Goal: Contribute content: Contribute content

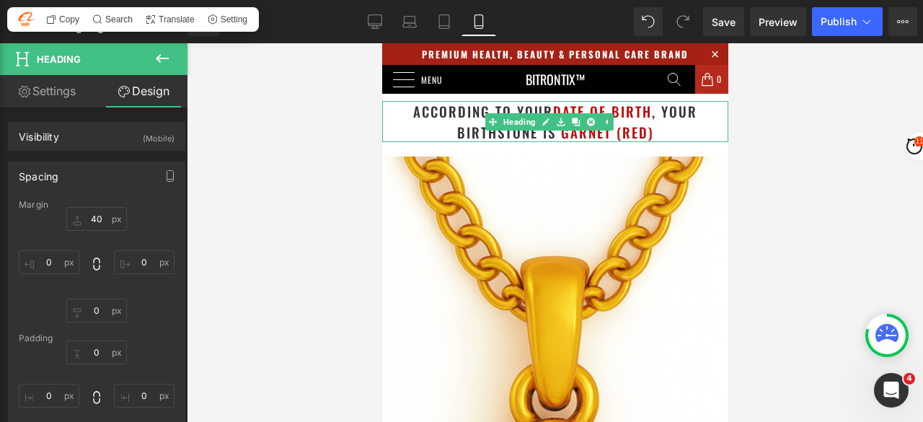
click at [578, 129] on link at bounding box center [575, 121] width 15 height 17
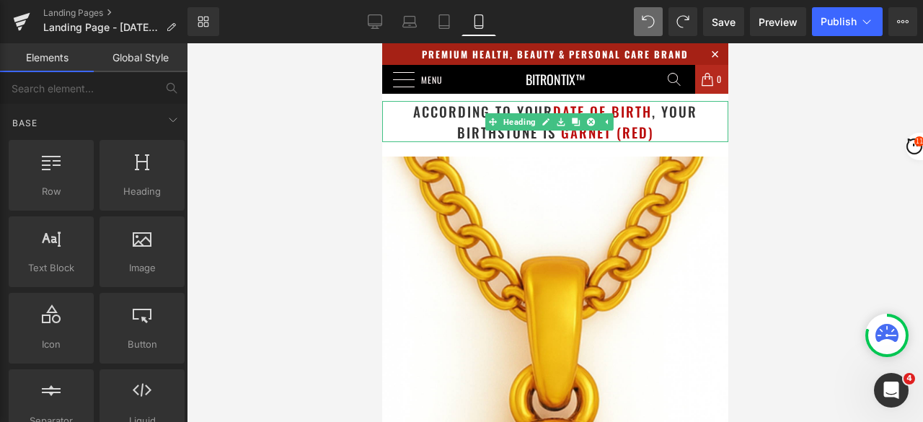
click at [512, 110] on h1 "according to your date of birth , your birthstone is [PERSON_NAME] (Red)" at bounding box center [554, 121] width 346 height 41
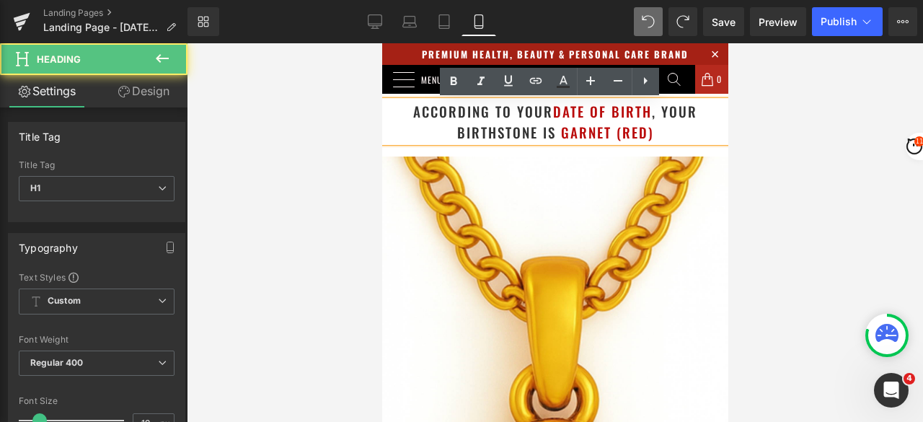
click at [545, 123] on h1 "according to your date of birth , your birthstone is [PERSON_NAME] (Red)" at bounding box center [554, 121] width 346 height 41
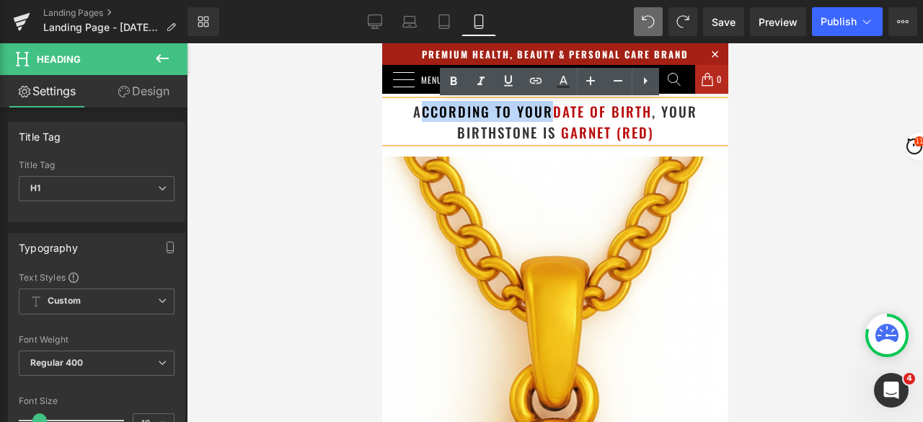
drag, startPoint x: 542, startPoint y: 110, endPoint x: 413, endPoint y: 112, distance: 129.0
click at [413, 112] on h1 "according to your date of birth , your birthstone is [PERSON_NAME] (Red)" at bounding box center [554, 121] width 346 height 41
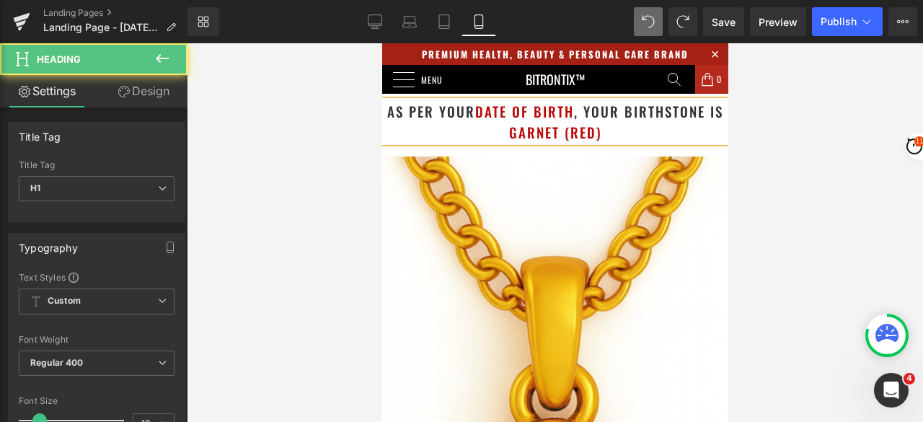
click at [708, 113] on h1 "as per your date of birth , your birthstone is Garnet (Red)" at bounding box center [554, 121] width 346 height 41
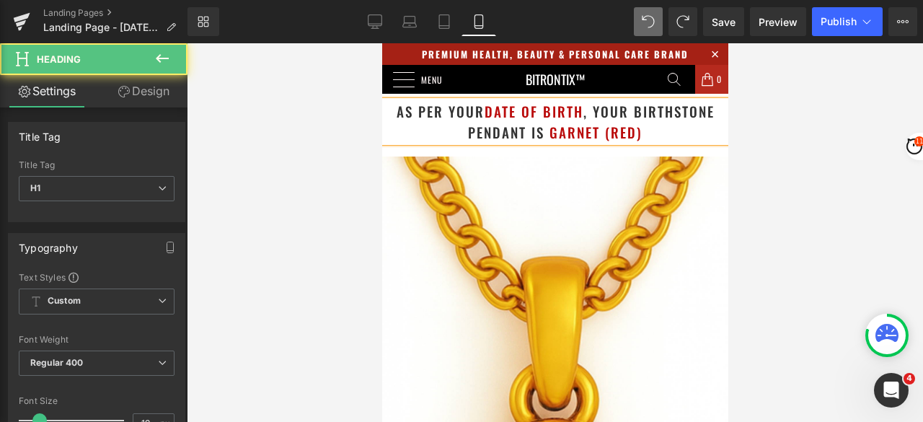
click at [588, 110] on h1 "as per your date of birth , your birthstone pendant is [PERSON_NAME] (Red)" at bounding box center [554, 121] width 346 height 41
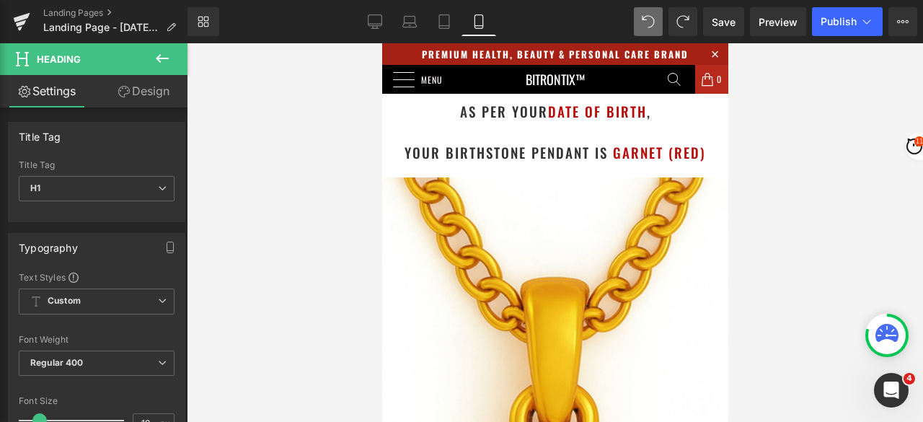
click at [795, 126] on div at bounding box center [555, 232] width 736 height 378
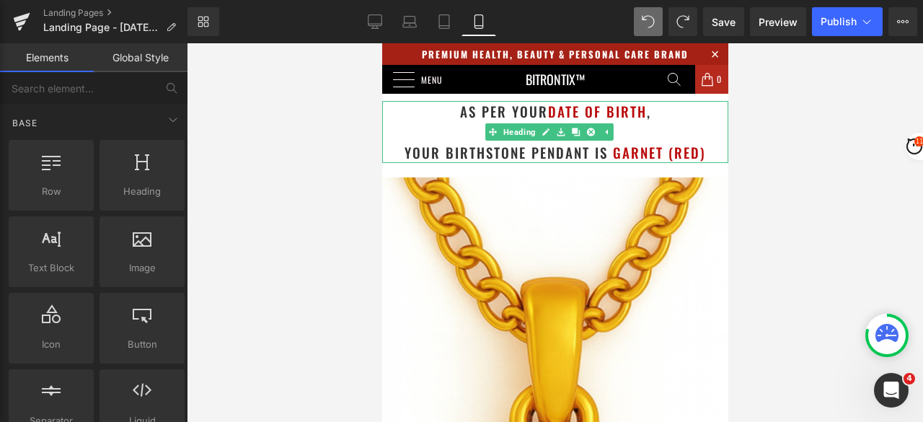
click at [395, 146] on h1 "your birthstone pendant is Garnet (Red)" at bounding box center [554, 152] width 346 height 21
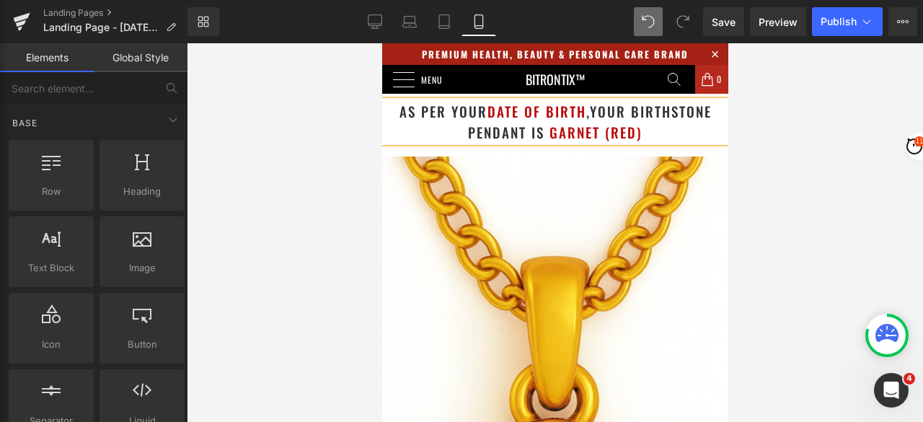
click at [812, 130] on div at bounding box center [555, 232] width 736 height 378
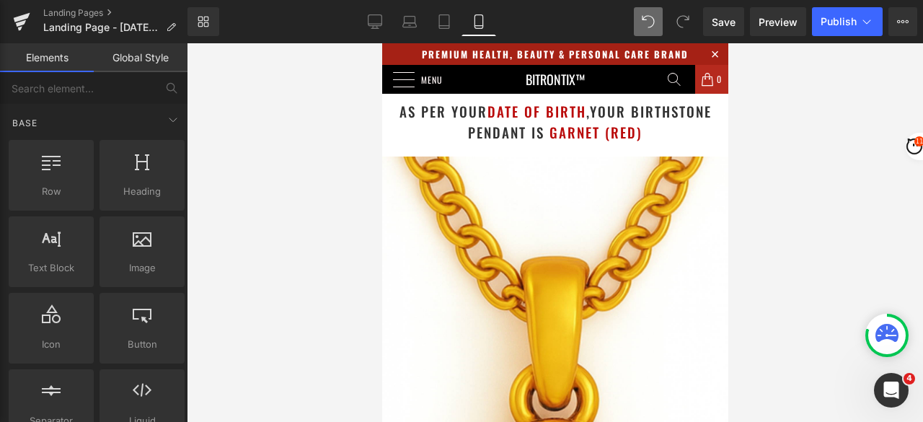
click at [801, 113] on div at bounding box center [555, 232] width 736 height 378
click at [812, 96] on div at bounding box center [555, 232] width 736 height 378
click at [828, 25] on span "Publish" at bounding box center [838, 22] width 36 height 12
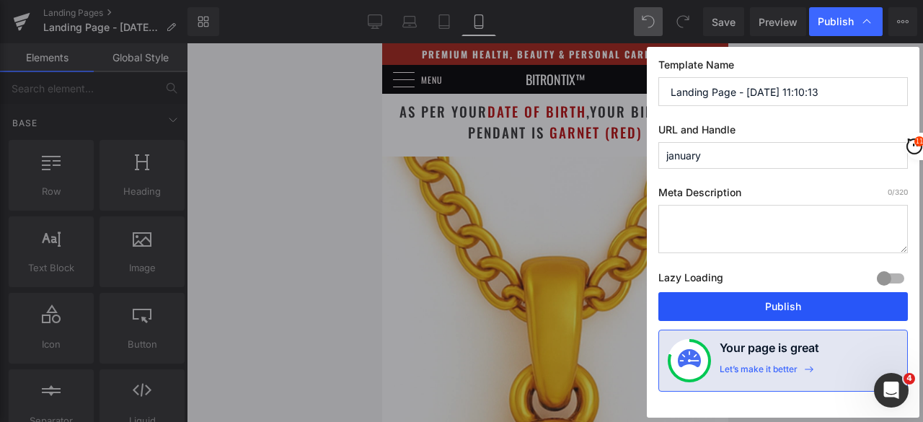
click at [772, 303] on button "Publish" at bounding box center [782, 306] width 249 height 29
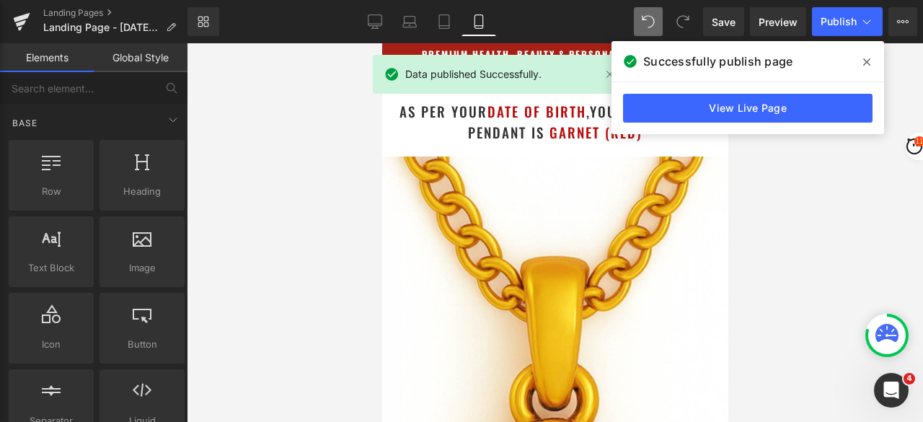
click at [866, 60] on icon at bounding box center [866, 62] width 7 height 12
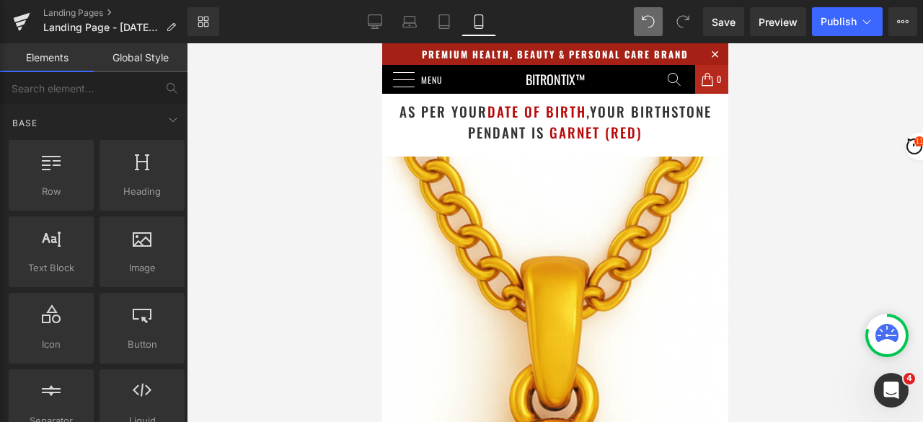
click at [546, 141] on div "as per your date of birth , your birthstone pendant is [PERSON_NAME] (Red) Head…" at bounding box center [554, 121] width 346 height 41
click at [543, 131] on span at bounding box center [545, 132] width 5 height 20
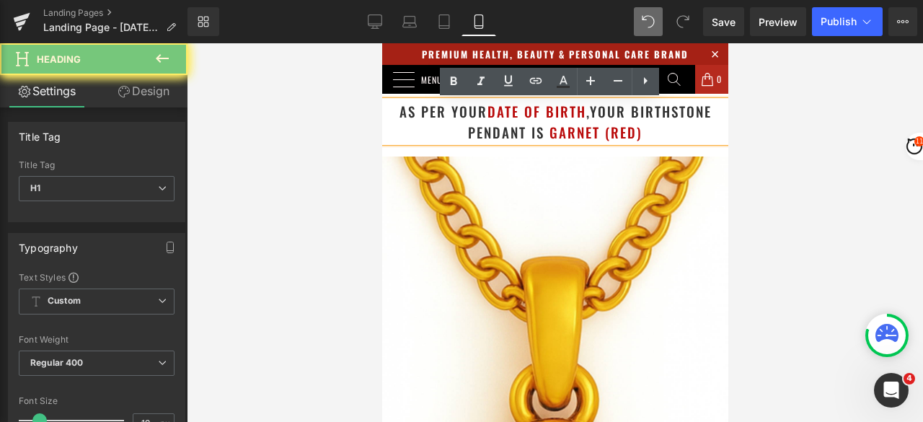
click at [548, 133] on span "Garnet (Red)" at bounding box center [594, 132] width 93 height 20
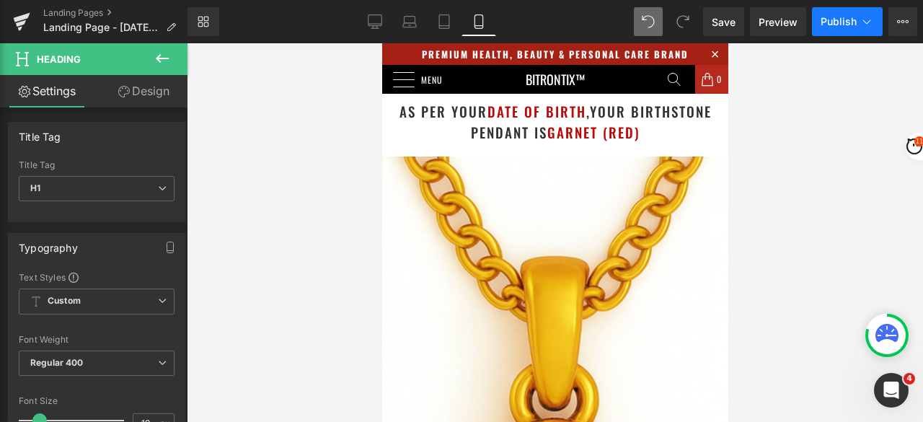
click at [831, 24] on span "Publish" at bounding box center [838, 22] width 36 height 12
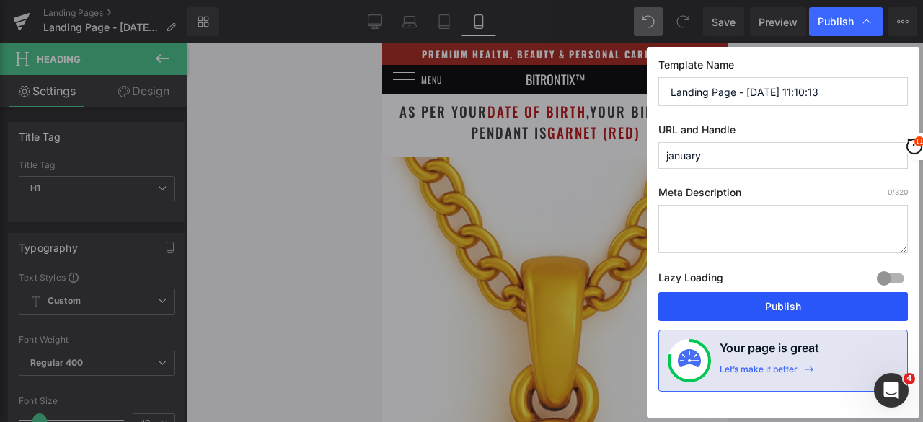
click at [750, 301] on button "Publish" at bounding box center [782, 306] width 249 height 29
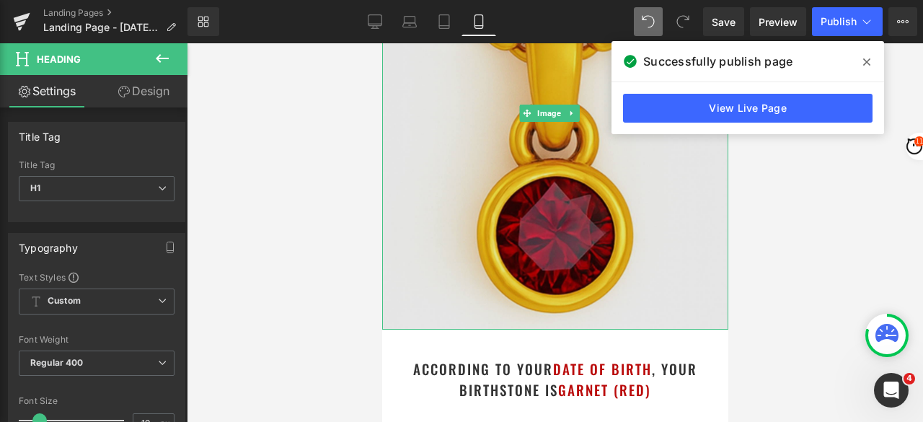
scroll to position [360, 0]
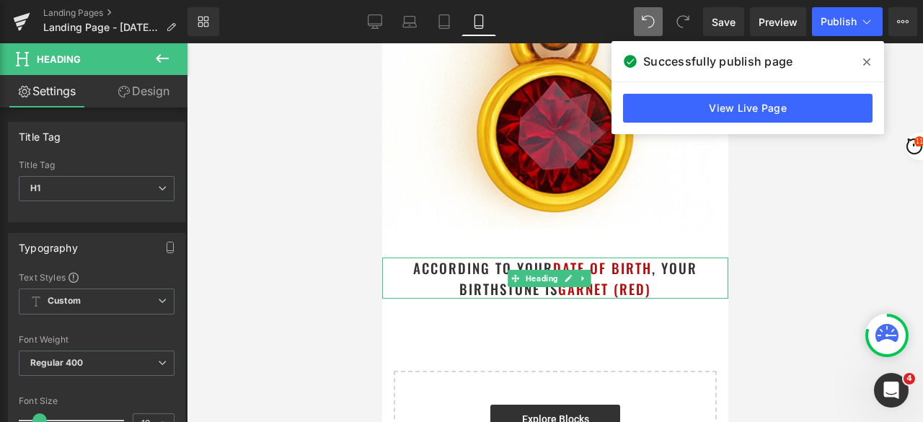
click at [668, 275] on h1 "according to your date of birth , your birthstone is [PERSON_NAME] (Red)" at bounding box center [554, 277] width 346 height 41
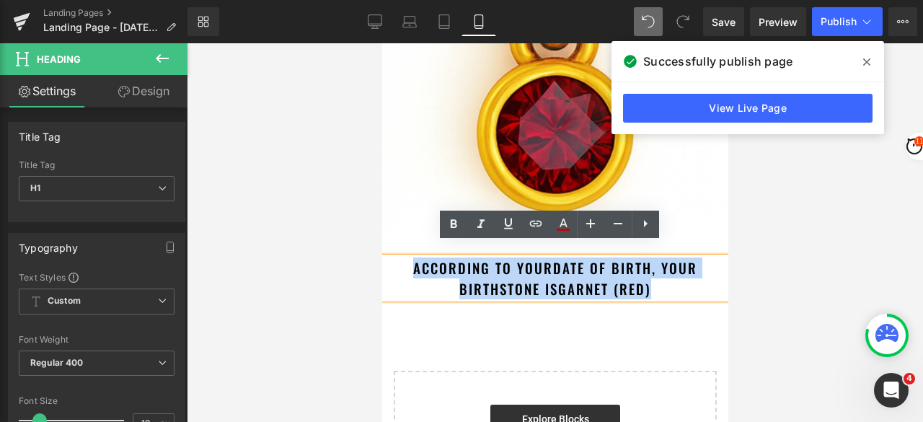
drag, startPoint x: 662, startPoint y: 275, endPoint x: 409, endPoint y: 234, distance: 255.5
click at [409, 234] on div "as per your date of birth , your birthstone pendant is [PERSON_NAME] (Red) Head…" at bounding box center [554, 106] width 346 height 846
paste div
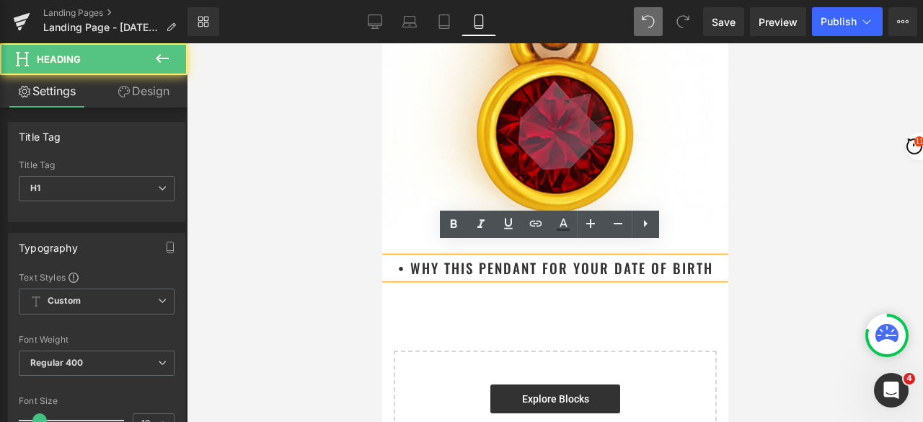
click at [407, 257] on h1 "• Why This Pendant for Your Date of Birth" at bounding box center [554, 267] width 346 height 21
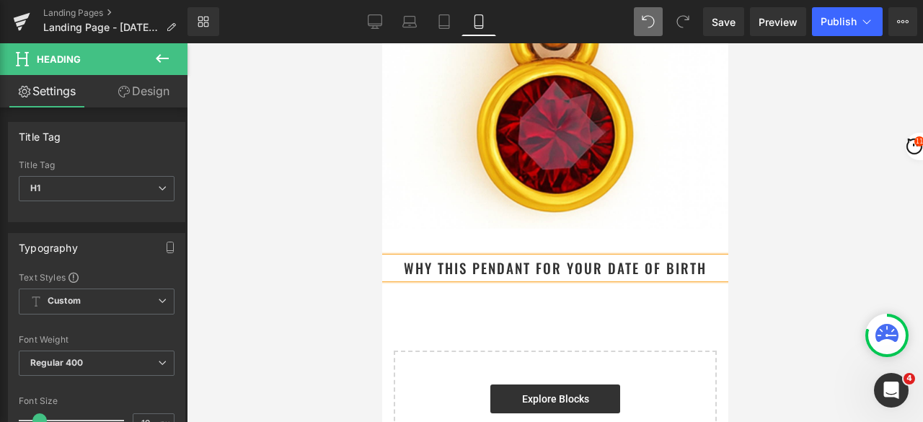
click at [701, 257] on h1 "Why This Pendant for Your Date of Birth" at bounding box center [554, 267] width 346 height 21
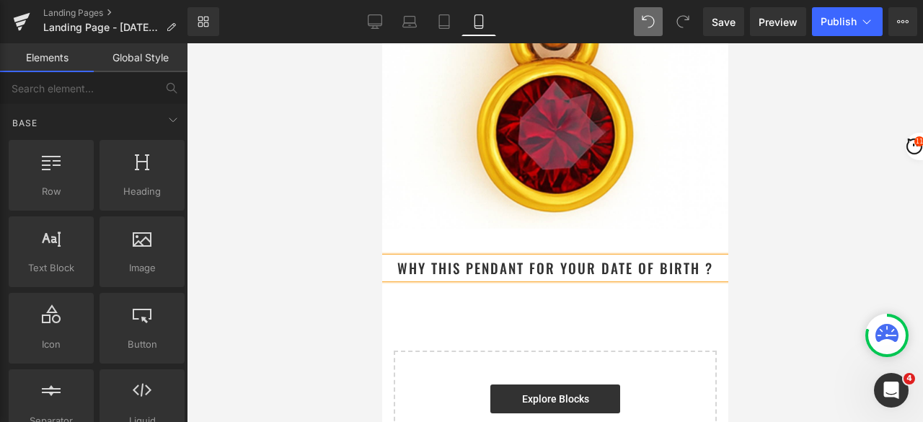
click at [791, 213] on div at bounding box center [555, 232] width 736 height 378
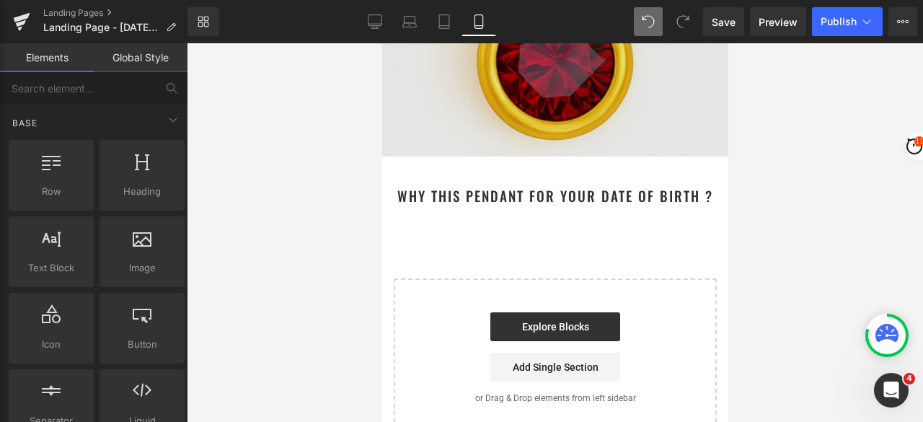
scroll to position [288, 0]
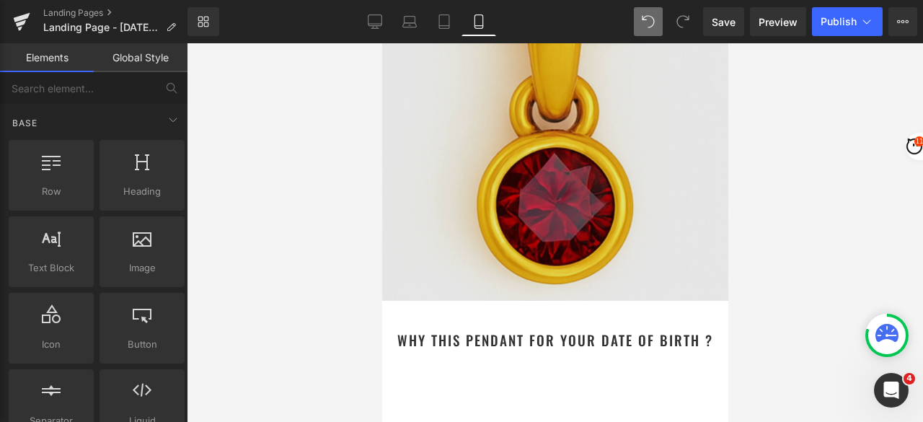
click at [567, 151] on img at bounding box center [554, 84] width 346 height 432
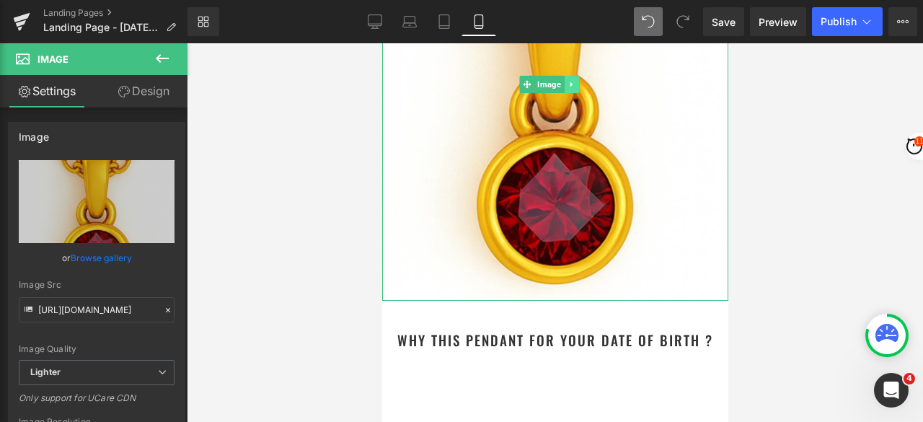
click at [572, 80] on icon at bounding box center [571, 84] width 8 height 9
click at [565, 80] on icon at bounding box center [563, 84] width 8 height 9
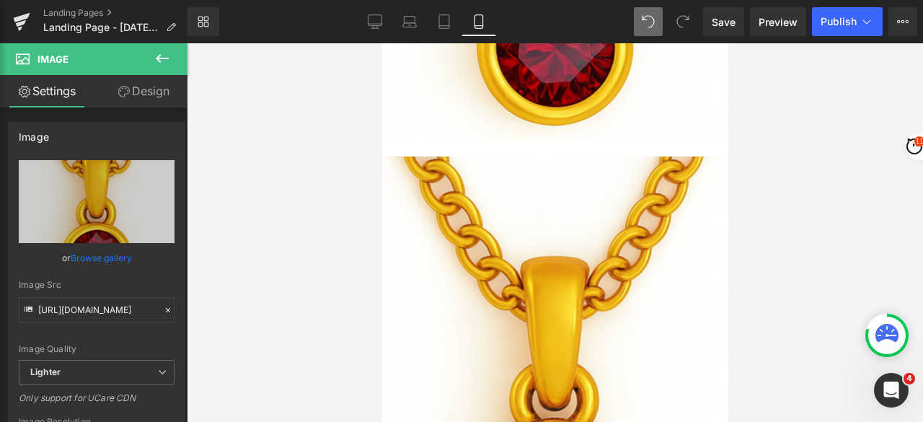
scroll to position [489, 0]
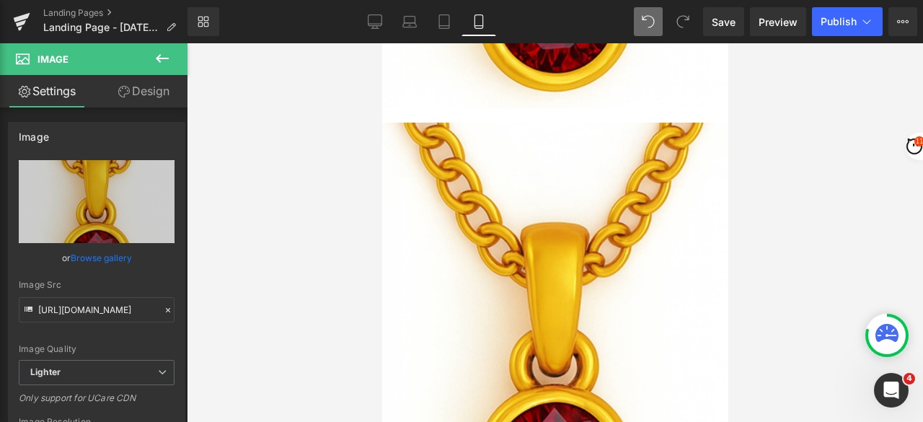
click at [819, 90] on div at bounding box center [555, 232] width 736 height 378
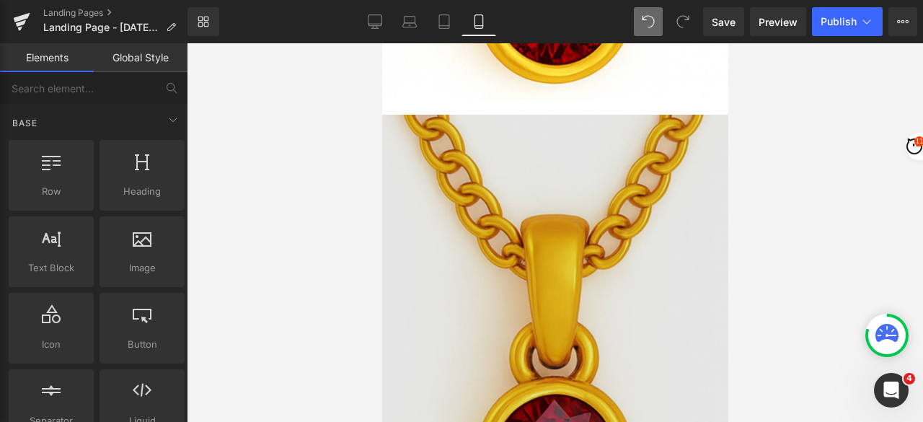
click at [579, 206] on img at bounding box center [554, 331] width 346 height 432
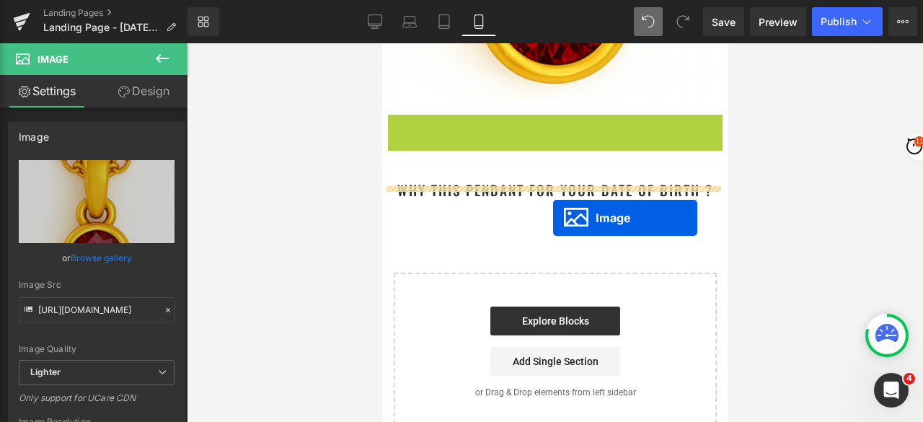
drag, startPoint x: 540, startPoint y: 308, endPoint x: 551, endPoint y: 217, distance: 91.5
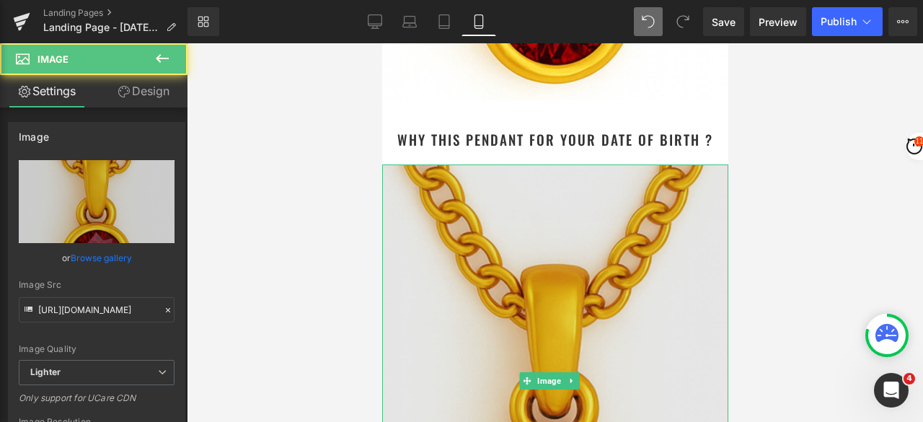
click at [512, 204] on img at bounding box center [554, 380] width 346 height 432
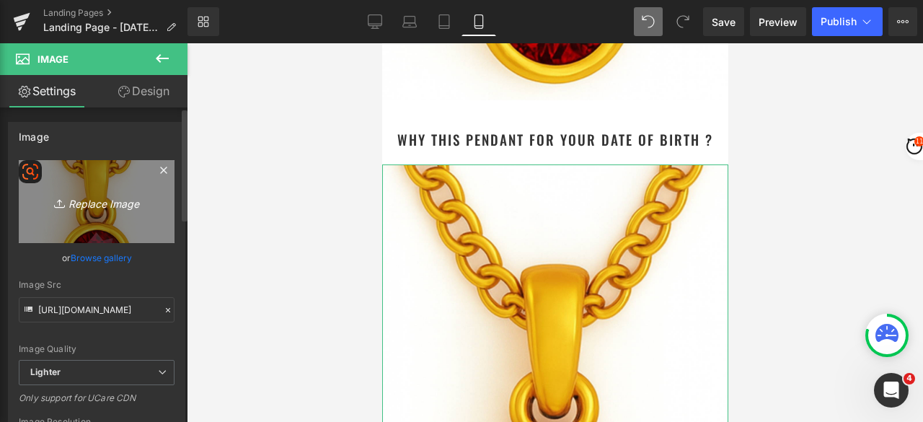
click at [86, 205] on icon "Replace Image" at bounding box center [96, 201] width 115 height 18
type input "C:\fakepath\Boy & Girl Together.png"
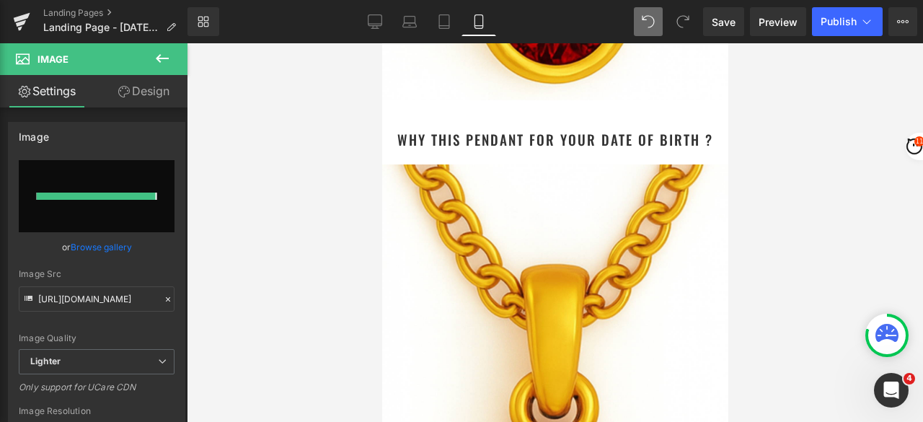
type input "[URL][DOMAIN_NAME]"
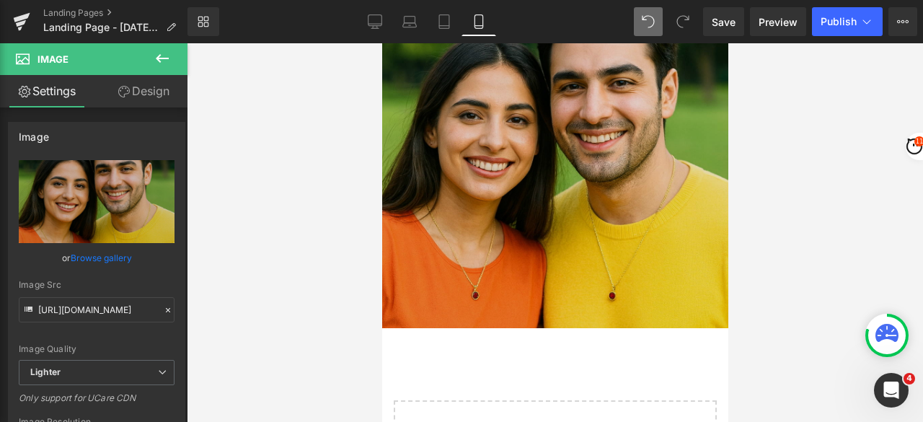
scroll to position [649, 0]
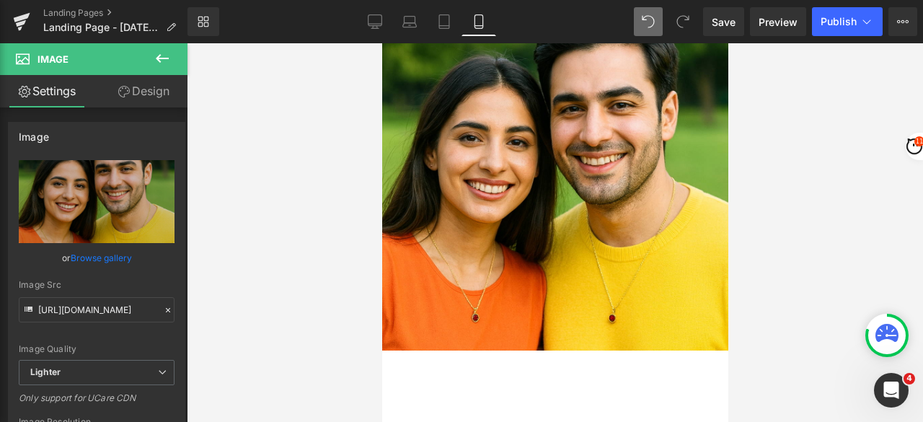
click at [155, 58] on icon at bounding box center [162, 58] width 17 height 17
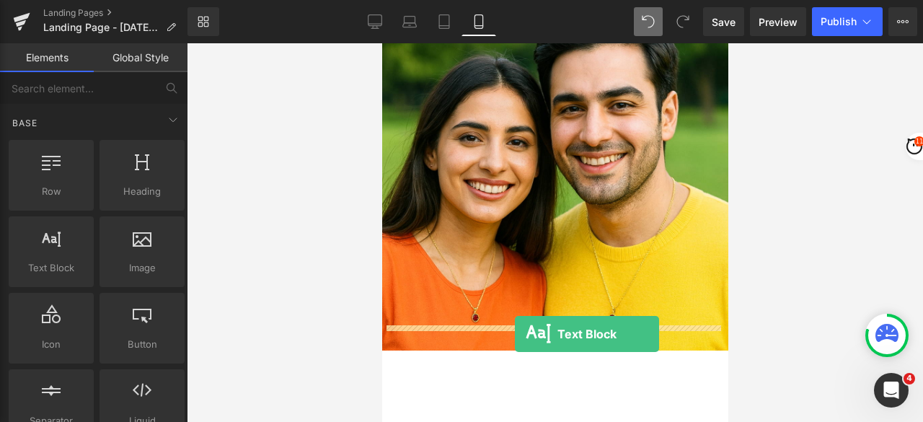
drag, startPoint x: 442, startPoint y: 296, endPoint x: 513, endPoint y: 334, distance: 80.9
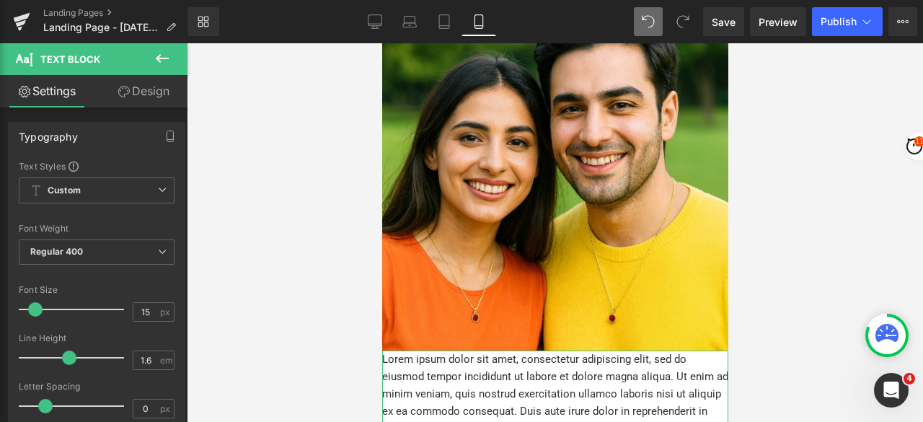
click at [162, 87] on link "Design" at bounding box center [144, 91] width 94 height 32
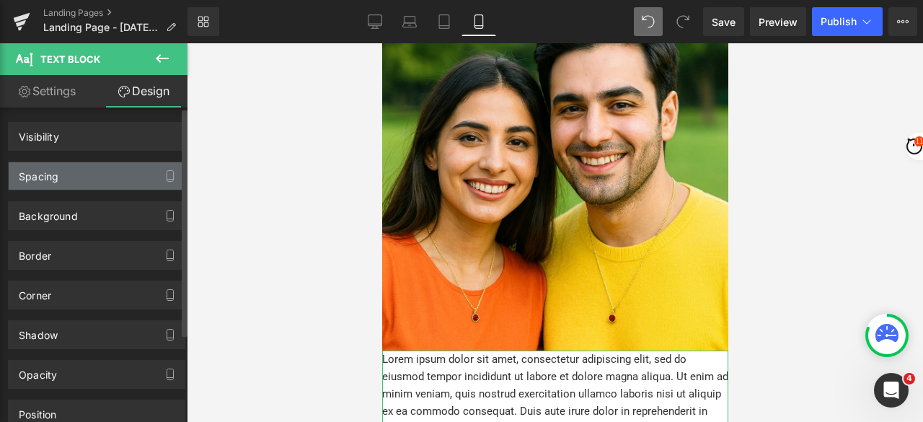
click at [75, 174] on div "Spacing" at bounding box center [97, 175] width 176 height 27
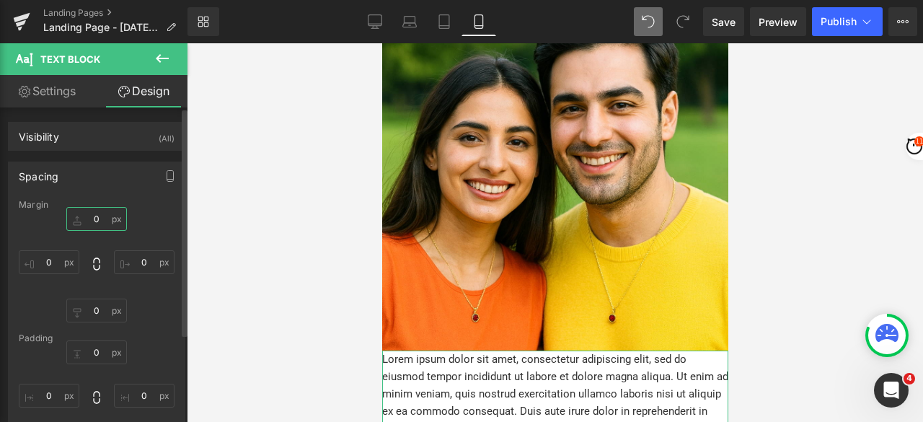
click at [97, 220] on input "0" at bounding box center [96, 219] width 61 height 24
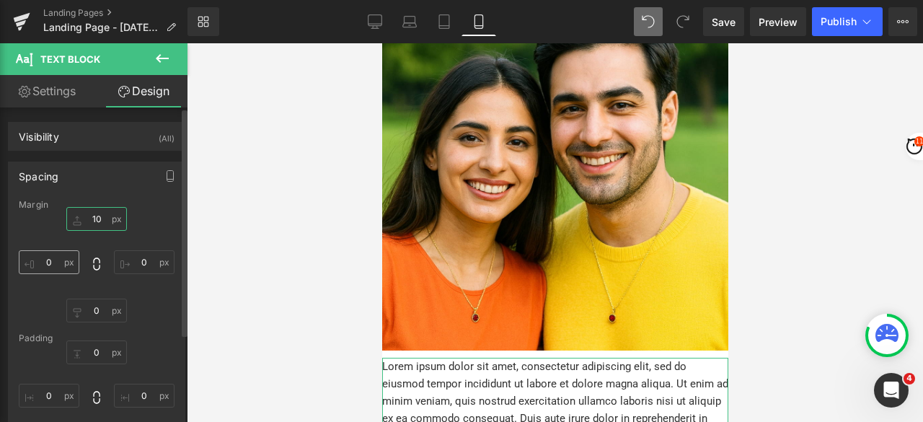
type input "10"
click at [49, 262] on input "0" at bounding box center [49, 262] width 61 height 24
type input "20"
click at [141, 259] on input "0" at bounding box center [144, 262] width 61 height 24
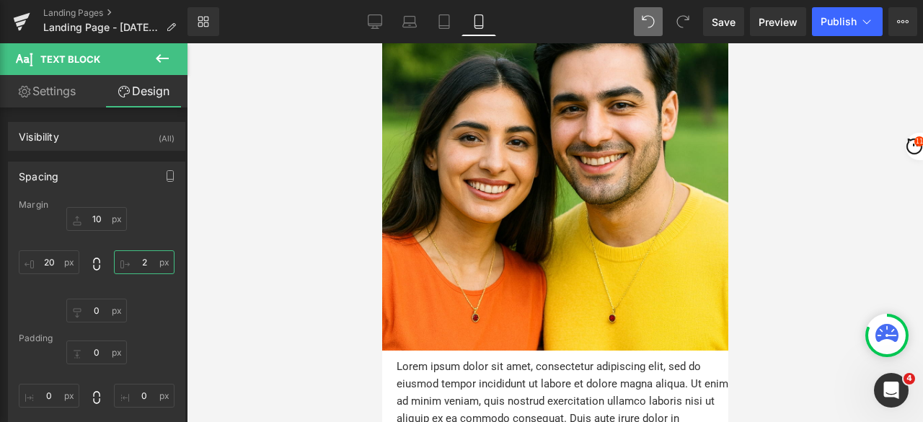
type input "20"
click at [503, 357] on p "Lorem ipsum dolor sit amet, consectetur adipiscing elit, sed do eiusmod tempor …" at bounding box center [554, 417] width 317 height 121
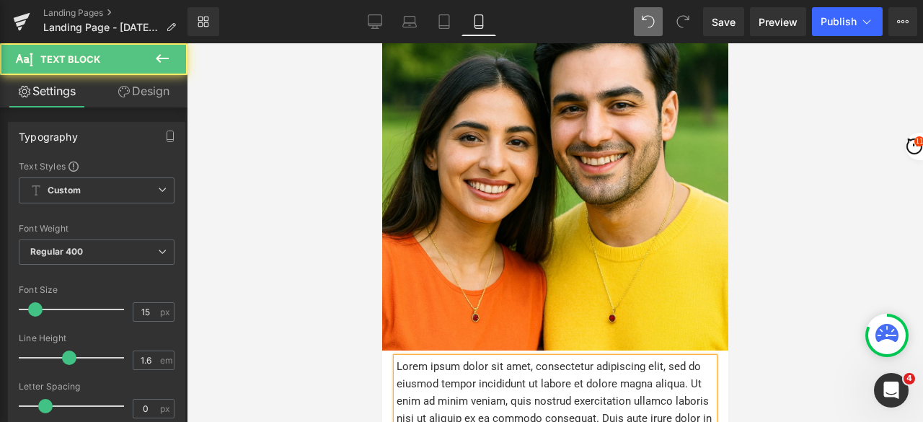
drag, startPoint x: 502, startPoint y: 370, endPoint x: 479, endPoint y: 365, distance: 23.1
click at [501, 370] on div "Rendering Content" at bounding box center [461, 365] width 89 height 16
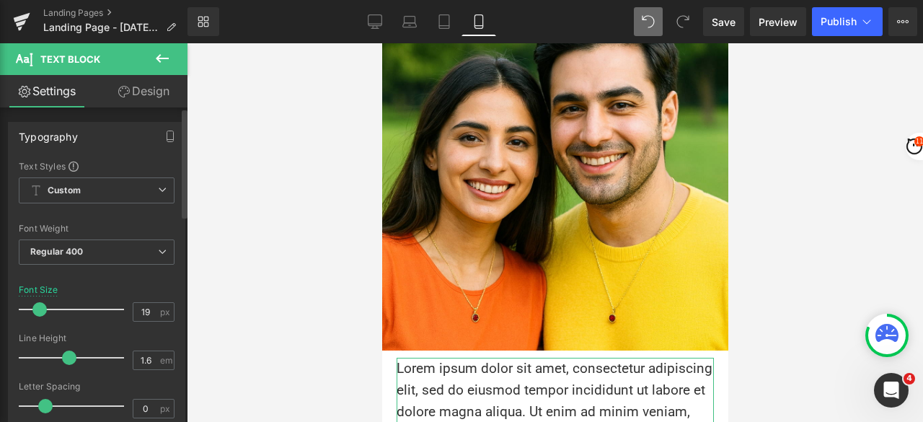
type input "18"
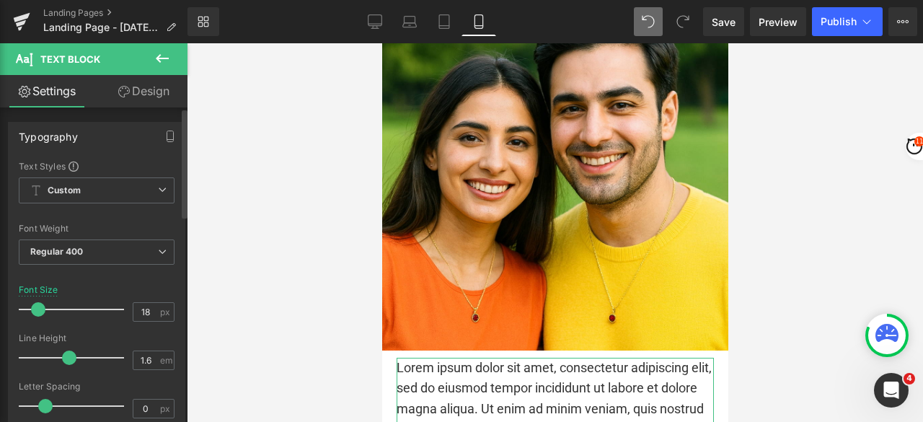
click at [38, 310] on span at bounding box center [38, 309] width 14 height 14
click at [453, 361] on div "Rendering Content" at bounding box center [461, 365] width 89 height 16
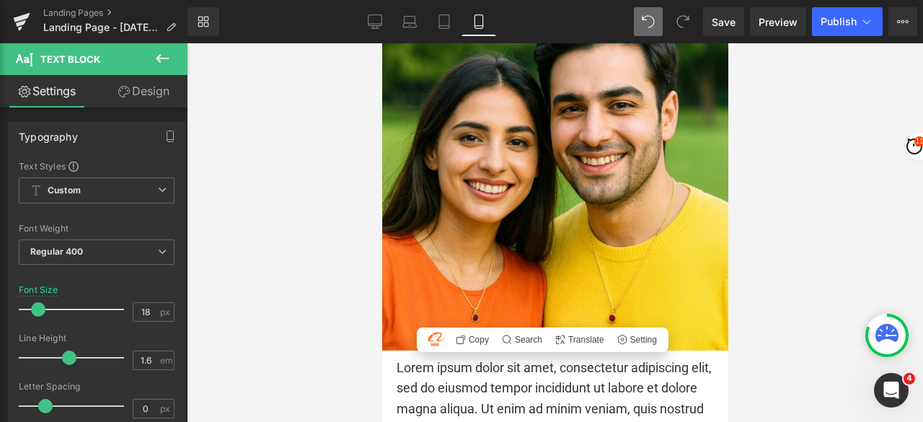
click at [502, 363] on div "Rendering Content" at bounding box center [461, 365] width 89 height 16
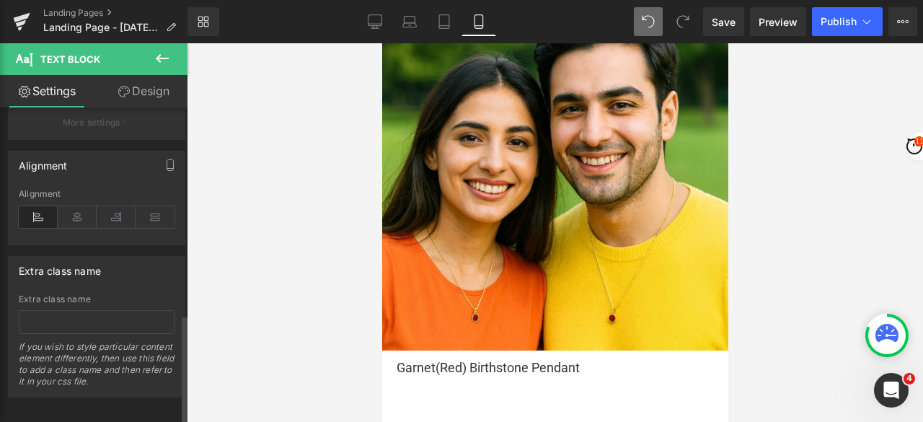
scroll to position [592, 0]
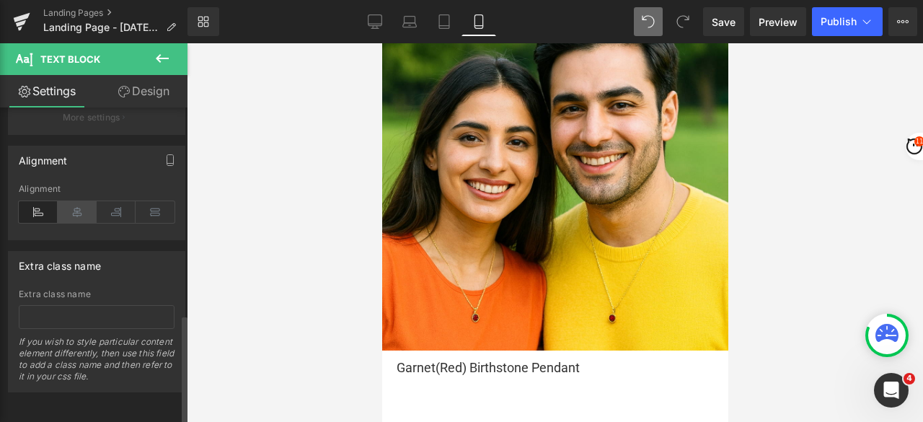
click at [72, 201] on icon at bounding box center [77, 212] width 39 height 22
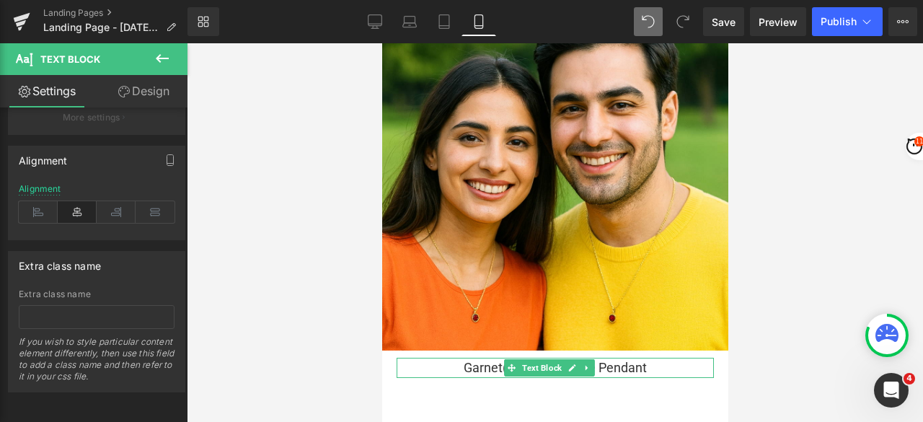
click at [644, 357] on p "Garnet(Red) Birthstone Pendant" at bounding box center [554, 367] width 317 height 21
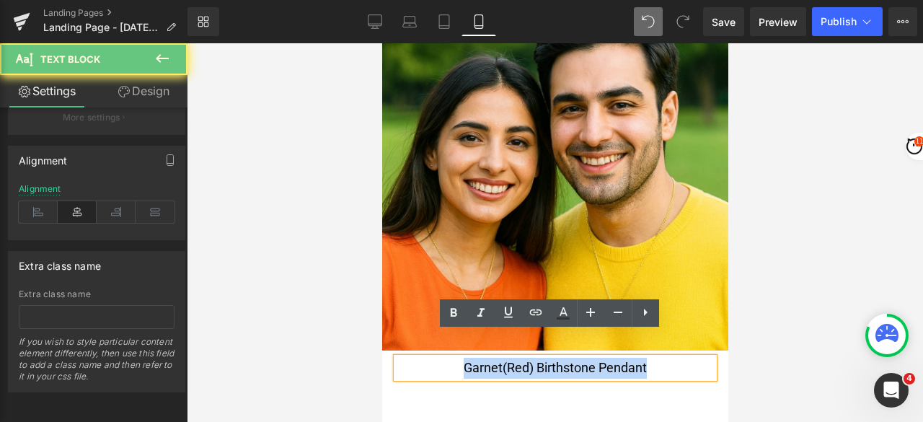
drag, startPoint x: 639, startPoint y: 343, endPoint x: 410, endPoint y: 351, distance: 228.6
click at [410, 357] on p "Garnet(Red) Birthstone Pendant" at bounding box center [554, 367] width 317 height 21
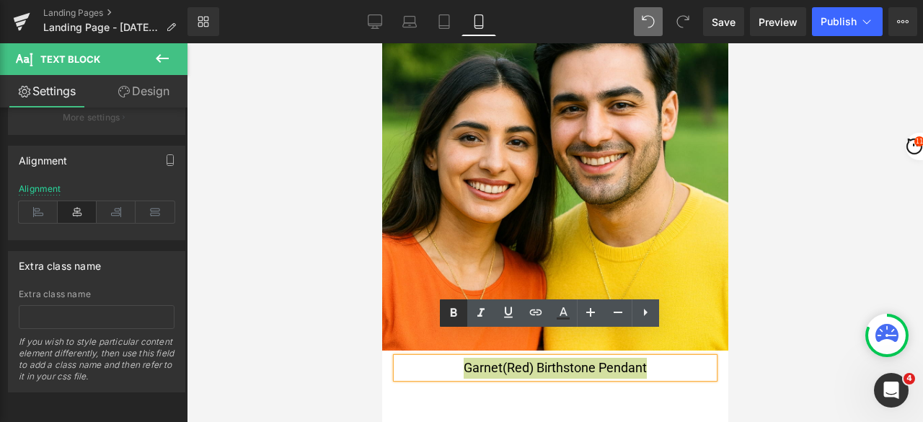
click at [451, 310] on icon at bounding box center [453, 312] width 6 height 9
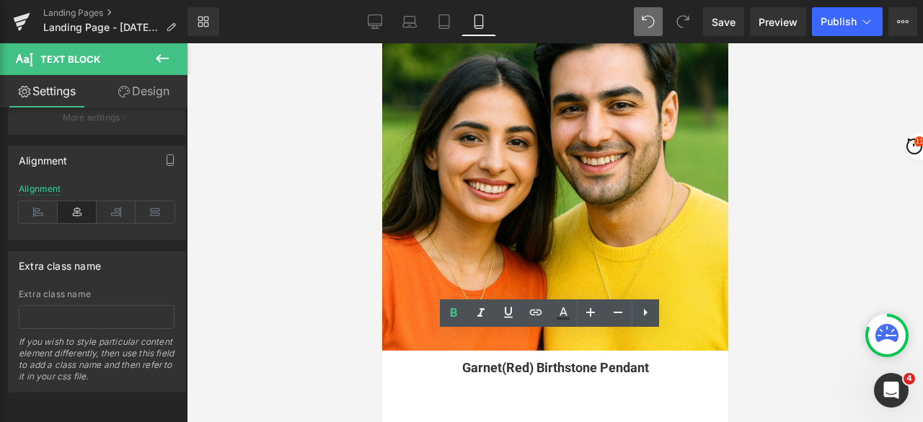
click at [779, 279] on div at bounding box center [555, 232] width 736 height 378
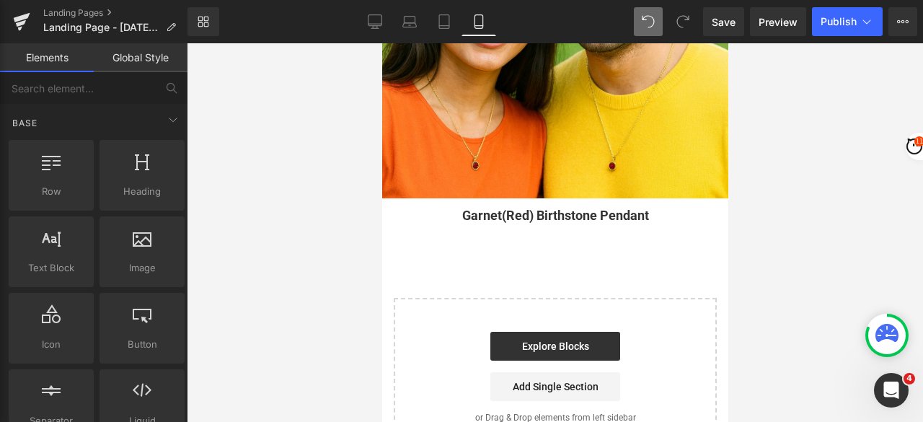
scroll to position [721, 0]
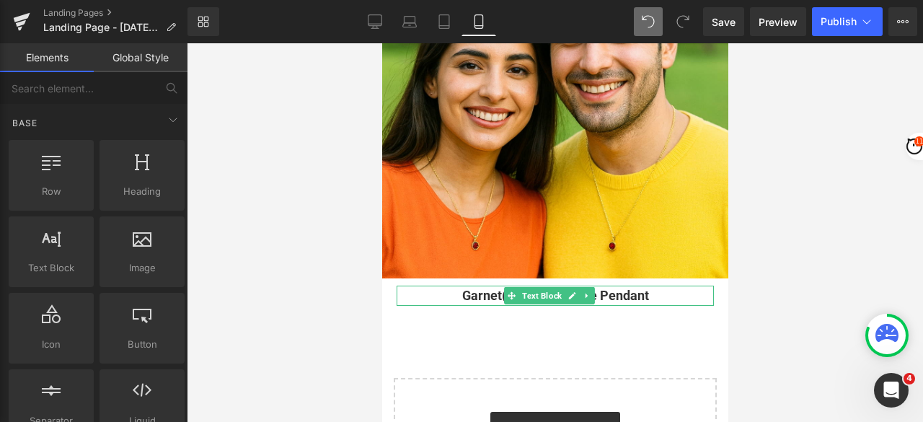
click at [588, 287] on link at bounding box center [586, 295] width 15 height 17
click at [581, 291] on icon at bounding box center [579, 295] width 8 height 9
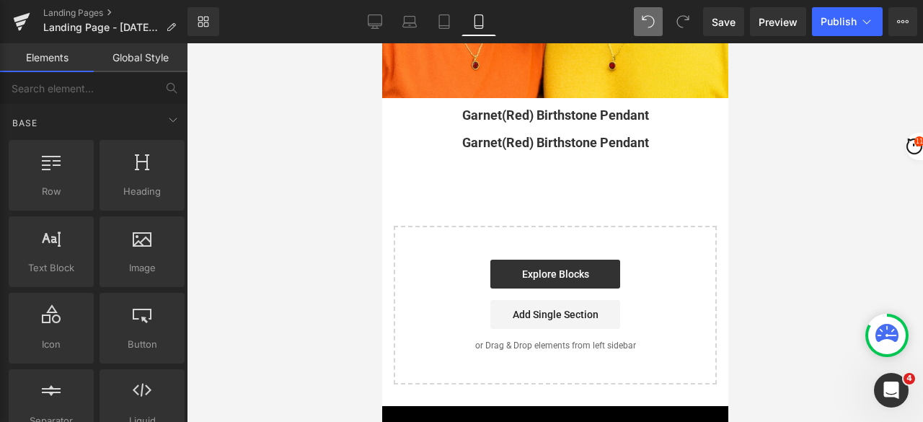
scroll to position [908, 0]
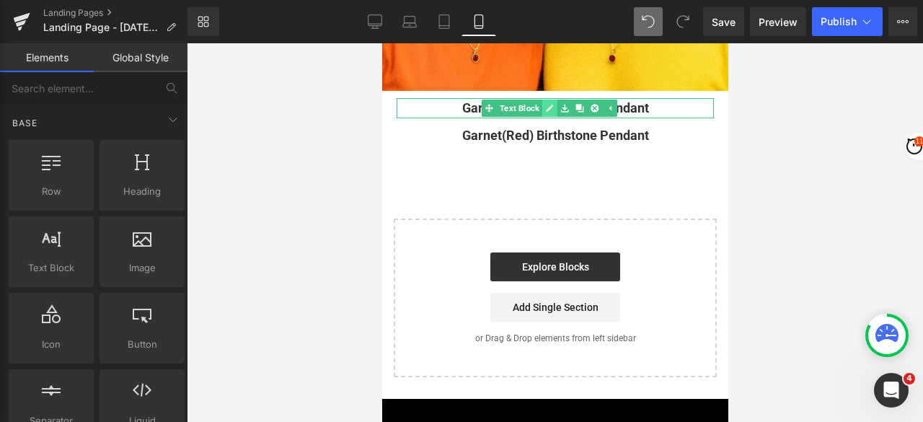
click at [542, 99] on link at bounding box center [548, 107] width 15 height 17
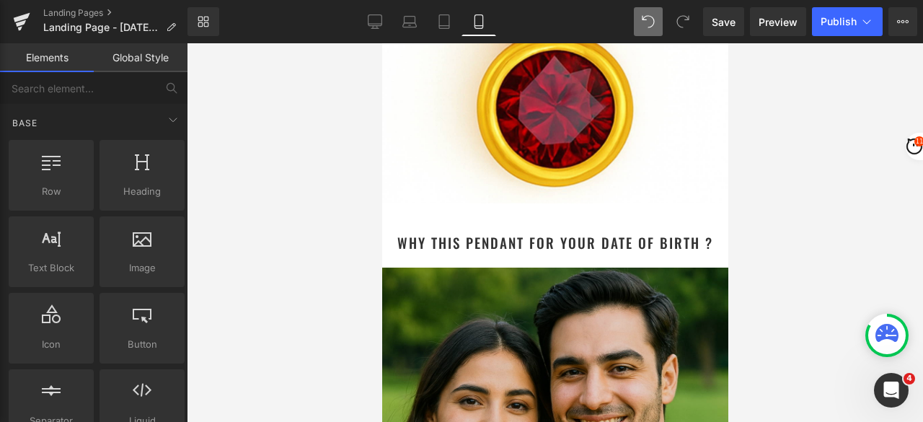
scroll to position [548, 0]
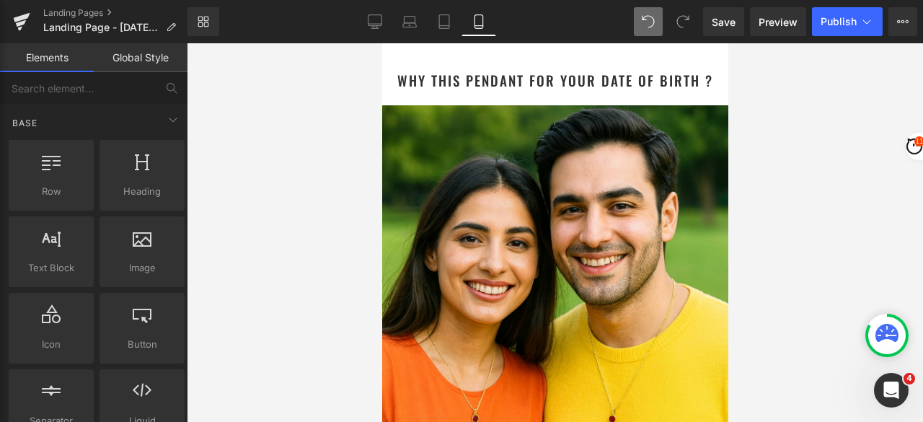
click at [502, 70] on h1 "Why This Pendant for Your Date of Birth ?" at bounding box center [554, 80] width 346 height 21
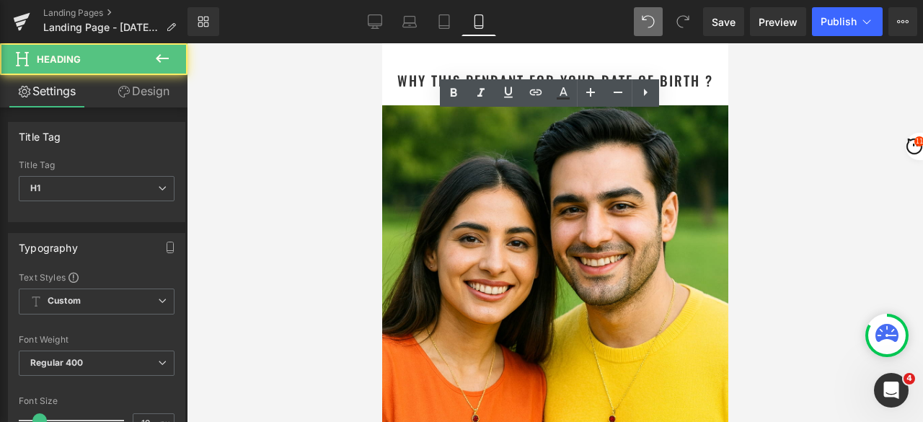
click at [143, 95] on link "Design" at bounding box center [144, 91] width 94 height 32
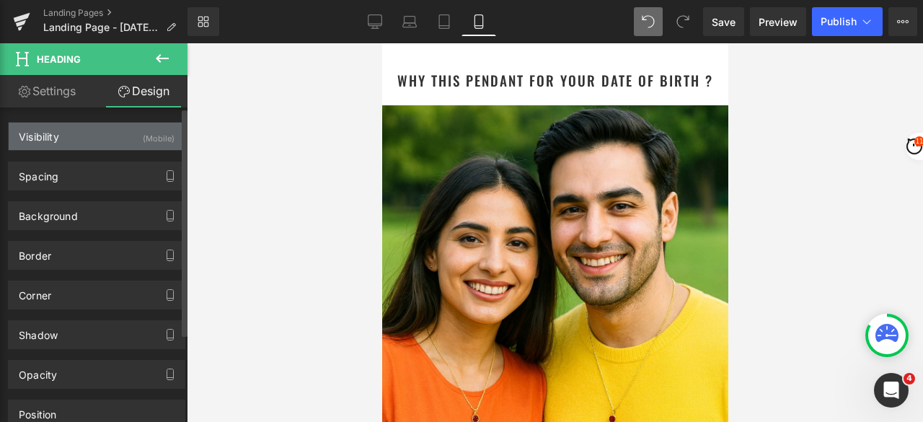
click at [113, 136] on div "Visibility (Mobile)" at bounding box center [97, 136] width 176 height 27
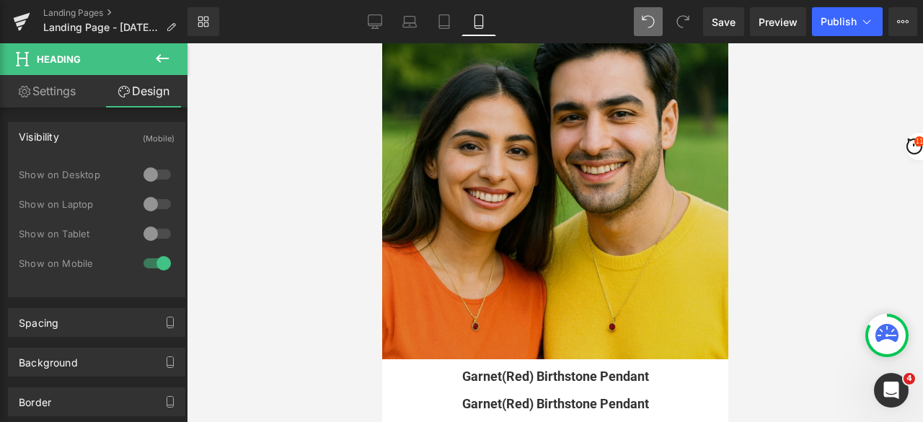
scroll to position [620, 0]
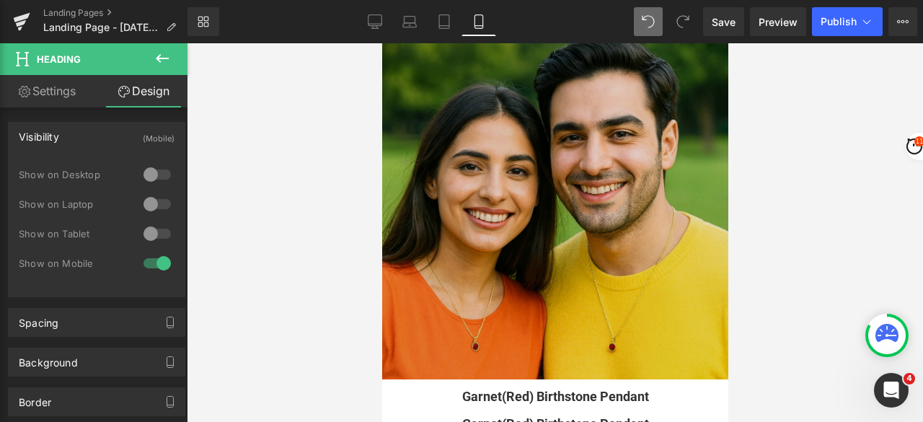
click at [499, 220] on img at bounding box center [554, 206] width 346 height 346
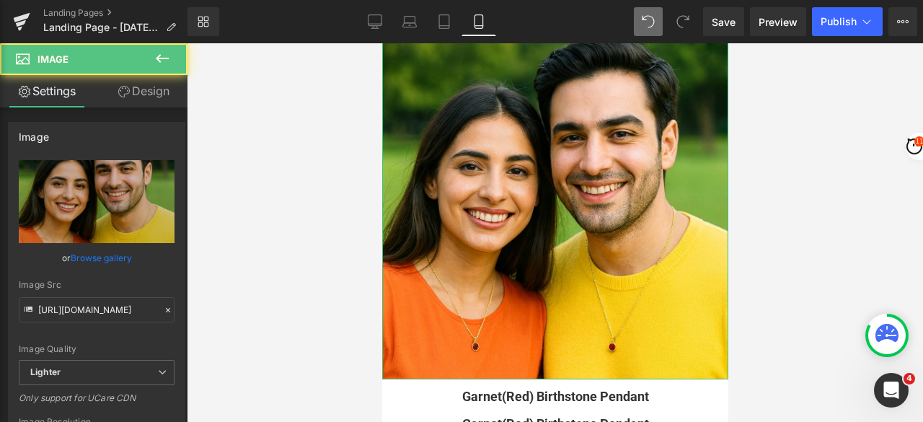
click at [136, 95] on link "Design" at bounding box center [144, 91] width 94 height 32
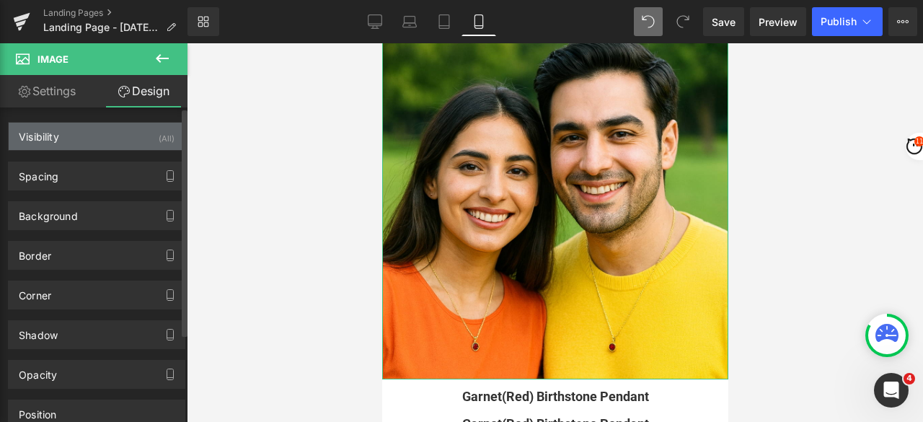
click at [131, 138] on div "Visibility (All)" at bounding box center [97, 136] width 176 height 27
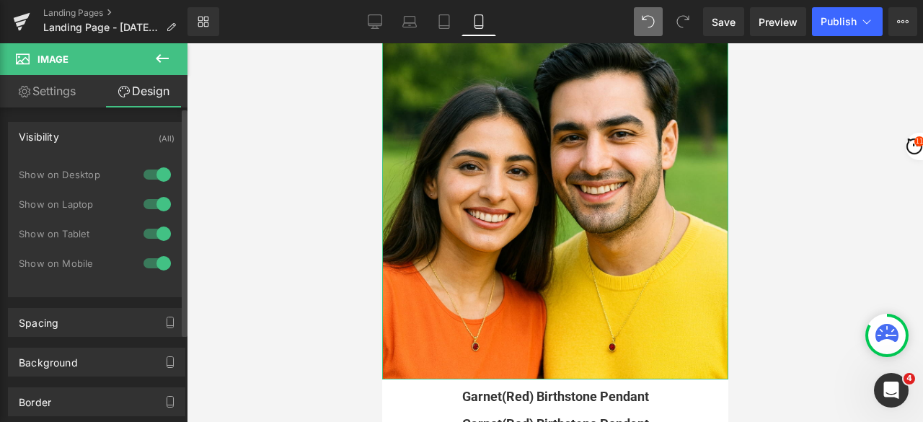
click at [151, 229] on div at bounding box center [157, 233] width 35 height 23
click at [143, 205] on div at bounding box center [157, 203] width 35 height 23
click at [148, 172] on div at bounding box center [157, 174] width 35 height 23
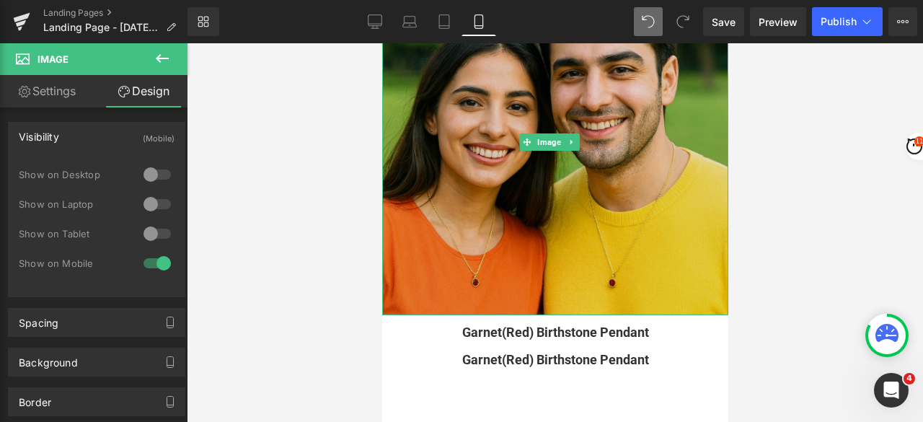
scroll to position [764, 0]
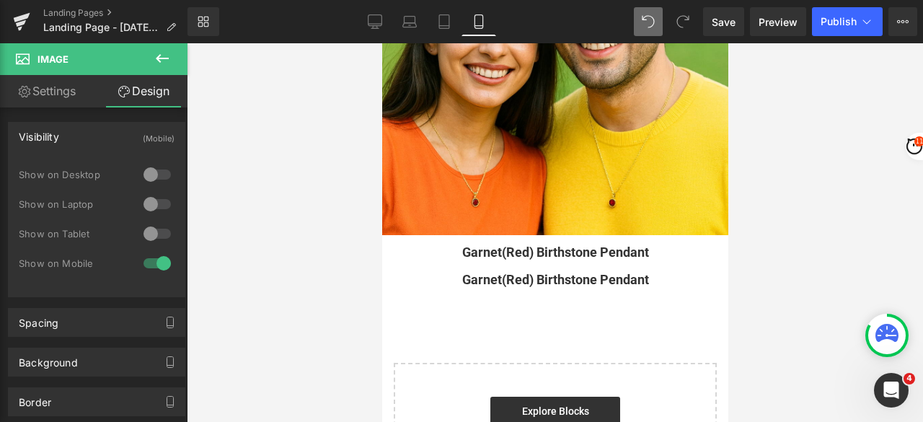
click at [551, 242] on div "Garnet(Red) Birthstone Pendant Text Block" at bounding box center [554, 252] width 317 height 21
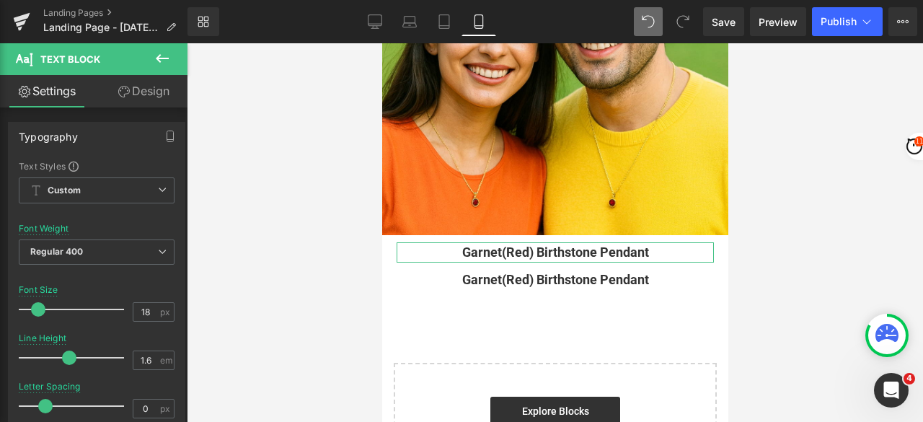
click at [141, 97] on link "Design" at bounding box center [144, 91] width 94 height 32
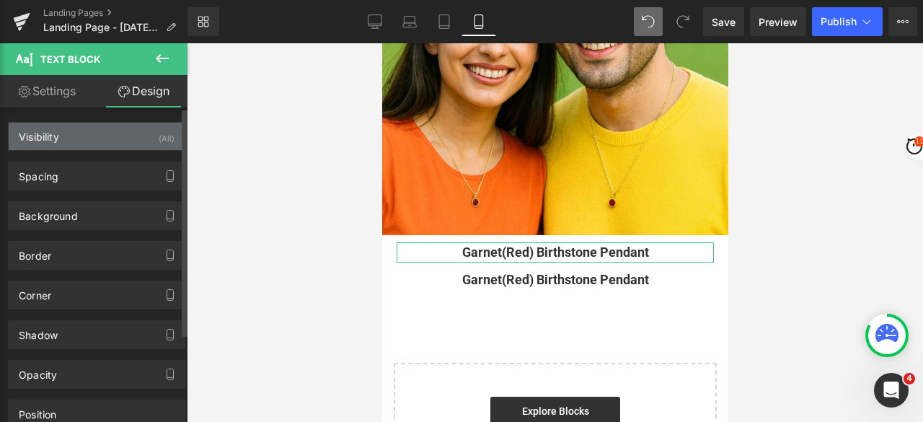
click at [83, 138] on div "Visibility (All)" at bounding box center [97, 136] width 176 height 27
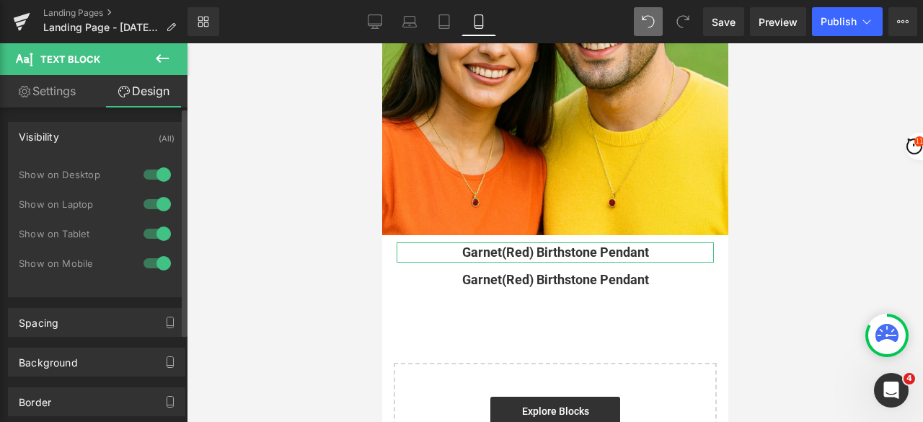
click at [147, 234] on div at bounding box center [157, 233] width 35 height 23
click at [145, 201] on div at bounding box center [157, 203] width 35 height 23
click at [144, 174] on div at bounding box center [157, 174] width 35 height 23
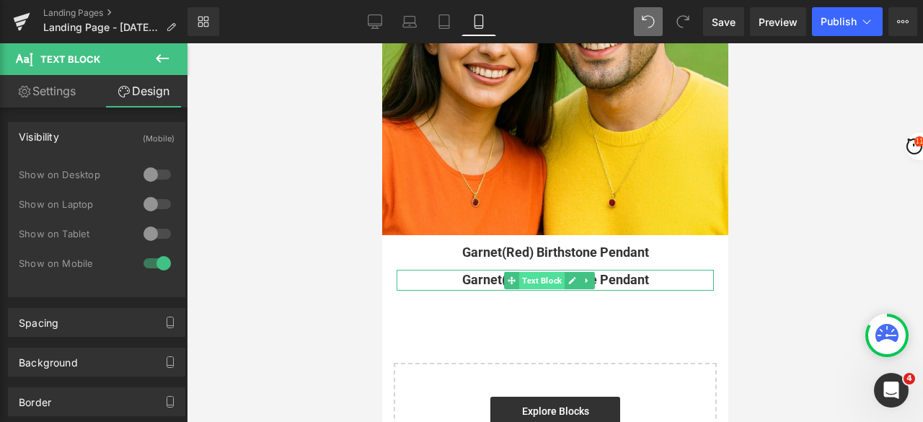
click at [538, 272] on span "Text Block" at bounding box center [540, 280] width 45 height 17
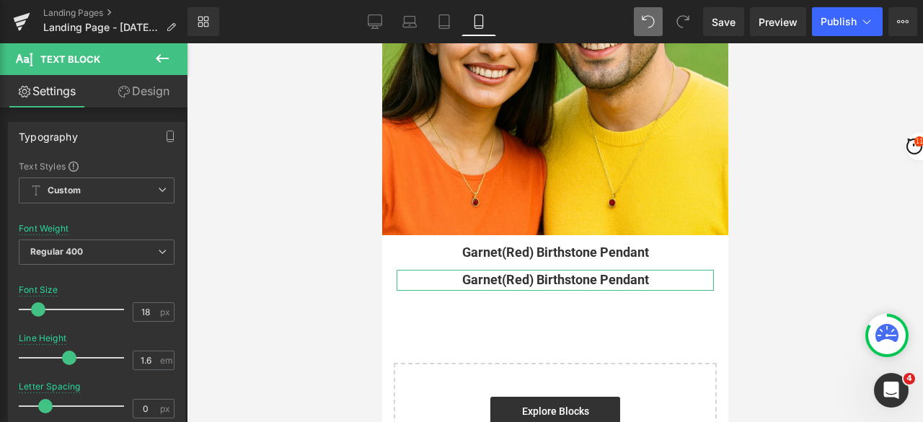
click at [136, 100] on link "Design" at bounding box center [144, 91] width 94 height 32
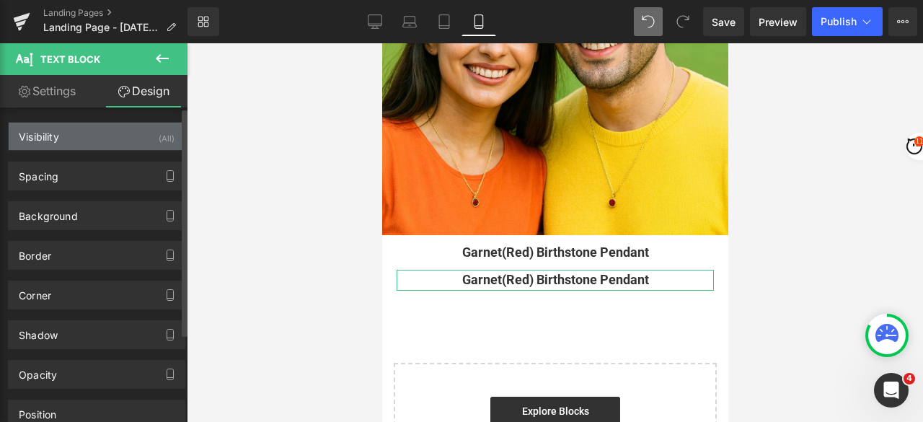
click at [98, 146] on div "Visibility (All)" at bounding box center [97, 136] width 176 height 27
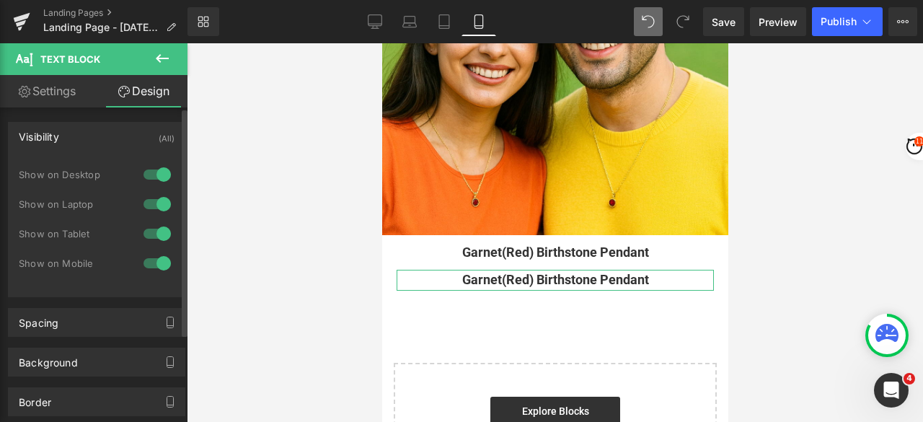
click at [148, 234] on div at bounding box center [157, 233] width 35 height 23
click at [143, 207] on div at bounding box center [157, 203] width 35 height 23
click at [144, 172] on div at bounding box center [157, 174] width 35 height 23
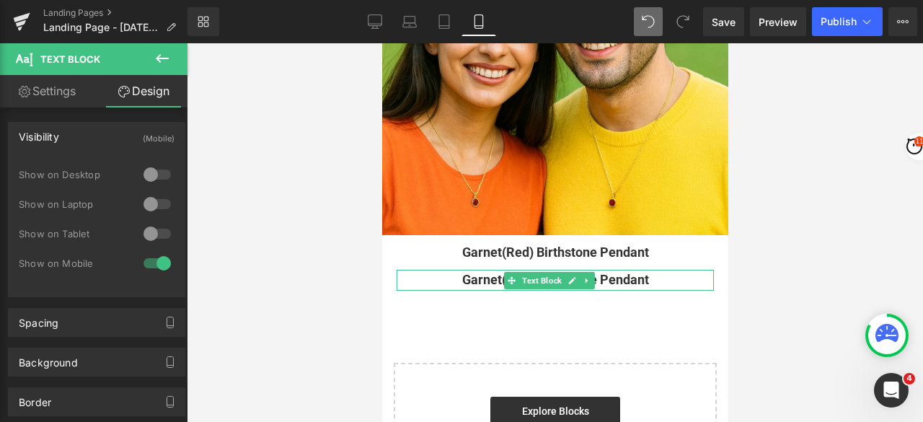
click at [653, 270] on p "Garnet(Red) Birthstone Pendant" at bounding box center [554, 280] width 317 height 21
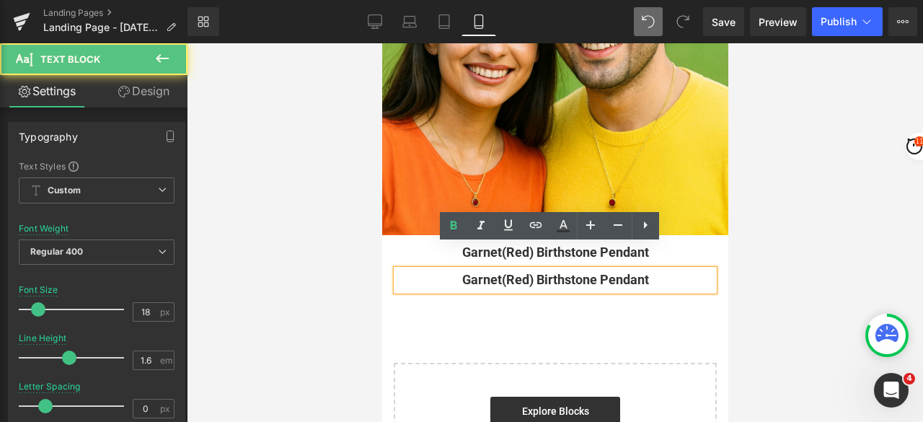
click at [657, 270] on p "Garnet(Red) Birthstone Pendant" at bounding box center [554, 280] width 317 height 21
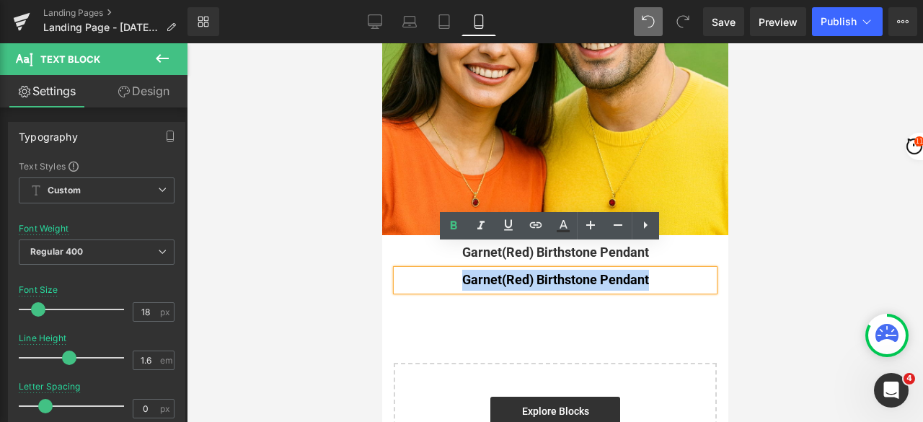
drag, startPoint x: 658, startPoint y: 255, endPoint x: 431, endPoint y: 262, distance: 227.2
click at [431, 270] on p "Garnet(Red) Birthstone Pendant" at bounding box center [554, 280] width 317 height 21
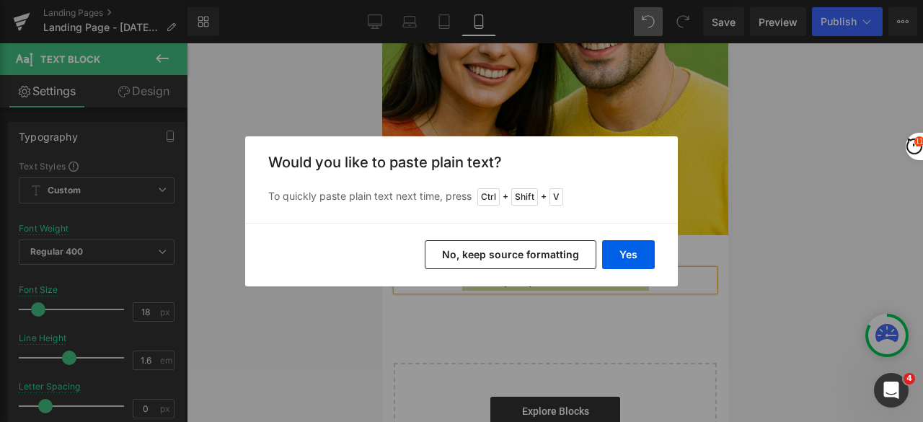
click at [540, 257] on button "No, keep source formatting" at bounding box center [511, 254] width 172 height 29
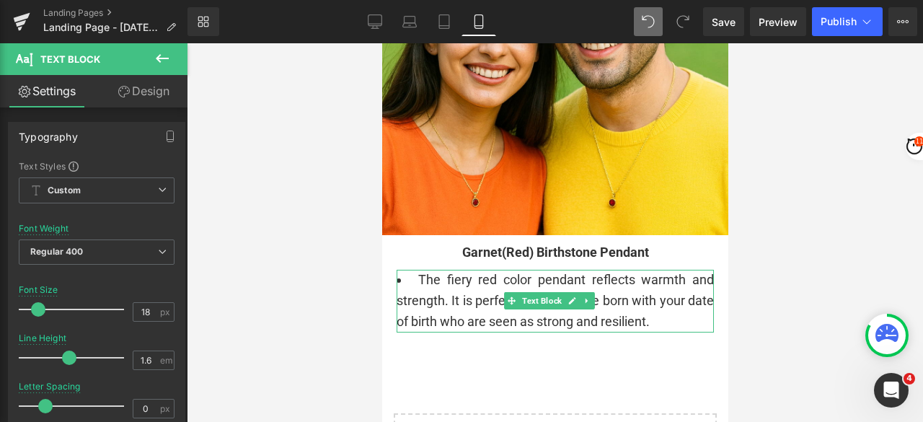
click at [416, 270] on li "The fiery red color pendant reflects warmth and strength. It is perfect for the…" at bounding box center [554, 301] width 317 height 62
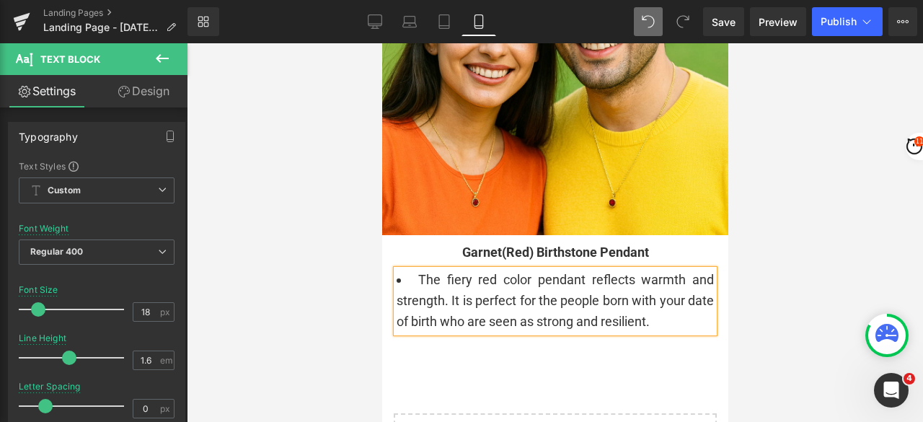
click at [406, 270] on li "The fiery red color pendant reflects warmth and strength. It is perfect for the…" at bounding box center [554, 301] width 317 height 62
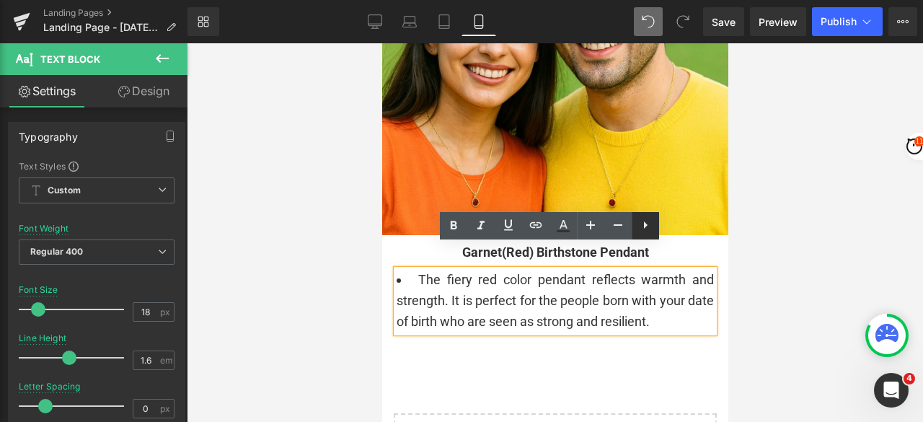
click at [643, 228] on icon at bounding box center [644, 224] width 17 height 17
click at [638, 227] on icon at bounding box center [644, 224] width 17 height 17
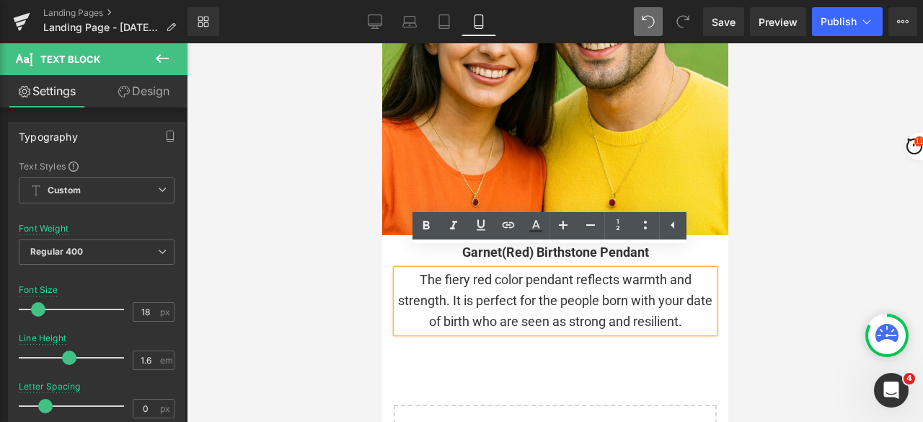
click at [408, 270] on div "The fiery red color pendant reflects warmth and strength. It is perfect for the…" at bounding box center [554, 301] width 317 height 62
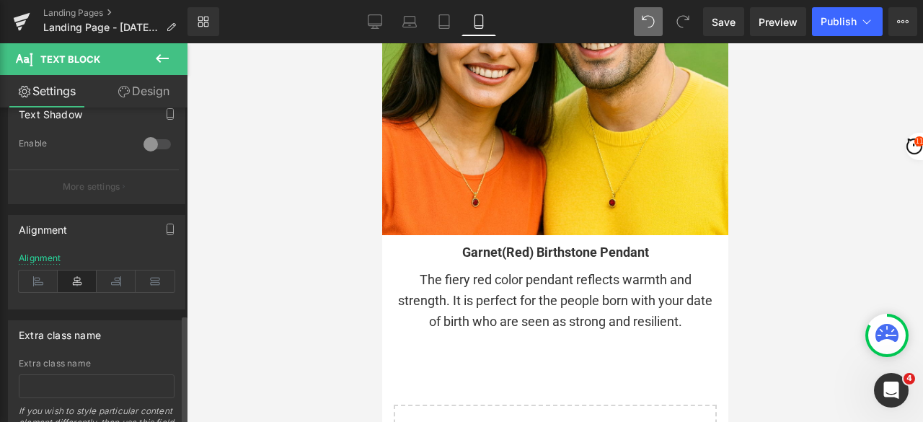
scroll to position [592, 0]
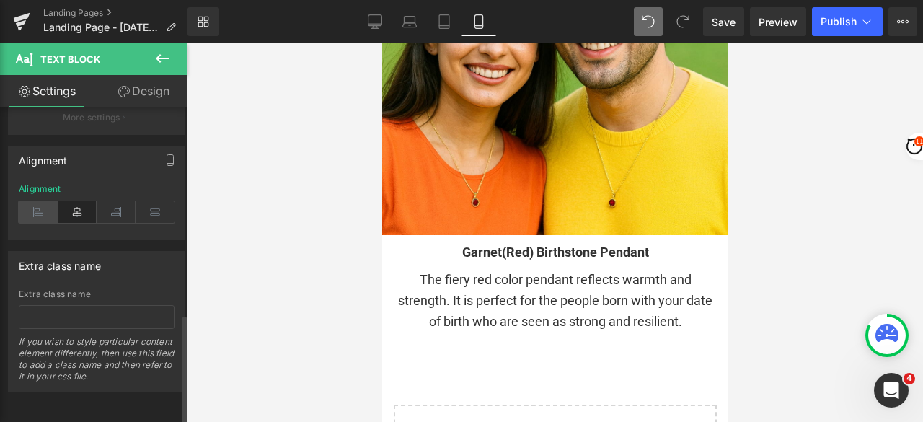
click at [45, 207] on icon at bounding box center [38, 212] width 39 height 22
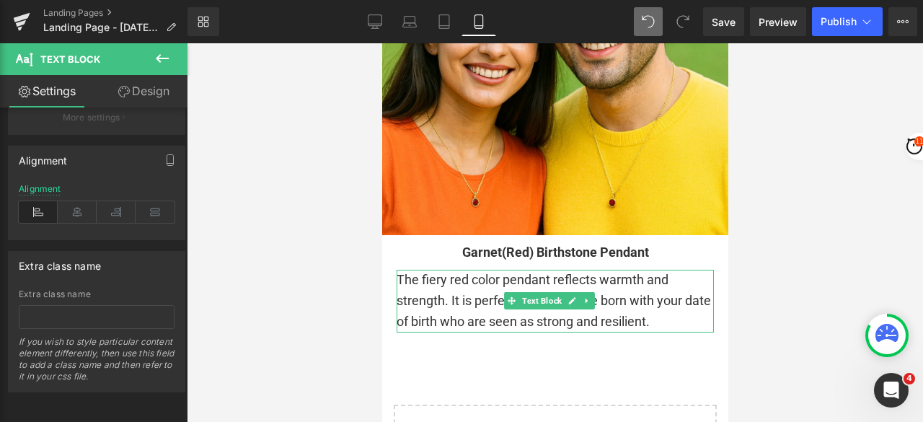
click at [629, 272] on span "The fiery red color pendant reflects warmth and strength. It is perfect for the…" at bounding box center [553, 300] width 314 height 57
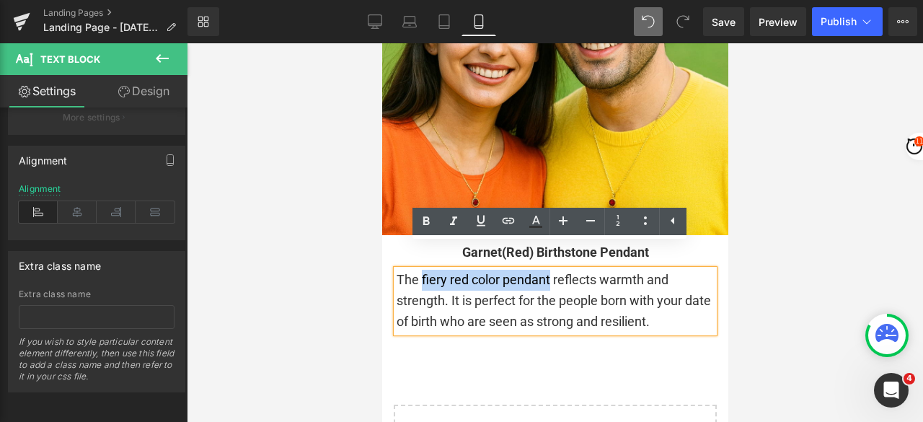
drag, startPoint x: 421, startPoint y: 254, endPoint x: 548, endPoint y: 252, distance: 126.9
click at [548, 272] on span "The fiery red color pendant reflects warmth and strength. It is perfect for the…" at bounding box center [553, 300] width 314 height 57
click at [424, 222] on icon at bounding box center [426, 220] width 6 height 9
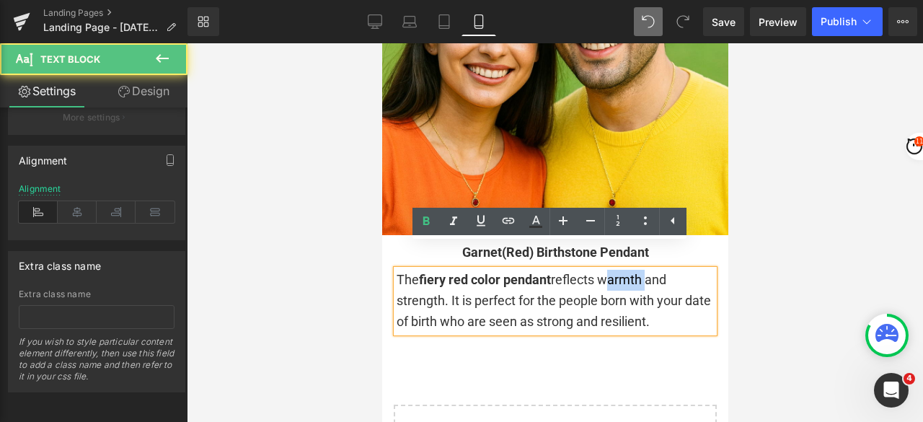
drag, startPoint x: 604, startPoint y: 255, endPoint x: 644, endPoint y: 255, distance: 40.4
click at [644, 272] on span "The fiery red color pendant reflects warmth and strength. It is perfect for the…" at bounding box center [553, 300] width 314 height 57
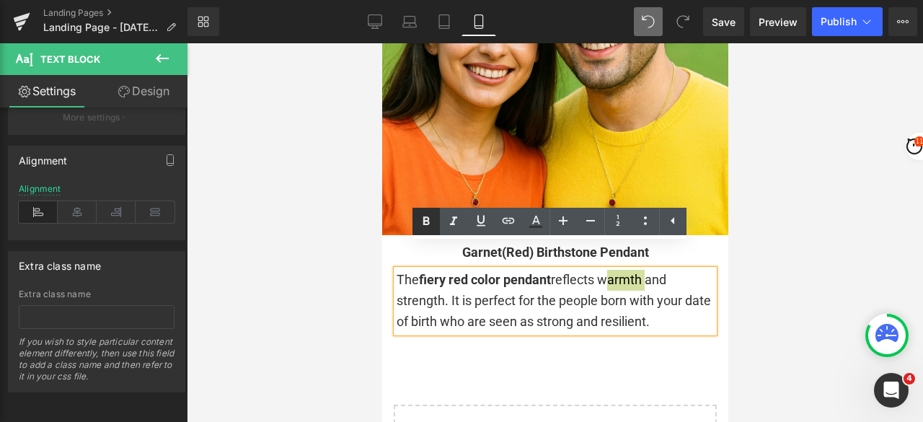
click at [425, 213] on icon at bounding box center [425, 221] width 17 height 17
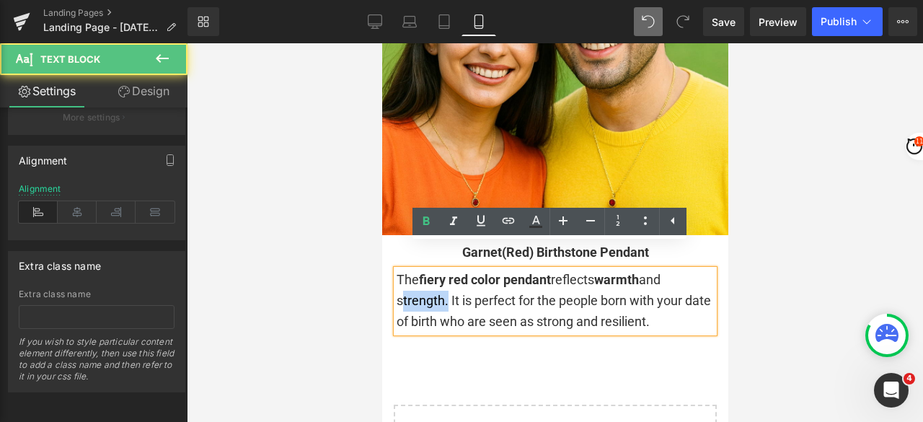
drag, startPoint x: 396, startPoint y: 274, endPoint x: 429, endPoint y: 259, distance: 36.2
click at [443, 273] on span "The fiery red color pendant reflects warmth and strength. It is perfect for the…" at bounding box center [553, 300] width 314 height 57
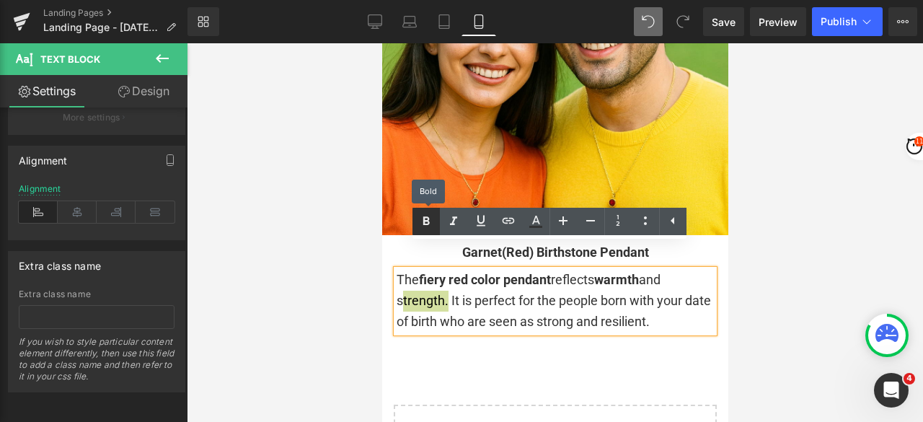
click at [421, 220] on icon at bounding box center [425, 221] width 17 height 17
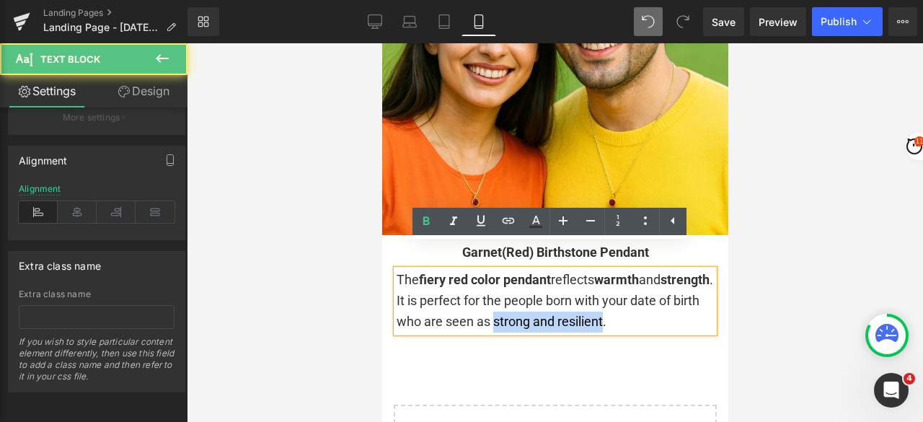
drag, startPoint x: 565, startPoint y: 301, endPoint x: 675, endPoint y: 301, distance: 110.3
click at [675, 301] on span "The fiery red color pendant reflects warmth and strength . It is perfect for th…" at bounding box center [554, 300] width 316 height 57
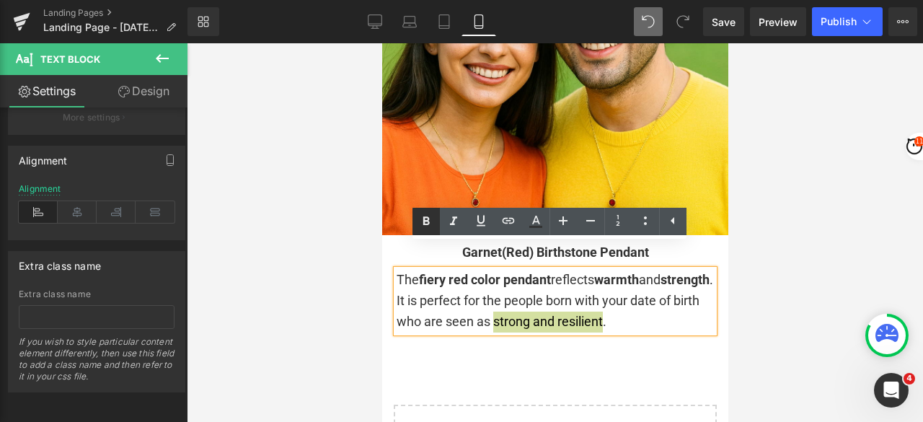
click at [428, 222] on icon at bounding box center [426, 220] width 6 height 9
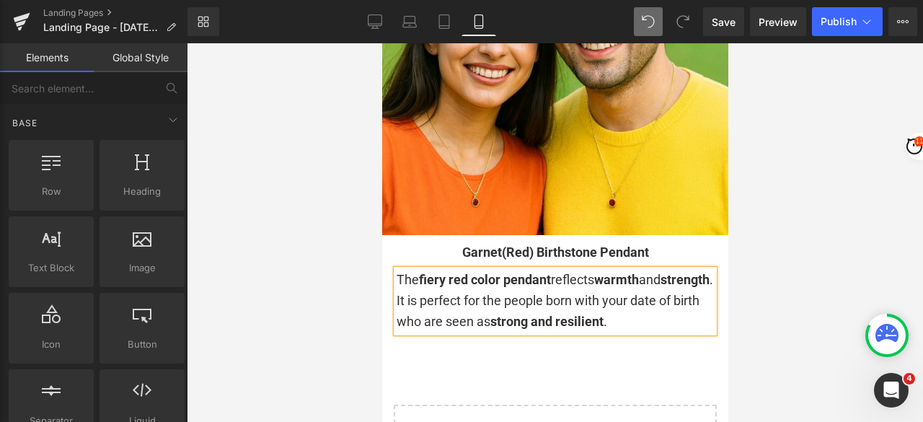
click at [816, 234] on div at bounding box center [555, 232] width 736 height 378
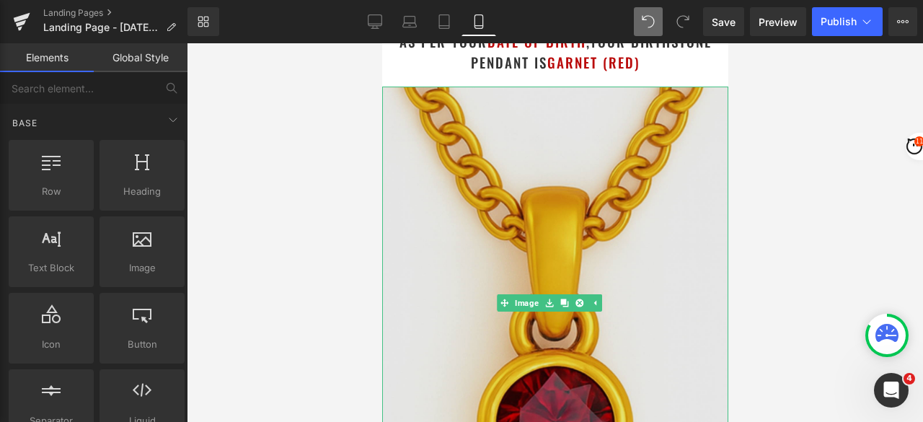
scroll to position [0, 0]
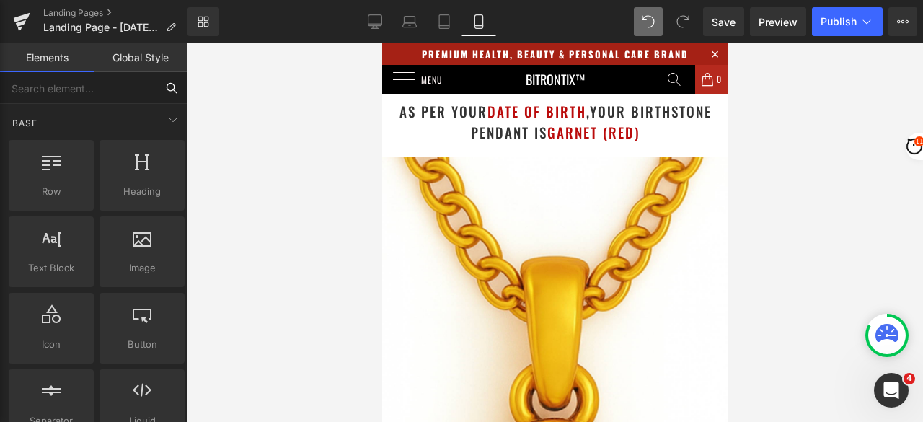
click at [84, 86] on input "text" at bounding box center [78, 88] width 156 height 32
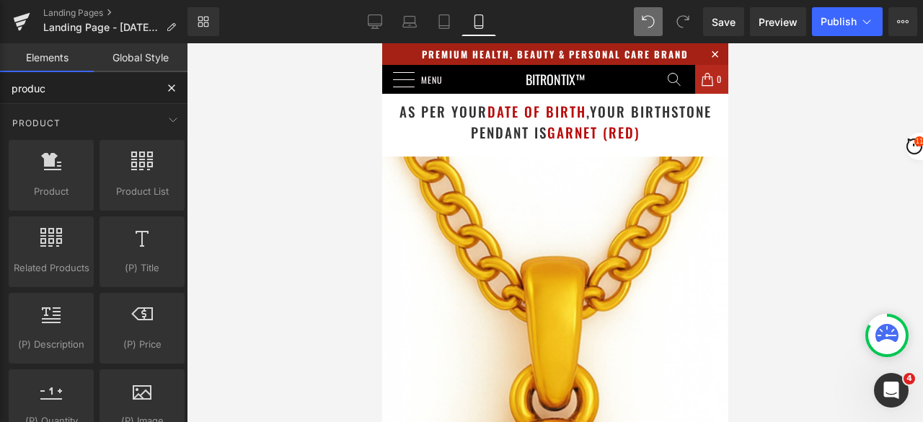
type input "product"
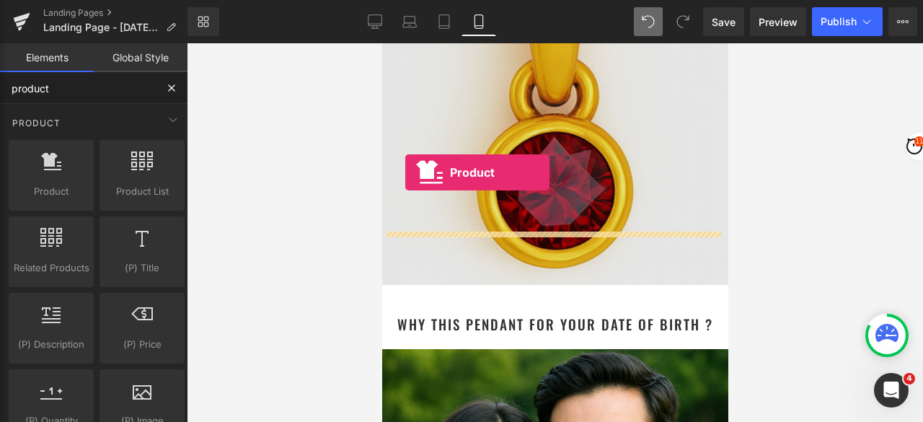
scroll to position [360, 0]
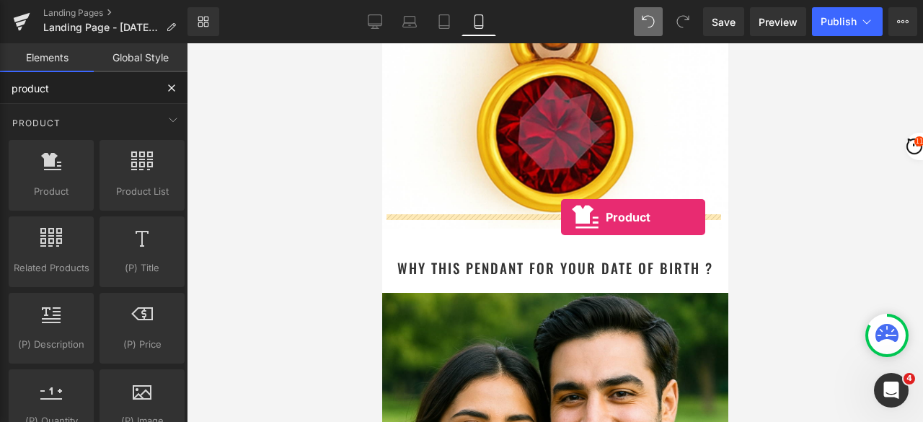
drag, startPoint x: 436, startPoint y: 223, endPoint x: 560, endPoint y: 217, distance: 124.1
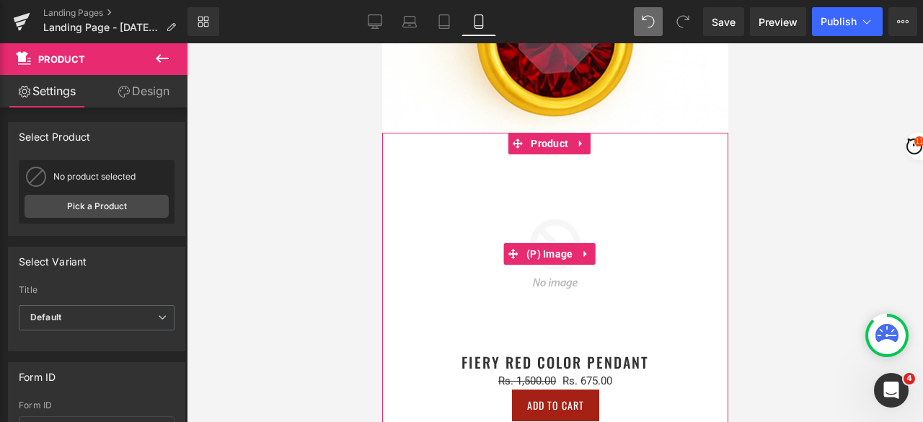
scroll to position [505, 0]
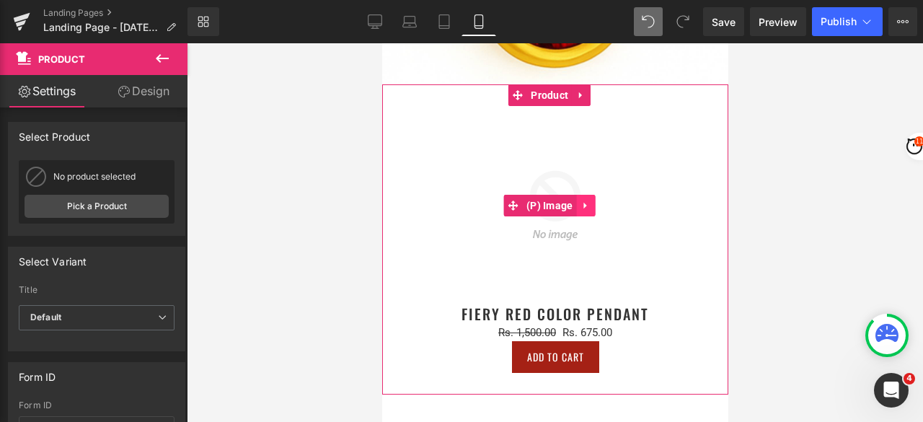
click at [587, 200] on icon at bounding box center [585, 205] width 10 height 11
click at [594, 200] on icon at bounding box center [595, 205] width 10 height 11
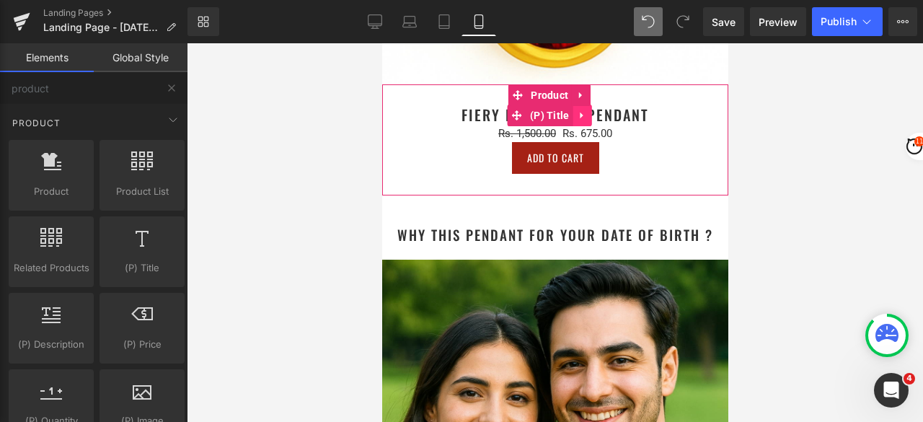
click at [582, 112] on icon at bounding box center [580, 115] width 3 height 6
click at [594, 110] on icon at bounding box center [591, 115] width 10 height 10
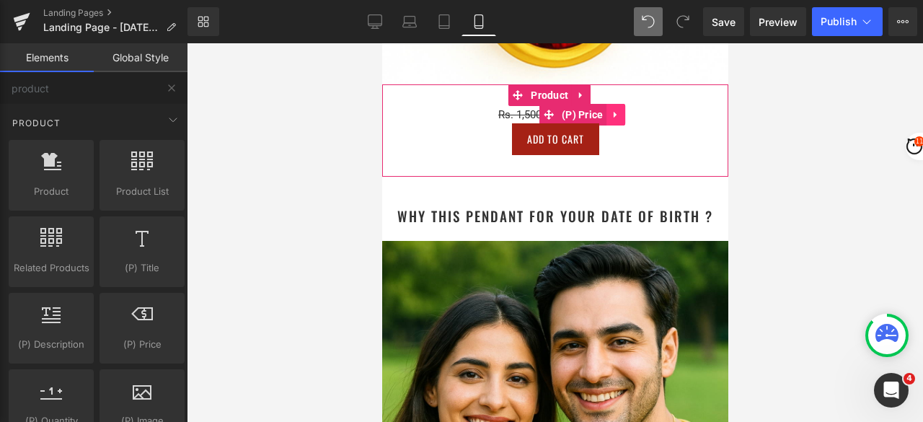
click at [617, 110] on icon at bounding box center [615, 115] width 10 height 11
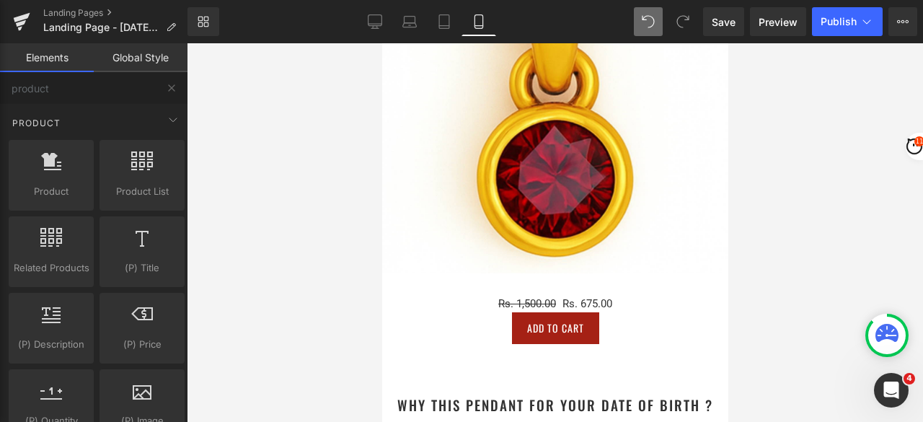
scroll to position [360, 0]
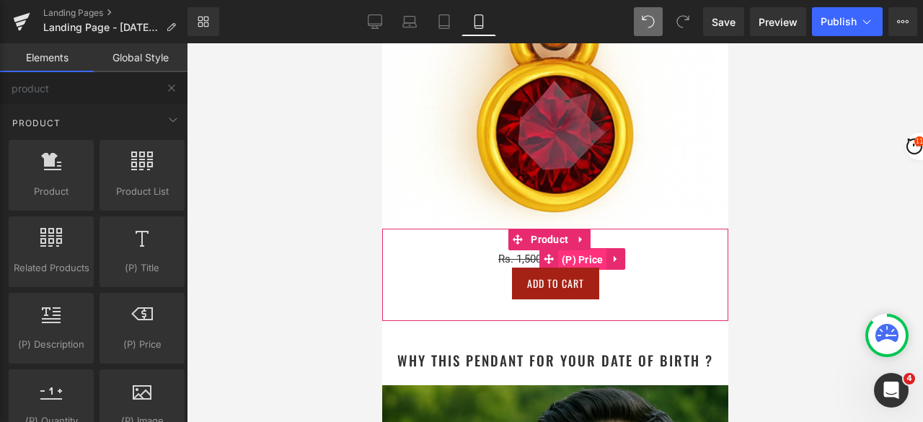
click at [563, 249] on span "(P) Price" at bounding box center [581, 260] width 49 height 22
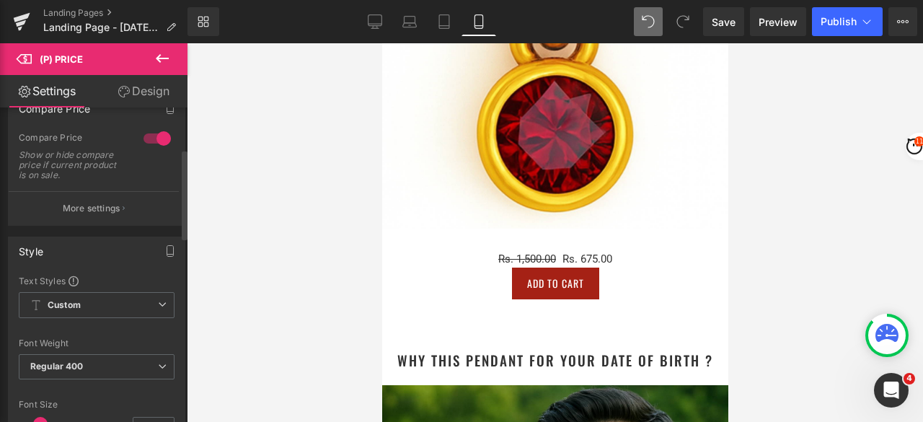
scroll to position [0, 0]
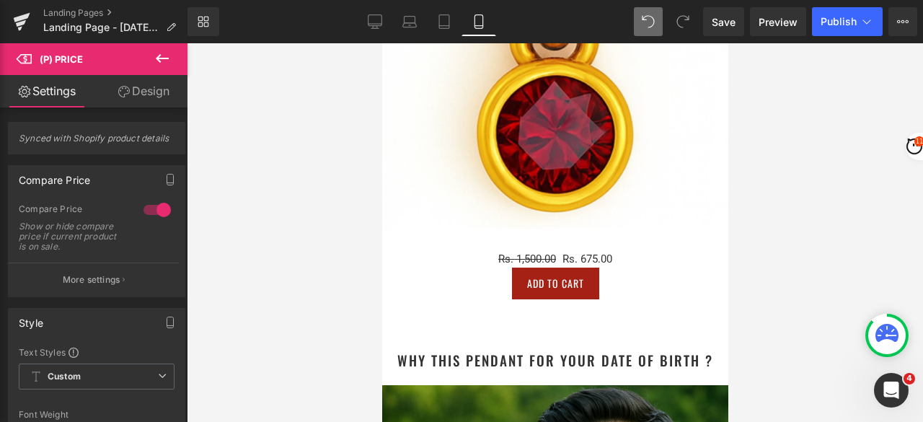
click at [143, 94] on link "Design" at bounding box center [144, 91] width 94 height 32
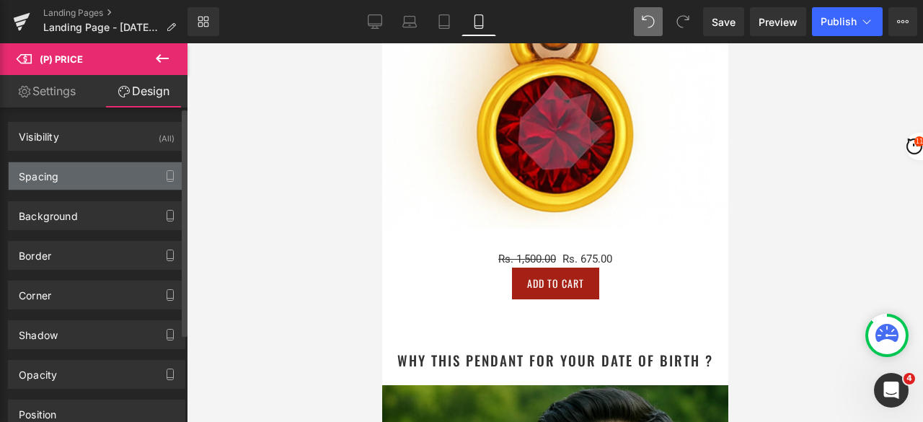
click at [76, 184] on div "Spacing" at bounding box center [97, 175] width 176 height 27
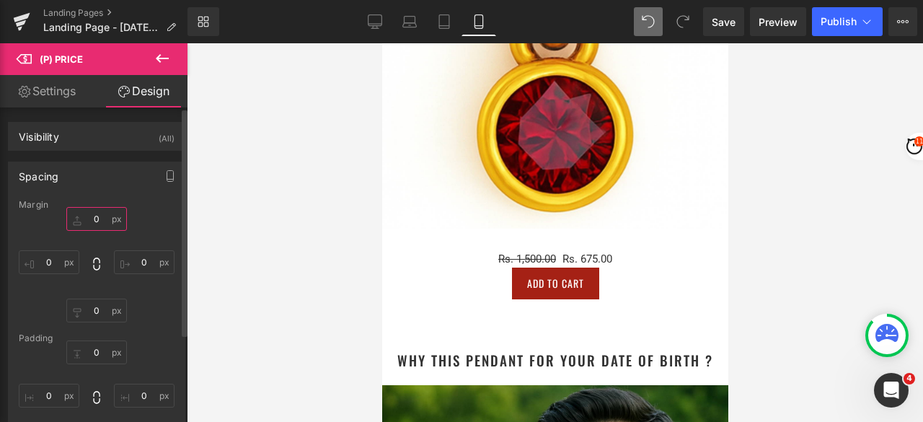
click at [102, 219] on input "0" at bounding box center [96, 219] width 61 height 24
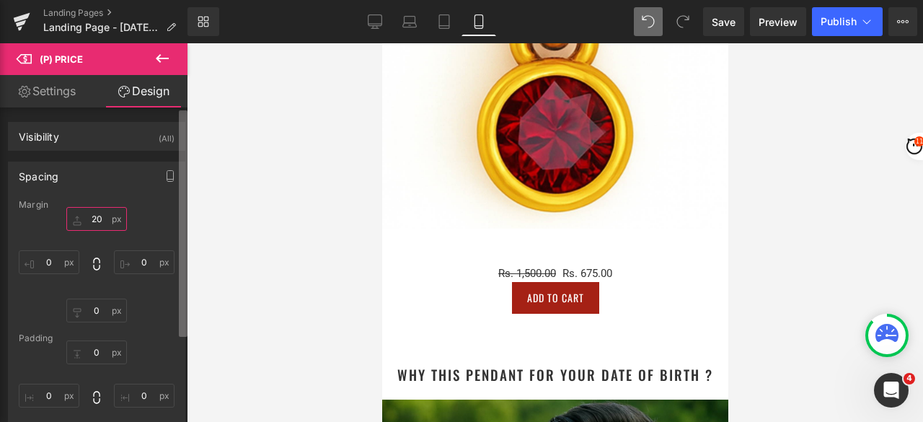
type input "2"
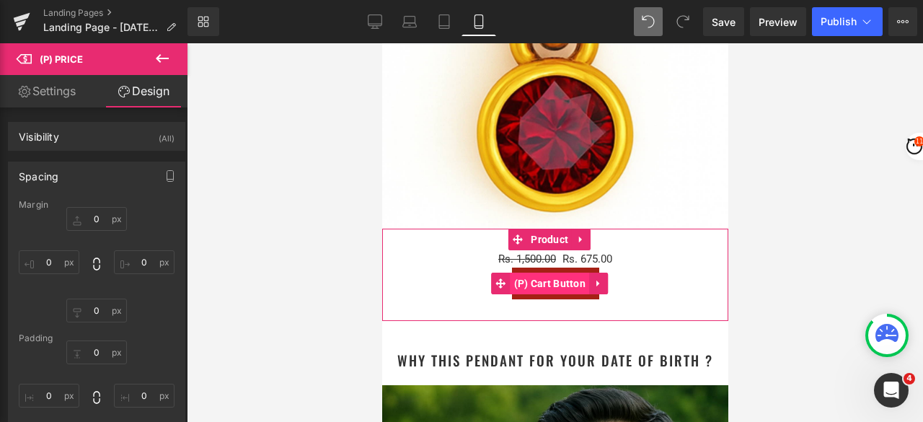
click at [541, 272] on span "(P) Cart Button" at bounding box center [549, 283] width 79 height 22
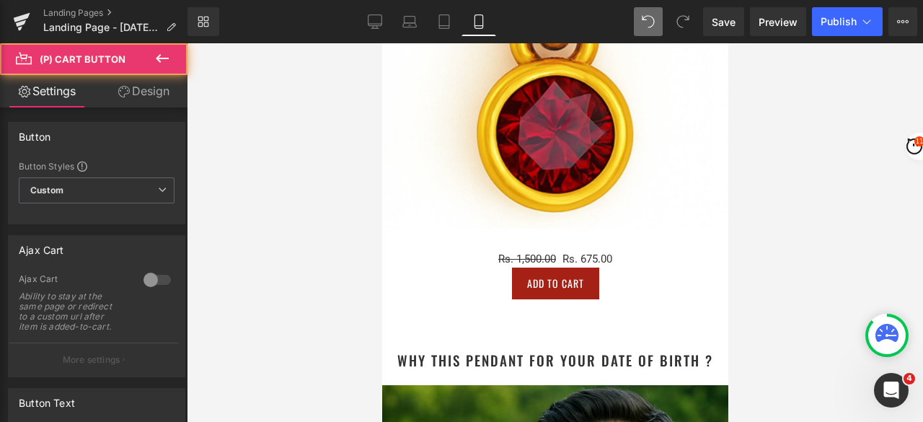
click at [143, 90] on link "Design" at bounding box center [144, 91] width 94 height 32
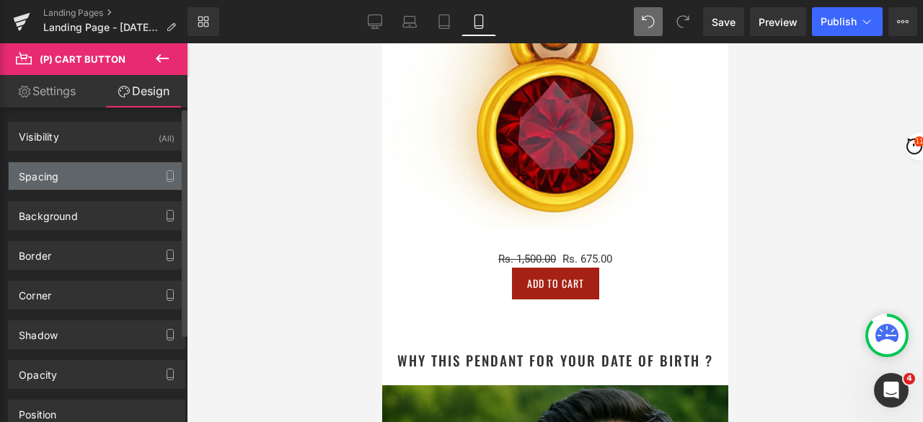
click at [58, 175] on div "Spacing" at bounding box center [97, 175] width 176 height 27
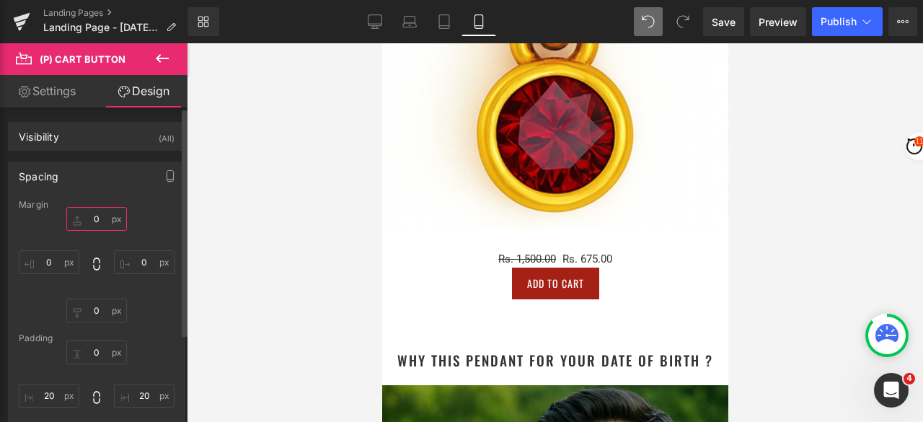
click at [94, 221] on input "0" at bounding box center [96, 219] width 61 height 24
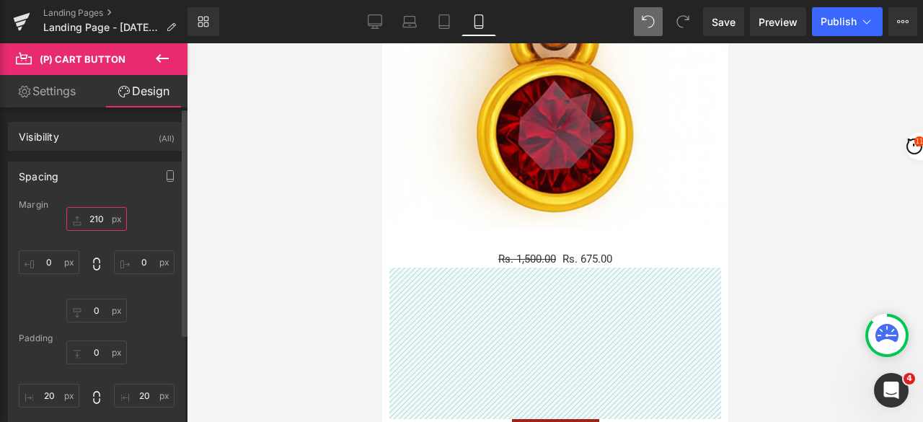
click at [91, 218] on input "210" at bounding box center [96, 219] width 61 height 24
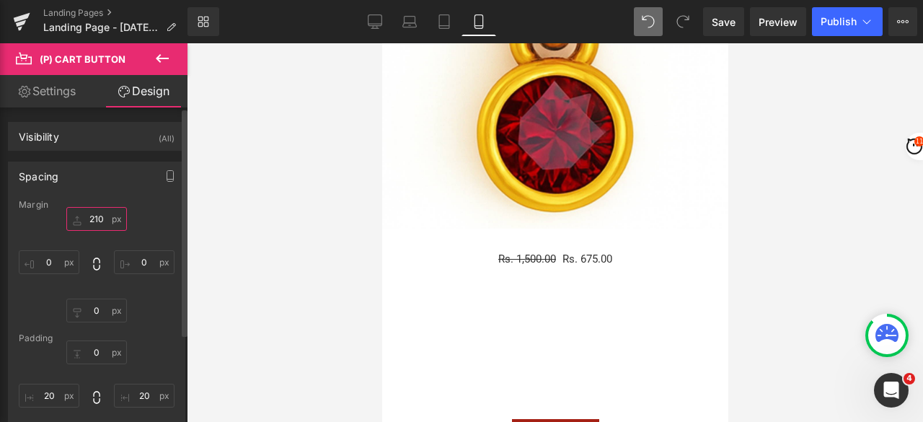
type input "10"
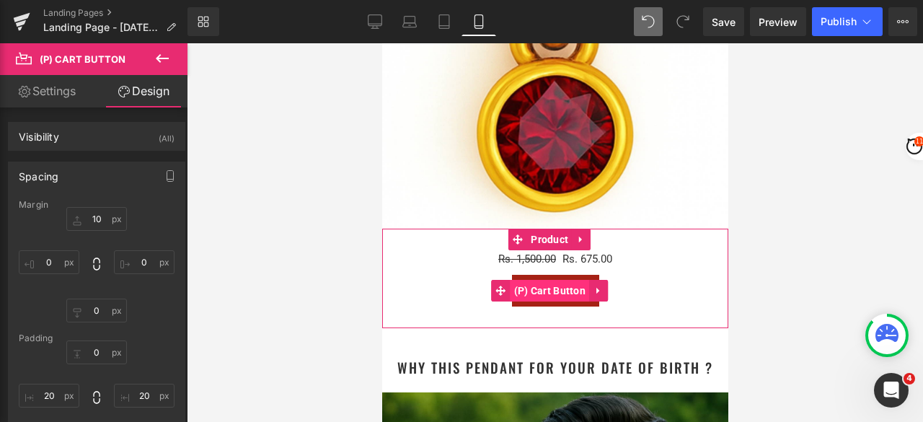
click at [537, 280] on span "(P) Cart Button" at bounding box center [549, 291] width 79 height 22
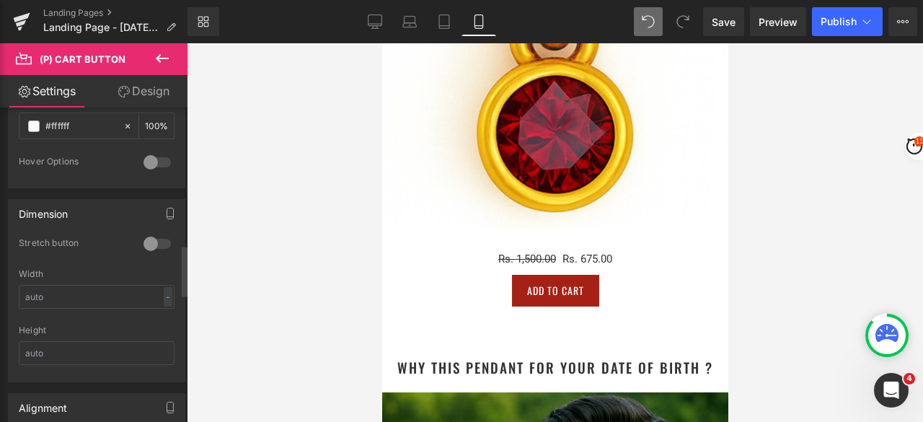
scroll to position [865, 0]
click at [158, 239] on div at bounding box center [157, 240] width 35 height 23
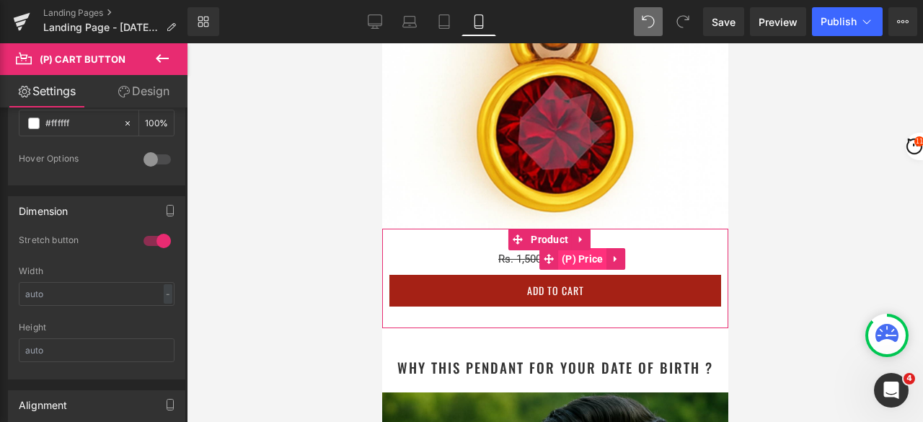
click at [572, 248] on span "(P) Price" at bounding box center [581, 259] width 49 height 22
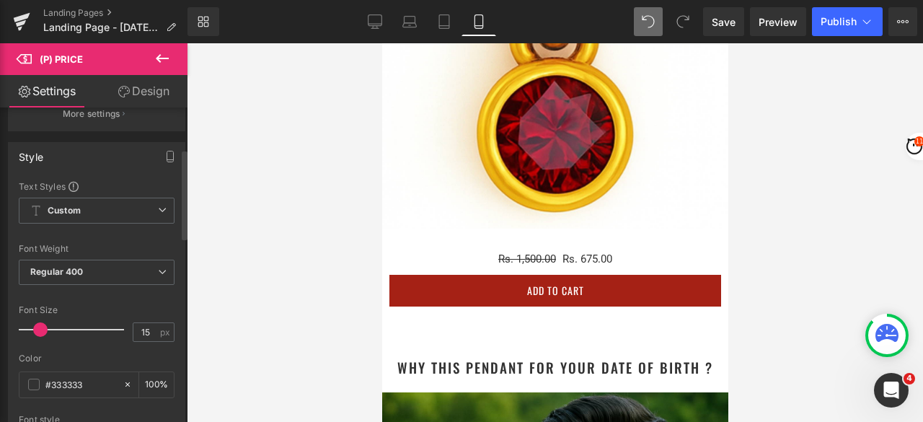
scroll to position [216, 0]
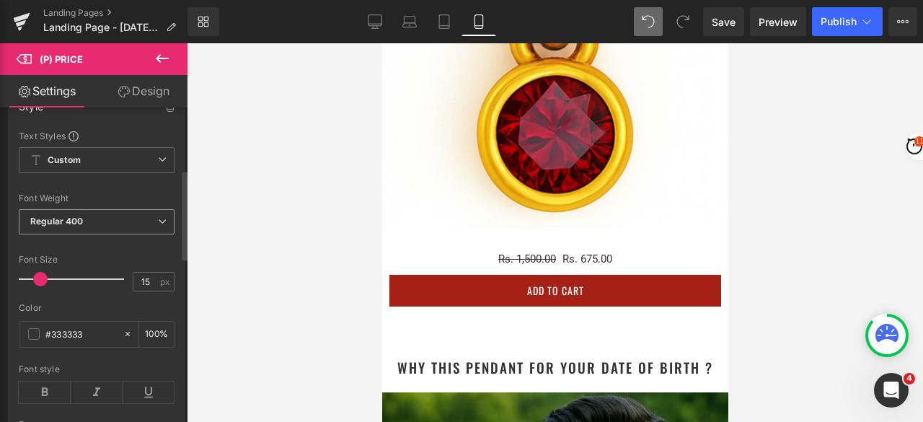
click at [64, 225] on span "Regular 400" at bounding box center [97, 221] width 156 height 25
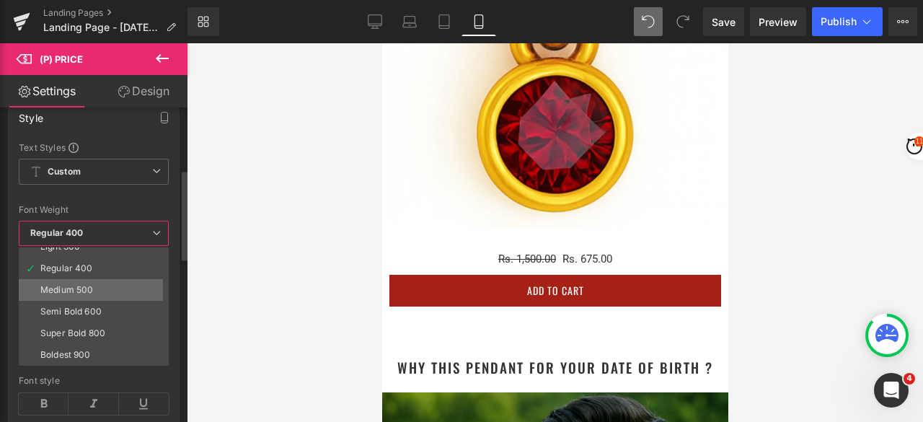
scroll to position [72, 0]
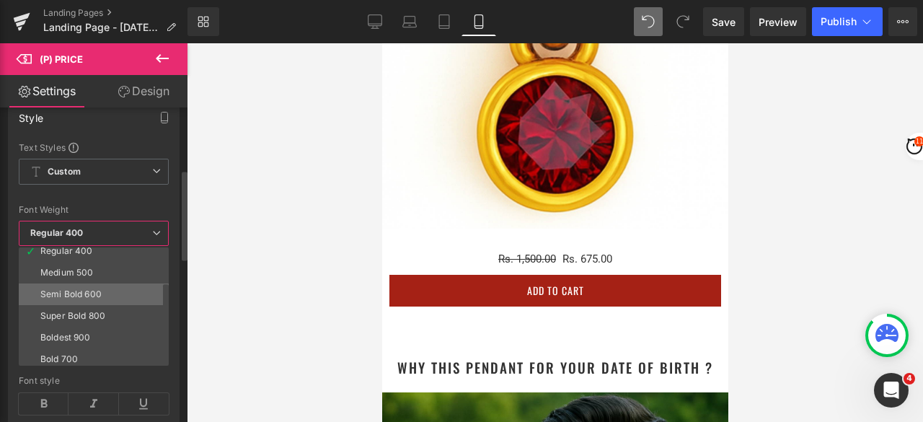
click at [89, 289] on div "Semi Bold 600" at bounding box center [70, 294] width 61 height 10
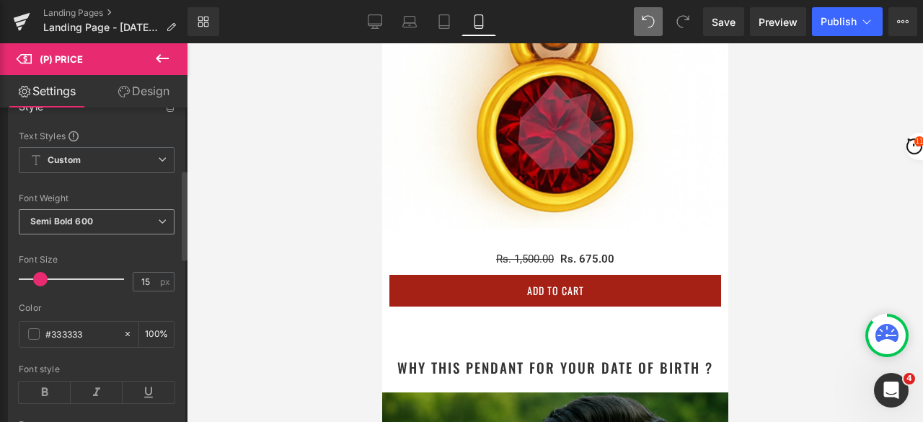
click at [90, 219] on b "Semi Bold 600" at bounding box center [61, 221] width 63 height 11
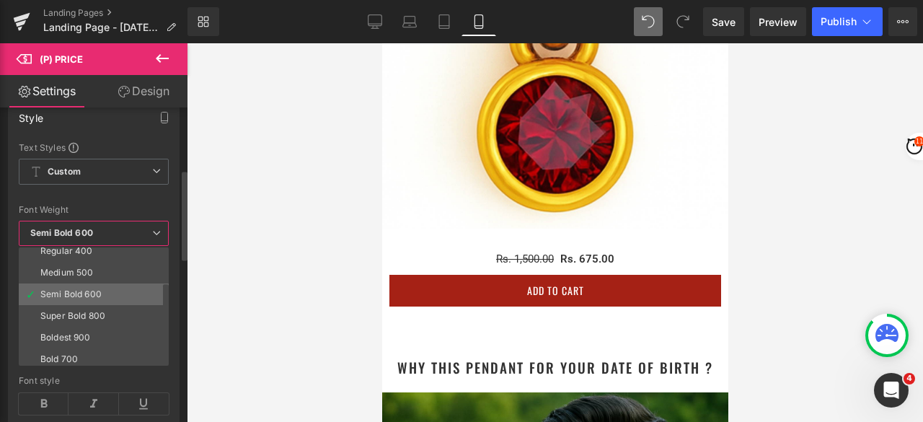
click at [94, 289] on div "Semi Bold 600" at bounding box center [70, 294] width 61 height 10
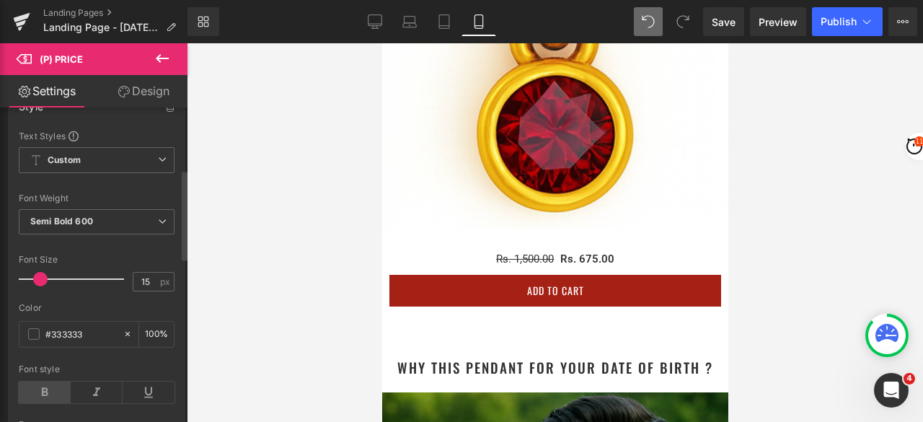
click at [44, 384] on icon at bounding box center [45, 392] width 52 height 22
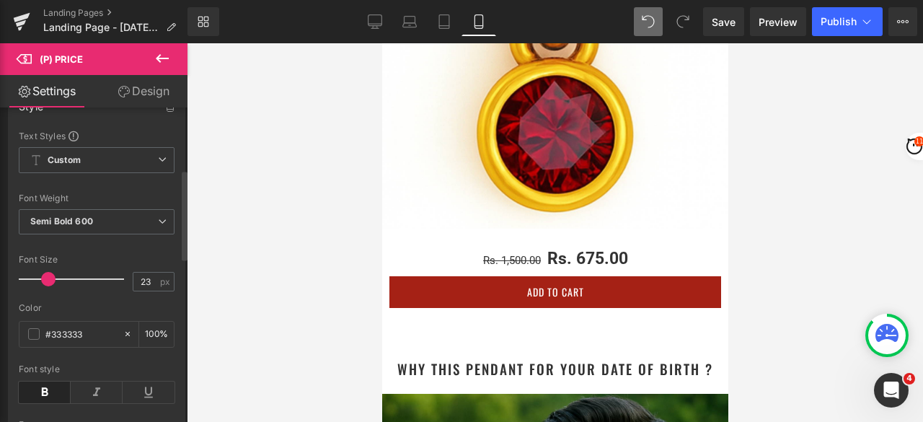
type input "22"
click at [47, 277] on span at bounding box center [47, 279] width 14 height 14
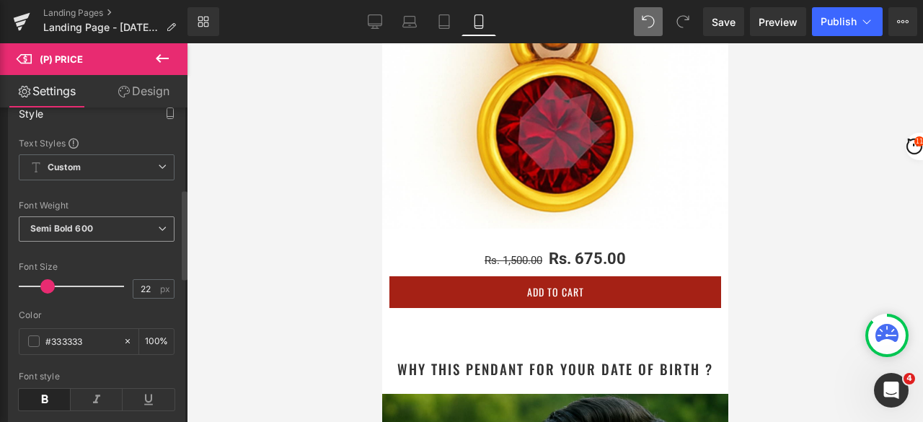
scroll to position [288, 0]
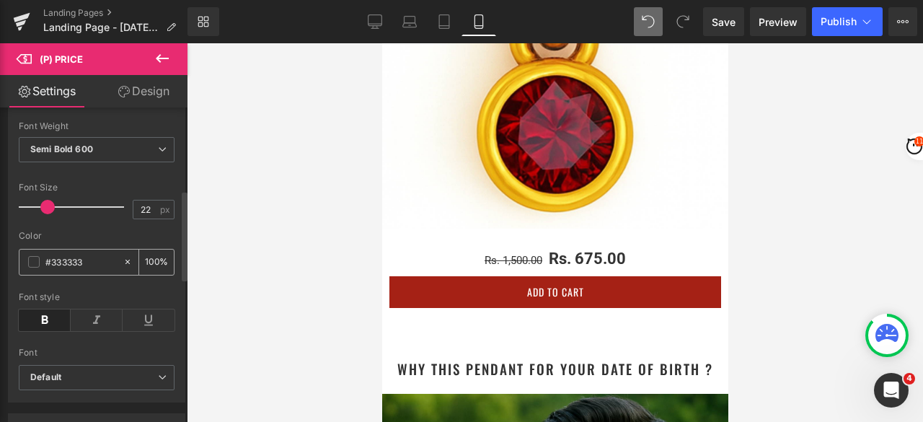
click at [70, 260] on input "#333333" at bounding box center [80, 262] width 71 height 16
click at [32, 258] on span at bounding box center [34, 262] width 12 height 12
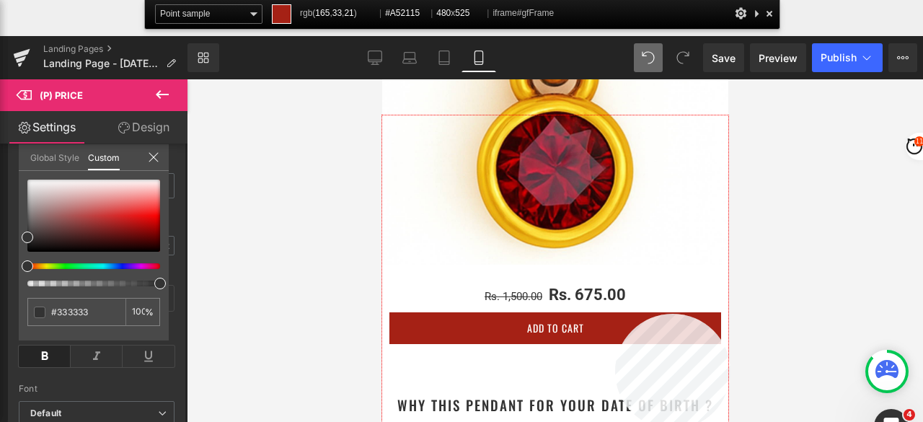
click at [615, 314] on div at bounding box center [555, 304] width 346 height 378
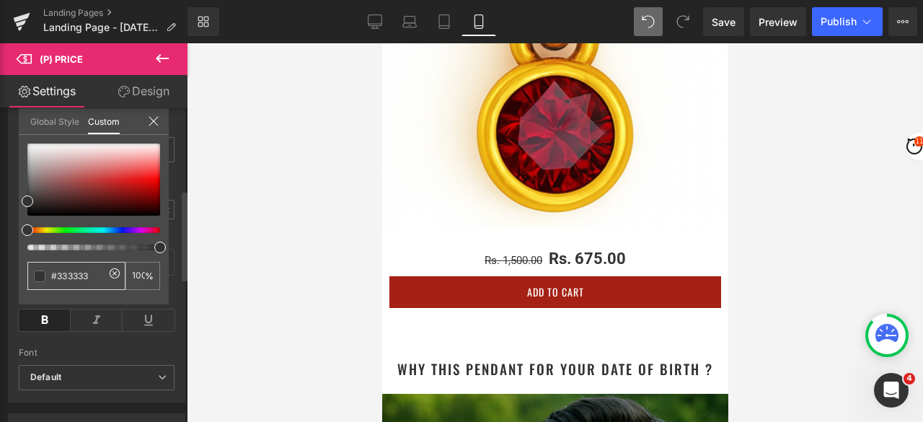
drag, startPoint x: 96, startPoint y: 275, endPoint x: 35, endPoint y: 274, distance: 61.3
click at [35, 274] on div "#333333" at bounding box center [76, 276] width 98 height 28
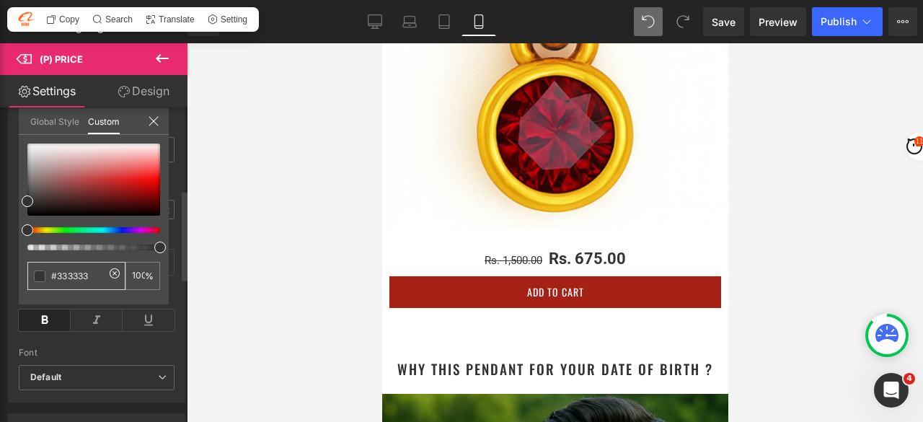
paste input "A52115"
type input "#A52115"
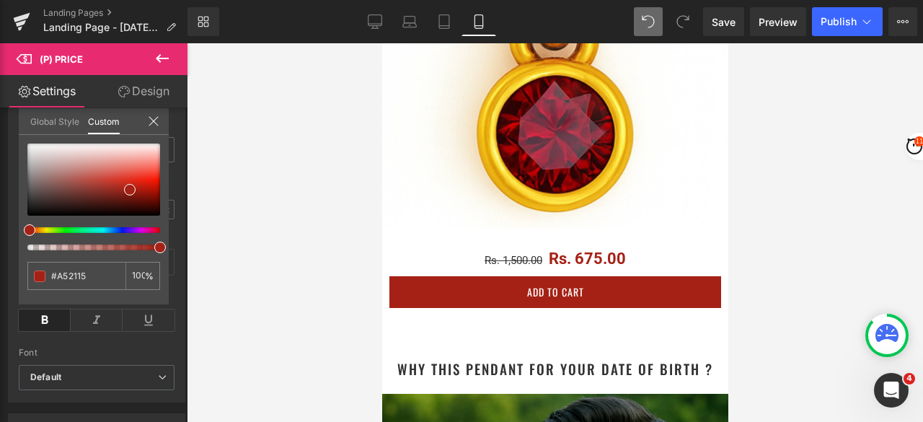
click at [789, 221] on div at bounding box center [555, 232] width 736 height 378
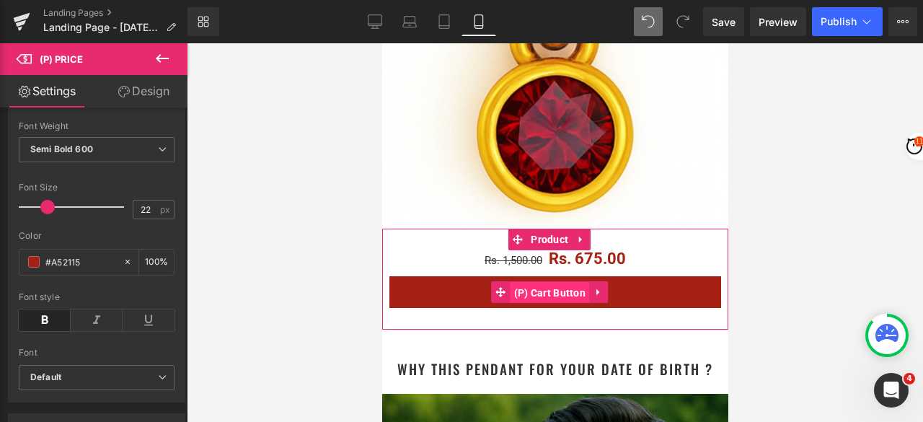
click at [552, 282] on span "(P) Cart Button" at bounding box center [549, 293] width 79 height 22
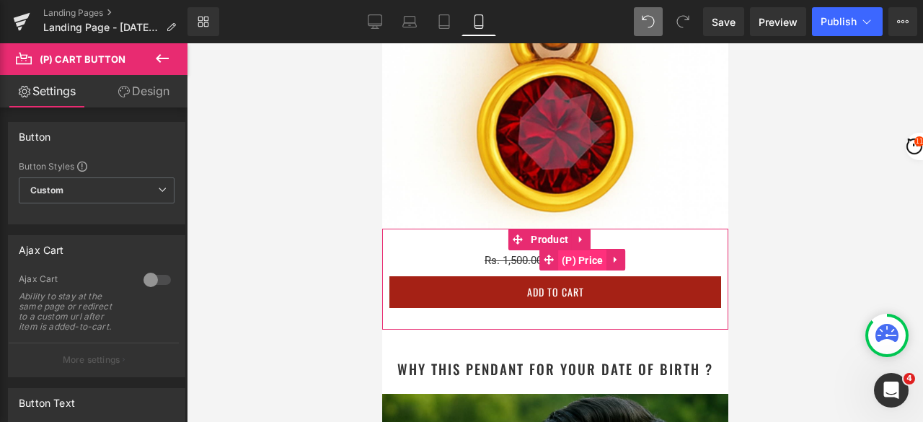
click at [574, 249] on span "(P) Price" at bounding box center [581, 260] width 49 height 22
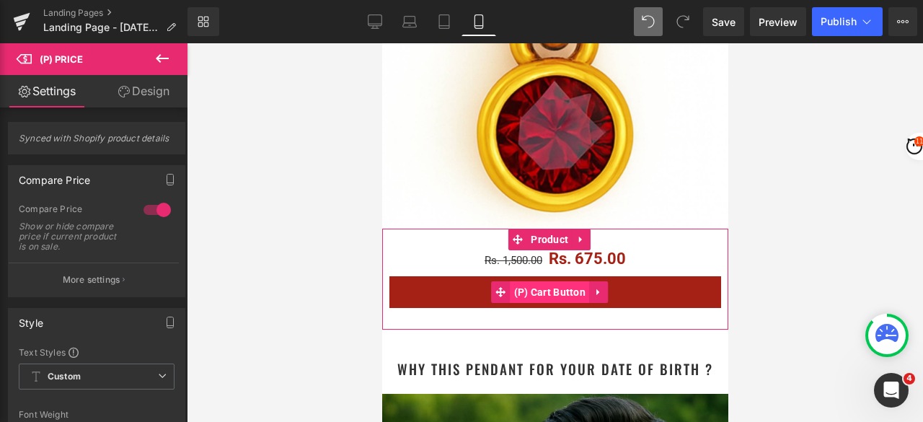
drag, startPoint x: 549, startPoint y: 279, endPoint x: 528, endPoint y: 271, distance: 22.4
click at [549, 281] on span "(P) Cart Button" at bounding box center [549, 292] width 79 height 22
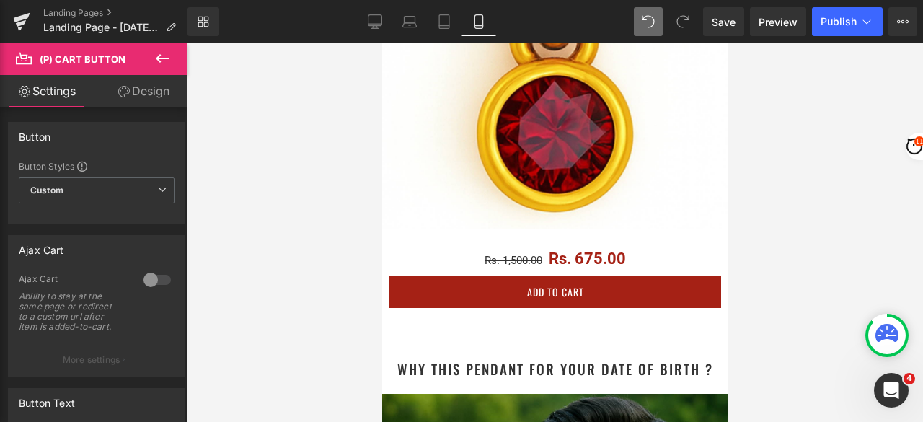
drag, startPoint x: 148, startPoint y: 93, endPoint x: 82, endPoint y: 174, distance: 104.5
click at [148, 92] on link "Design" at bounding box center [144, 91] width 94 height 32
click at [0, 0] on div "Spacing" at bounding box center [0, 0] width 0 height 0
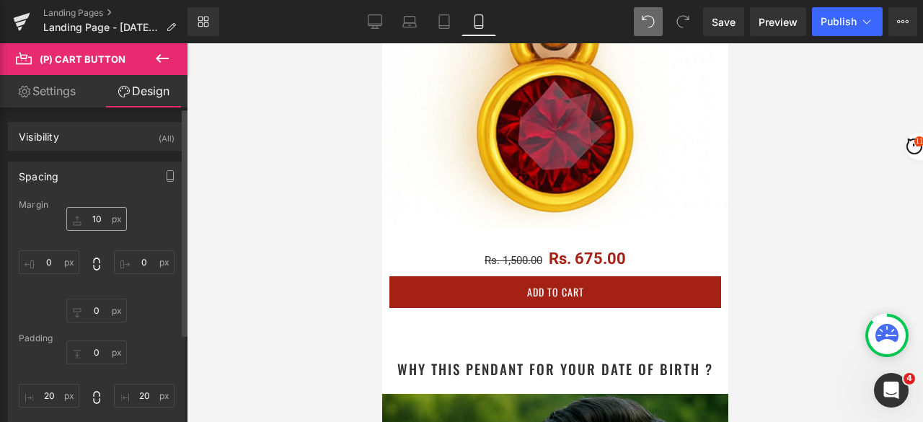
type input "10"
type input "0"
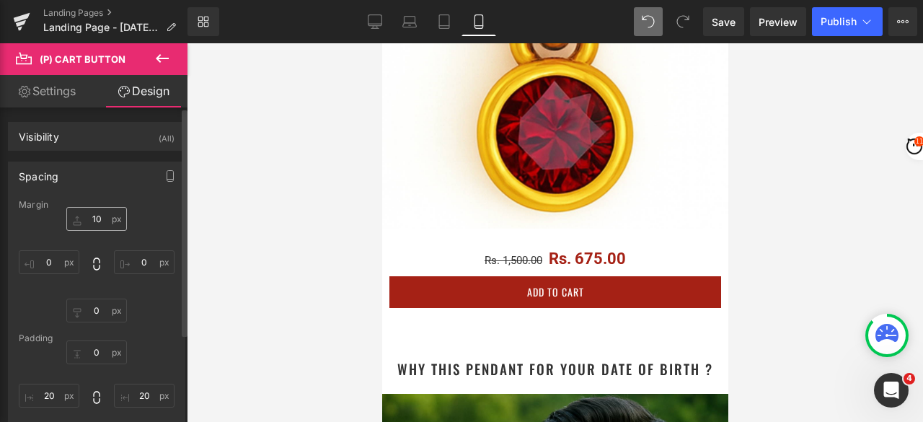
type input "20"
type input "0"
type input "20"
click at [97, 221] on input "10" at bounding box center [96, 219] width 61 height 24
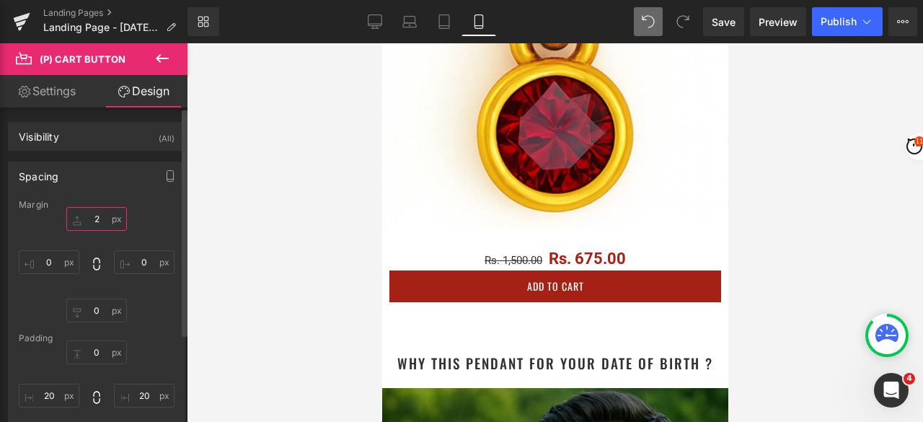
type input "20"
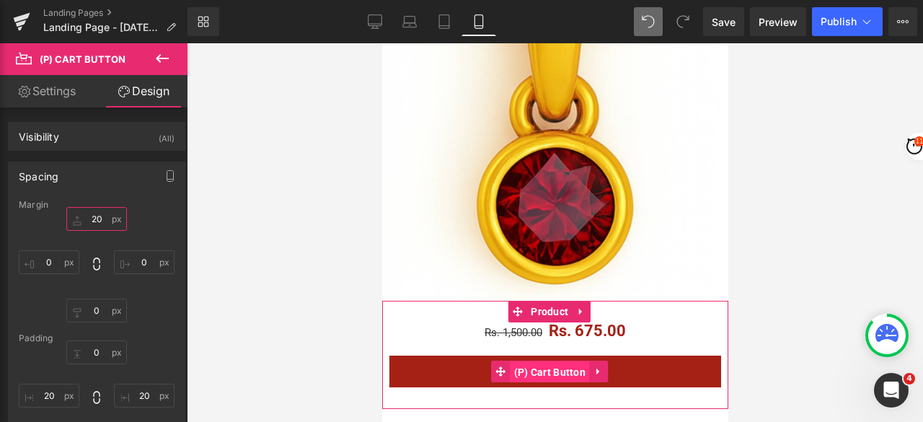
drag, startPoint x: 563, startPoint y: 355, endPoint x: 645, endPoint y: 377, distance: 85.0
click at [563, 361] on span "(P) Cart Button" at bounding box center [549, 372] width 79 height 22
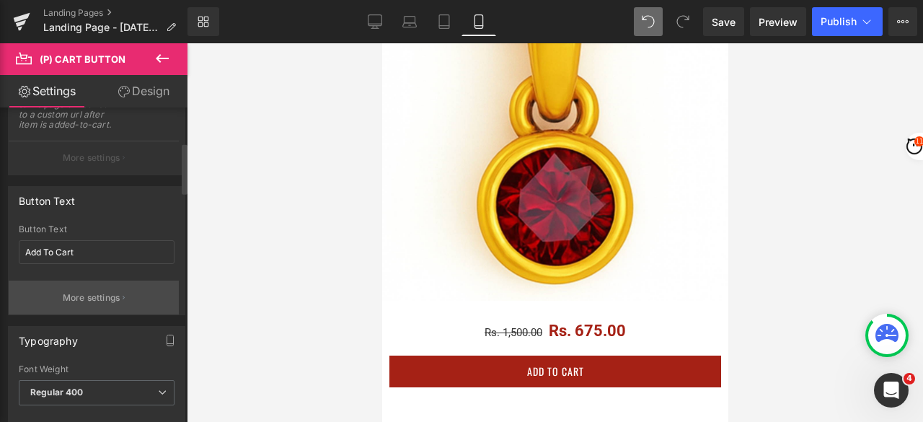
scroll to position [216, 0]
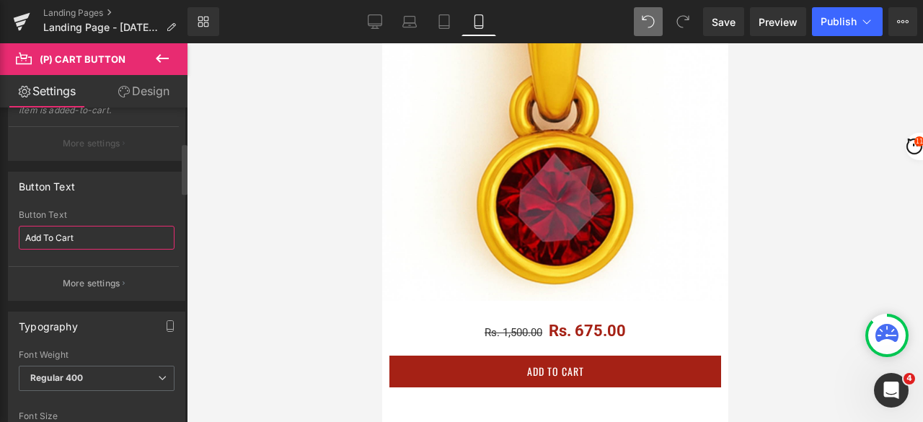
drag, startPoint x: 92, startPoint y: 234, endPoint x: 22, endPoint y: 236, distance: 69.9
click at [22, 236] on input "Add To Cart" at bounding box center [97, 238] width 156 height 24
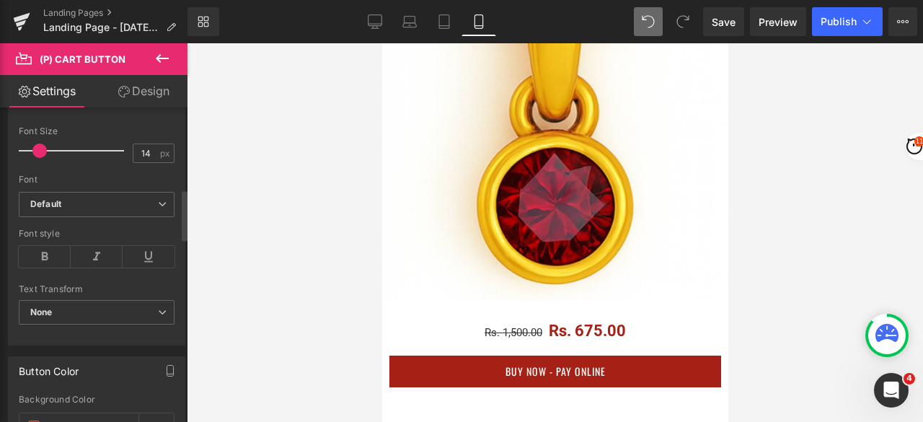
scroll to position [505, 0]
type input "Buy Now - Pay Online"
click at [39, 252] on icon at bounding box center [45, 253] width 52 height 22
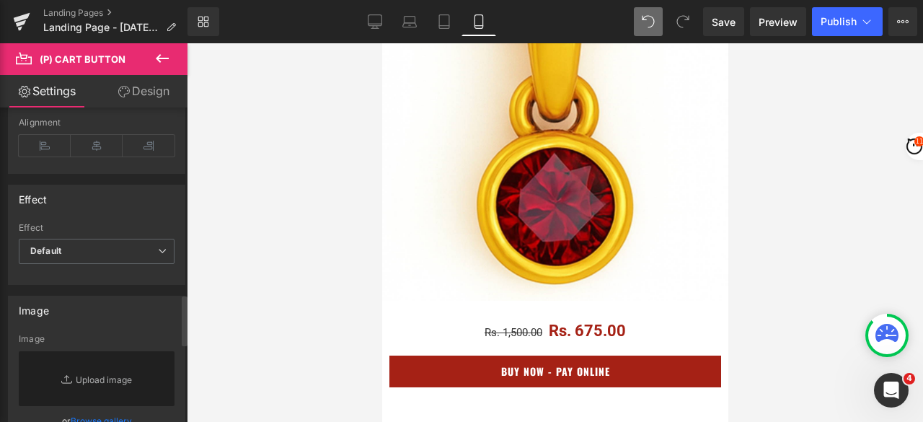
scroll to position [1225, 0]
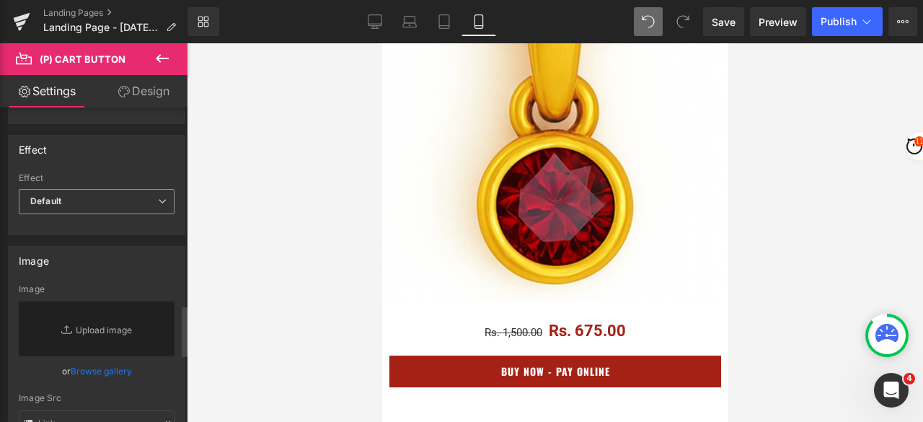
click at [99, 194] on span "Default" at bounding box center [97, 201] width 156 height 25
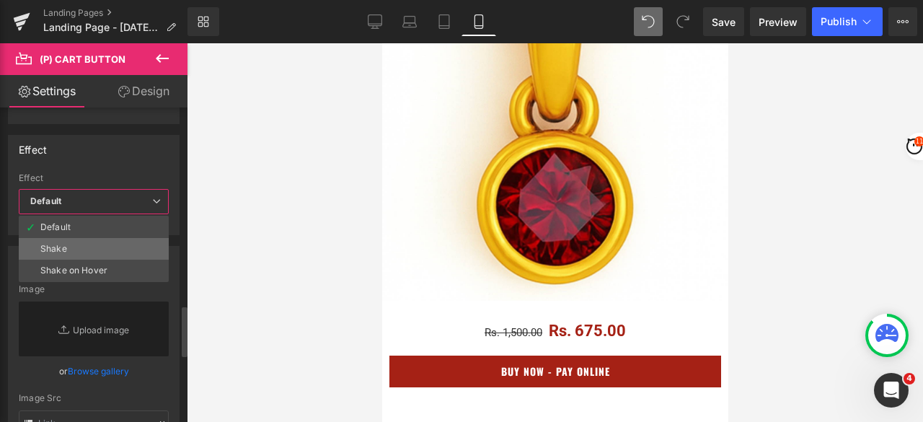
click at [77, 238] on li "Shake" at bounding box center [94, 249] width 150 height 22
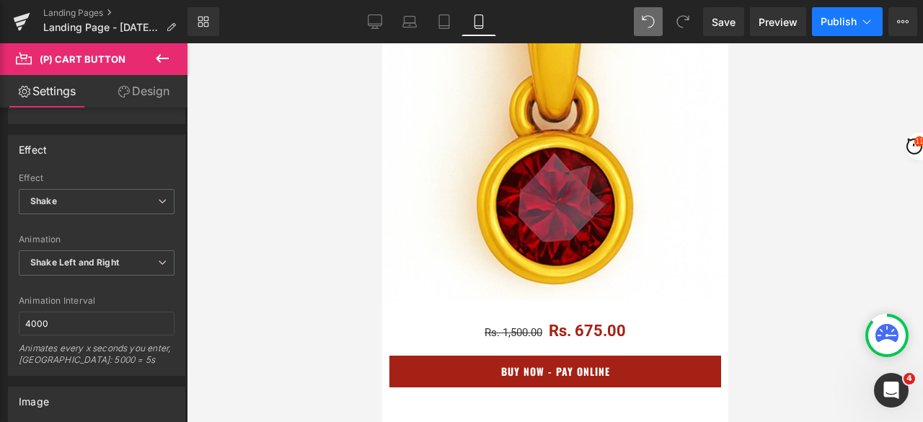
click at [827, 28] on button "Publish" at bounding box center [847, 21] width 71 height 29
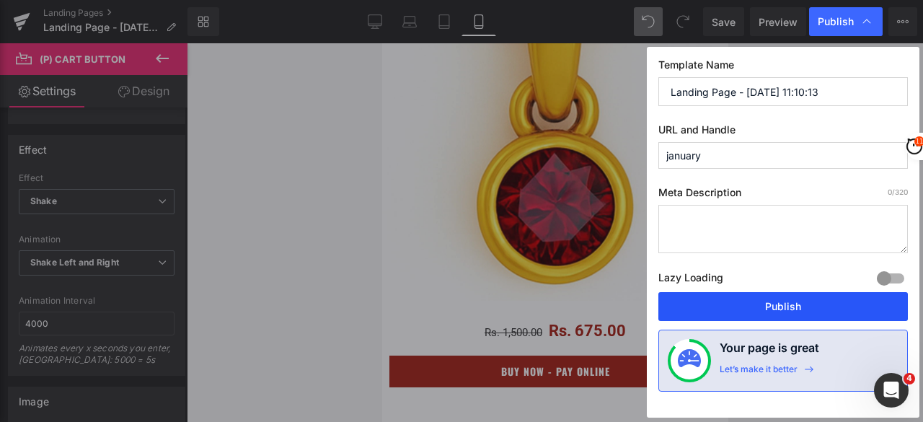
click at [745, 301] on button "Publish" at bounding box center [782, 306] width 249 height 29
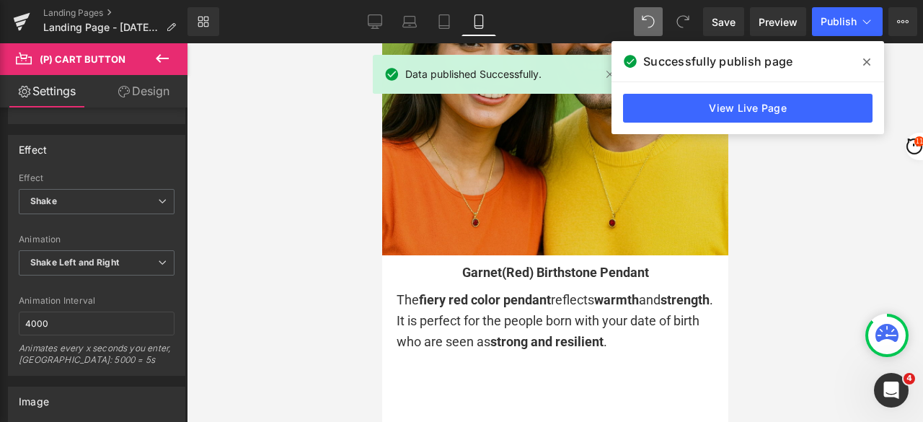
scroll to position [865, 0]
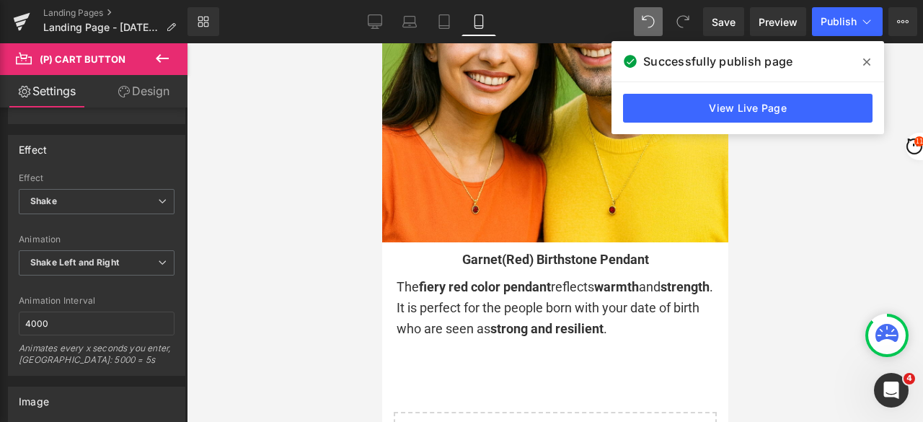
click at [809, 234] on div at bounding box center [555, 232] width 736 height 378
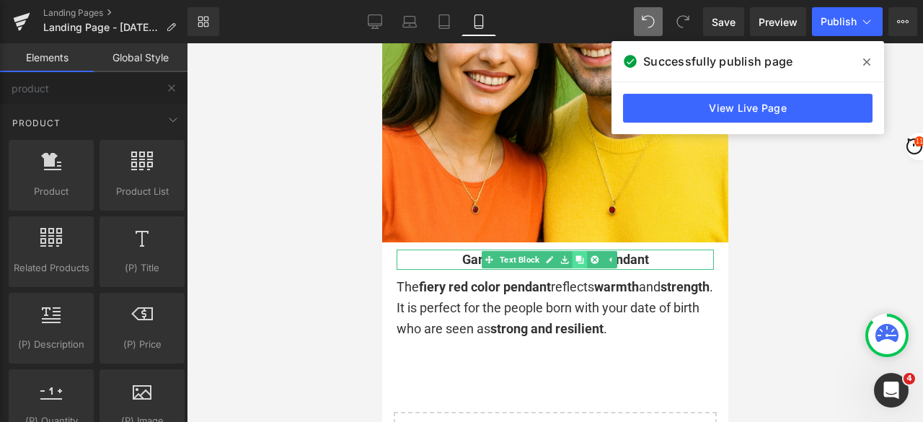
click at [581, 255] on icon at bounding box center [579, 259] width 8 height 8
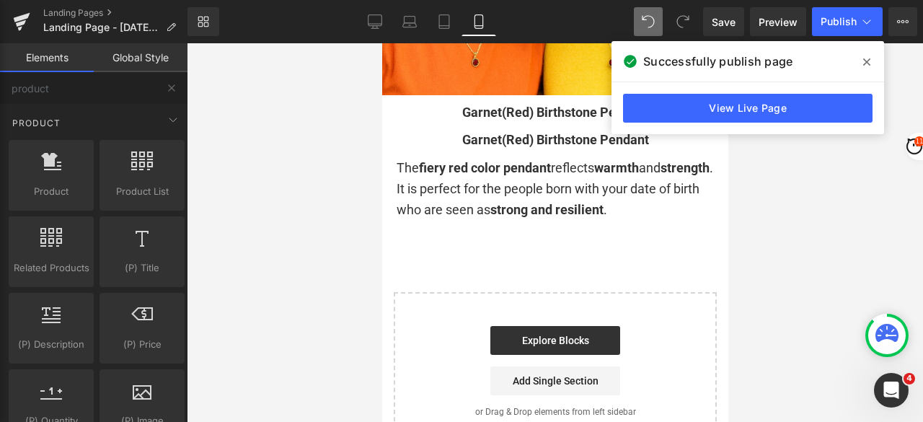
scroll to position [1016, 0]
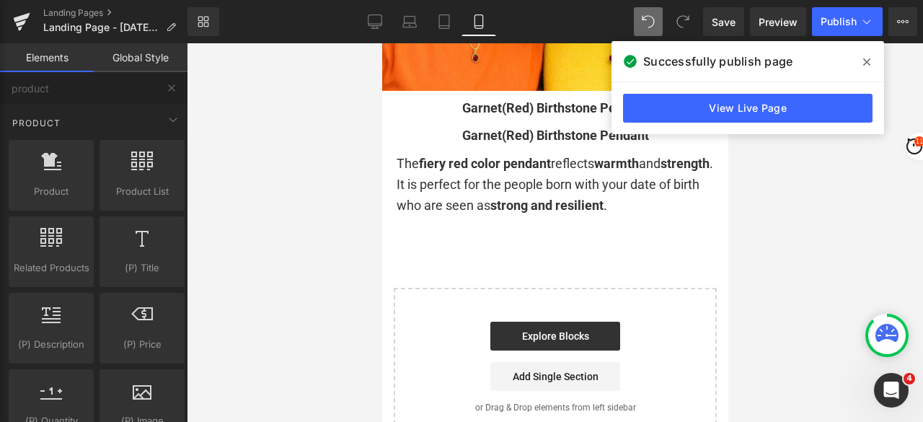
click at [758, 192] on div at bounding box center [555, 232] width 736 height 378
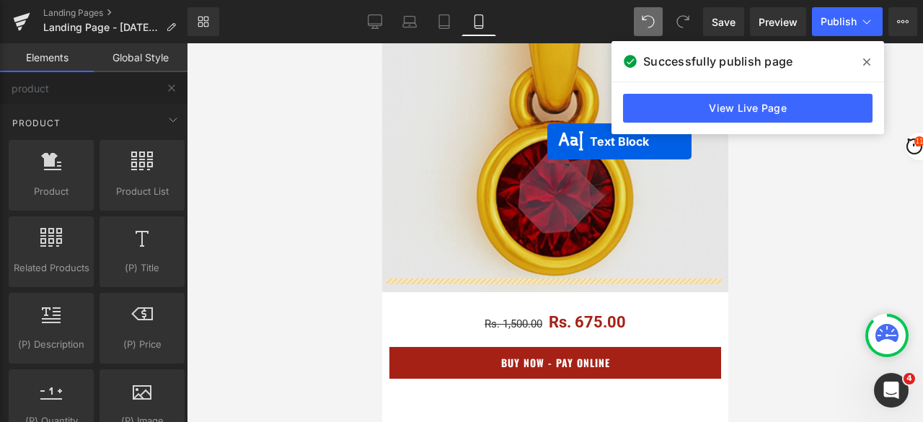
scroll to position [296, 0]
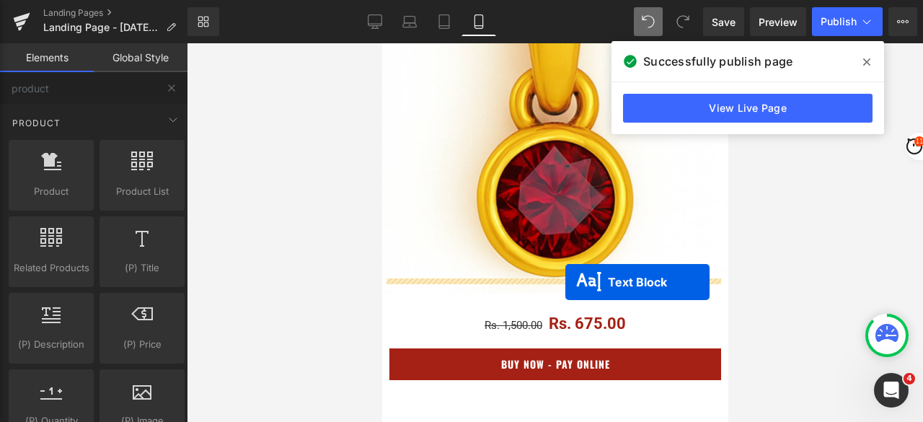
drag, startPoint x: 530, startPoint y: 107, endPoint x: 564, endPoint y: 282, distance: 178.4
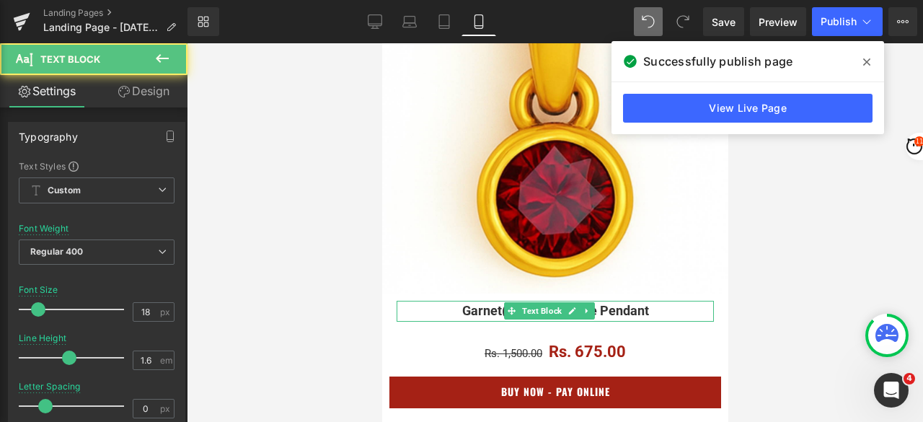
click at [657, 301] on p "Garnet(Red) Birthstone Pendant" at bounding box center [554, 311] width 317 height 21
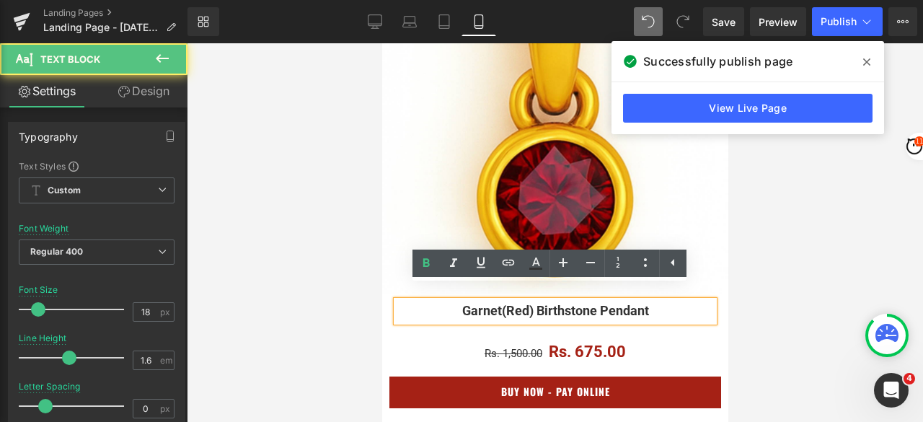
click at [657, 301] on p "Garnet(Red) Birthstone Pendant" at bounding box center [554, 311] width 317 height 21
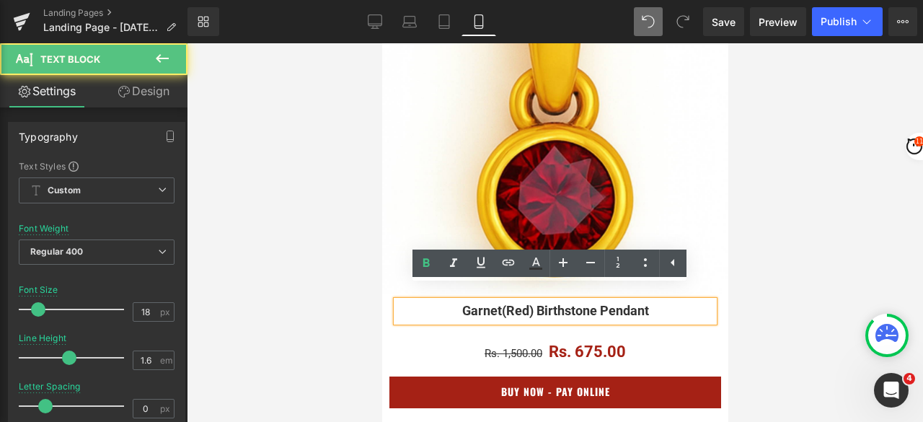
click at [654, 301] on p "Garnet(Red) Birthstone Pendant" at bounding box center [554, 311] width 317 height 21
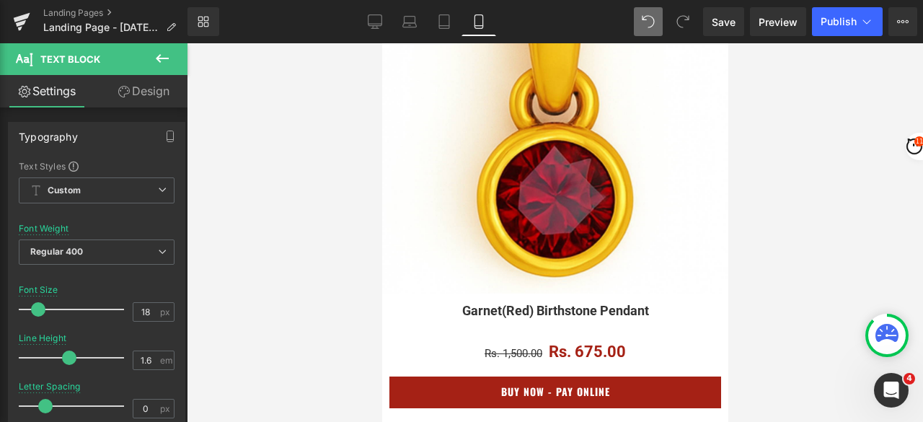
click at [166, 57] on icon at bounding box center [162, 58] width 17 height 17
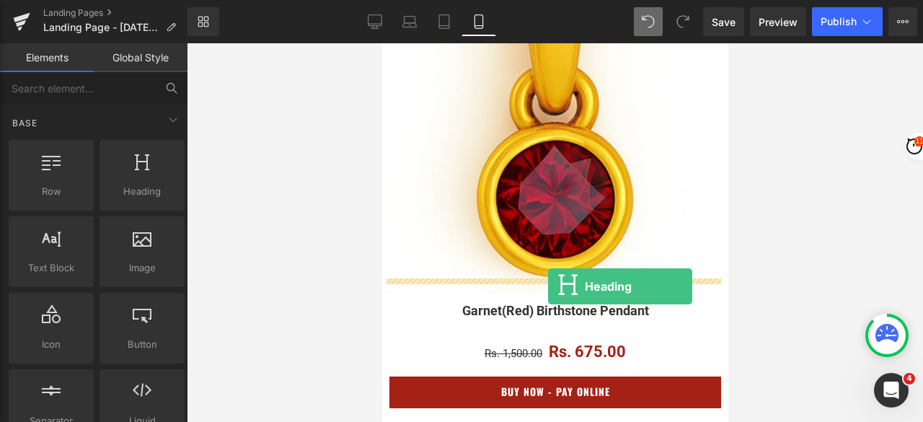
drag, startPoint x: 515, startPoint y: 221, endPoint x: 547, endPoint y: 286, distance: 72.9
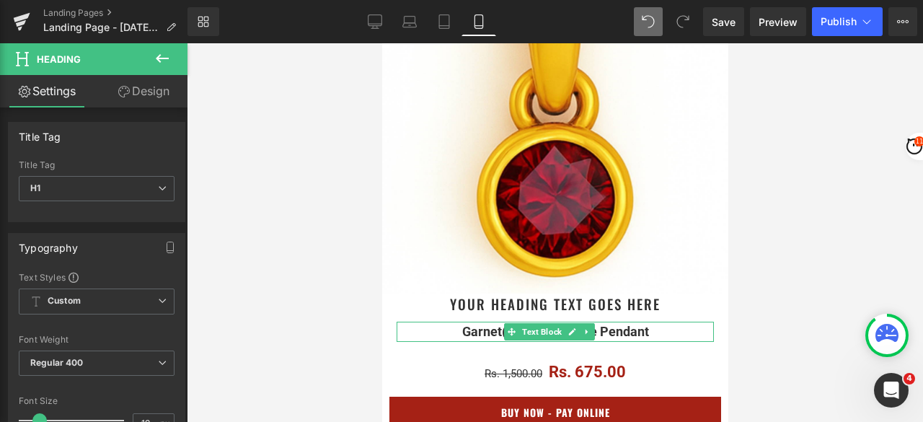
click at [616, 324] on span "Garnet(Red) Birthstone Pendant" at bounding box center [554, 331] width 187 height 15
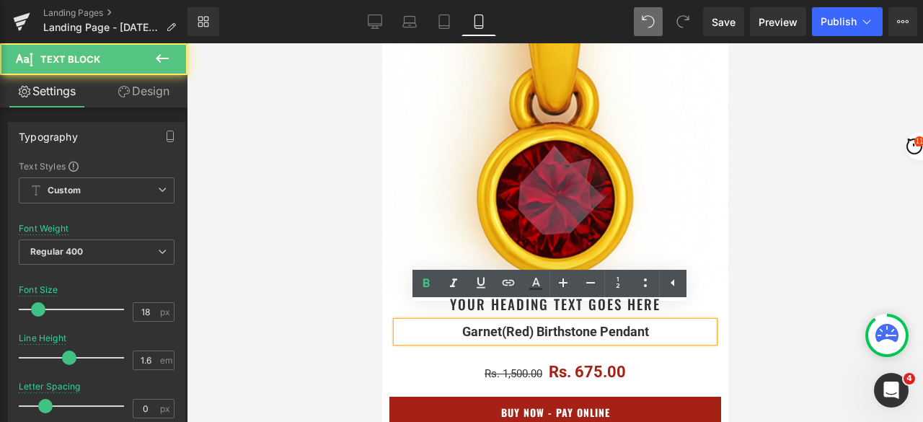
drag, startPoint x: 661, startPoint y: 318, endPoint x: 445, endPoint y: 322, distance: 216.3
click at [445, 322] on p "Garnet(Red) Birthstone Pendant" at bounding box center [554, 331] width 317 height 21
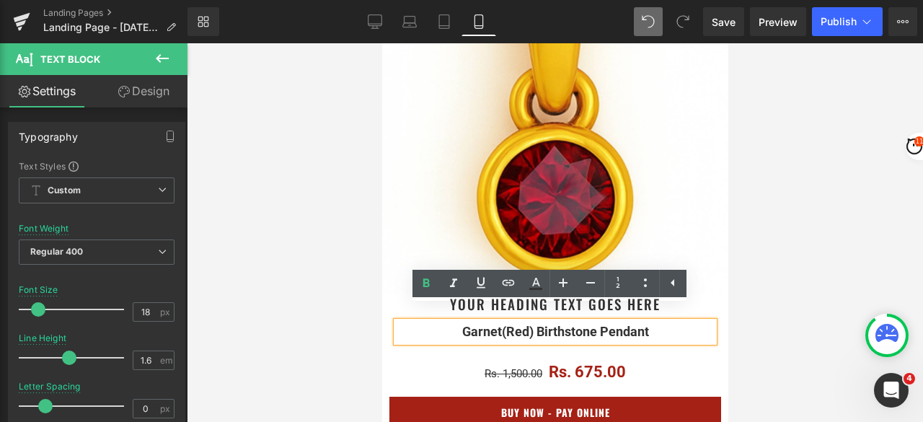
copy span "Garnet(Red) Birthstone Pendant"
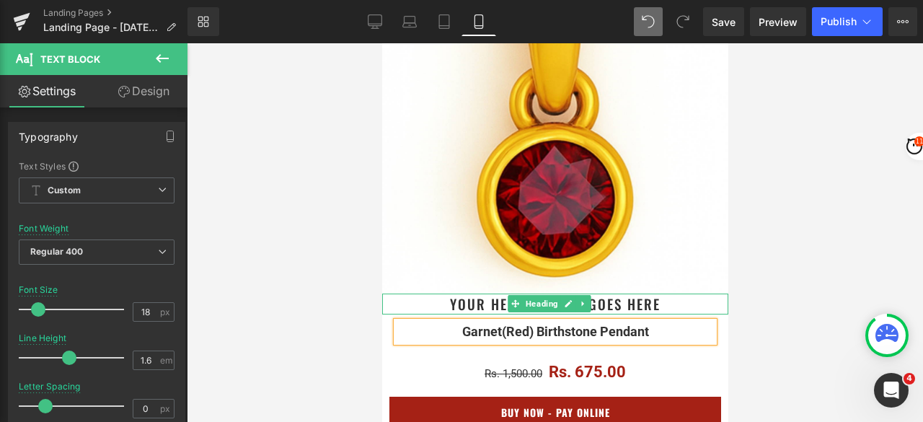
drag, startPoint x: 664, startPoint y: 286, endPoint x: 675, endPoint y: 289, distance: 11.9
click at [665, 293] on h1 "Your heading text goes here" at bounding box center [554, 303] width 346 height 21
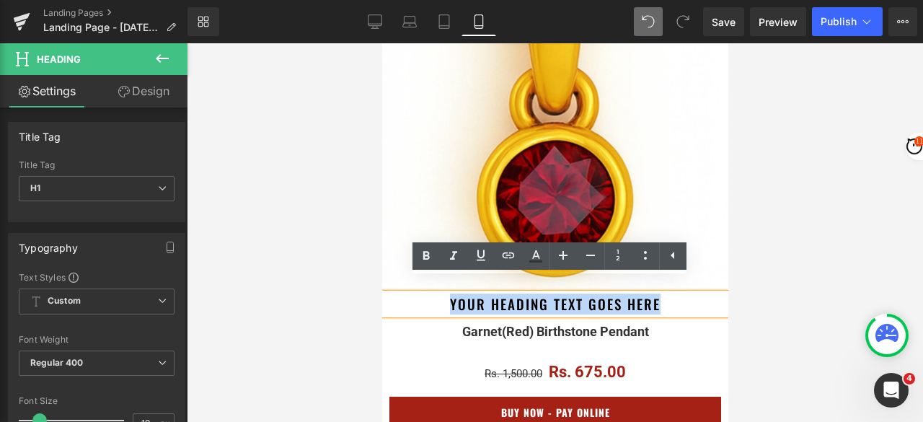
drag, startPoint x: 675, startPoint y: 289, endPoint x: 444, endPoint y: 295, distance: 231.4
click at [444, 295] on h1 "Your heading text goes here" at bounding box center [554, 303] width 346 height 21
paste div
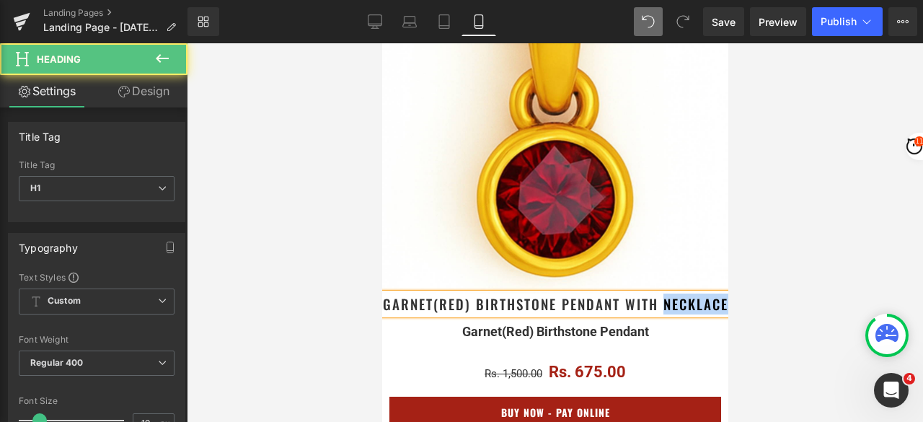
drag, startPoint x: 584, startPoint y: 309, endPoint x: 517, endPoint y: 314, distance: 67.2
click at [517, 314] on h1 "Garnet(Red) Birthstone Pendant with necklace" at bounding box center [554, 303] width 346 height 21
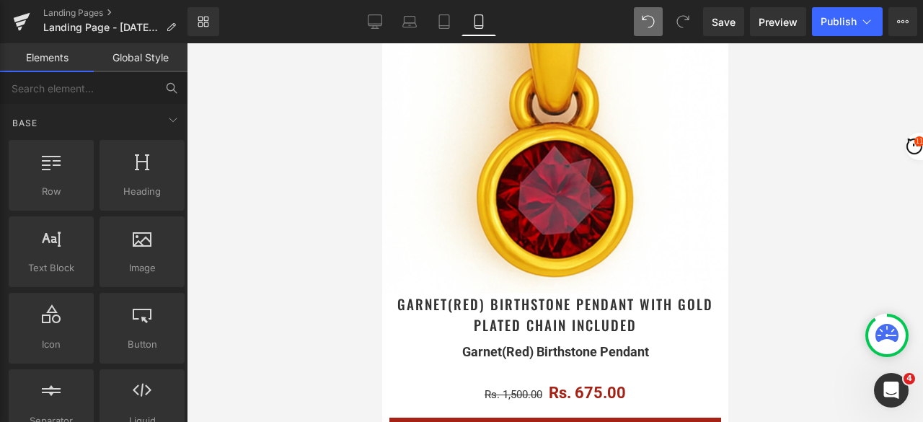
click at [826, 204] on div at bounding box center [555, 232] width 736 height 378
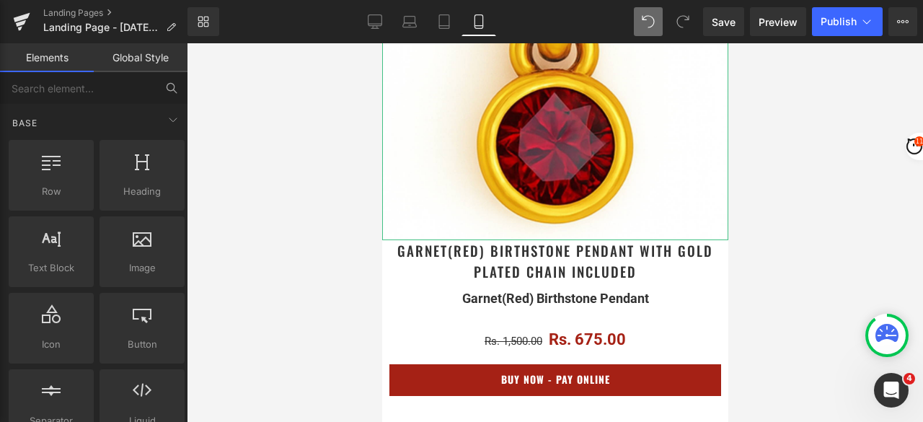
scroll to position [368, 0]
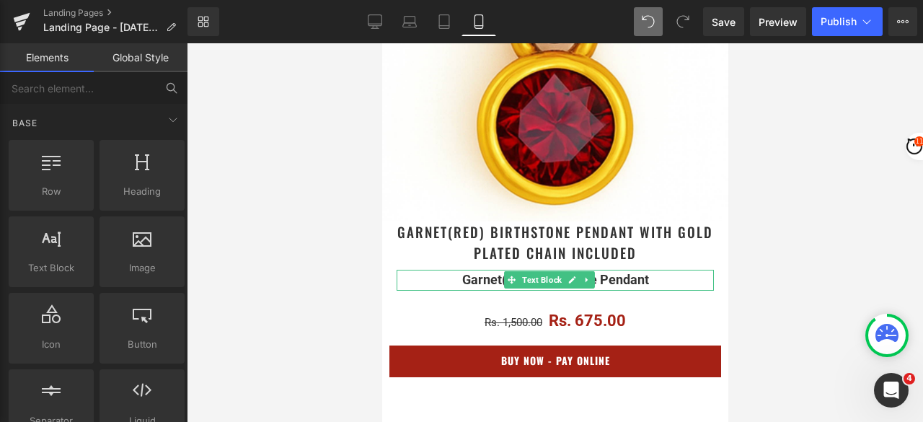
click at [587, 275] on icon at bounding box center [586, 279] width 8 height 9
click at [589, 271] on link at bounding box center [594, 279] width 15 height 17
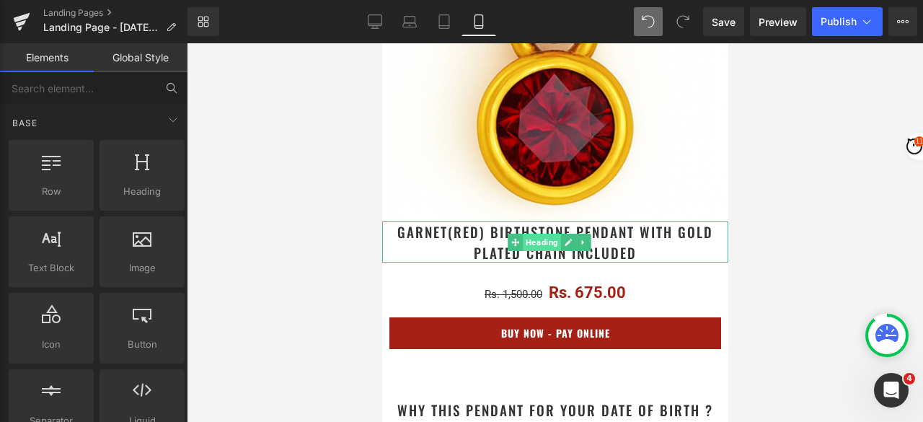
drag, startPoint x: 553, startPoint y: 228, endPoint x: 628, endPoint y: 165, distance: 97.7
click at [553, 234] on span "Heading" at bounding box center [541, 242] width 38 height 17
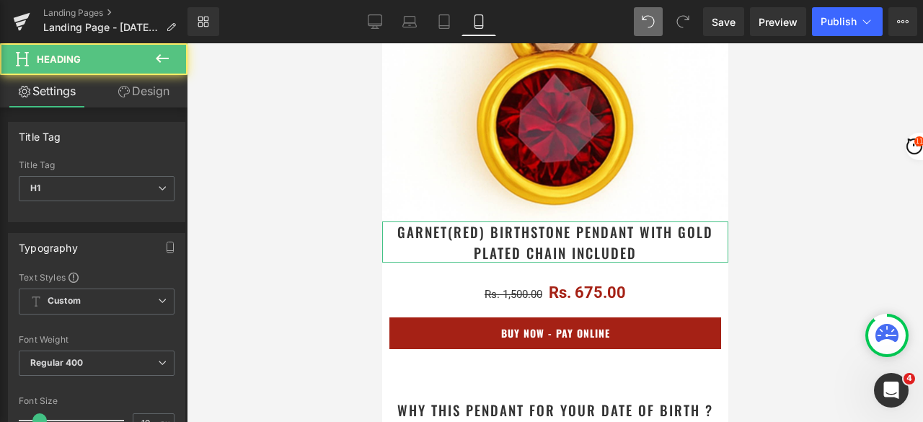
click at [138, 93] on link "Design" at bounding box center [144, 91] width 94 height 32
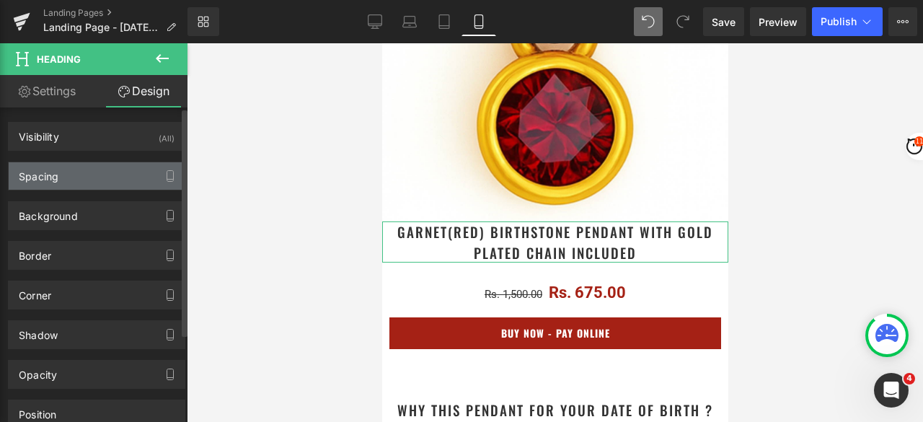
type input "0"
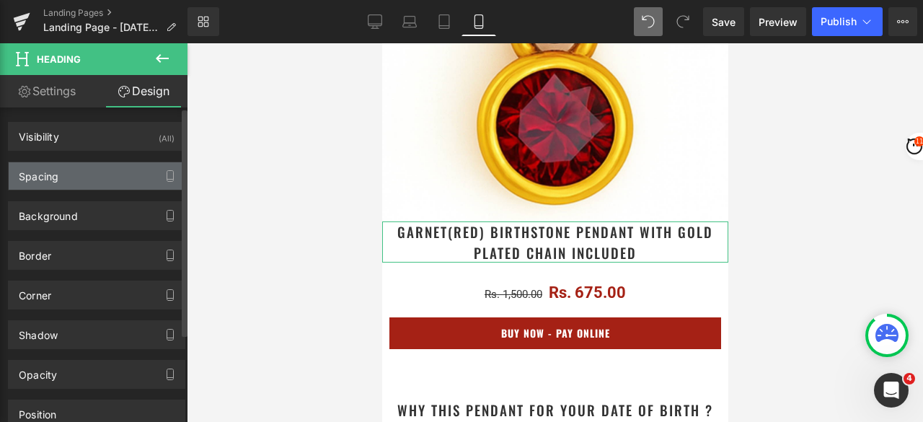
type input "0"
click at [72, 177] on div "Spacing" at bounding box center [97, 175] width 176 height 27
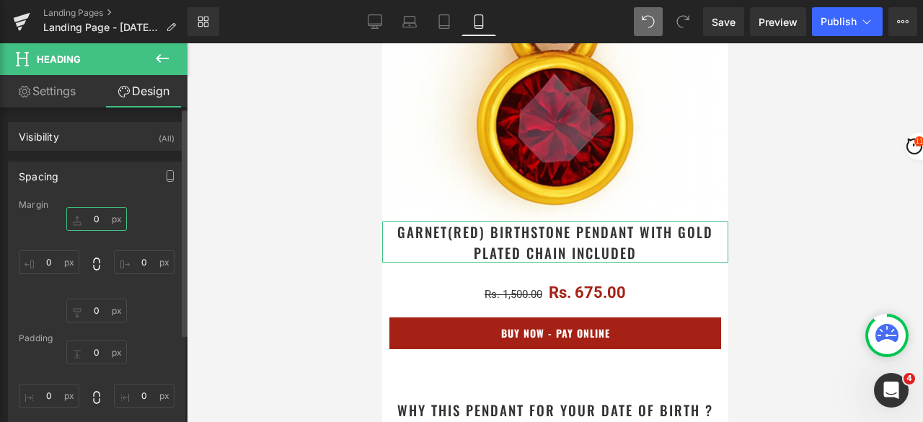
click at [97, 219] on input "0" at bounding box center [96, 219] width 61 height 24
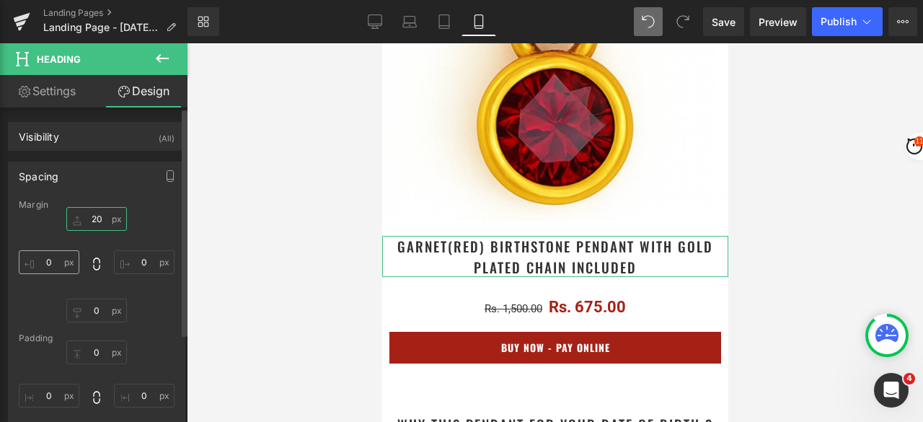
type input "20"
click at [53, 259] on input "0" at bounding box center [49, 262] width 61 height 24
type input "20"
click at [143, 259] on input "0" at bounding box center [144, 262] width 61 height 24
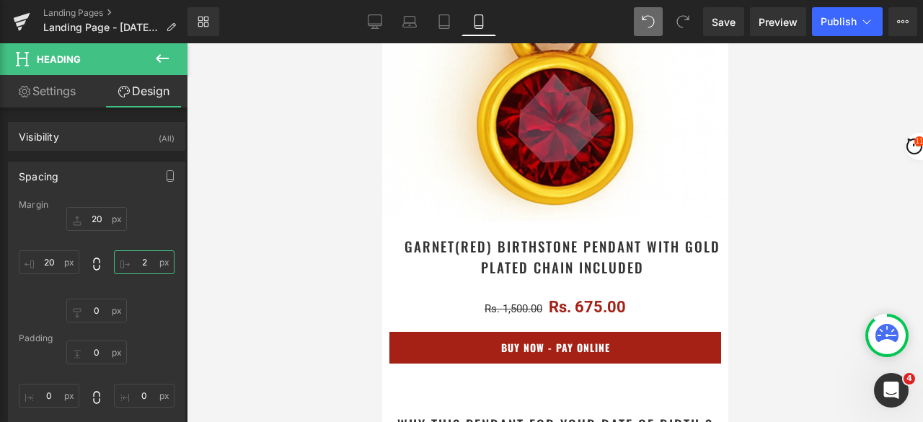
type input "20"
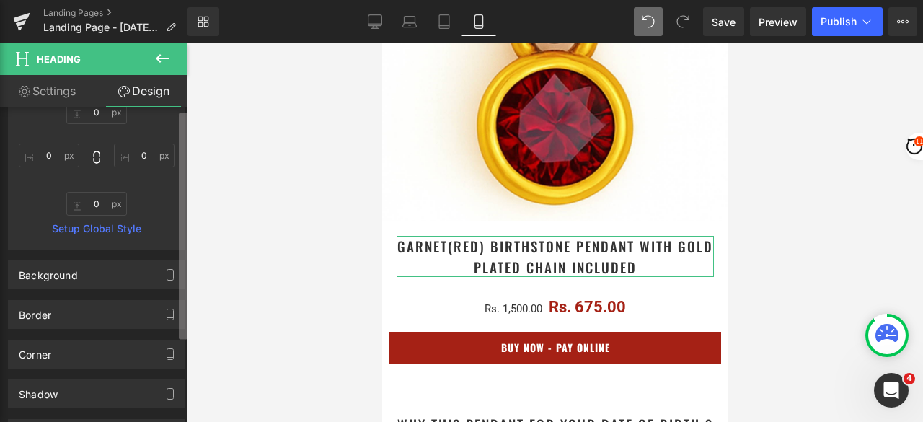
scroll to position [0, 0]
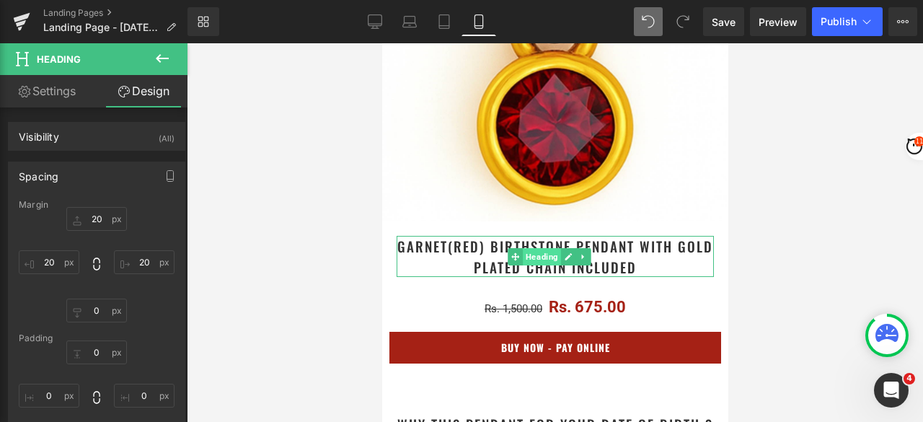
click at [536, 248] on span "Heading" at bounding box center [541, 256] width 38 height 17
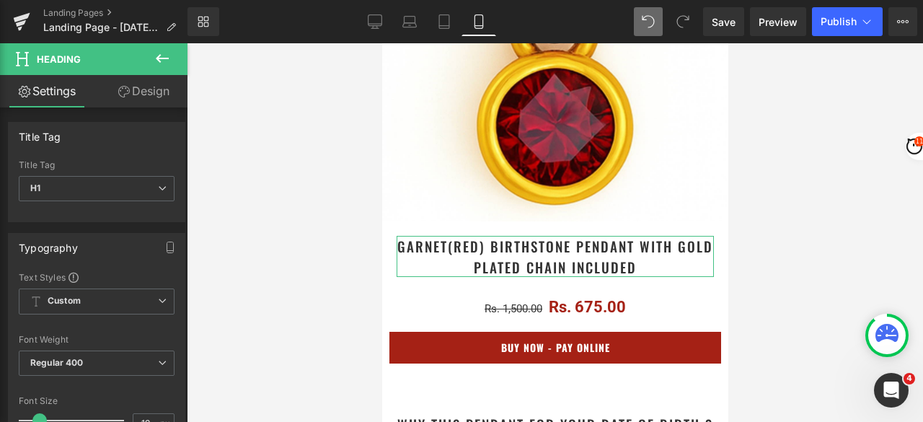
click at [157, 87] on link "Design" at bounding box center [144, 91] width 94 height 32
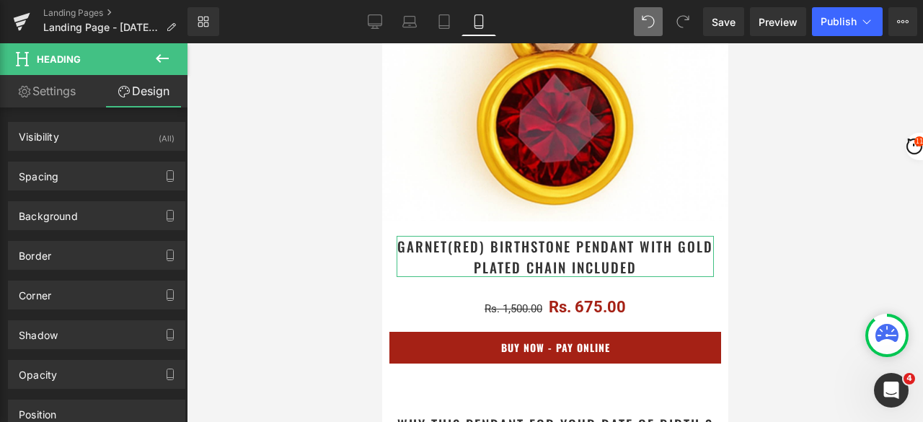
click at [47, 89] on link "Settings" at bounding box center [47, 91] width 94 height 32
type input "100"
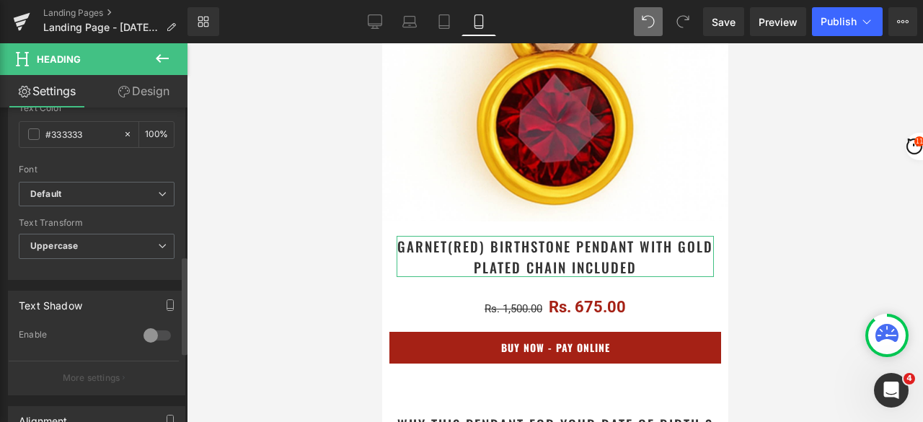
scroll to position [702, 0]
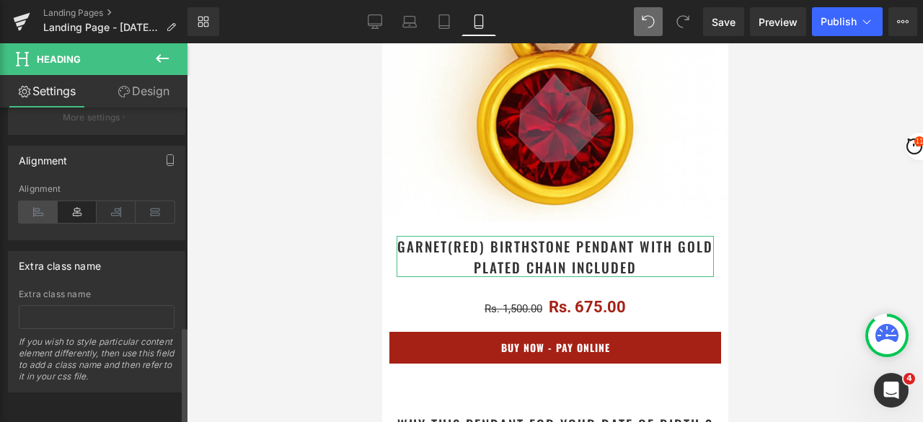
click at [36, 201] on icon at bounding box center [38, 212] width 39 height 22
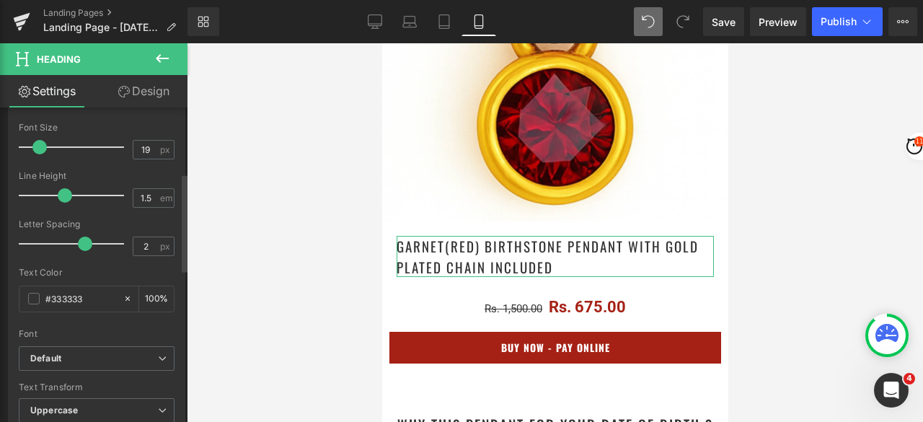
scroll to position [125, 0]
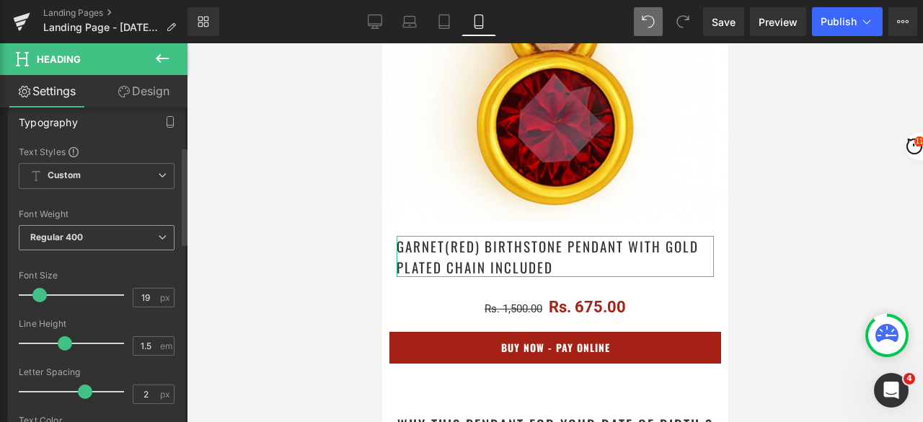
click at [92, 234] on span "Regular 400" at bounding box center [97, 237] width 156 height 25
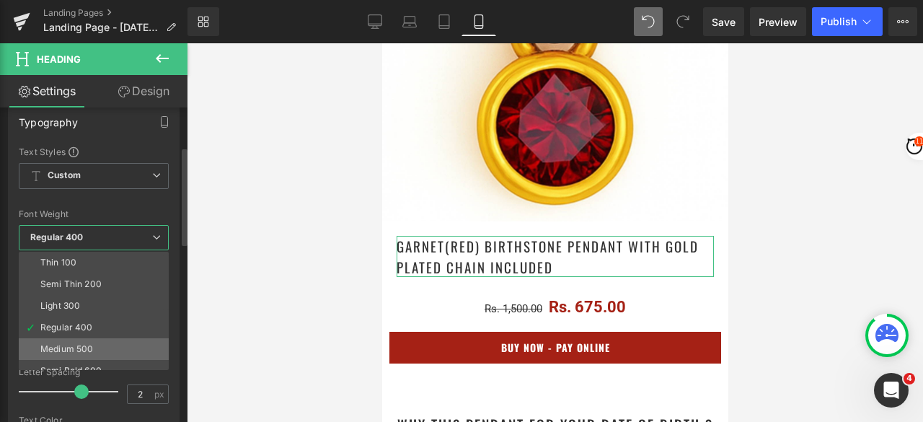
click at [92, 339] on li "Medium 500" at bounding box center [97, 349] width 156 height 22
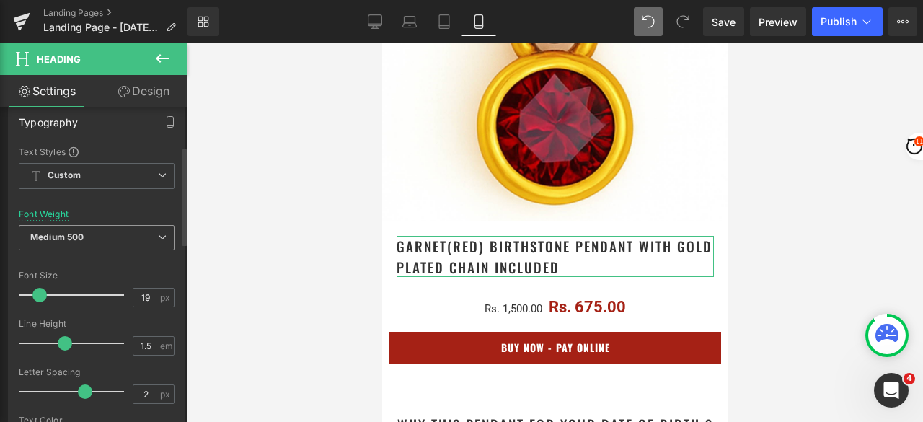
click at [94, 239] on span "Medium 500" at bounding box center [97, 237] width 156 height 25
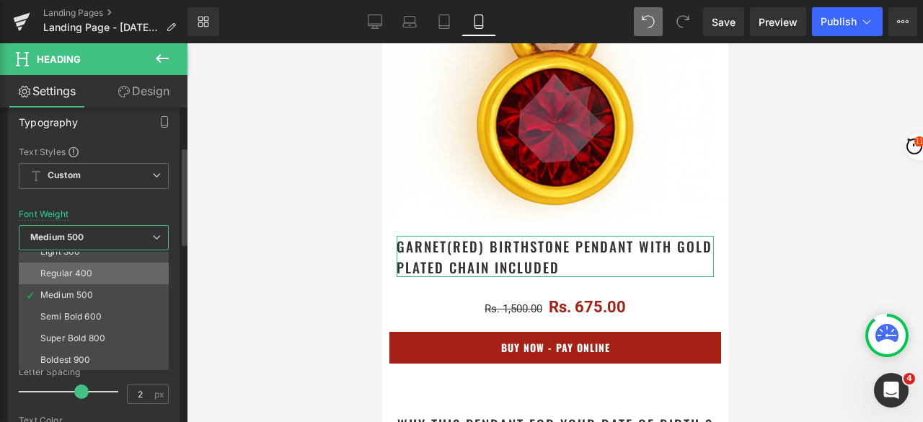
scroll to position [72, 0]
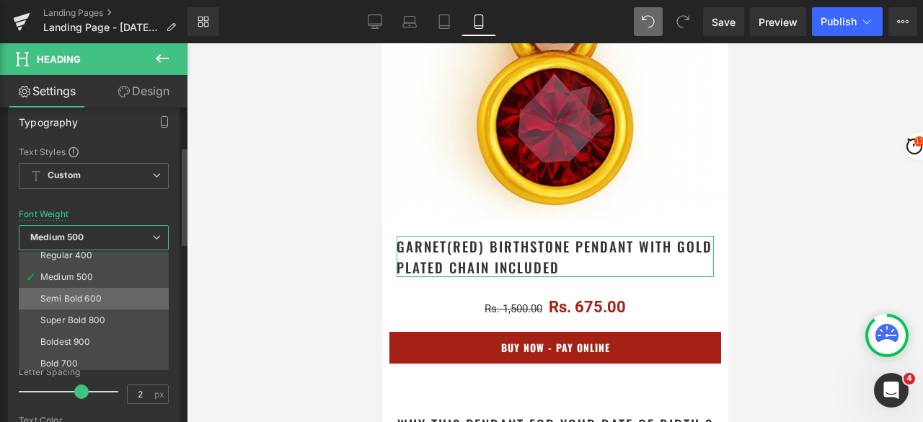
click at [91, 290] on li "Semi Bold 600" at bounding box center [97, 299] width 156 height 22
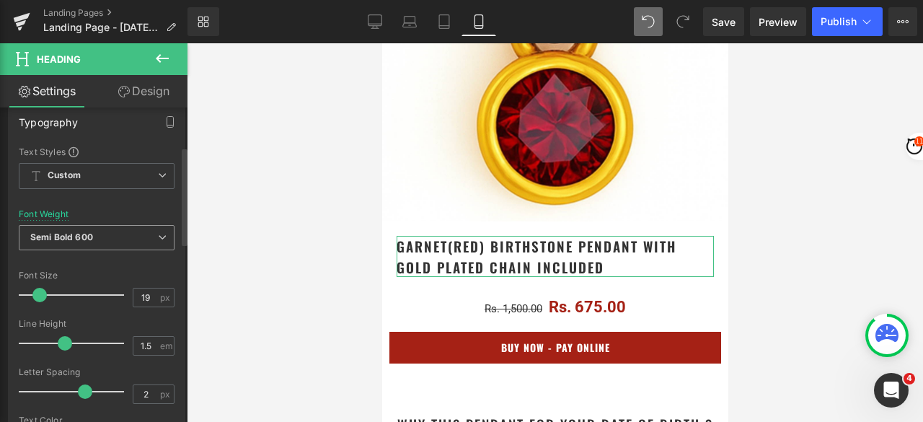
click at [86, 231] on b "Semi Bold 600" at bounding box center [61, 236] width 63 height 11
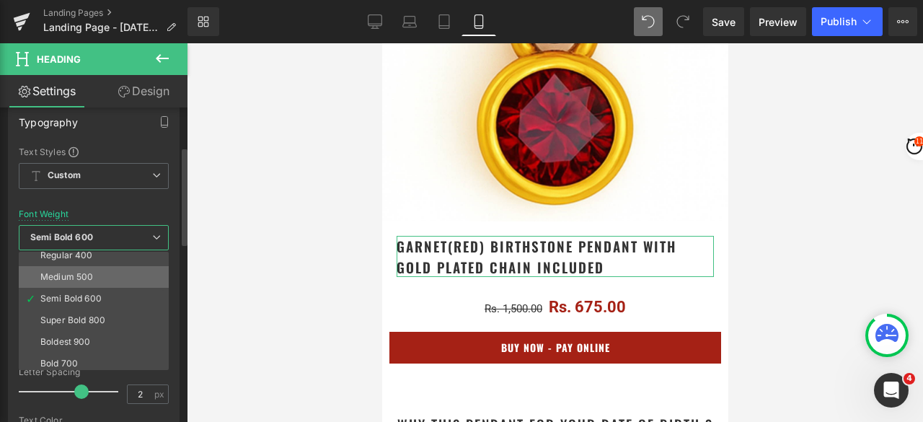
click at [86, 275] on div "Medium 500" at bounding box center [66, 277] width 53 height 10
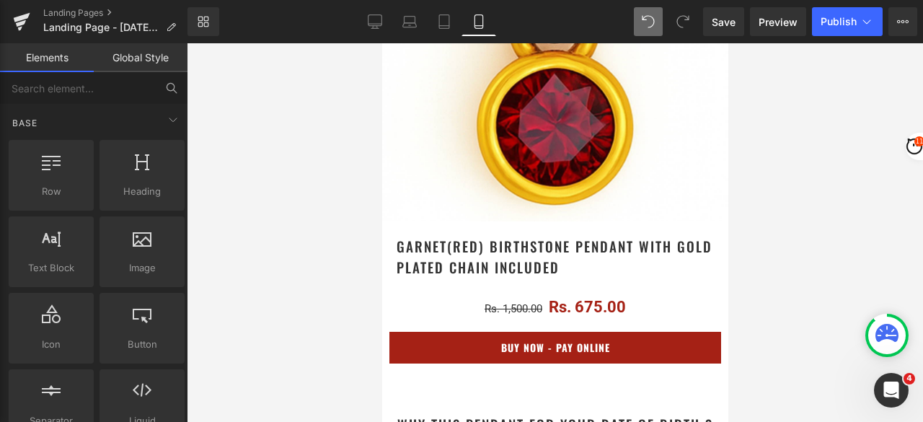
click at [801, 198] on div at bounding box center [555, 232] width 736 height 378
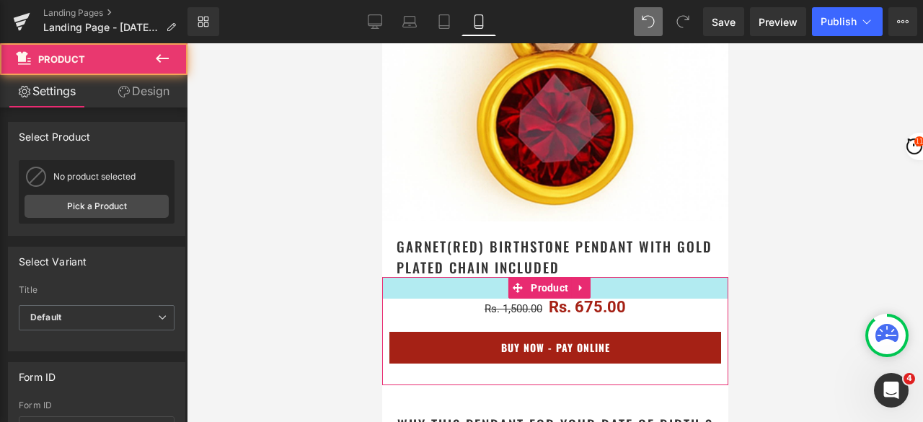
click at [467, 277] on div at bounding box center [554, 288] width 346 height 22
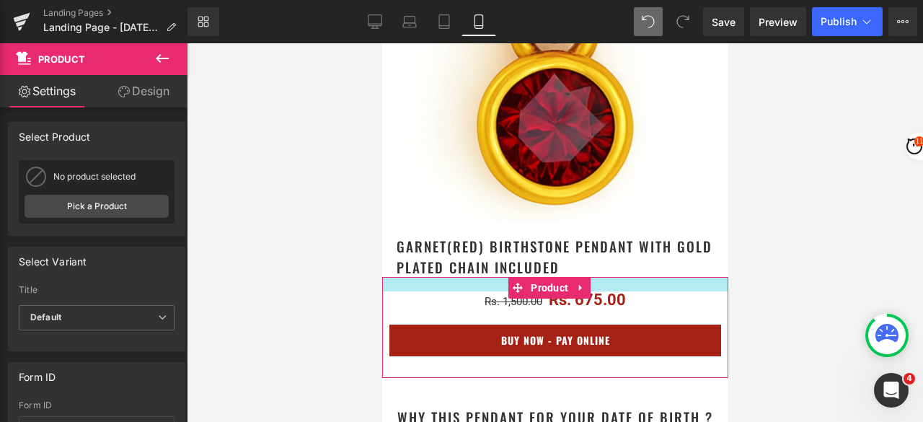
click at [469, 277] on div at bounding box center [554, 284] width 346 height 14
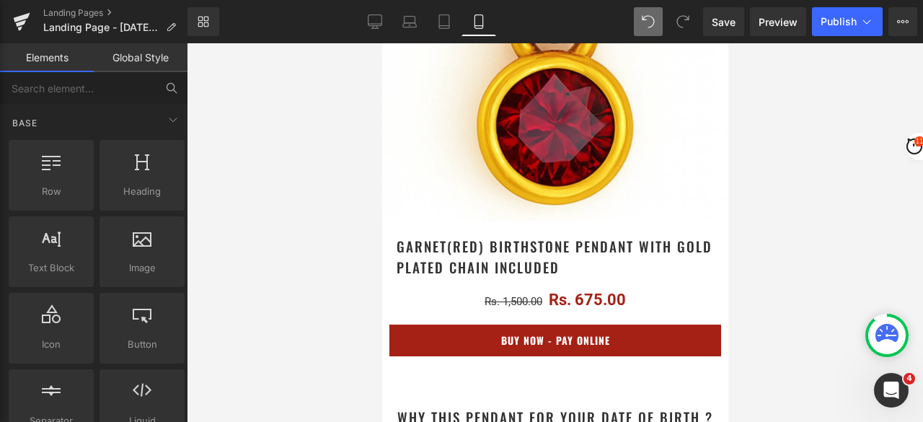
click at [813, 236] on div at bounding box center [555, 232] width 736 height 378
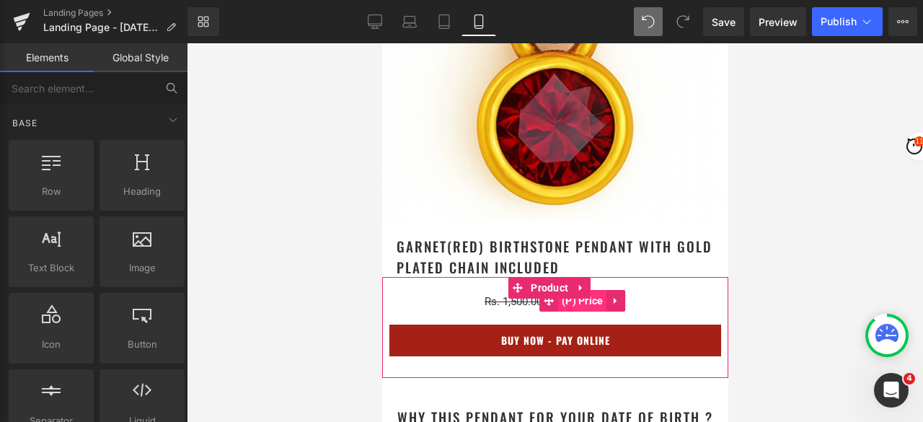
click at [569, 290] on span "(P) Price" at bounding box center [581, 301] width 49 height 22
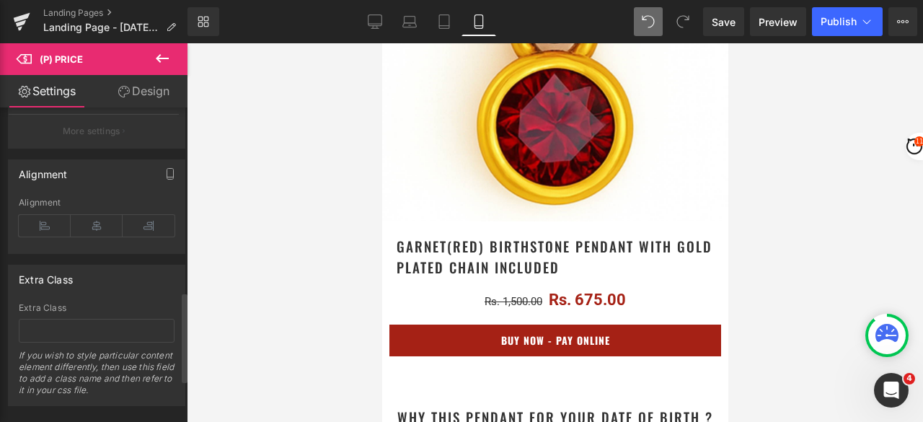
scroll to position [793, 0]
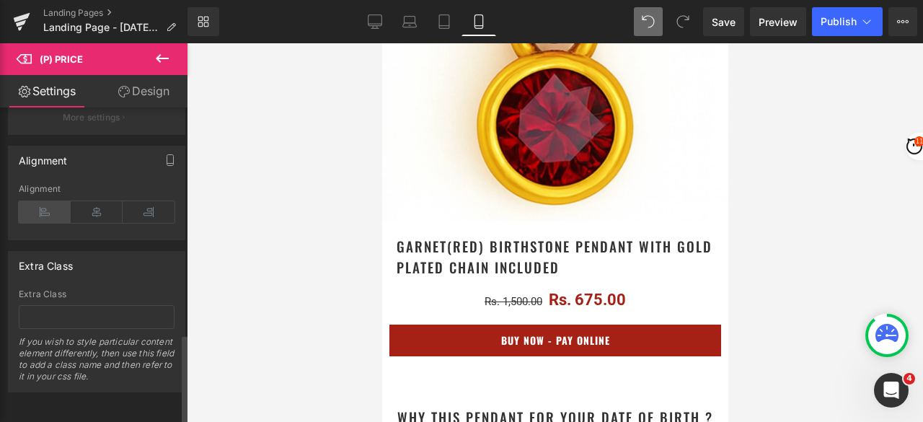
click at [47, 208] on icon at bounding box center [45, 212] width 52 height 22
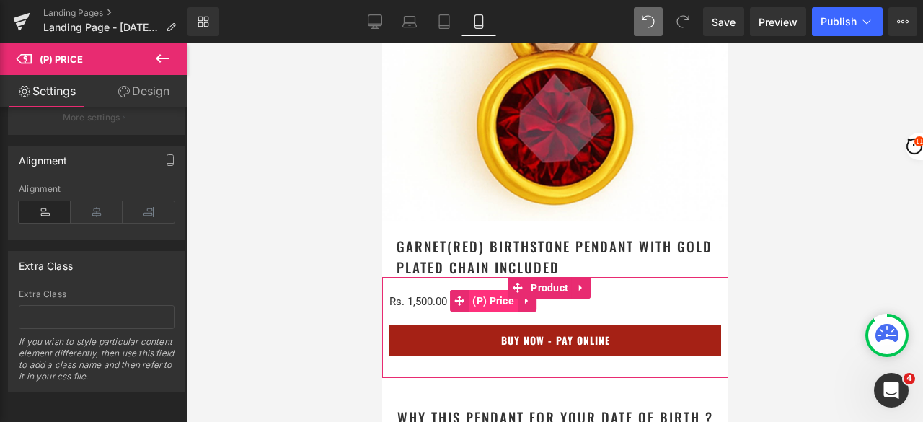
click at [494, 290] on span "(P) Price" at bounding box center [492, 301] width 49 height 22
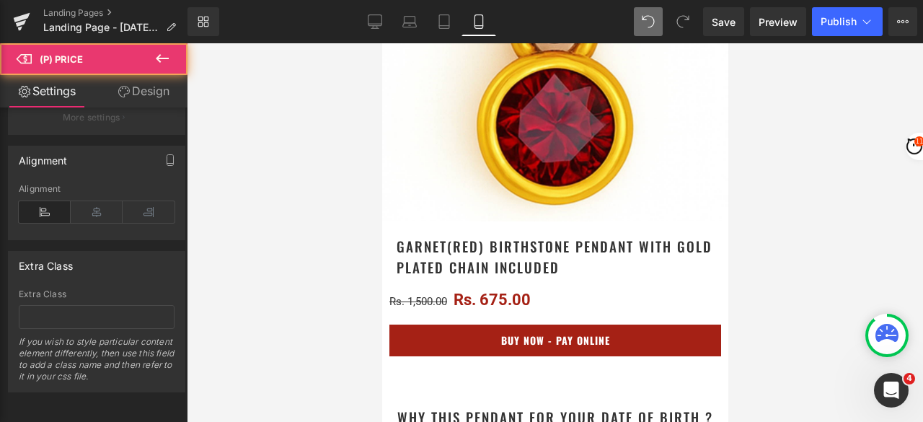
drag, startPoint x: 146, startPoint y: 93, endPoint x: 68, endPoint y: 181, distance: 117.0
click at [146, 93] on link "Design" at bounding box center [144, 91] width 94 height 32
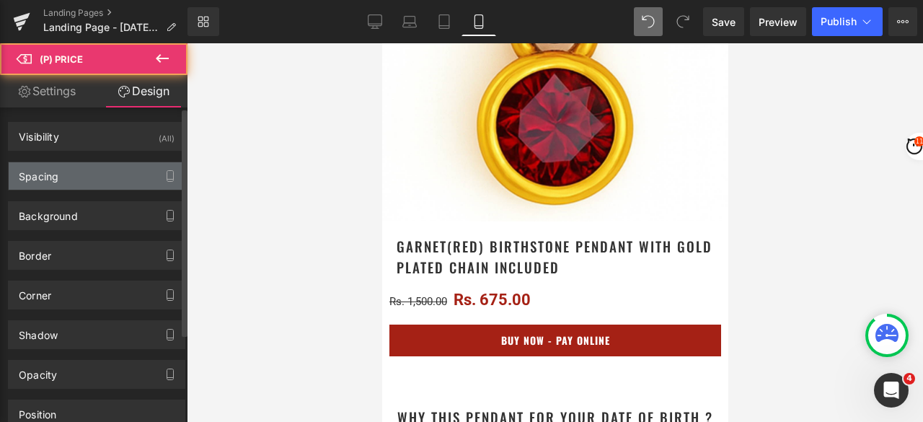
click at [68, 181] on div "Spacing" at bounding box center [97, 175] width 176 height 27
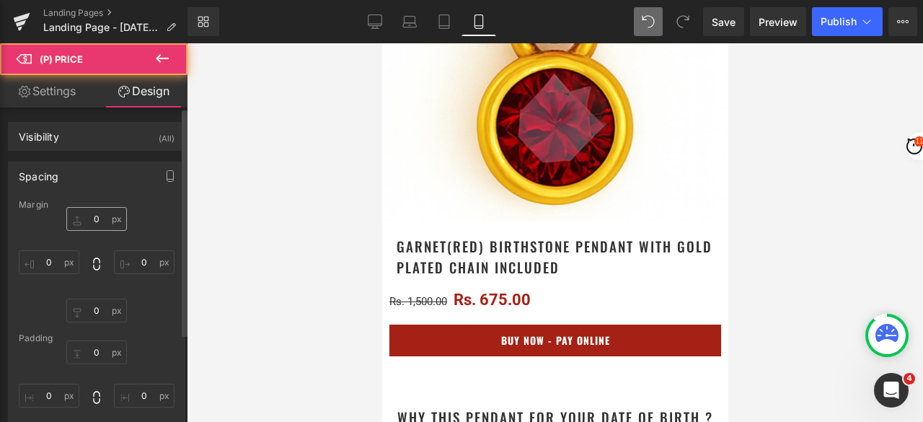
type input "0"
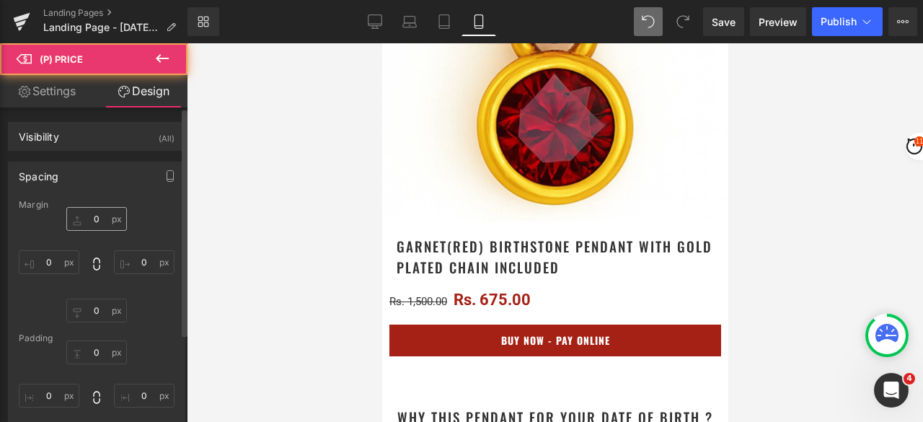
type input "0"
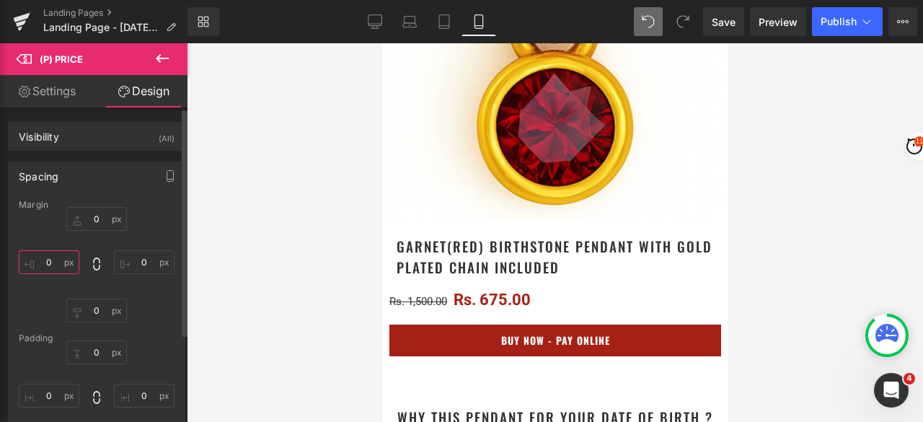
click at [57, 262] on input "0" at bounding box center [49, 262] width 61 height 24
type input "20"
drag, startPoint x: 148, startPoint y: 266, endPoint x: 181, endPoint y: 262, distance: 32.7
click at [148, 265] on input "0" at bounding box center [144, 262] width 61 height 24
type input "20"
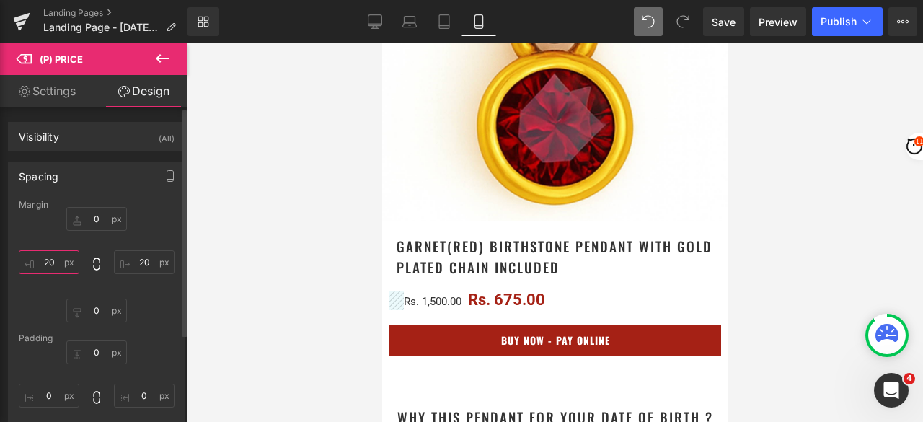
click at [55, 267] on input "20" at bounding box center [49, 262] width 61 height 24
type input "10"
click at [144, 258] on input "20" at bounding box center [144, 262] width 61 height 24
type input "10"
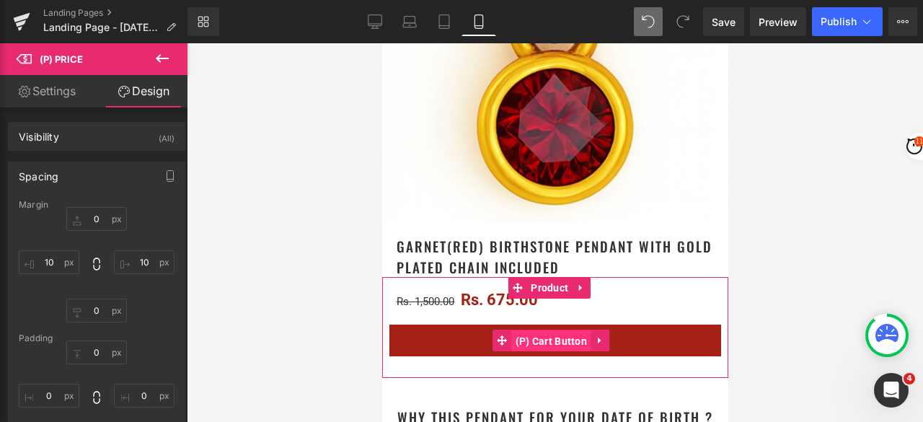
click at [559, 330] on span "(P) Cart Button" at bounding box center [550, 341] width 79 height 22
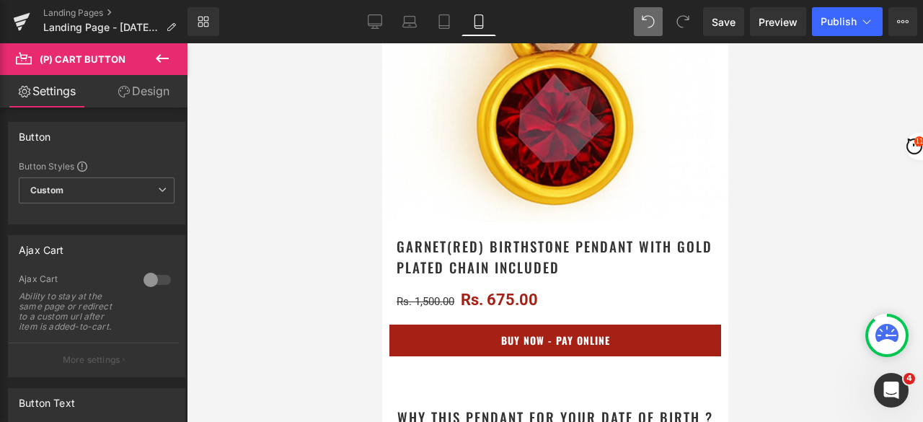
click at [144, 93] on link "Design" at bounding box center [144, 91] width 94 height 32
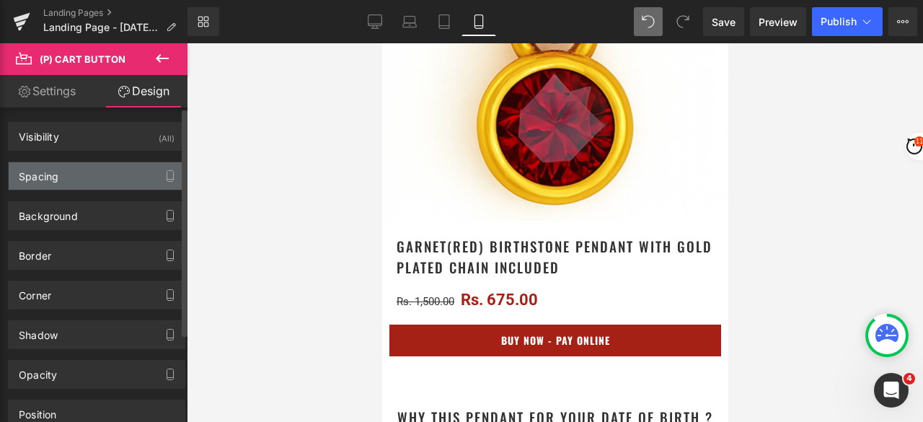
type input "20"
type input "0"
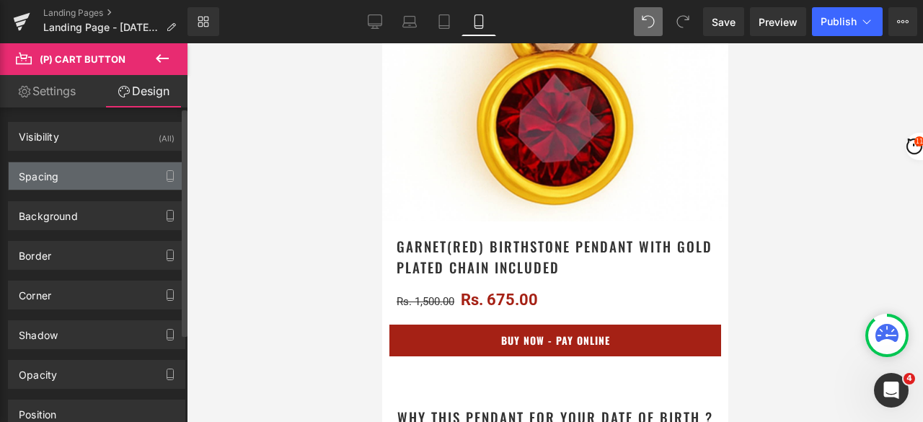
type input "20"
type input "0"
type input "20"
click at [84, 174] on div "Spacing" at bounding box center [97, 175] width 176 height 27
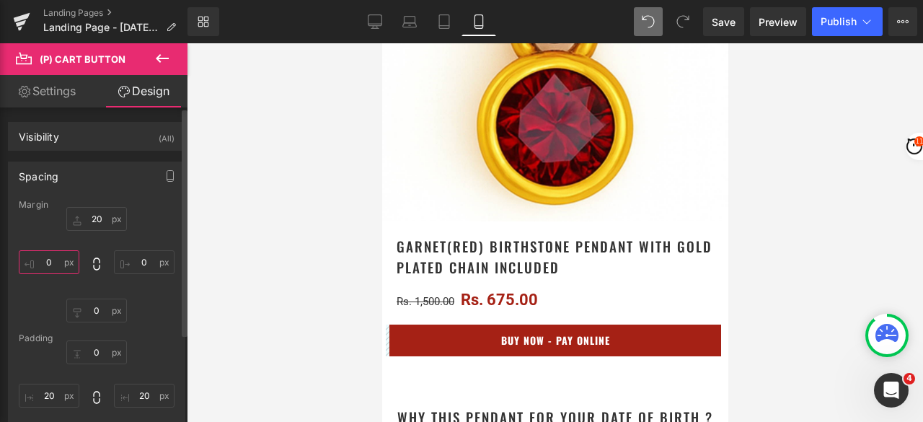
click at [62, 254] on input "0" at bounding box center [49, 262] width 61 height 24
type input "20"
click at [154, 256] on input "0" at bounding box center [144, 262] width 61 height 24
type input "20"
click at [52, 256] on input "20" at bounding box center [49, 262] width 61 height 24
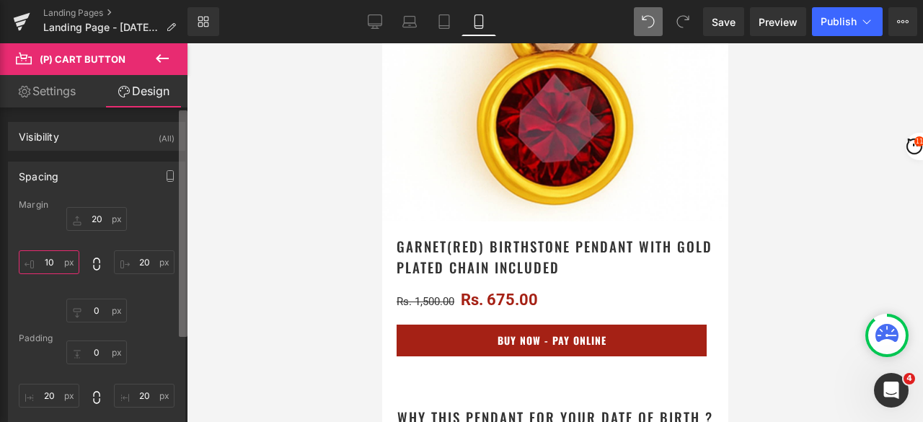
type input "10"
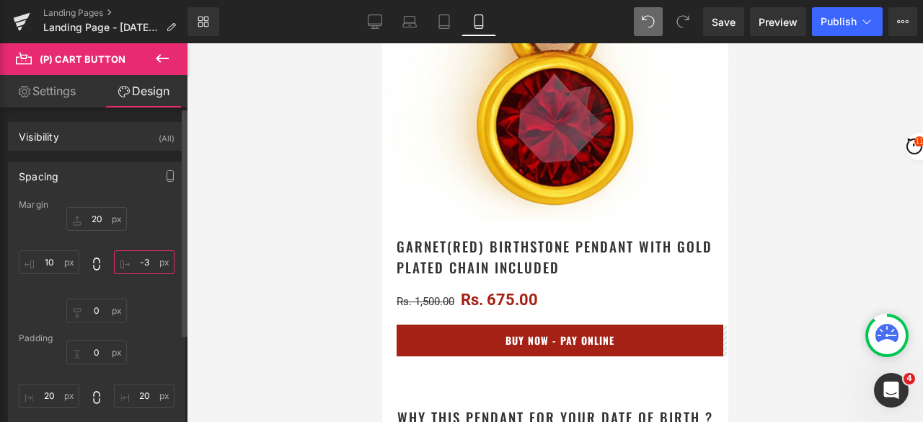
click at [144, 257] on input "-3" at bounding box center [144, 262] width 61 height 24
click at [166, 262] on input "-3" at bounding box center [144, 262] width 61 height 24
type input "-"
type input "10"
click at [836, 179] on div at bounding box center [555, 232] width 736 height 378
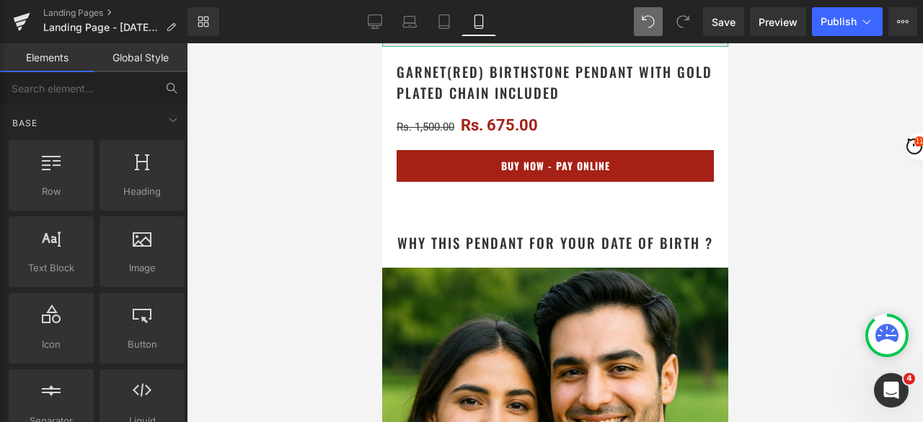
scroll to position [577, 0]
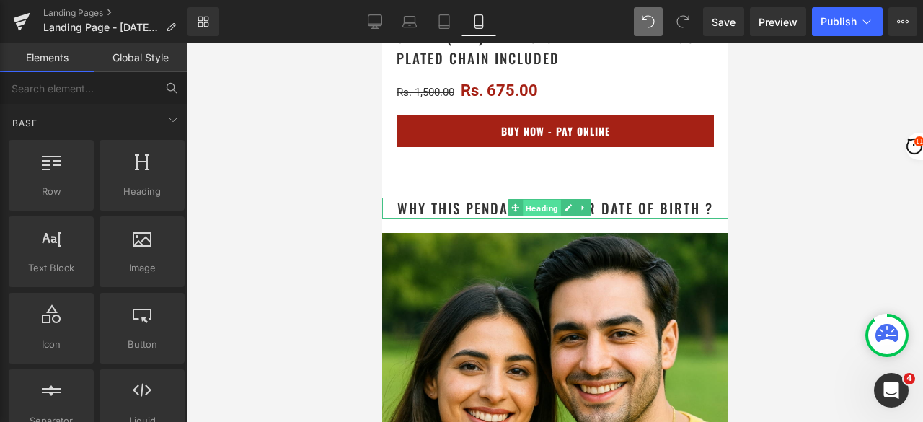
click at [546, 200] on span "Heading" at bounding box center [541, 208] width 38 height 17
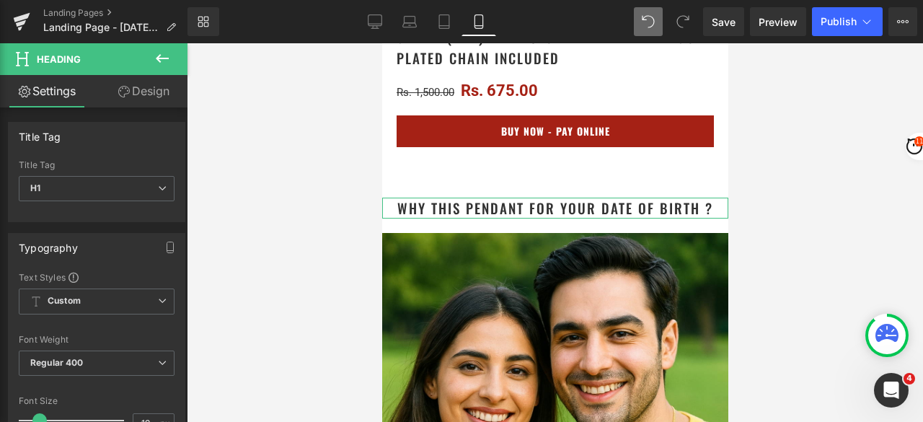
click at [151, 102] on link "Design" at bounding box center [144, 91] width 94 height 32
click at [0, 0] on div "Spacing" at bounding box center [0, 0] width 0 height 0
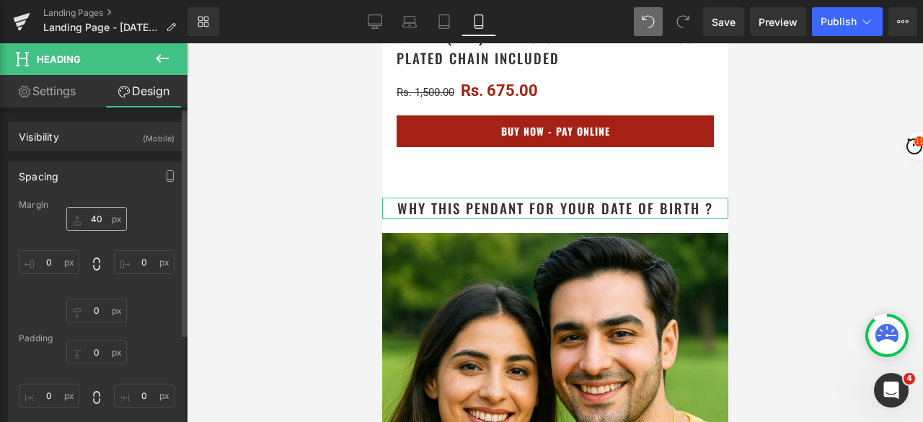
type input "40"
type input "0"
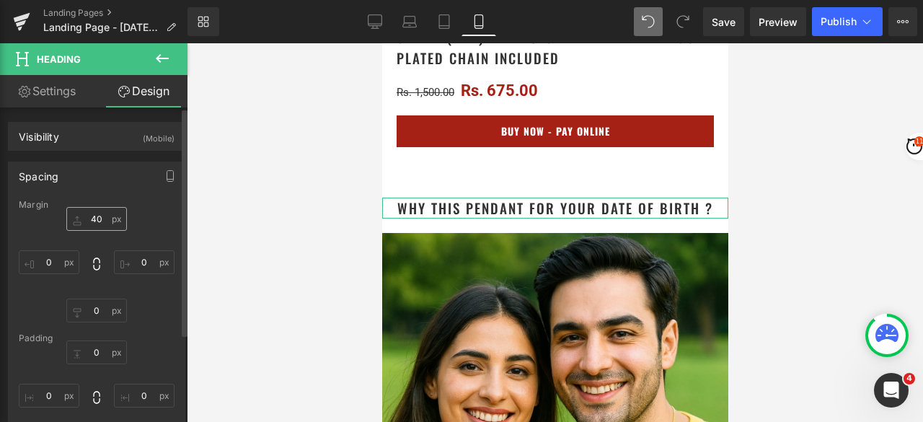
type input "0"
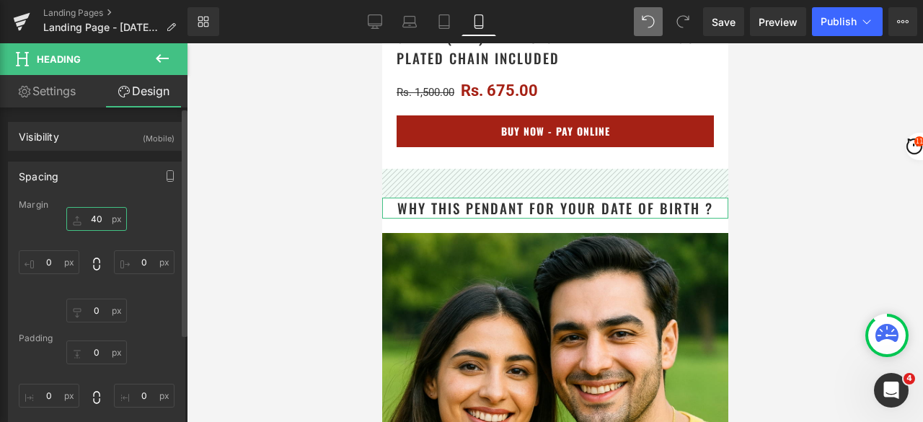
click at [100, 219] on input "40" at bounding box center [96, 219] width 61 height 24
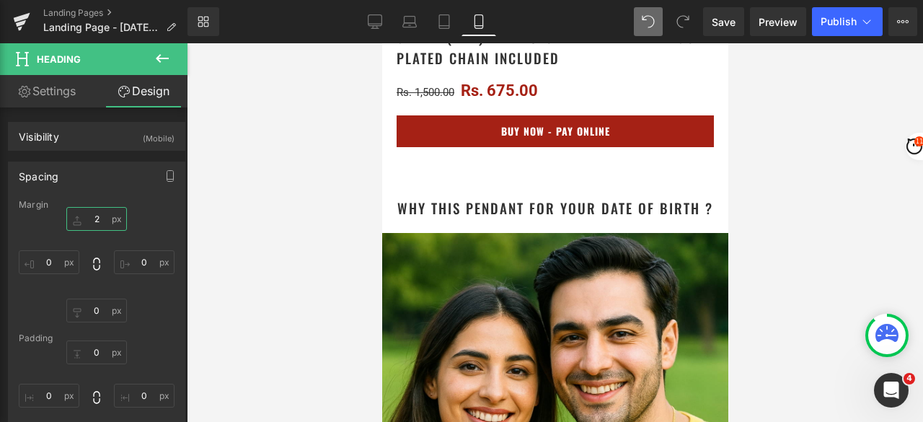
type input "20"
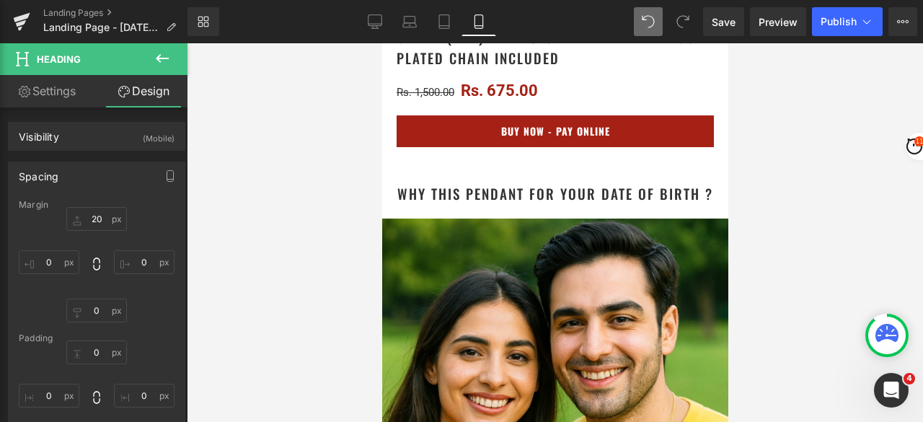
click at [324, 212] on div at bounding box center [555, 232] width 736 height 378
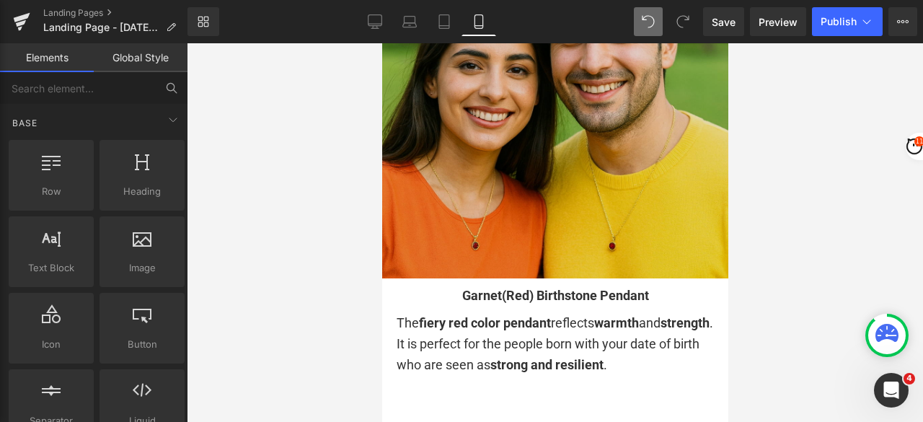
scroll to position [865, 0]
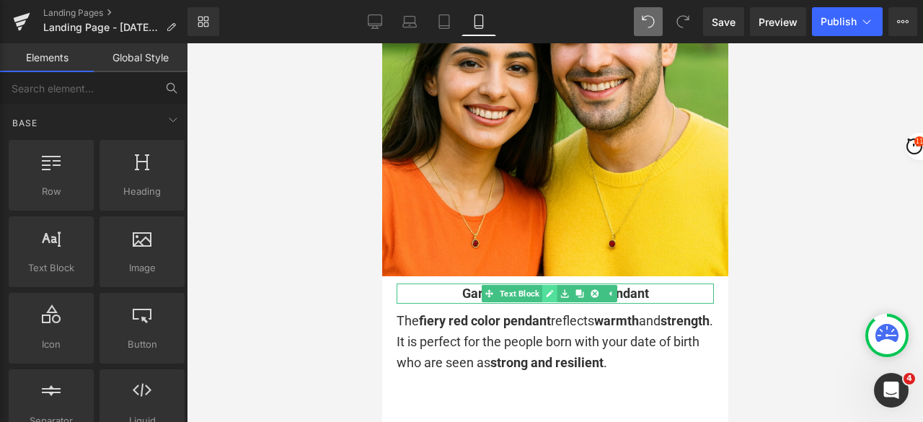
click at [549, 289] on icon at bounding box center [549, 293] width 8 height 9
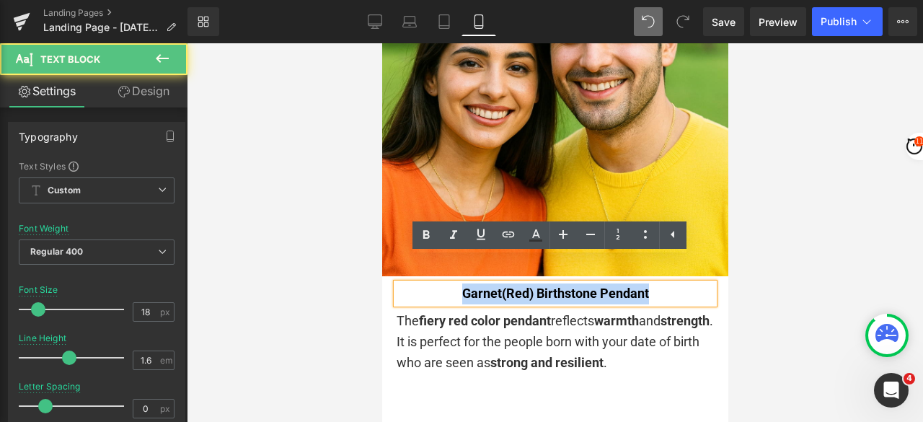
drag, startPoint x: 655, startPoint y: 266, endPoint x: 448, endPoint y: 267, distance: 207.6
click at [447, 283] on p "Garnet(Red) Birthstone Pendant" at bounding box center [554, 293] width 317 height 21
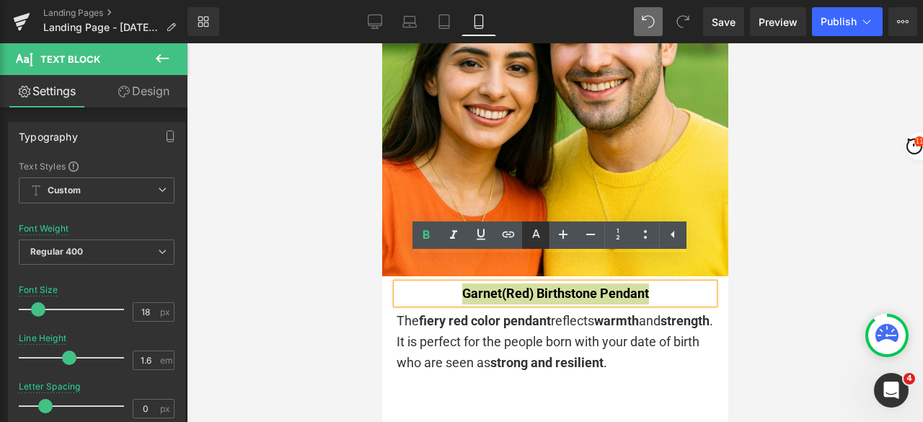
click at [537, 232] on icon at bounding box center [536, 233] width 8 height 9
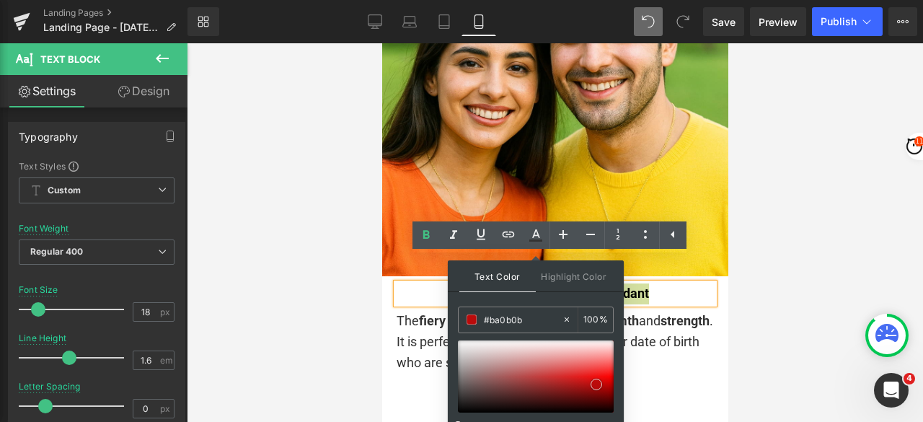
click at [598, 383] on span at bounding box center [596, 384] width 12 height 12
click at [693, 311] on div "The fiery red color pendant reflects warmth and strength . It is perfect for th…" at bounding box center [554, 342] width 317 height 62
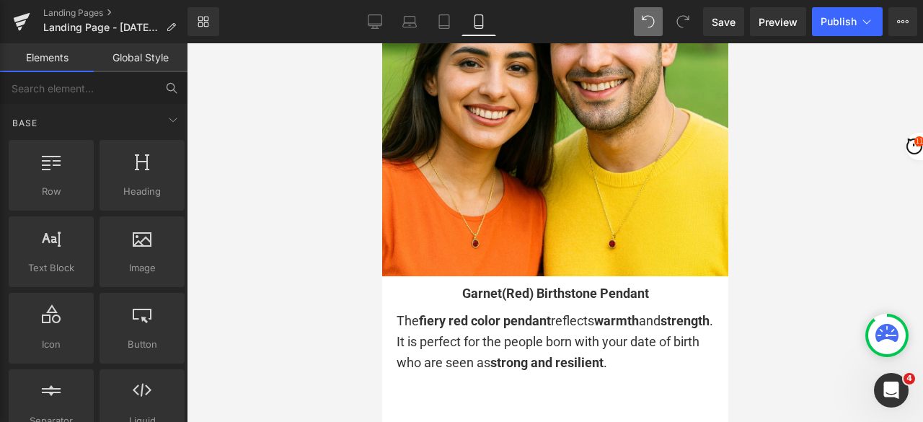
click at [680, 283] on p "Garnet(Red) Birthstone Pendant" at bounding box center [554, 293] width 317 height 21
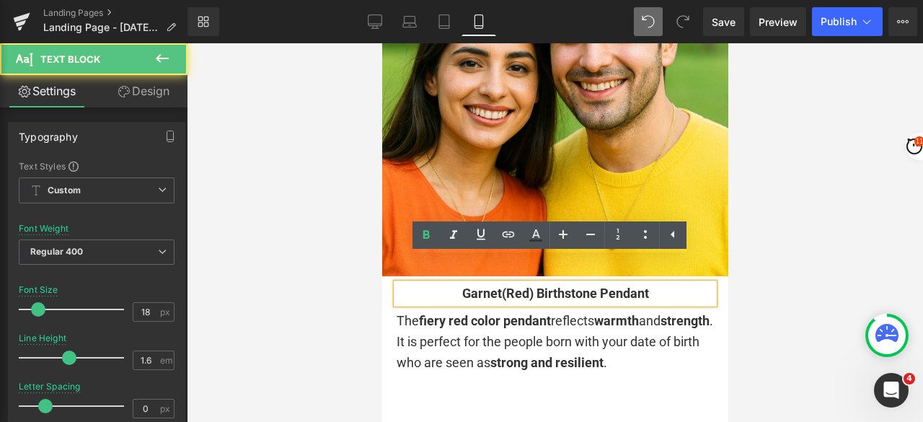
click at [666, 283] on p "Garnet(Red) Birthstone Pendant" at bounding box center [554, 293] width 317 height 21
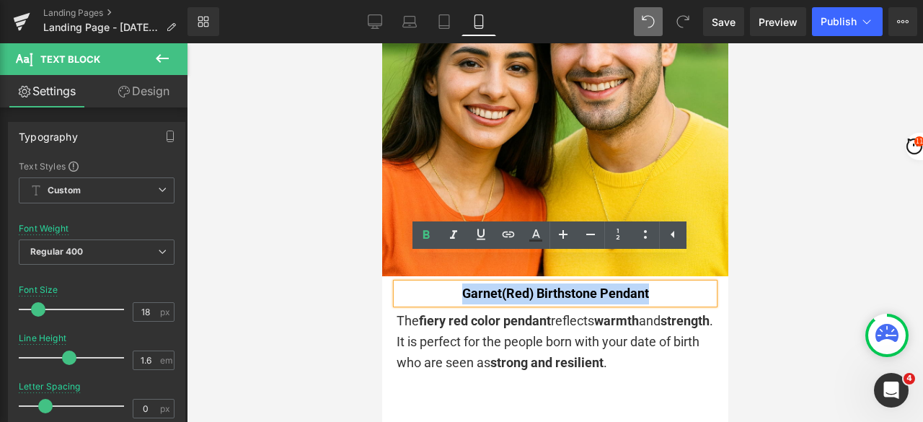
drag, startPoint x: 665, startPoint y: 269, endPoint x: 453, endPoint y: 270, distance: 211.2
click at [453, 283] on p "Garnet(Red) Birthstone Pendant" at bounding box center [554, 293] width 317 height 21
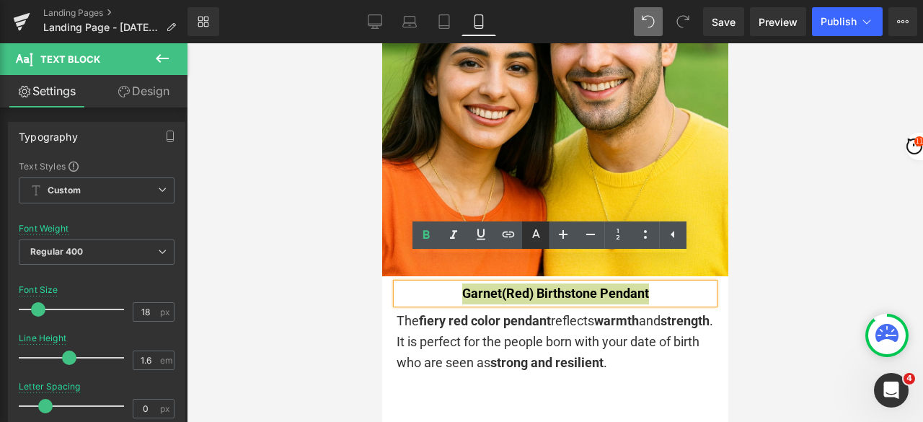
click at [532, 236] on icon at bounding box center [536, 233] width 8 height 9
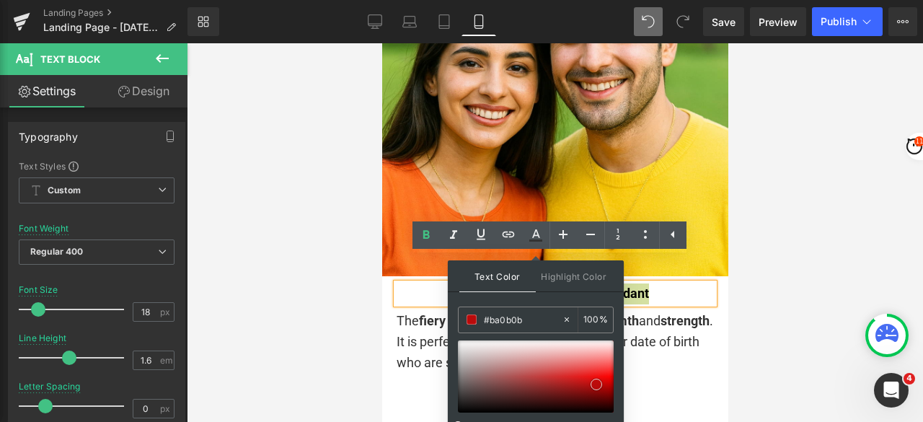
click at [595, 381] on span at bounding box center [596, 384] width 12 height 12
type input "#b70a0a"
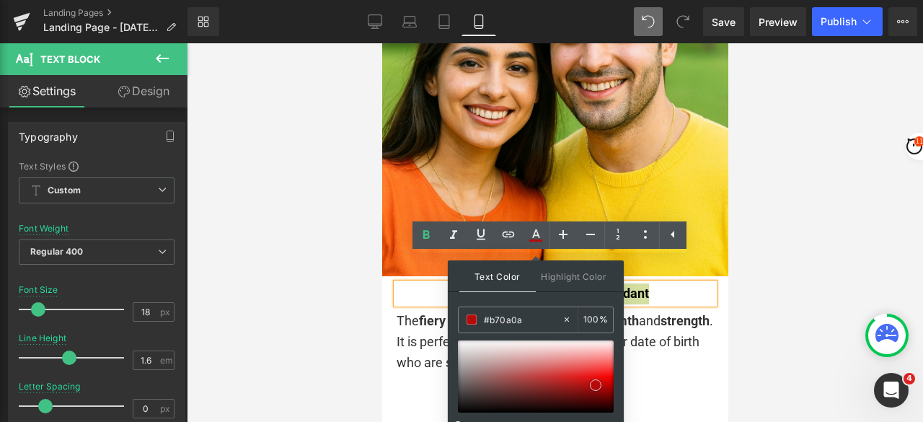
click at [595, 381] on span at bounding box center [596, 385] width 12 height 12
click at [678, 283] on p "Garnet(Red) Birthstone Pendant" at bounding box center [554, 293] width 317 height 21
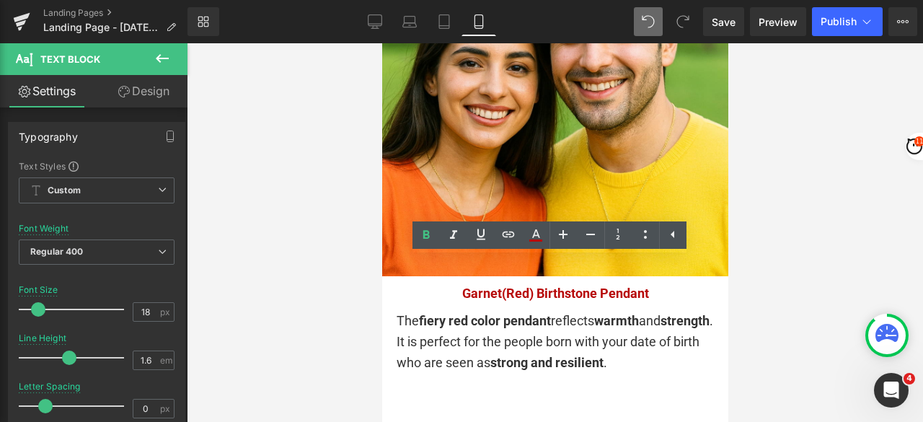
click at [811, 260] on div at bounding box center [555, 232] width 736 height 378
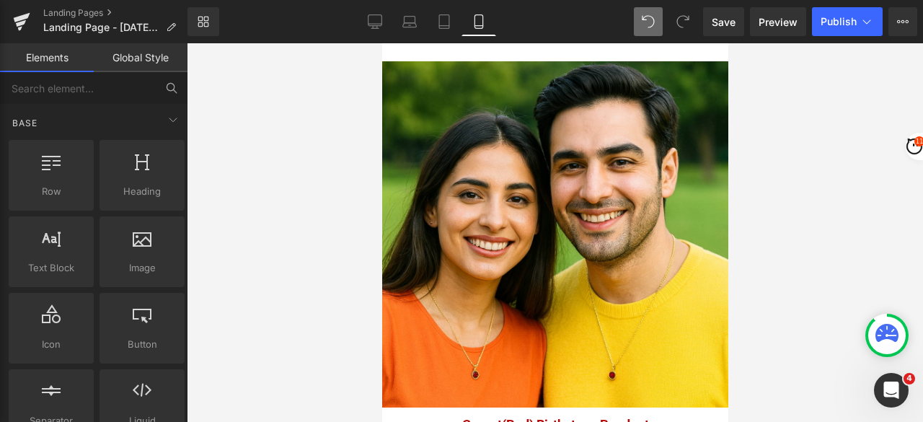
scroll to position [649, 0]
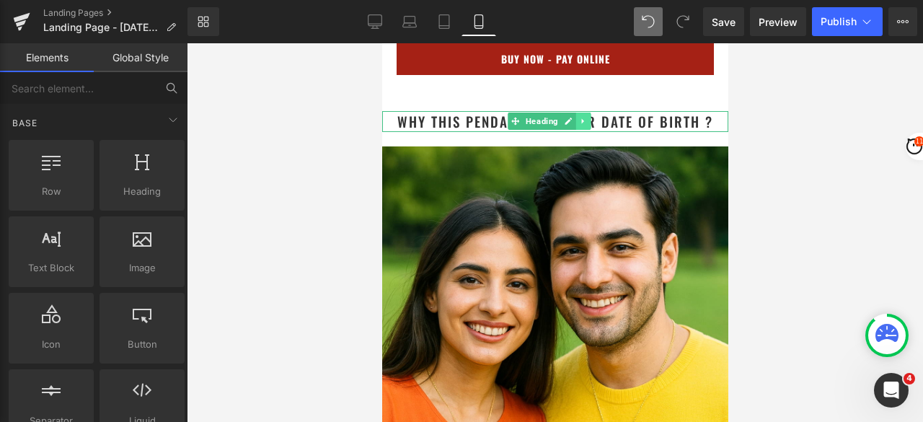
click at [586, 113] on link at bounding box center [582, 120] width 15 height 17
click at [577, 117] on icon at bounding box center [576, 121] width 8 height 8
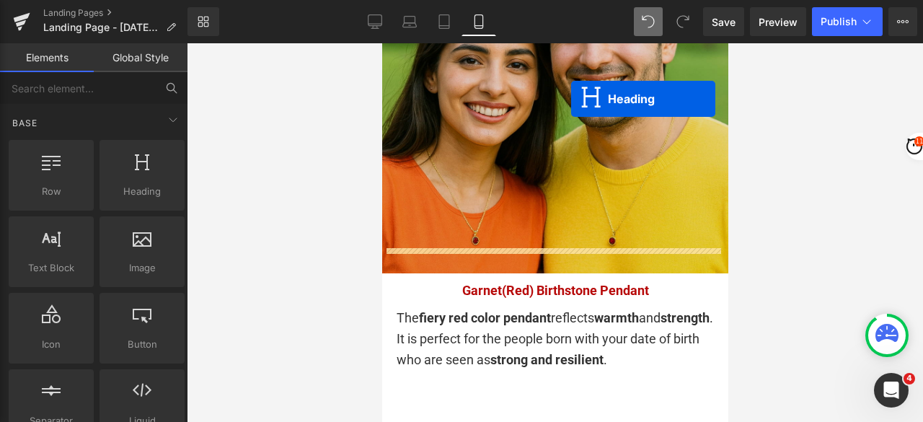
scroll to position [1081, 0]
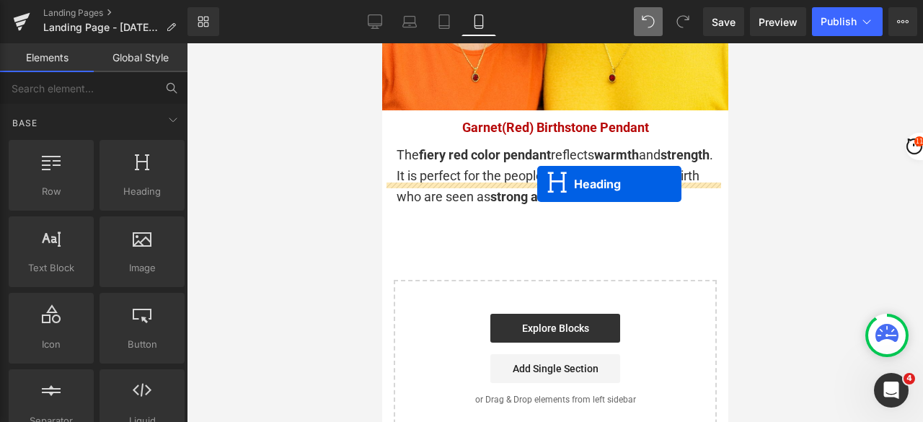
drag, startPoint x: 541, startPoint y: 141, endPoint x: 1155, endPoint y: 197, distance: 616.7
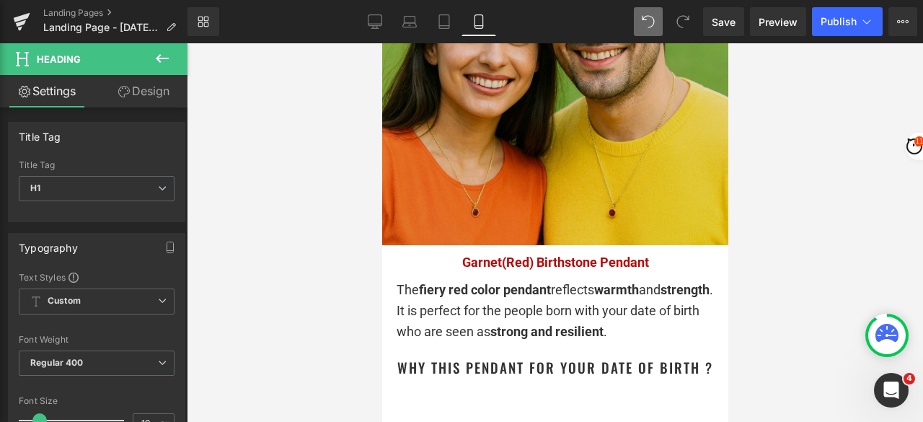
scroll to position [865, 0]
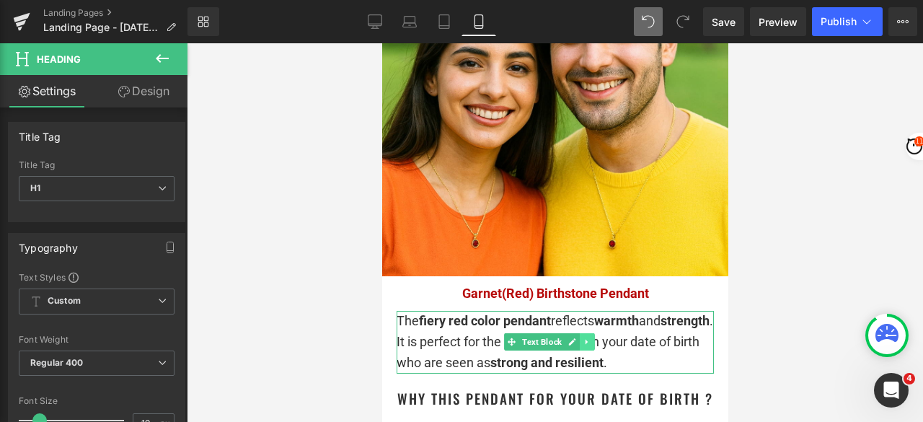
click at [587, 333] on link at bounding box center [586, 341] width 15 height 17
click at [579, 338] on icon at bounding box center [579, 342] width 8 height 8
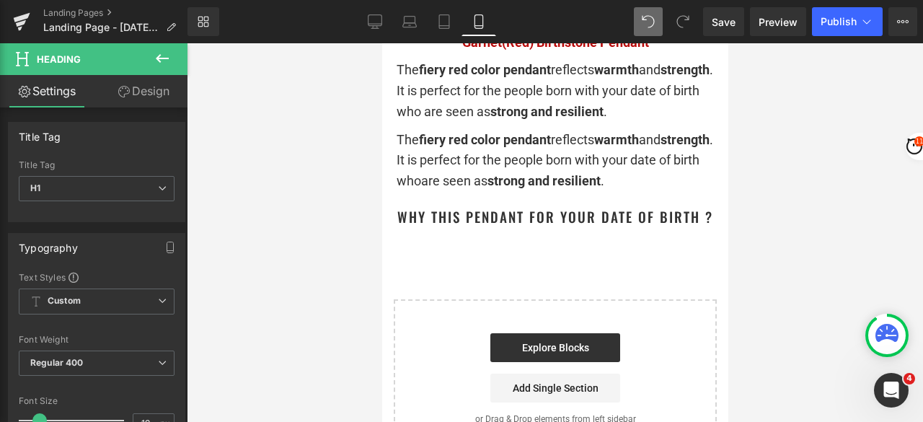
click at [871, 218] on div at bounding box center [555, 232] width 736 height 378
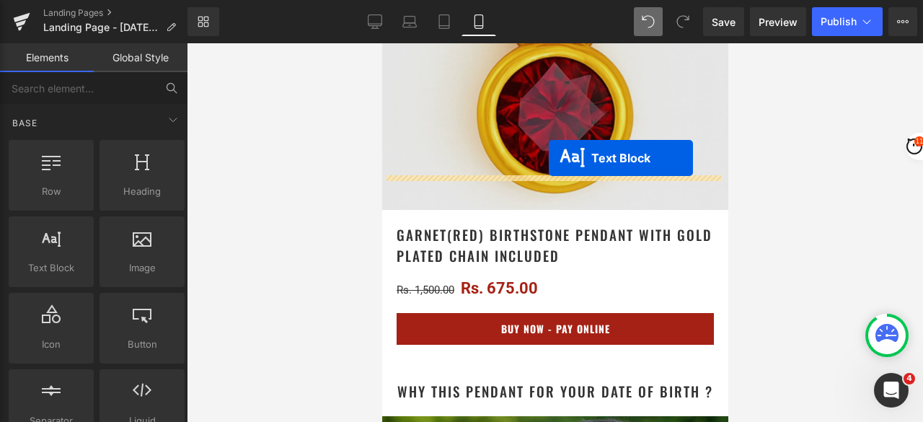
scroll to position [327, 0]
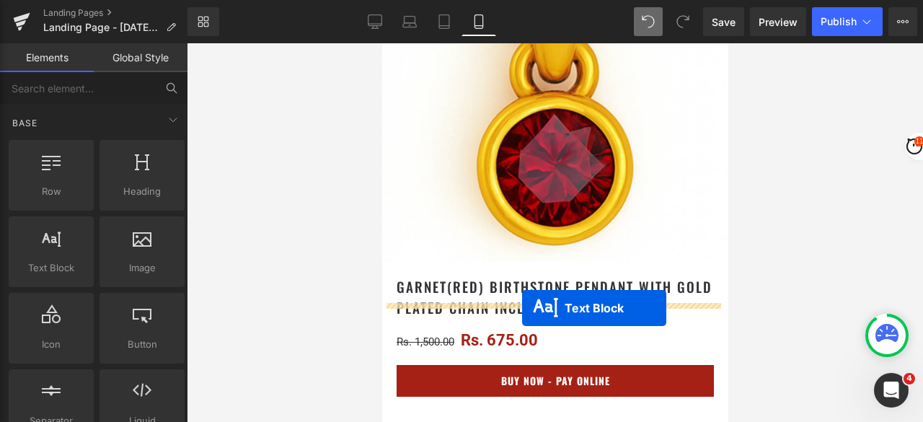
drag, startPoint x: 535, startPoint y: 144, endPoint x: 657, endPoint y: 258, distance: 167.3
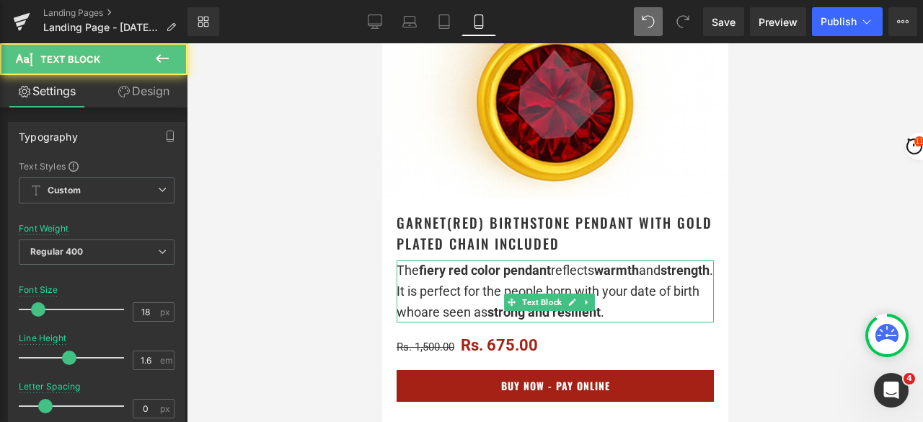
scroll to position [471, 0]
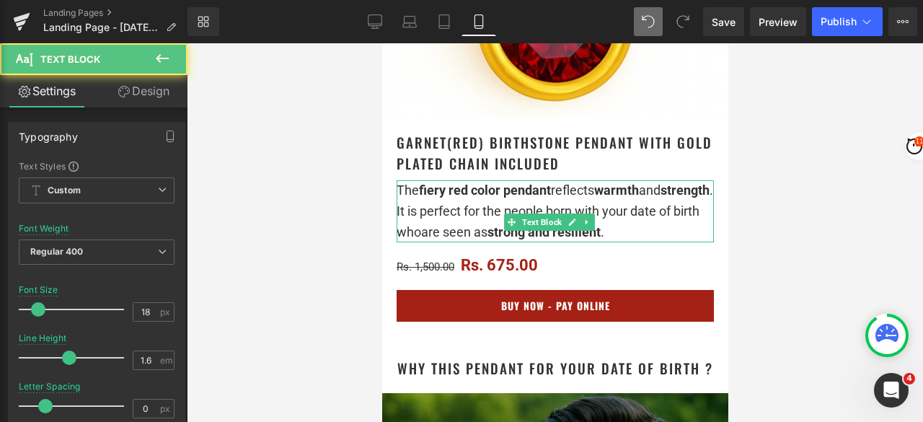
click at [463, 231] on div "The fiery red color pendant reflects warmth and strength . It is perfect for th…" at bounding box center [554, 211] width 317 height 62
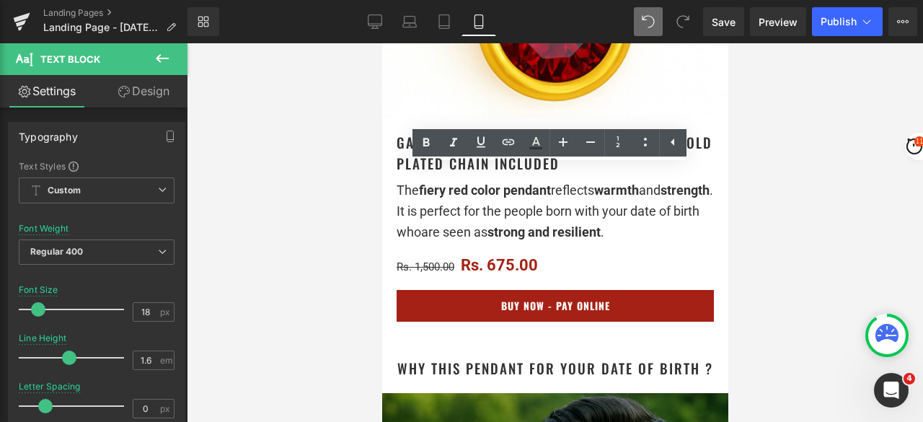
click at [819, 176] on div at bounding box center [555, 232] width 736 height 378
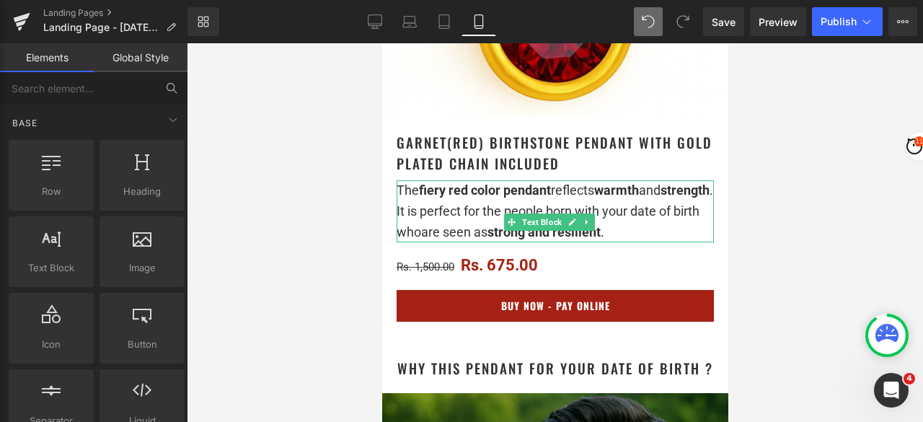
click at [479, 239] on div "The fiery red color pendant reflects warmth and strength . It is perfect for th…" at bounding box center [554, 211] width 317 height 62
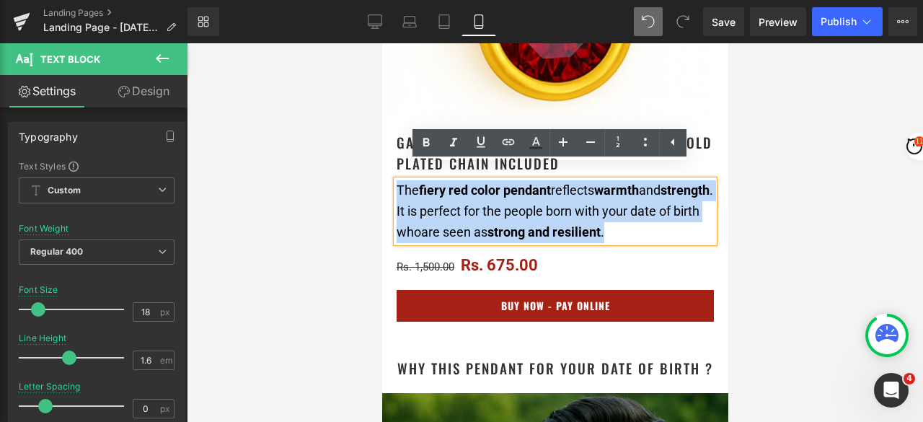
drag, startPoint x: 474, startPoint y: 237, endPoint x: 399, endPoint y: 177, distance: 95.9
click at [399, 180] on div "The fiery red color pendant reflects warmth and strength . It is perfect for th…" at bounding box center [554, 211] width 317 height 62
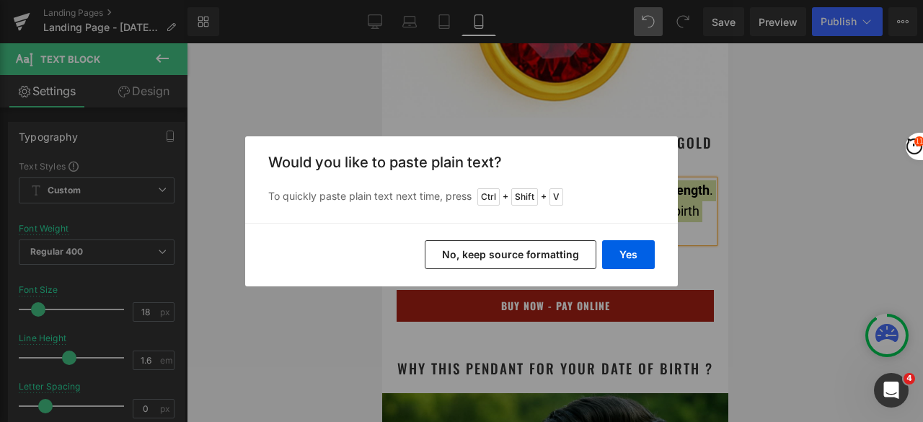
click at [556, 249] on button "No, keep source formatting" at bounding box center [511, 254] width 172 height 29
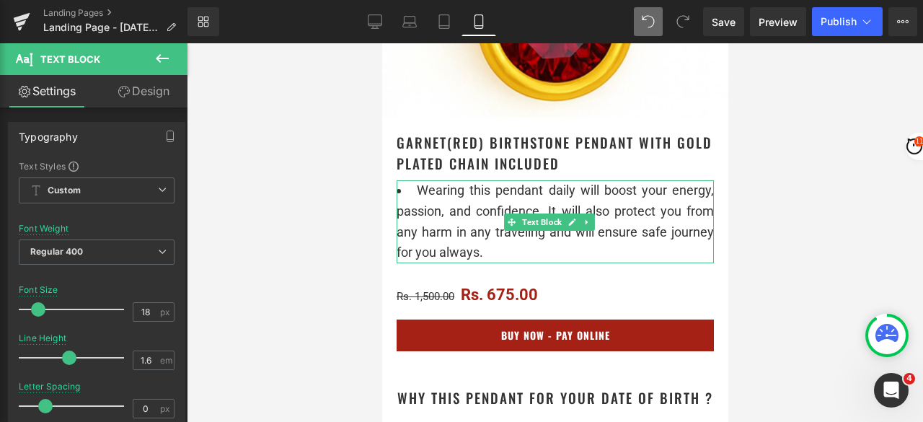
click at [415, 180] on li "Wearing this pendant daily will boost your energy, passion, and confidence. It …" at bounding box center [554, 221] width 317 height 83
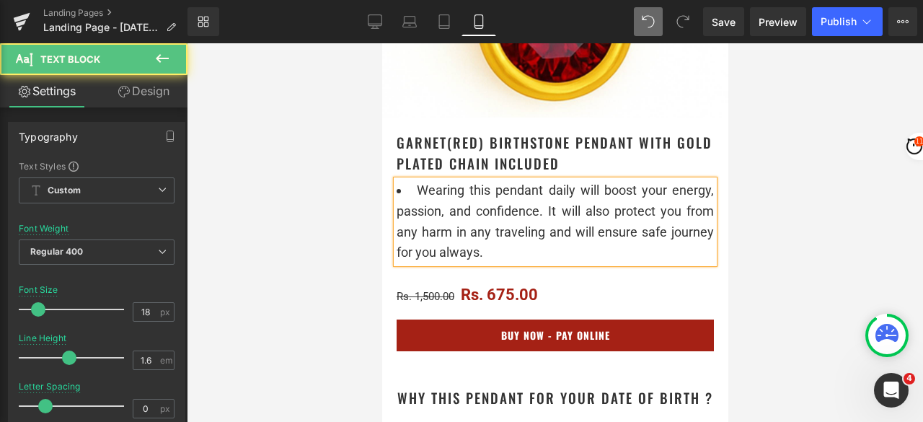
click at [412, 180] on li "Wearing this pendant daily will boost your energy, passion, and confidence. It …" at bounding box center [554, 221] width 317 height 83
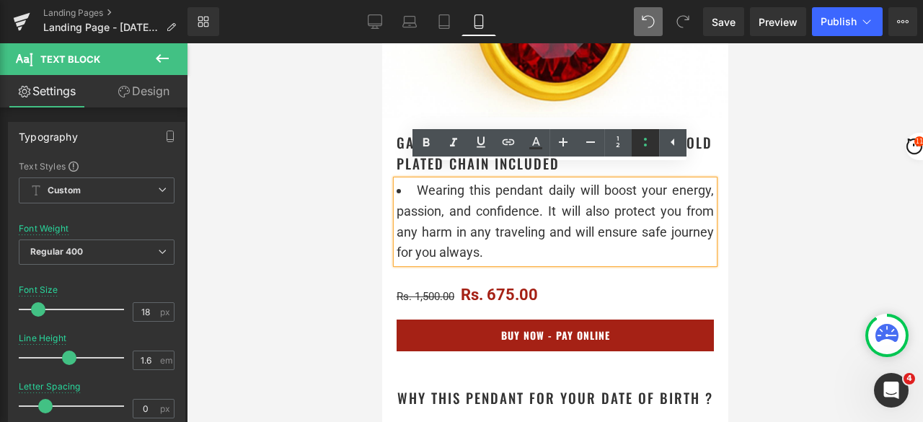
click at [649, 142] on icon at bounding box center [644, 141] width 17 height 17
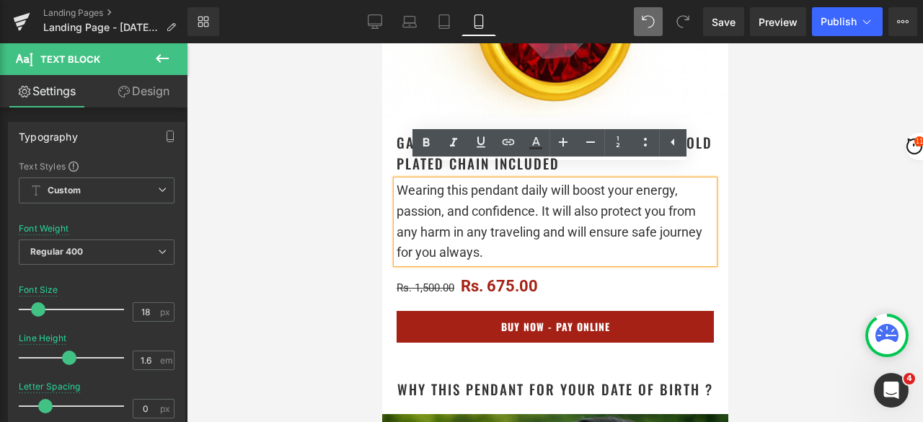
click at [568, 243] on div "Wearing this pendant daily will boost your energy, passion, and confidence. It …" at bounding box center [554, 221] width 317 height 83
click at [636, 186] on div "Wearing this pendant daily will boost your energy, passion, and confidence. It …" at bounding box center [554, 221] width 317 height 83
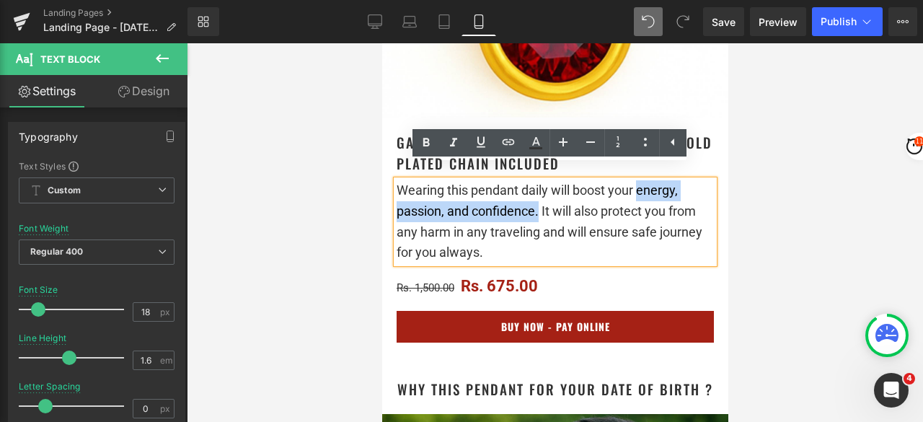
drag, startPoint x: 638, startPoint y: 174, endPoint x: 537, endPoint y: 200, distance: 104.4
click at [537, 200] on span "Wearing this pendant daily will boost your energy, passion, and confidence. It …" at bounding box center [549, 220] width 306 height 77
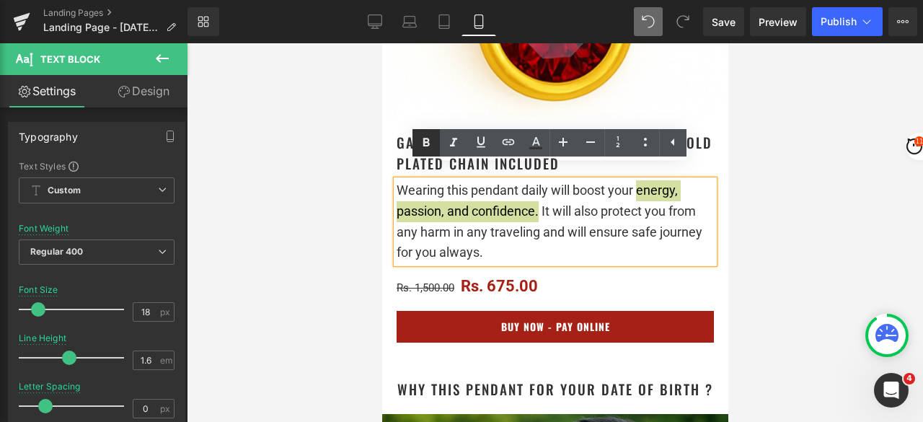
click at [425, 146] on icon at bounding box center [426, 142] width 6 height 9
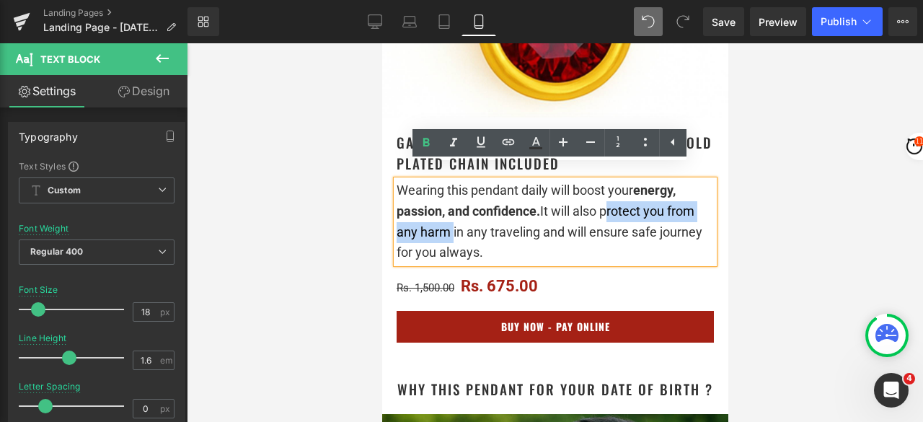
drag, startPoint x: 605, startPoint y: 196, endPoint x: 450, endPoint y: 218, distance: 157.3
click at [450, 218] on span "Wearing this pendant daily will boost your energy, passion, and confidence. It …" at bounding box center [549, 220] width 306 height 77
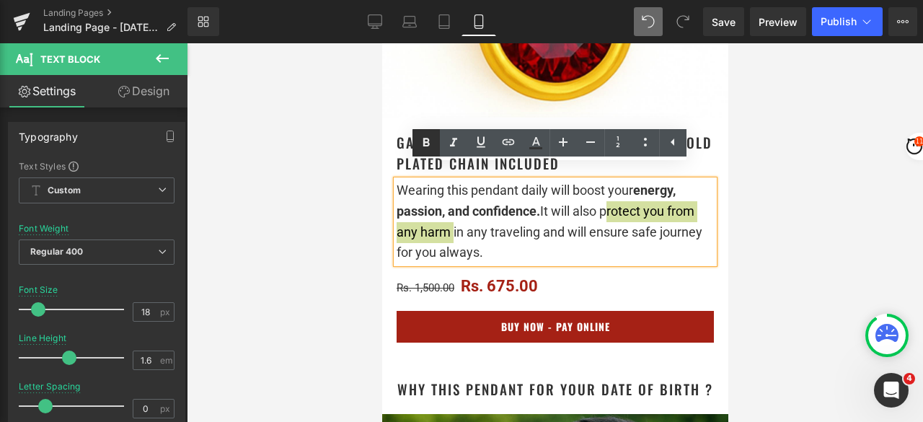
click at [423, 139] on icon at bounding box center [426, 142] width 6 height 9
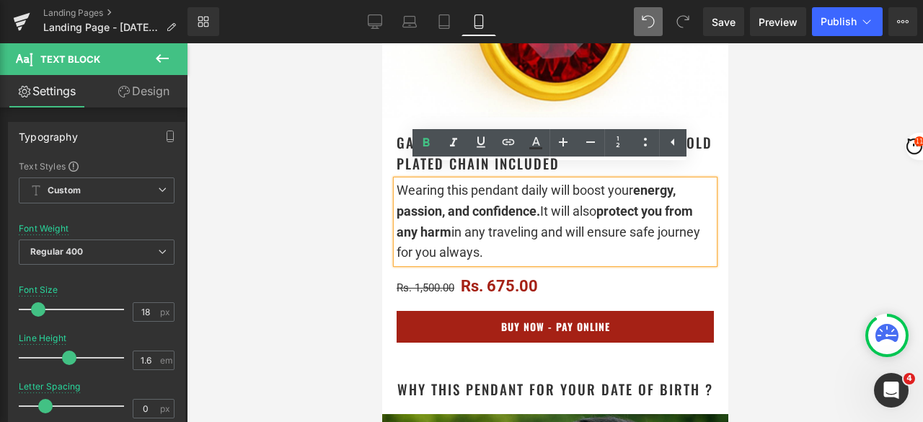
click at [554, 247] on div "Wearing this pendant daily will boost your energy, passion, and confidence. It …" at bounding box center [554, 221] width 317 height 83
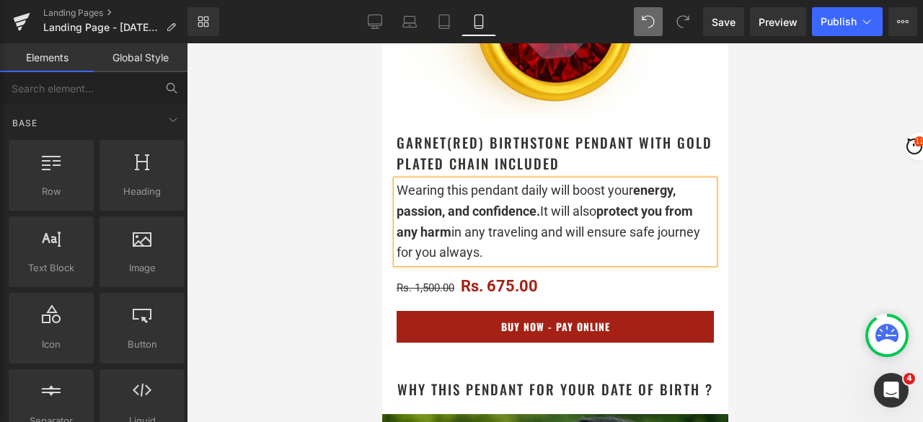
click at [784, 243] on div at bounding box center [555, 232] width 736 height 378
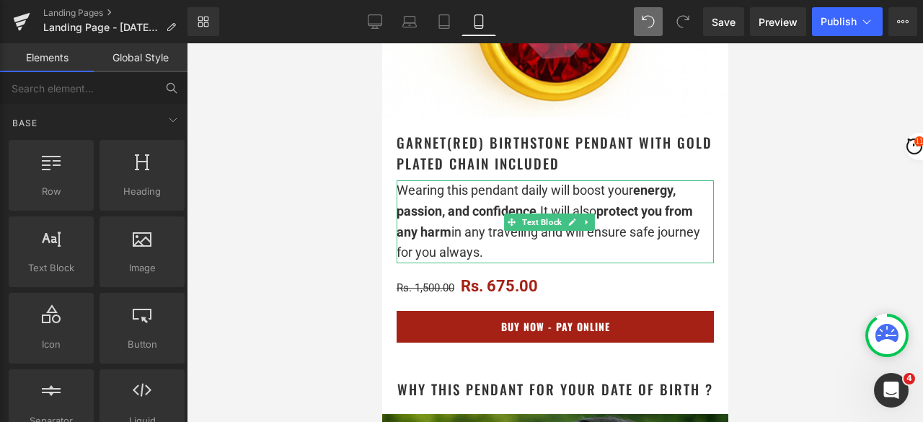
click at [399, 180] on div at bounding box center [398, 221] width 4 height 83
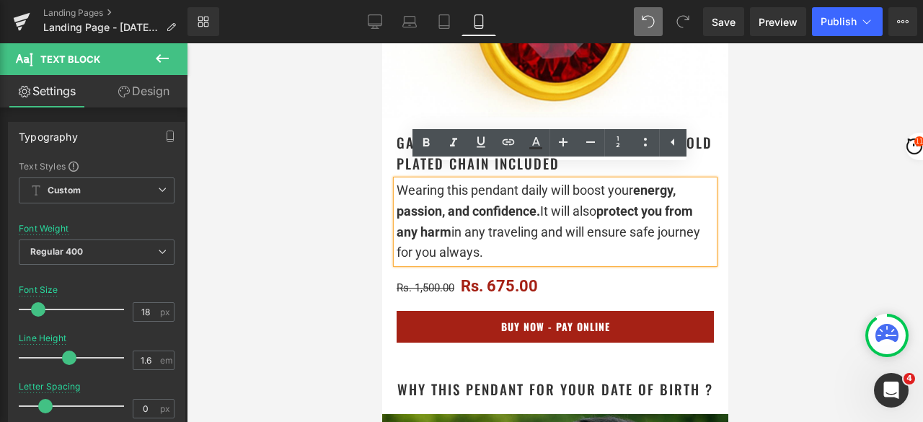
click at [396, 182] on span "Wearing this pendant daily will boost your energy, passion, and confidence. It …" at bounding box center [547, 220] width 303 height 77
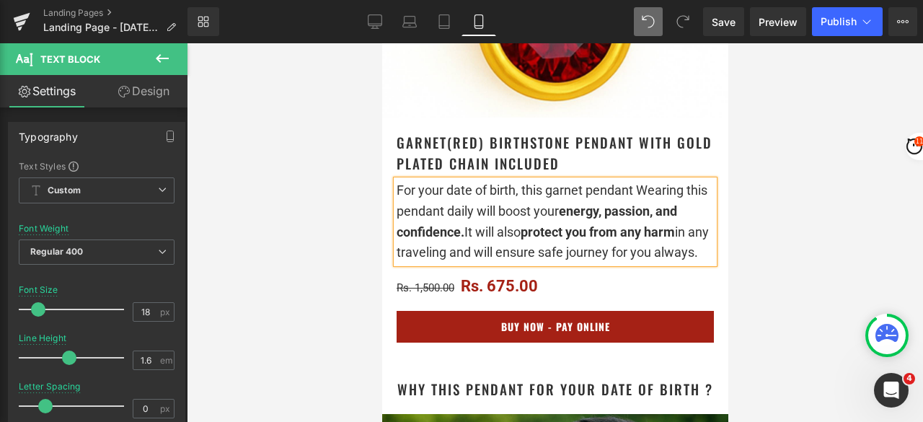
click at [554, 182] on span "For your date of birth, this garnet pendant Wearing this pendant daily will boo…" at bounding box center [552, 220] width 312 height 77
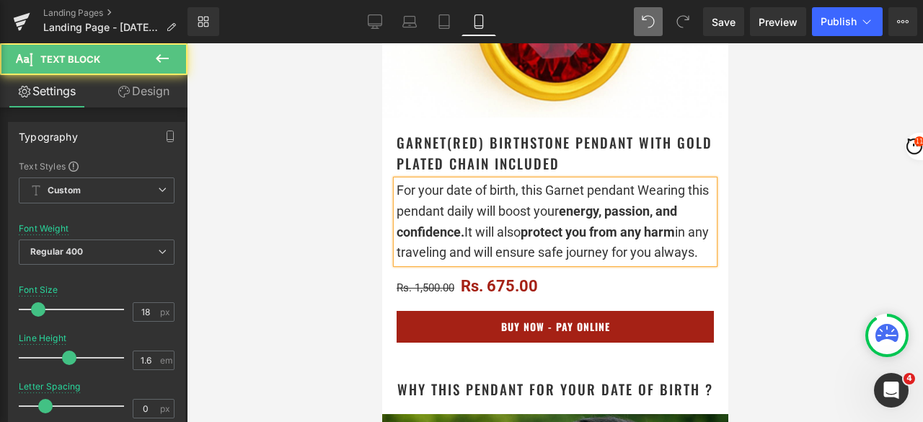
click at [587, 182] on span "For your date of birth, this Garnet pendant Wearing this pendant daily will boo…" at bounding box center [552, 220] width 312 height 77
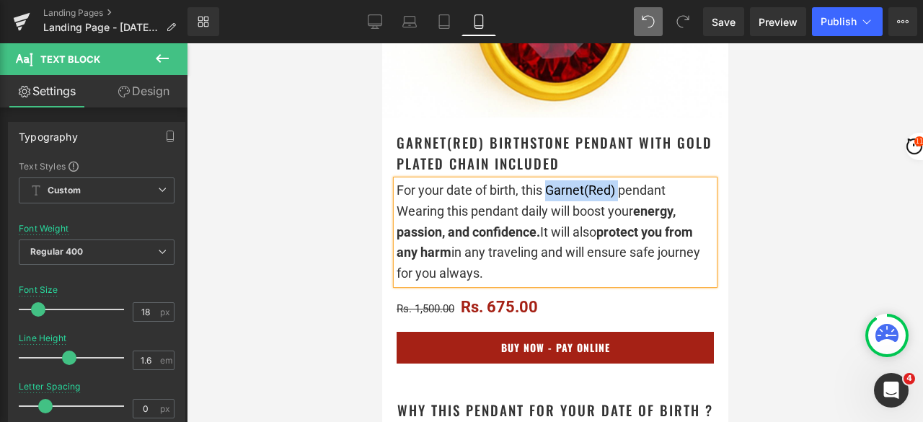
drag, startPoint x: 618, startPoint y: 175, endPoint x: 546, endPoint y: 177, distance: 71.4
click at [546, 182] on span "For your date of birth, this Garnet(Red) pendant Wearing this pendant daily wil…" at bounding box center [547, 231] width 303 height 98
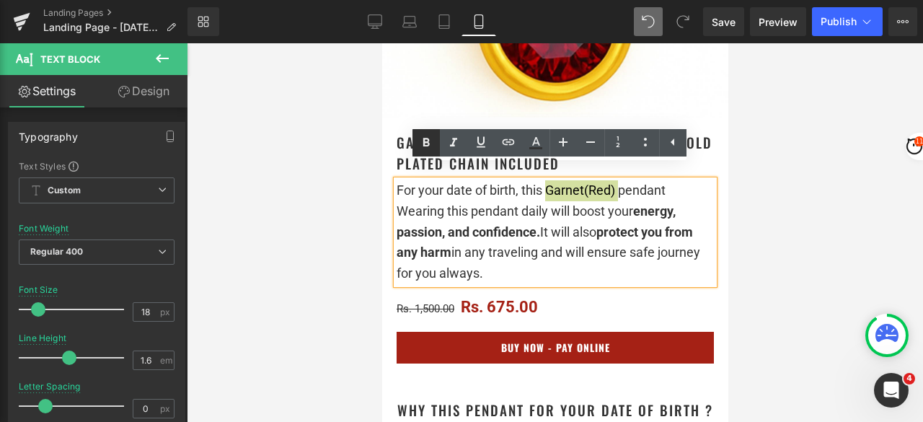
click at [421, 145] on icon at bounding box center [425, 142] width 17 height 17
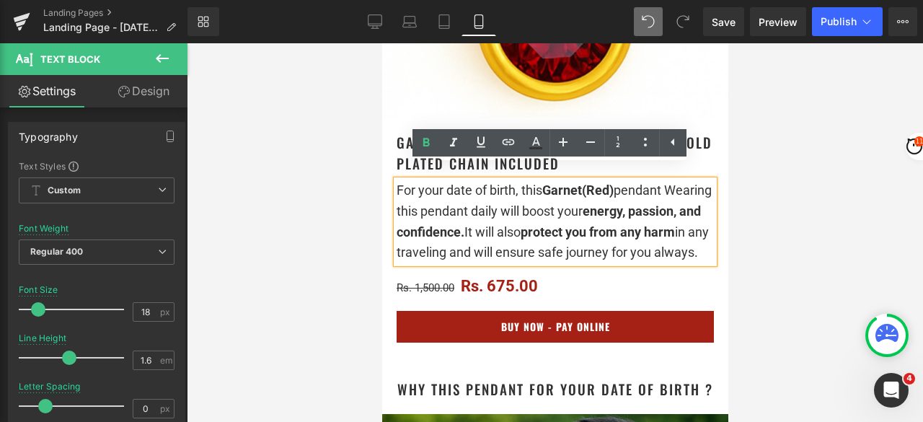
click at [686, 180] on div "For your date of birth, this Garnet(Red) pendant Wearing this pendant daily wil…" at bounding box center [554, 221] width 317 height 83
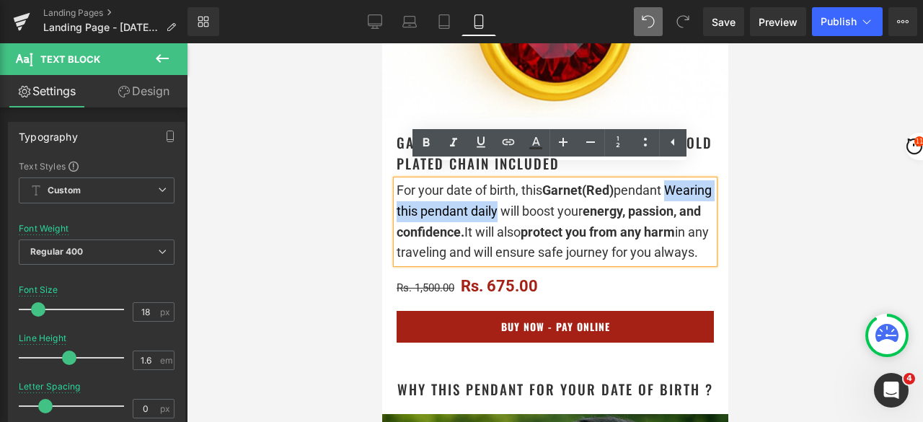
drag, startPoint x: 547, startPoint y: 200, endPoint x: 399, endPoint y: 199, distance: 147.8
click at [399, 199] on span "For your date of birth, this Garnet(Red) pendant Wearing this pendant daily wil…" at bounding box center [553, 220] width 315 height 77
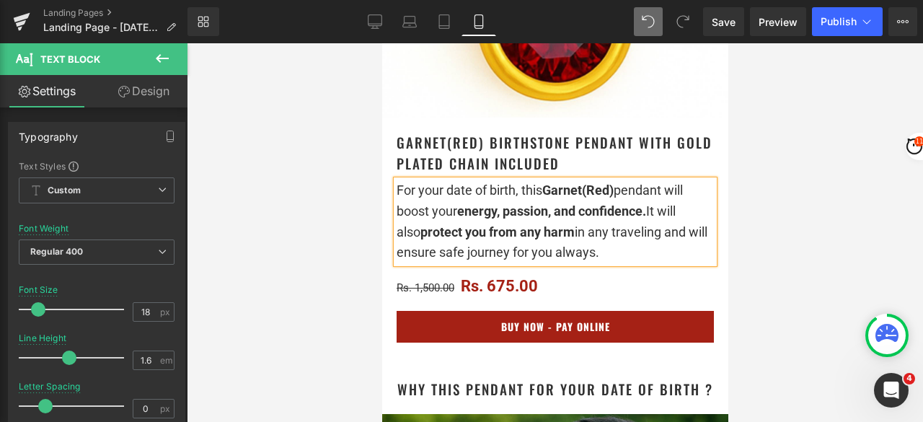
click at [787, 195] on div at bounding box center [555, 232] width 736 height 378
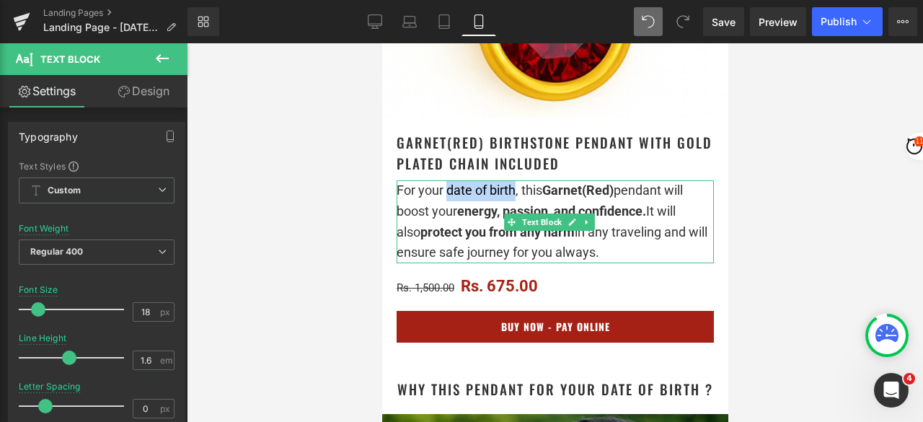
drag, startPoint x: 515, startPoint y: 177, endPoint x: 447, endPoint y: 177, distance: 67.8
click at [447, 182] on span "For your date of birth, this Garnet(Red) pendant will boost your energy, passio…" at bounding box center [551, 220] width 311 height 77
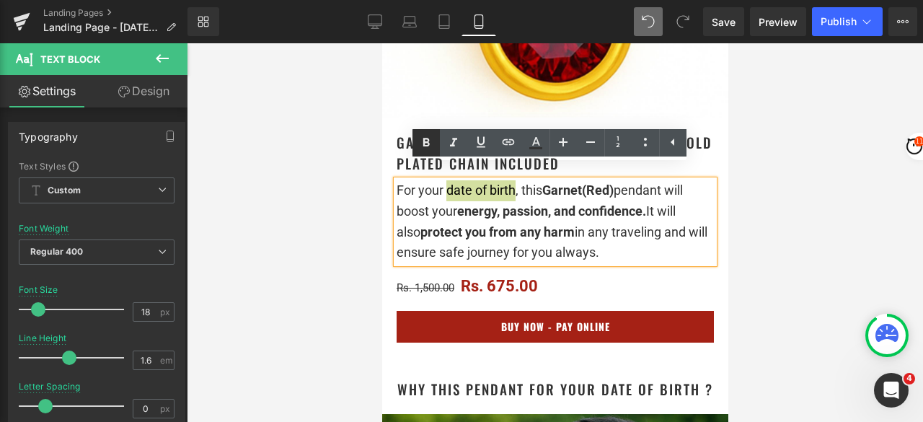
click at [419, 143] on icon at bounding box center [425, 142] width 17 height 17
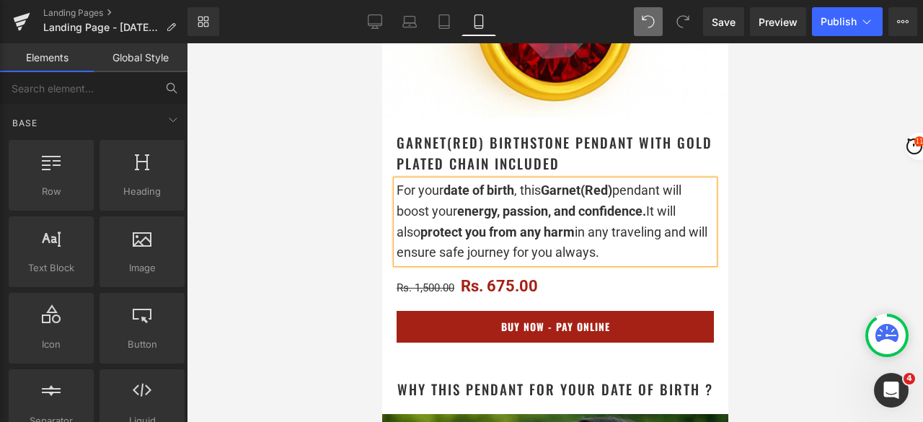
click at [794, 146] on div at bounding box center [555, 232] width 736 height 378
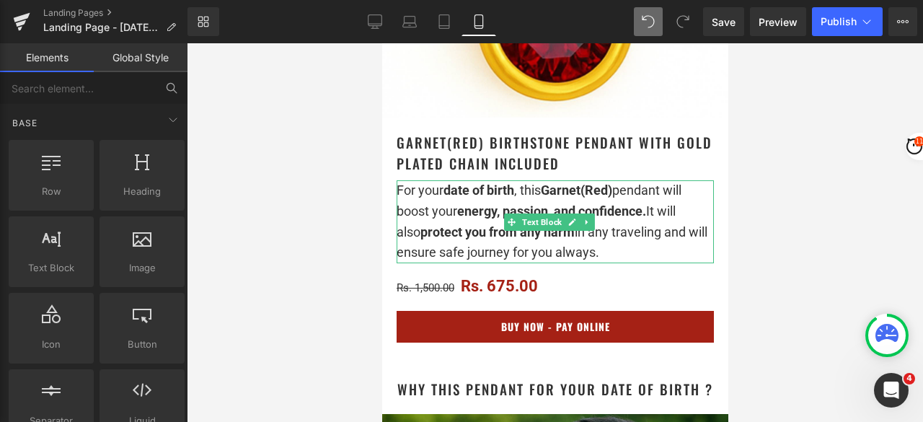
click at [555, 203] on span "energy, passion, and confidence." at bounding box center [550, 210] width 189 height 15
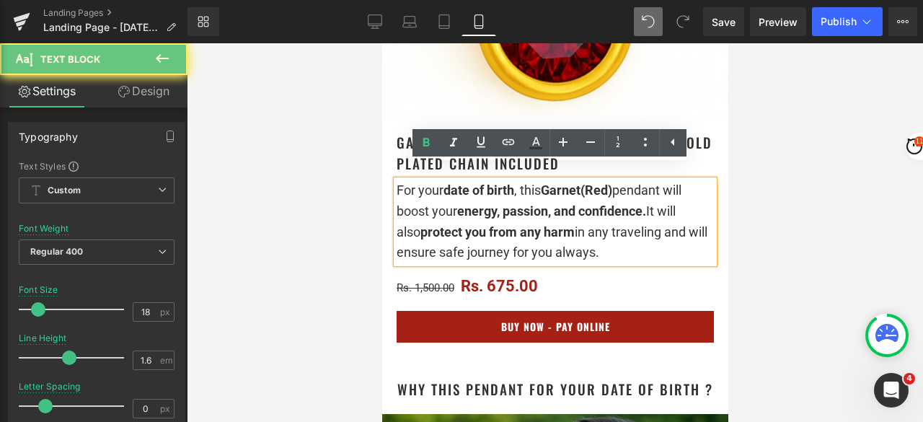
click at [568, 208] on div "For your date of birth , this Garnet(Red) pendant will boost your energy, passi…" at bounding box center [554, 221] width 317 height 83
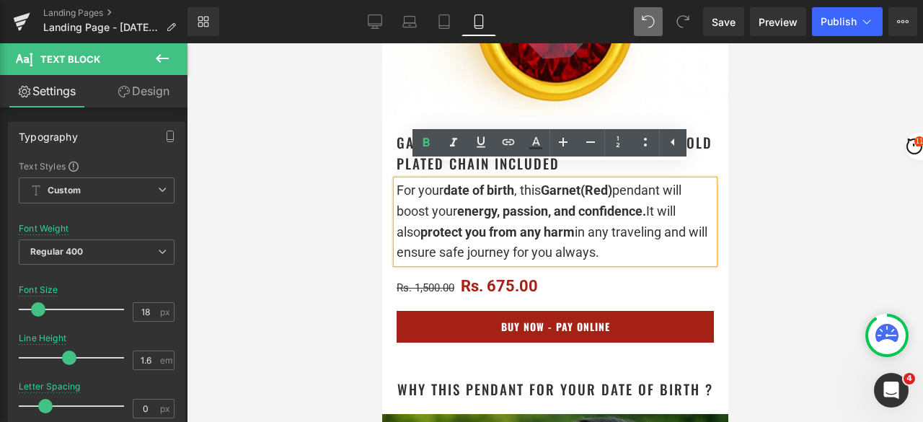
click at [554, 203] on span "energy, passion, and confidence." at bounding box center [550, 210] width 189 height 15
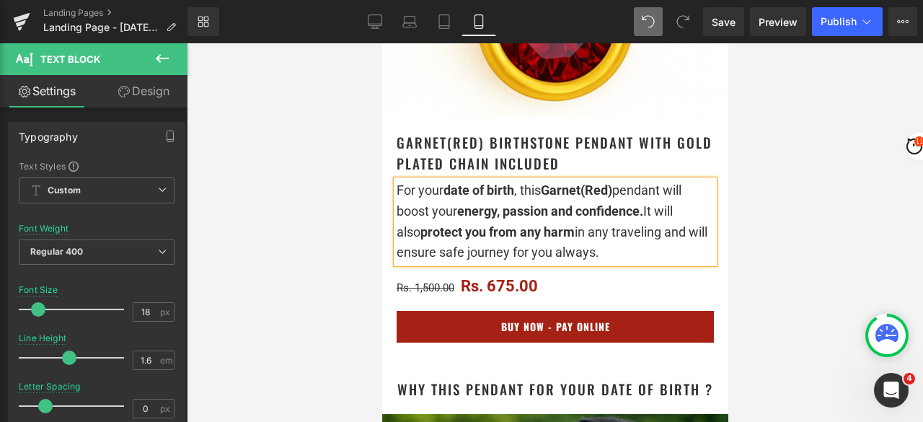
click at [802, 190] on div at bounding box center [555, 232] width 736 height 378
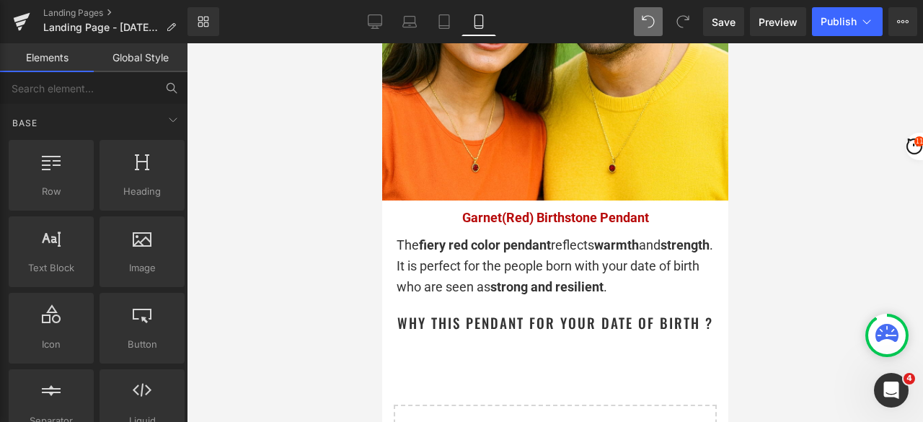
scroll to position [1048, 0]
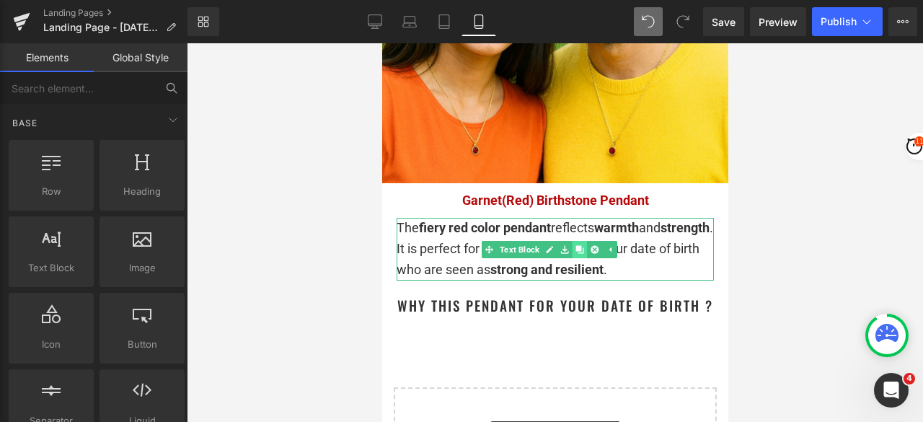
click at [579, 245] on icon at bounding box center [579, 249] width 8 height 8
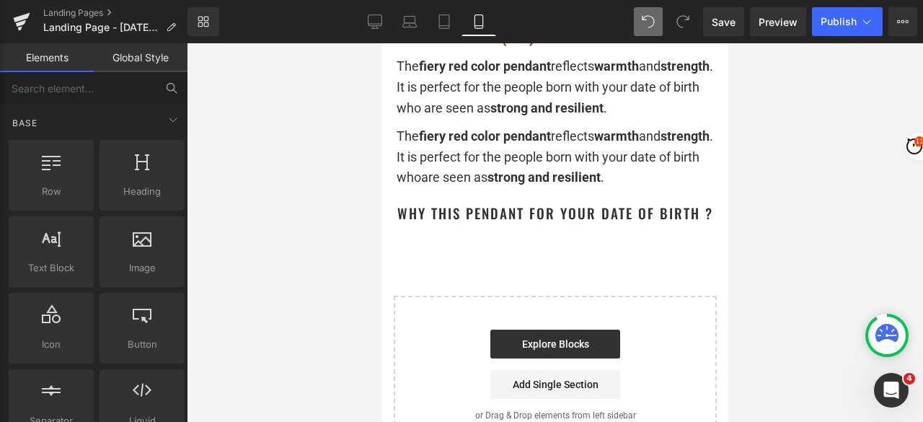
scroll to position [1210, 0]
click at [783, 161] on div at bounding box center [555, 232] width 736 height 378
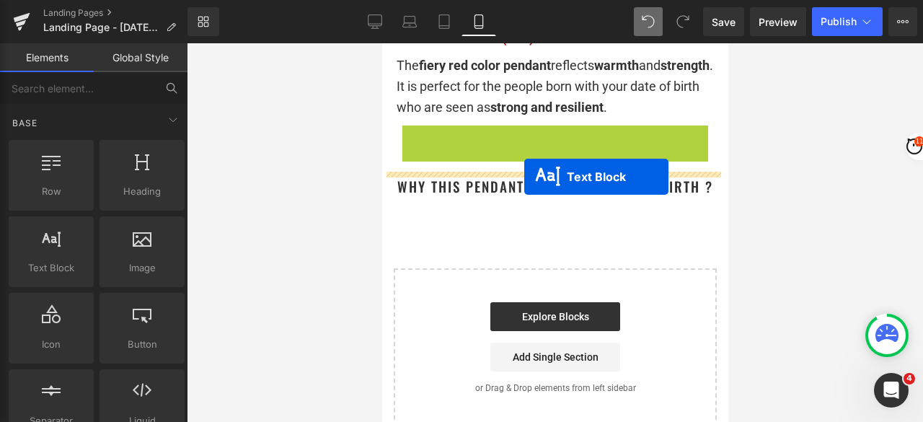
drag, startPoint x: 527, startPoint y: 139, endPoint x: 523, endPoint y: 177, distance: 37.7
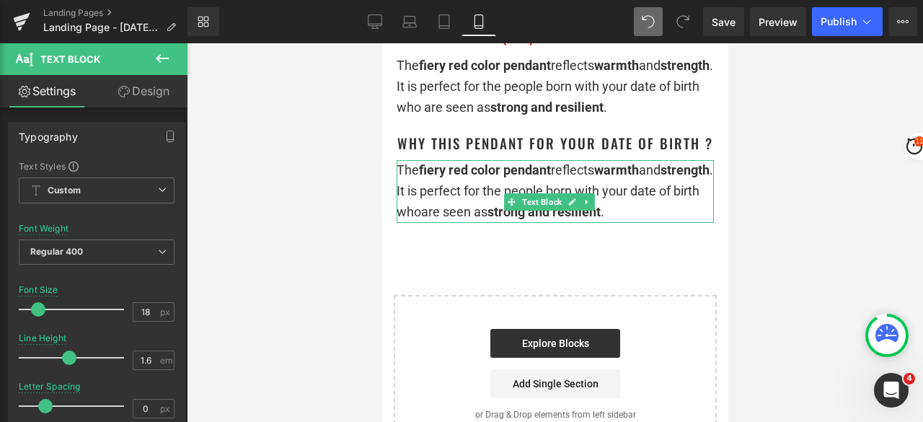
click at [453, 204] on div "The fiery red color pendant reflects warmth and strength . It is perfect for th…" at bounding box center [554, 191] width 317 height 62
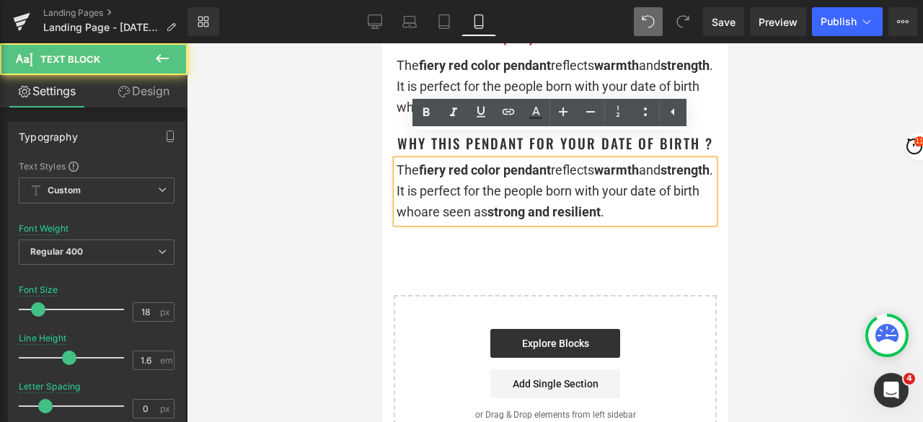
click at [750, 122] on div at bounding box center [555, 232] width 736 height 378
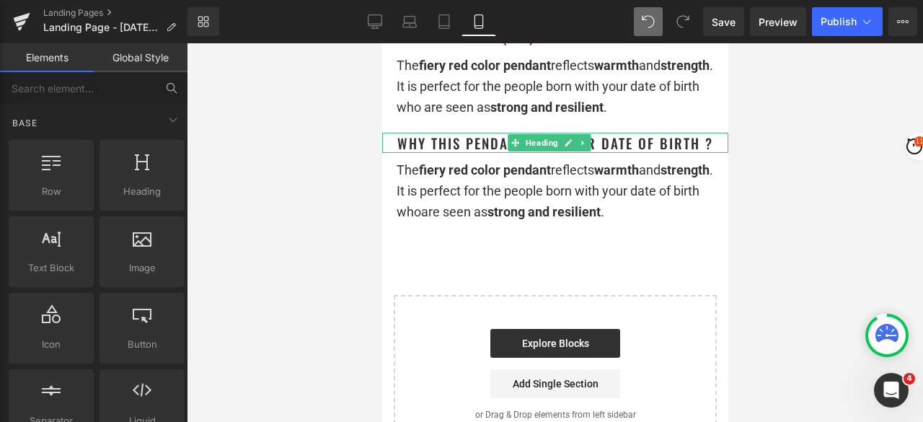
click at [682, 133] on h1 "Why This Pendant for Your Date of Birth ?" at bounding box center [554, 143] width 346 height 21
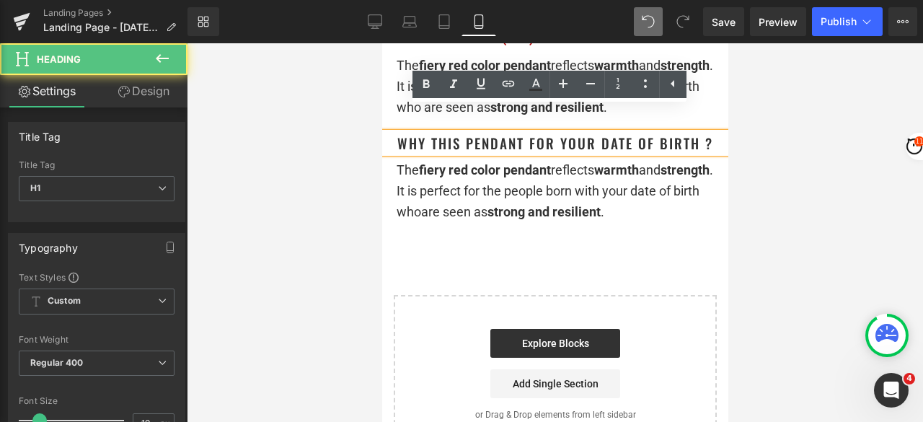
click at [692, 133] on h1 "Why This Pendant for Your Date of Birth ?" at bounding box center [554, 143] width 346 height 21
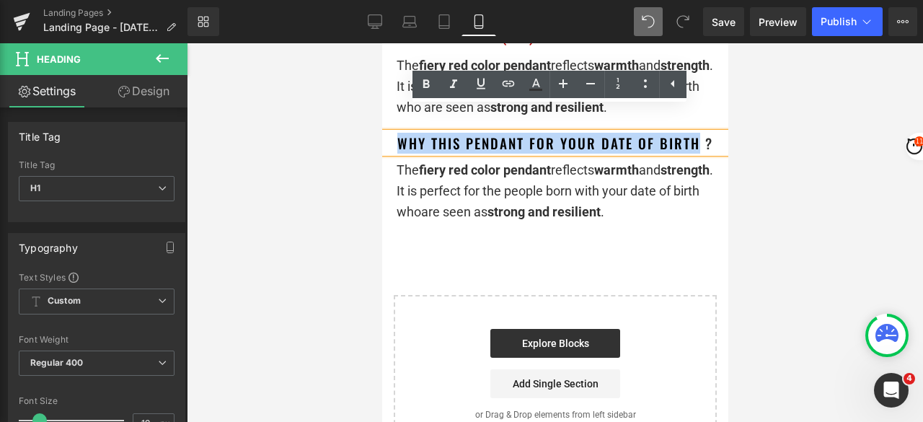
drag, startPoint x: 692, startPoint y: 118, endPoint x: 396, endPoint y: 116, distance: 295.5
click at [396, 133] on h1 "Why This Pendant for Your Date of Birth ?" at bounding box center [554, 143] width 346 height 21
paste div
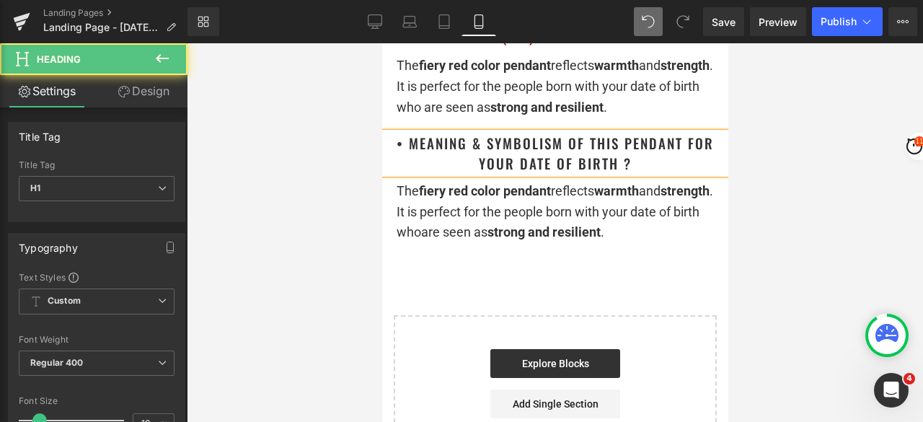
click at [401, 133] on h1 "• Meaning & Symbolism of This Pendant for Your Date of Birth ?" at bounding box center [554, 153] width 346 height 41
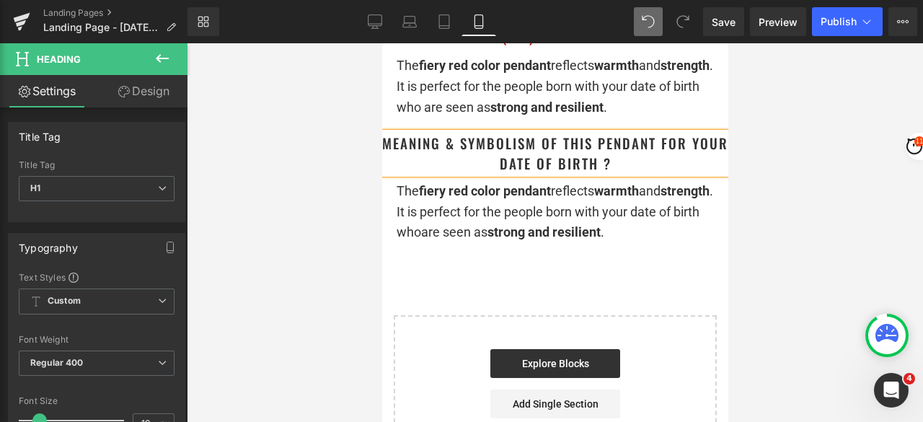
click at [807, 162] on div at bounding box center [555, 232] width 736 height 378
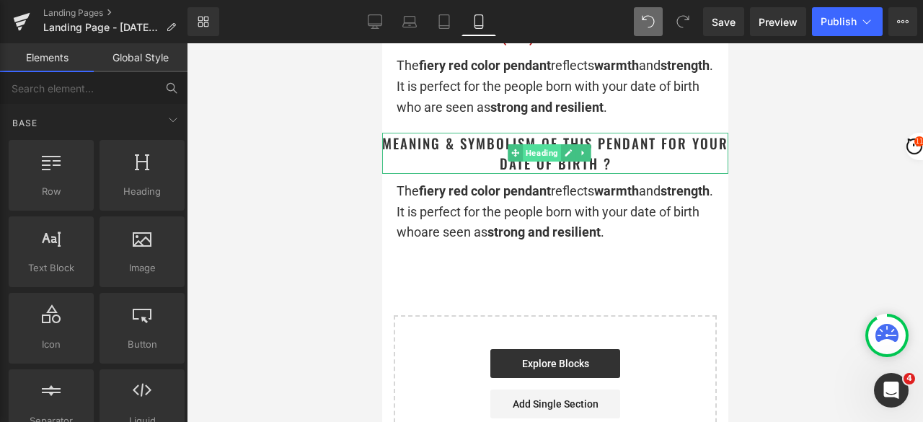
click at [529, 144] on span "Heading" at bounding box center [541, 152] width 38 height 17
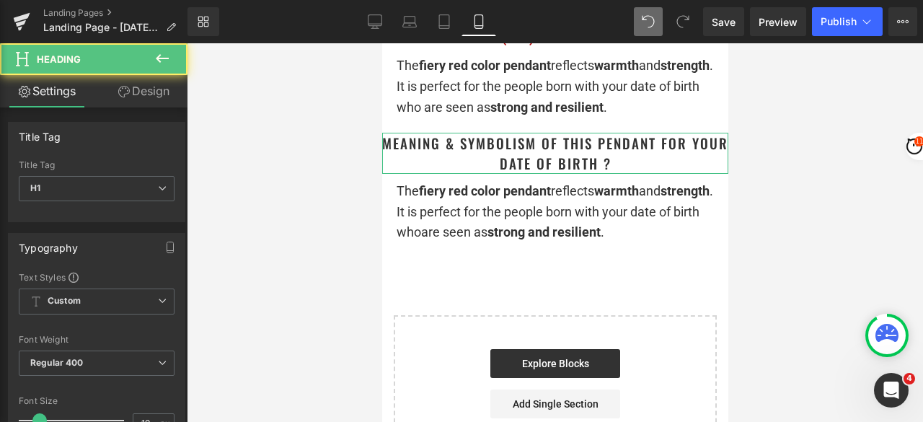
click at [147, 96] on link "Design" at bounding box center [144, 91] width 94 height 32
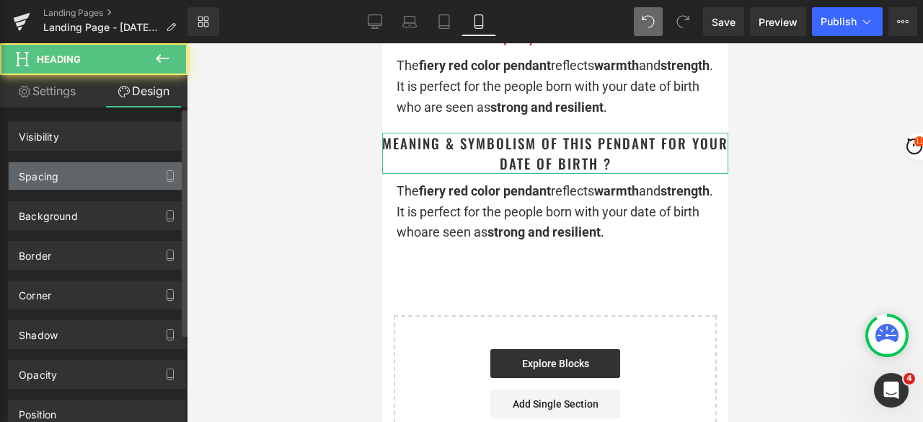
click at [71, 170] on div "Spacing" at bounding box center [97, 175] width 176 height 27
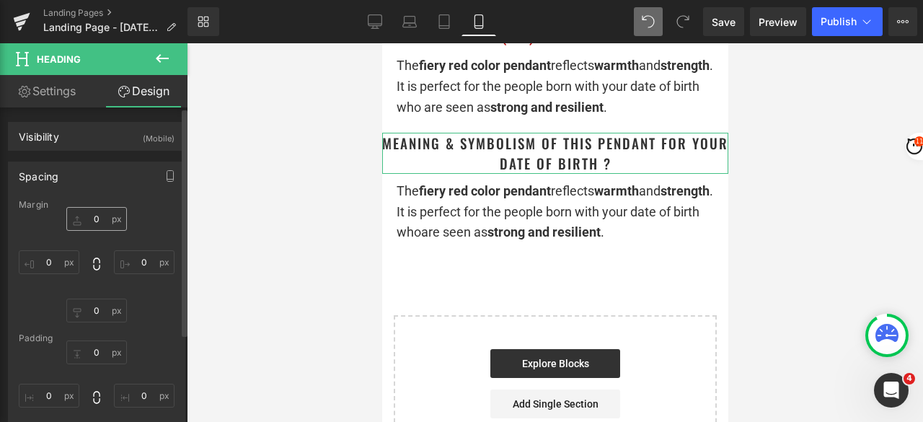
type input "20"
type input "0"
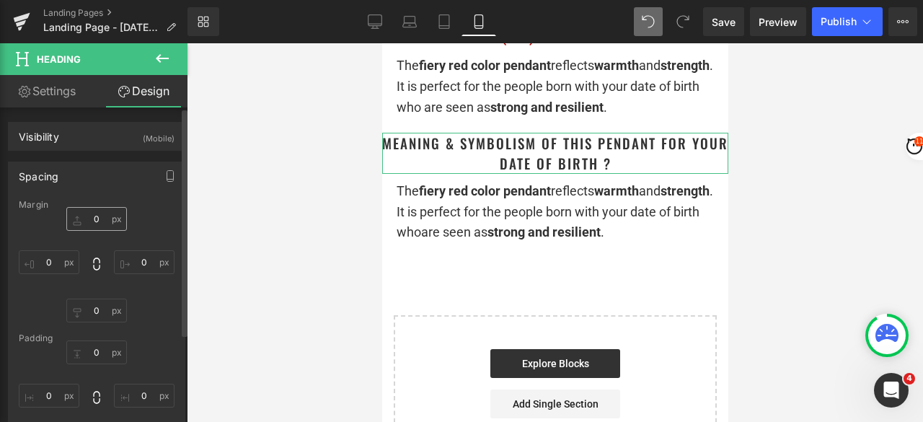
type input "0"
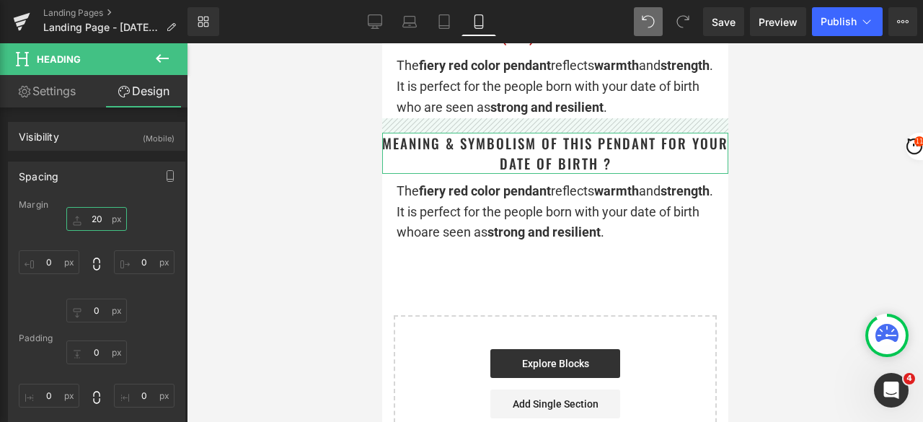
drag, startPoint x: 100, startPoint y: 216, endPoint x: 215, endPoint y: 218, distance: 114.6
click at [99, 216] on input "20" at bounding box center [96, 219] width 61 height 24
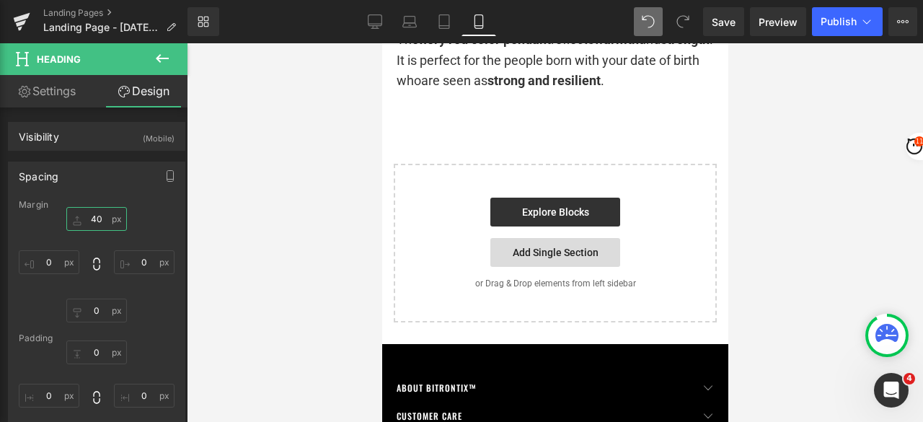
scroll to position [1354, 0]
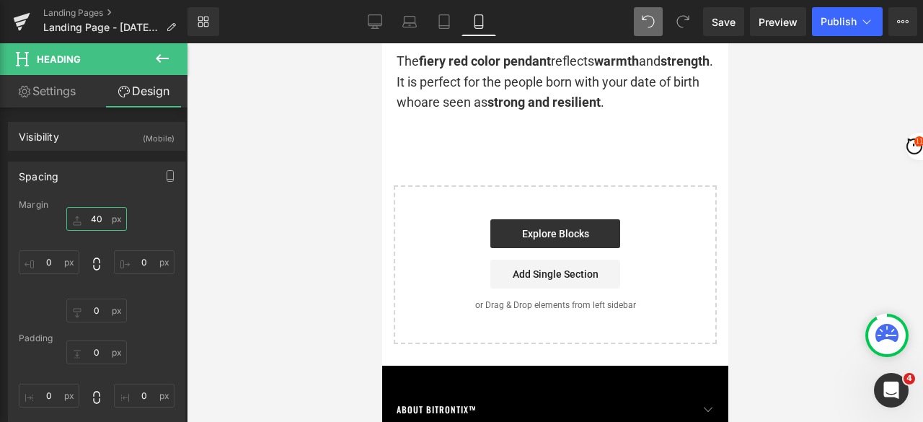
type input "40"
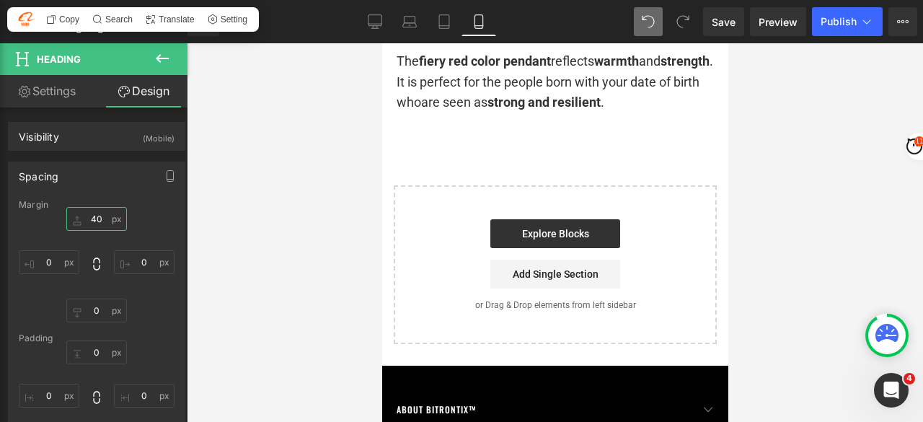
scroll to position [1138, 0]
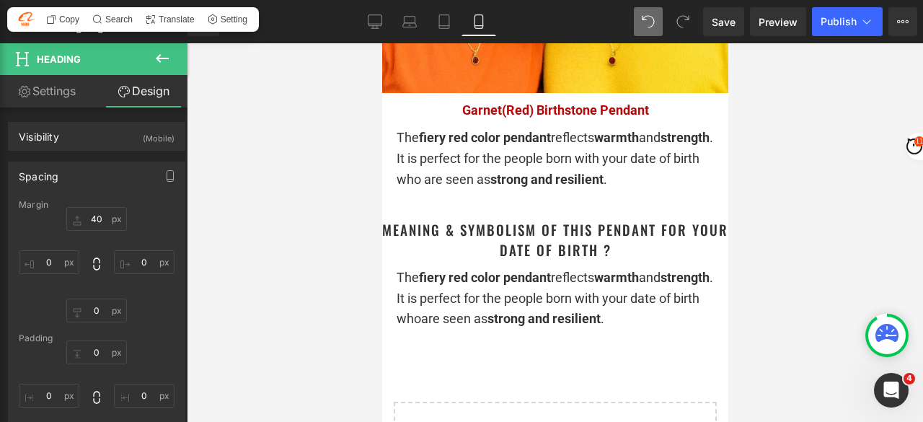
click at [468, 319] on div "The fiery red color pendant reflects warmth and strength . It is perfect for th…" at bounding box center [554, 298] width 317 height 62
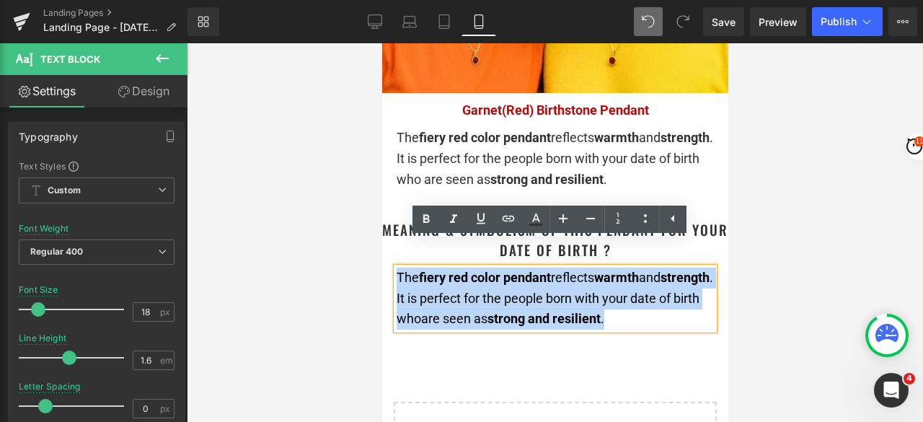
drag, startPoint x: 468, startPoint y: 319, endPoint x: 398, endPoint y: 254, distance: 95.9
click at [398, 267] on div "The fiery red color pendant reflects warmth and strength . It is perfect for th…" at bounding box center [554, 298] width 317 height 62
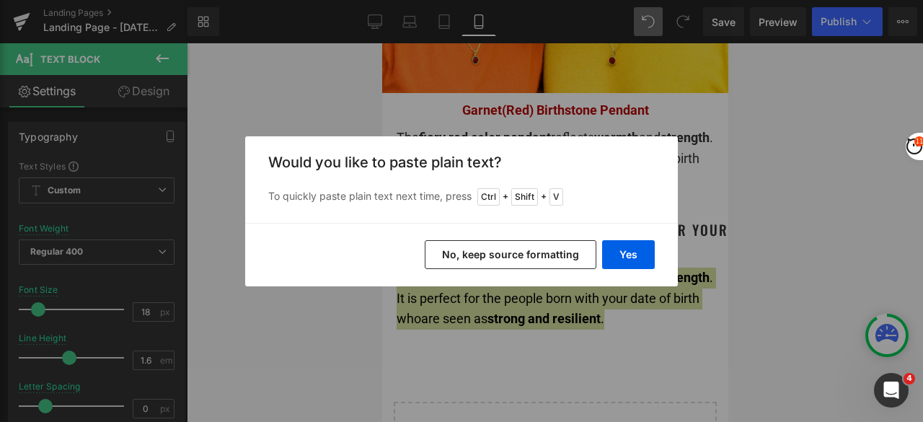
click at [568, 254] on button "No, keep source formatting" at bounding box center [511, 254] width 172 height 29
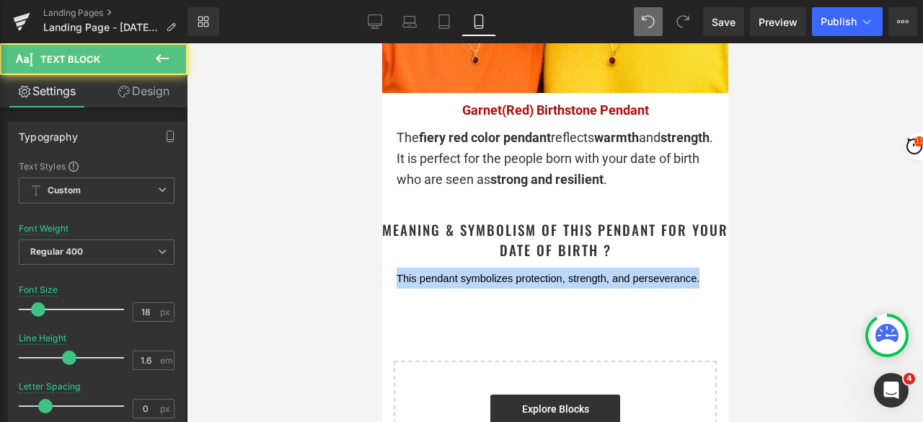
drag, startPoint x: 675, startPoint y: 252, endPoint x: 366, endPoint y: 259, distance: 309.3
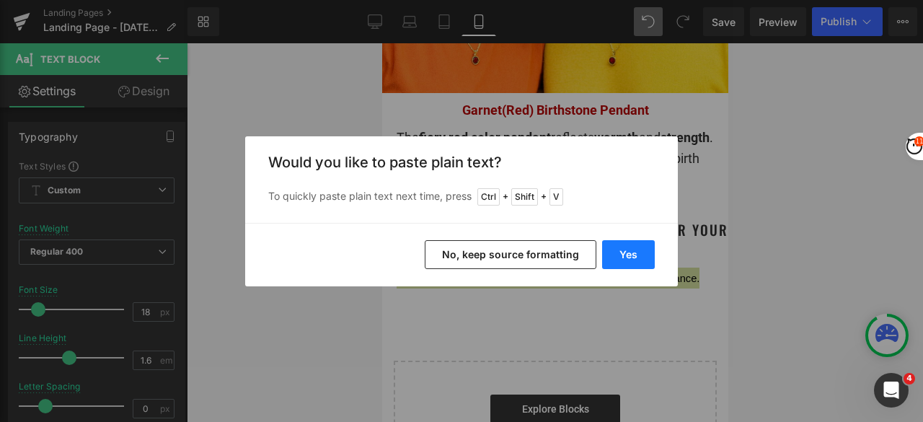
click at [628, 249] on button "Yes" at bounding box center [628, 254] width 53 height 29
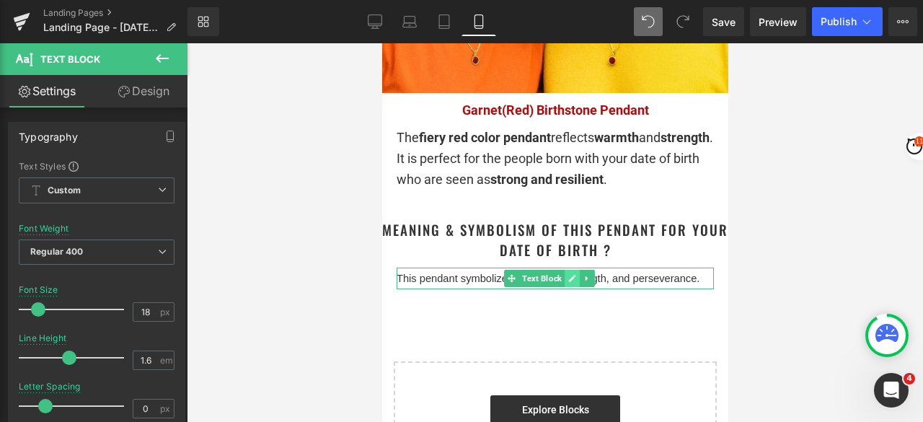
click at [568, 274] on icon at bounding box center [571, 278] width 8 height 9
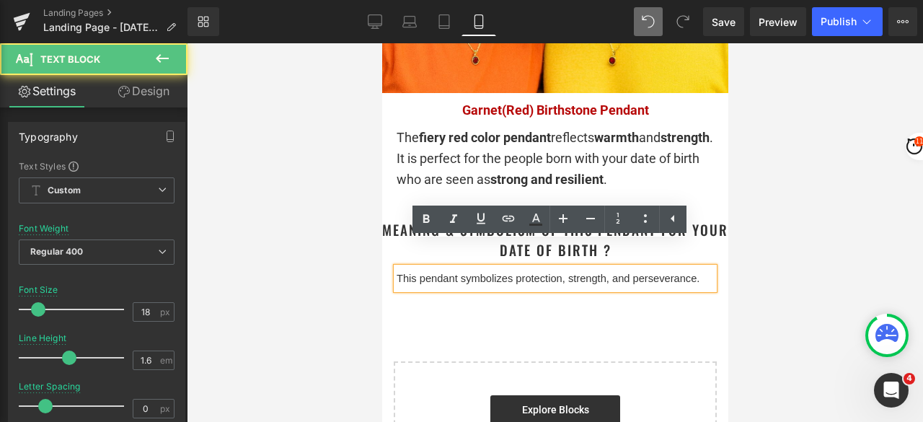
click at [568, 272] on span "This pendant symbolizes protection, strength, and perseverance." at bounding box center [547, 278] width 303 height 12
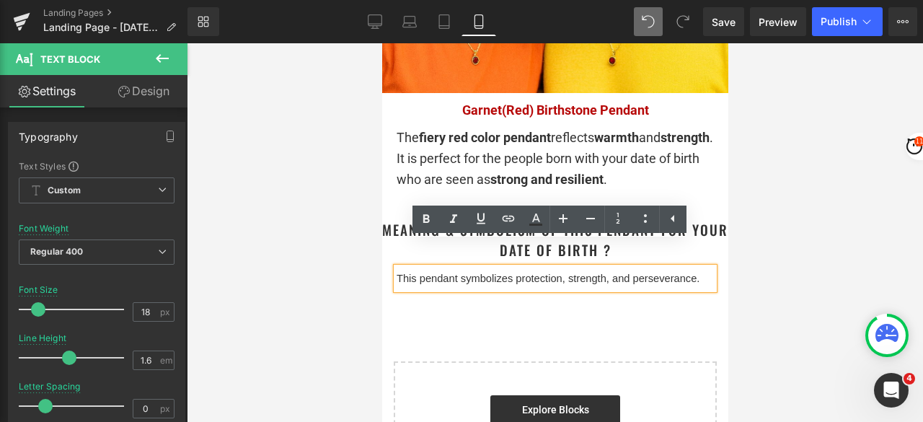
click at [764, 200] on div at bounding box center [555, 232] width 736 height 378
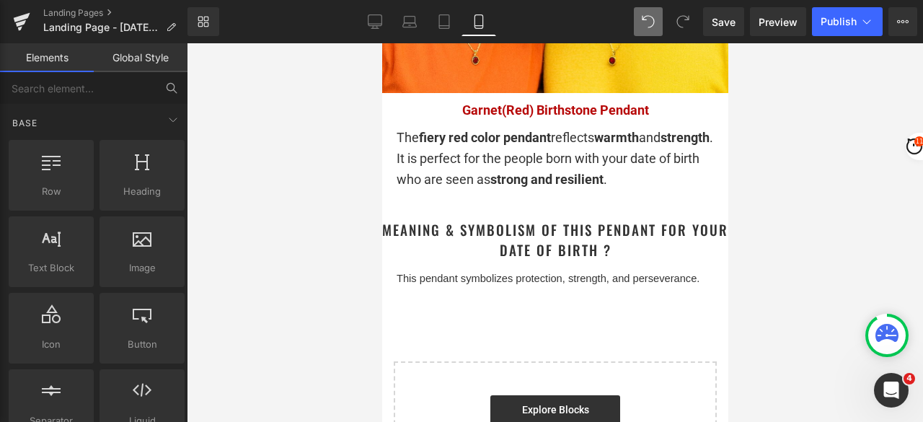
click at [678, 267] on div "This pendant symbolizes protection, strength, and perseverance." at bounding box center [554, 278] width 317 height 22
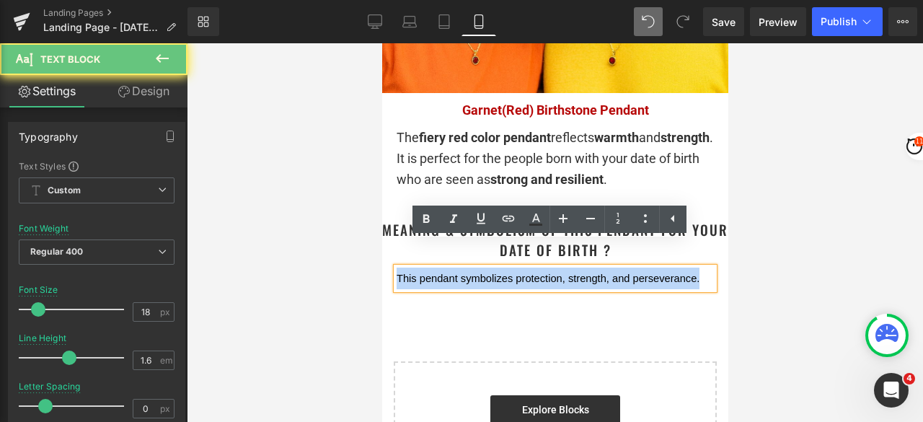
drag, startPoint x: 680, startPoint y: 254, endPoint x: 704, endPoint y: 310, distance: 60.7
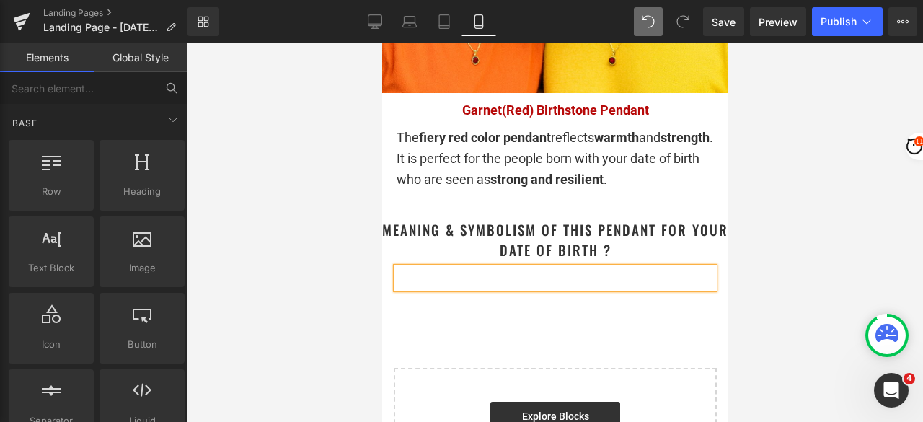
click at [311, 288] on div at bounding box center [555, 232] width 736 height 378
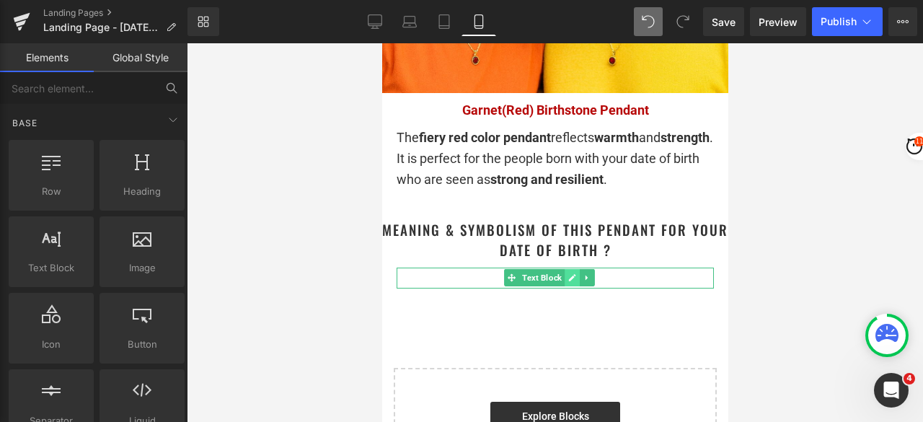
click at [568, 273] on icon at bounding box center [571, 277] width 8 height 9
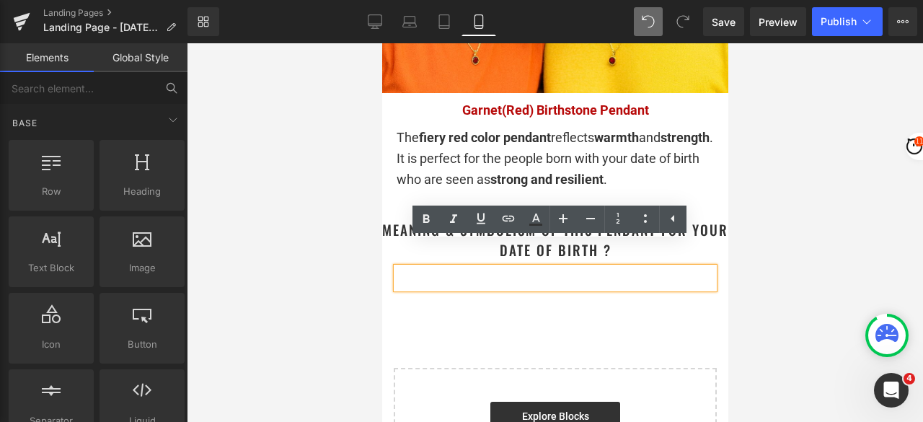
click at [550, 267] on div at bounding box center [554, 277] width 317 height 21
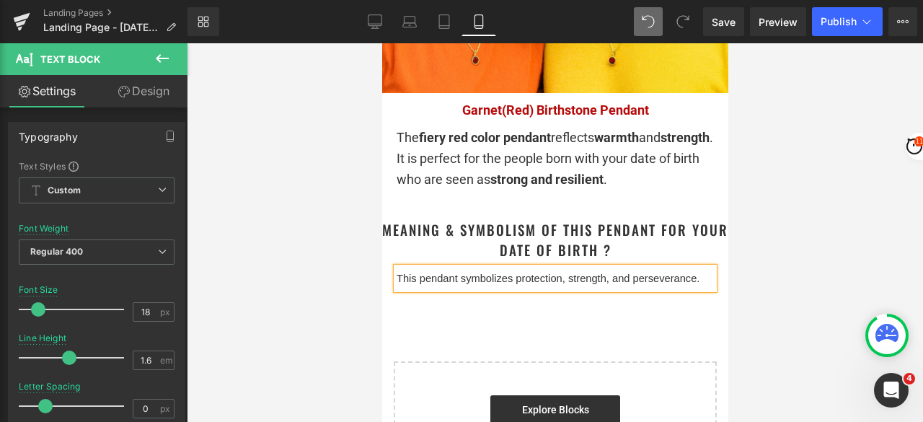
click at [758, 209] on div at bounding box center [555, 232] width 736 height 378
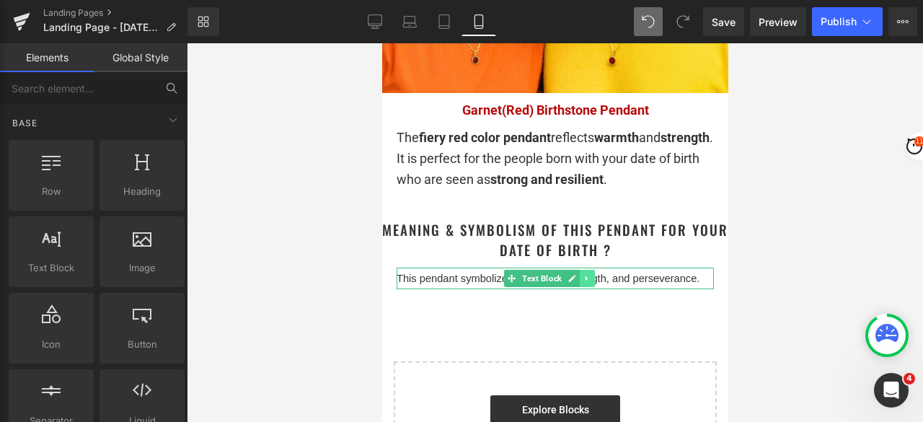
click at [587, 274] on icon at bounding box center [586, 278] width 8 height 9
click at [592, 274] on icon at bounding box center [594, 278] width 8 height 8
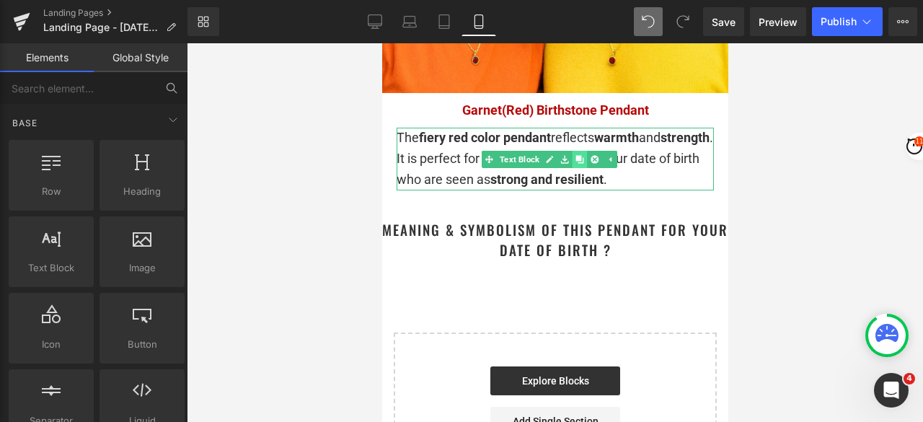
click at [578, 155] on icon at bounding box center [579, 159] width 8 height 8
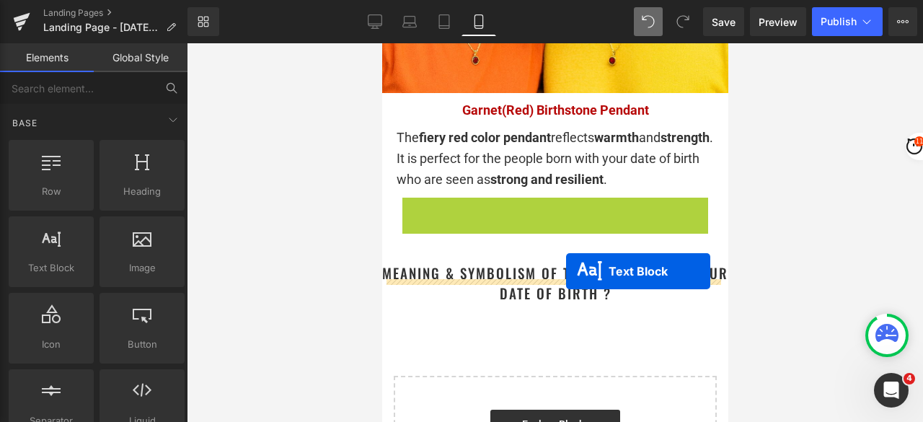
drag, startPoint x: 540, startPoint y: 220, endPoint x: 565, endPoint y: 270, distance: 56.4
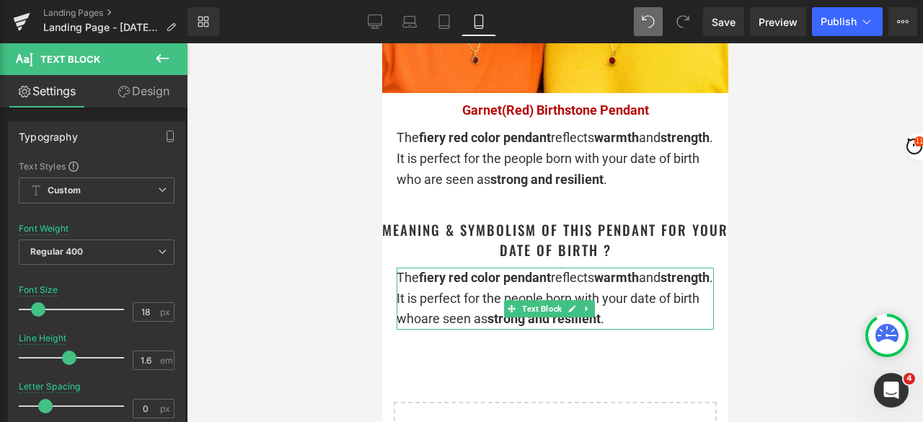
click at [479, 314] on div "The fiery red color pendant reflects warmth and strength . It is perfect for th…" at bounding box center [554, 298] width 317 height 62
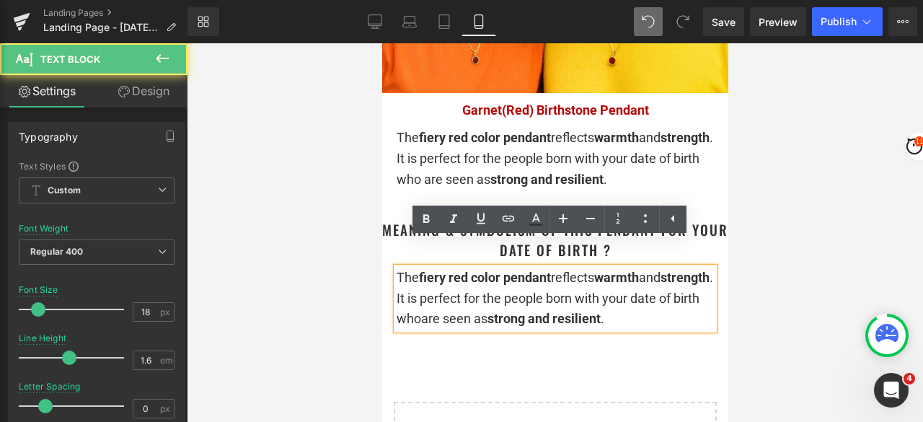
click at [479, 314] on div "The fiery red color pendant reflects warmth and strength . It is perfect for th…" at bounding box center [554, 298] width 317 height 62
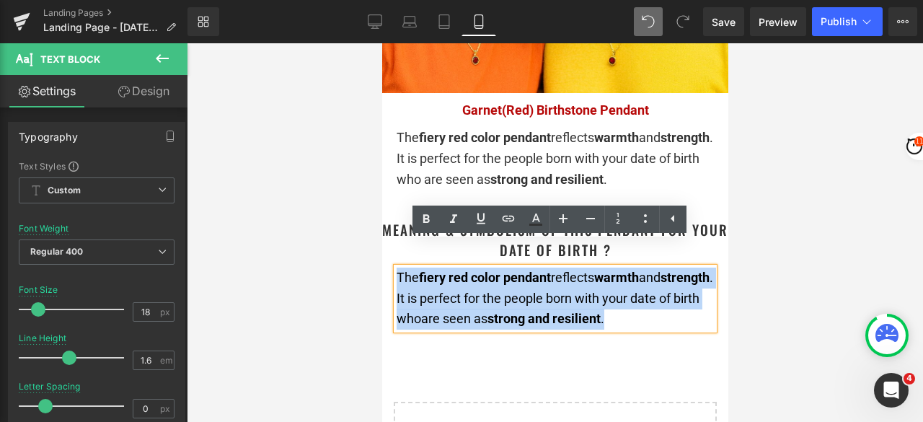
drag, startPoint x: 480, startPoint y: 315, endPoint x: 399, endPoint y: 254, distance: 101.5
click at [399, 267] on div "The fiery red color pendant reflects warmth and strength . It is perfect for th…" at bounding box center [554, 298] width 317 height 62
paste div
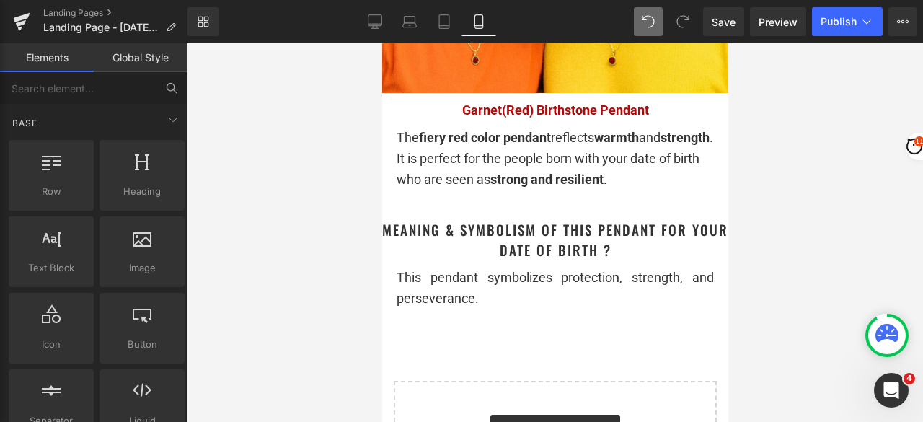
click at [831, 219] on div at bounding box center [555, 232] width 736 height 378
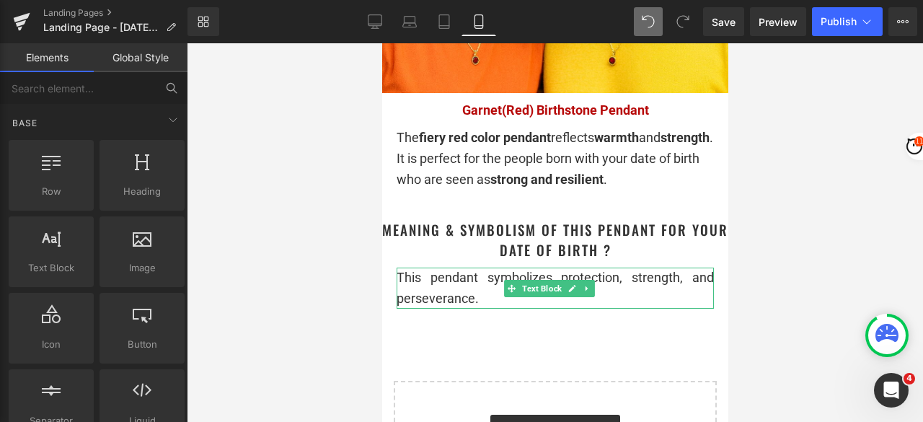
click at [590, 305] on div at bounding box center [554, 307] width 317 height 4
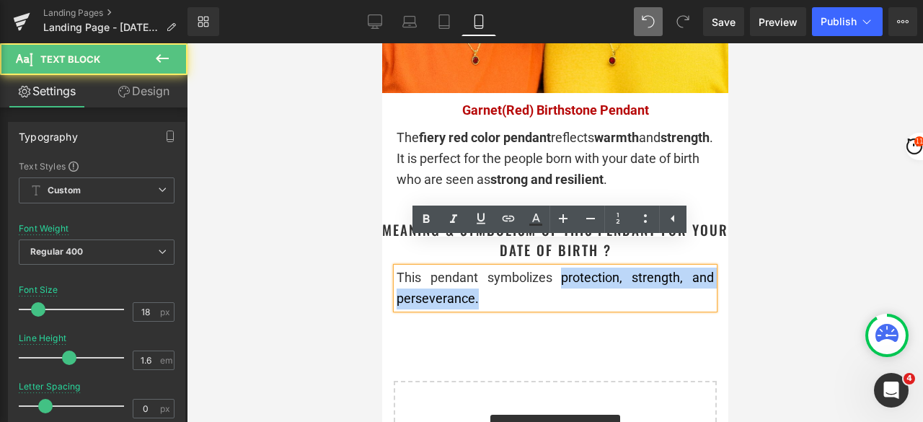
drag, startPoint x: 554, startPoint y: 253, endPoint x: 555, endPoint y: 276, distance: 23.1
click at [555, 276] on div "This pendant symbolizes protection, strength, and perseverance." at bounding box center [554, 288] width 317 height 42
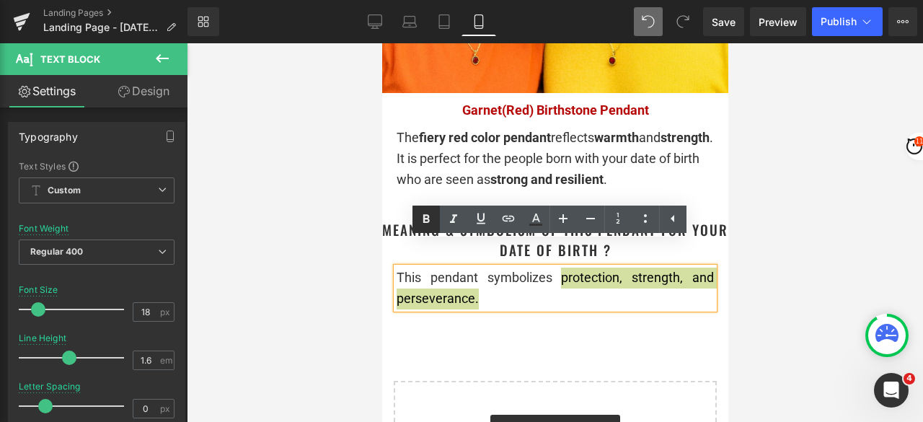
click at [428, 220] on icon at bounding box center [426, 218] width 6 height 9
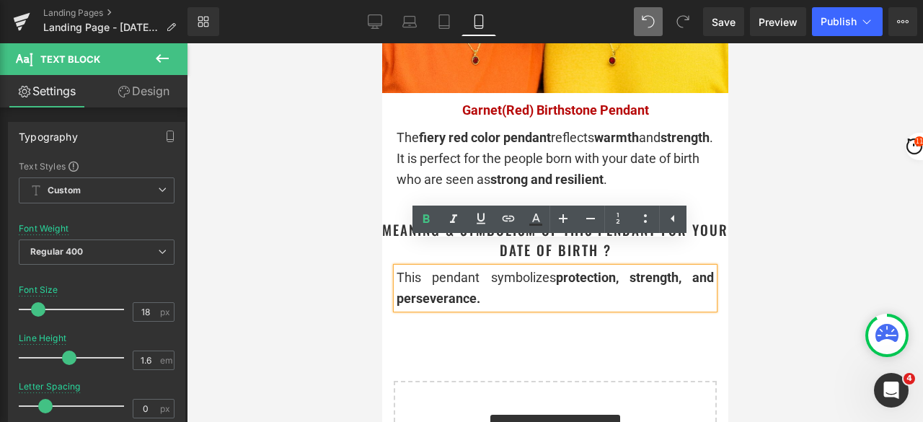
click at [280, 286] on div at bounding box center [555, 232] width 736 height 378
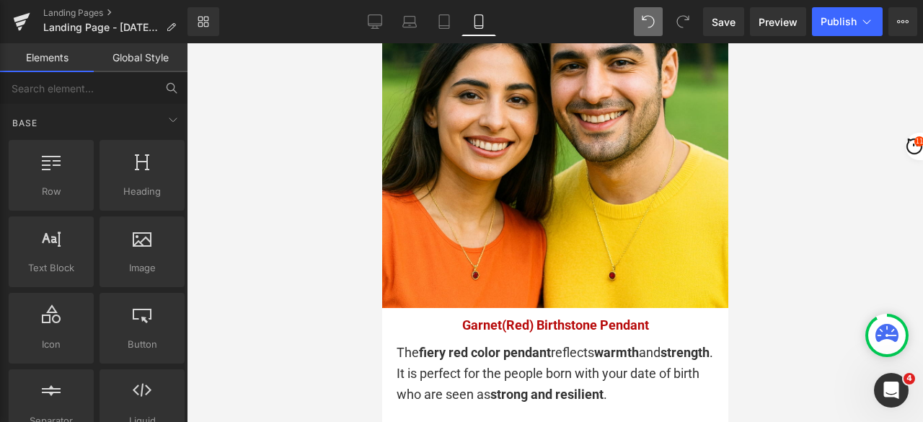
scroll to position [922, 0]
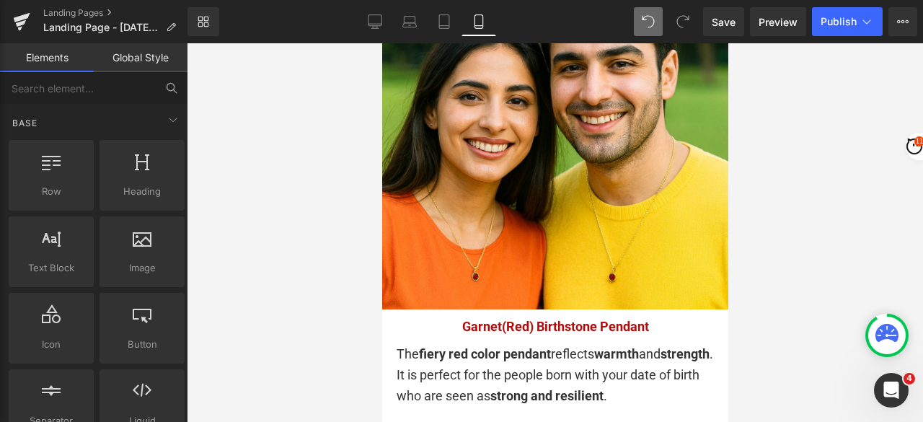
click at [347, 341] on div at bounding box center [555, 232] width 736 height 378
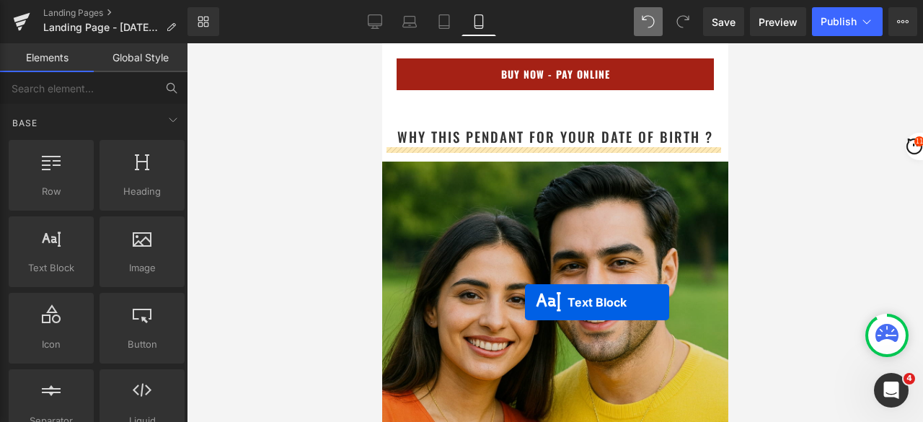
scroll to position [706, 0]
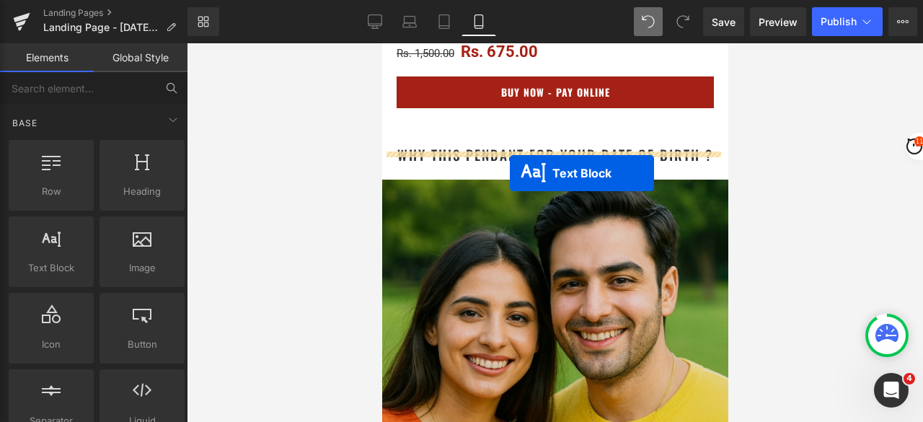
drag, startPoint x: 511, startPoint y: 348, endPoint x: 509, endPoint y: 173, distance: 175.2
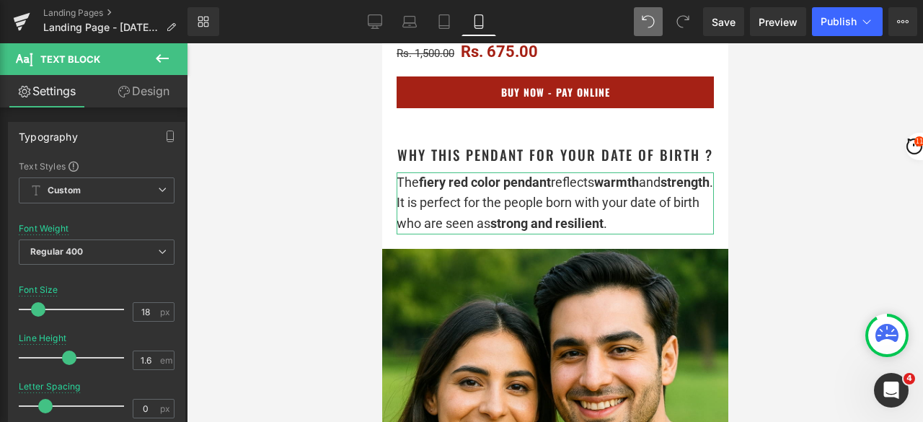
click at [145, 88] on link "Design" at bounding box center [144, 91] width 94 height 32
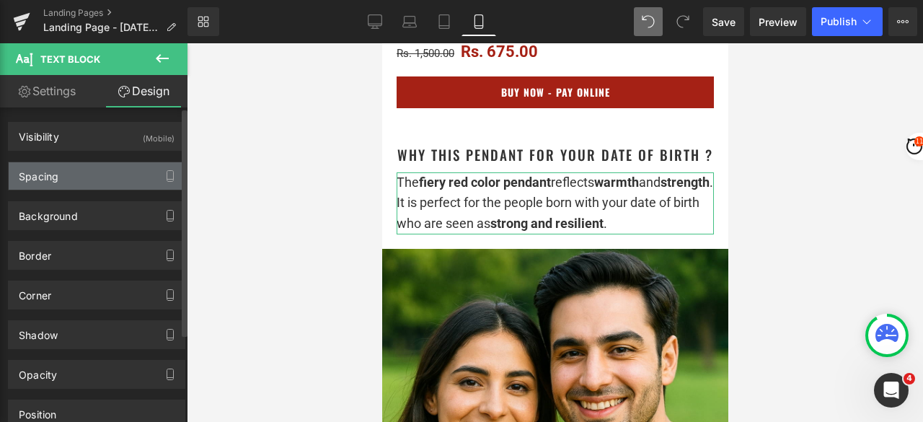
type input "10"
type input "20"
type input "0"
type input "20"
type input "0"
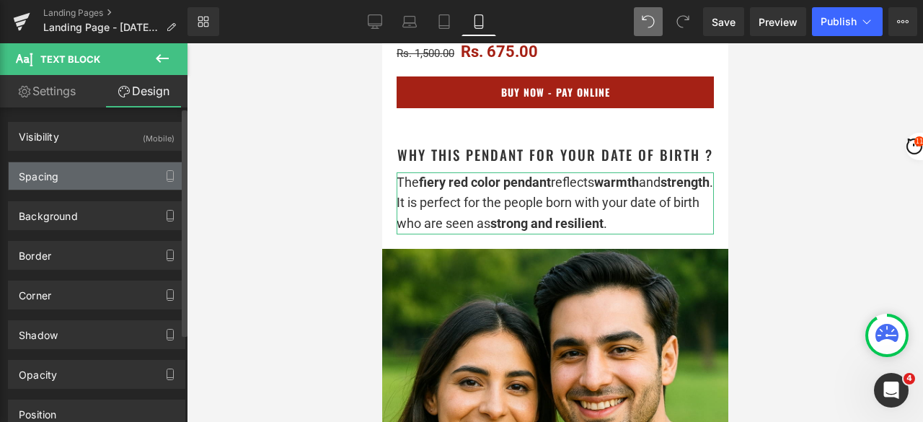
type input "0"
click at [74, 179] on div "Spacing" at bounding box center [97, 175] width 176 height 27
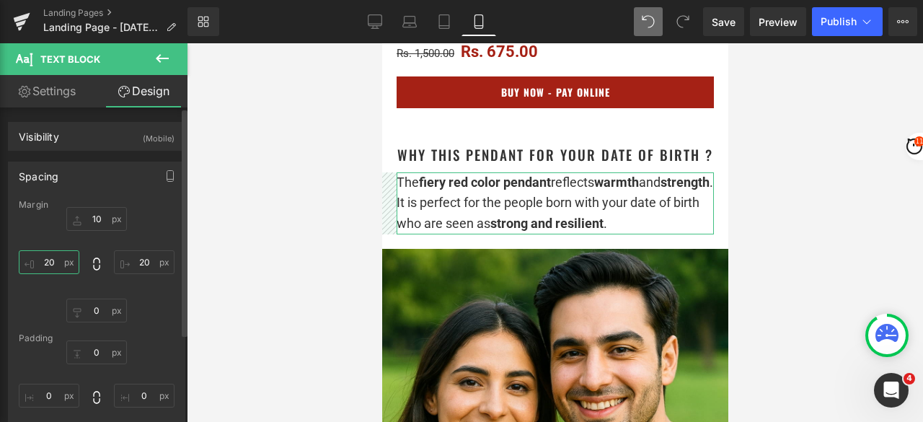
click at [49, 262] on input "20" at bounding box center [49, 262] width 61 height 24
type input "10"
click at [146, 265] on input "20" at bounding box center [144, 262] width 61 height 24
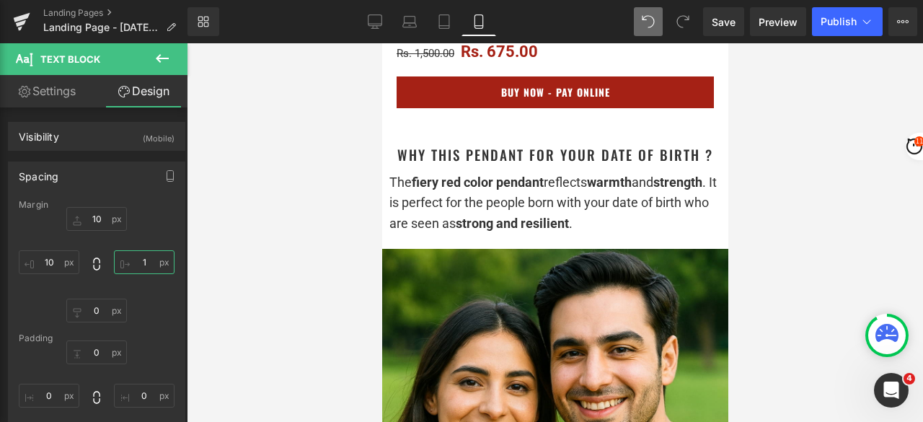
type input "10"
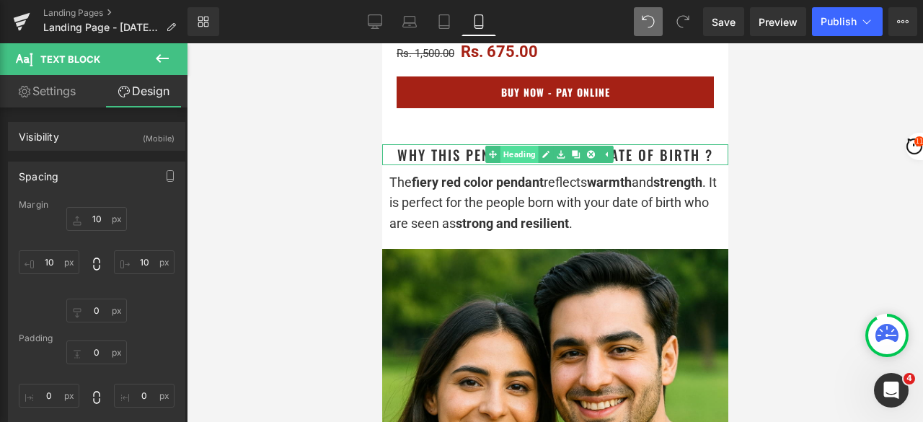
click at [512, 146] on link "Heading" at bounding box center [510, 154] width 53 height 17
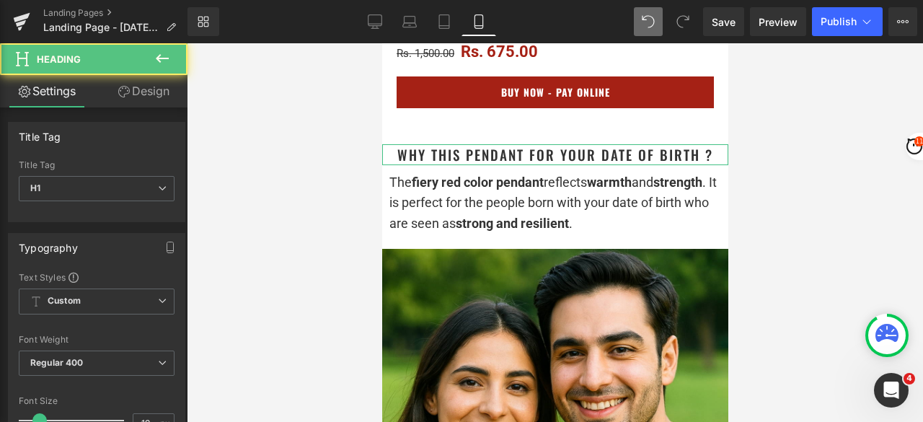
click at [143, 102] on link "Design" at bounding box center [144, 91] width 94 height 32
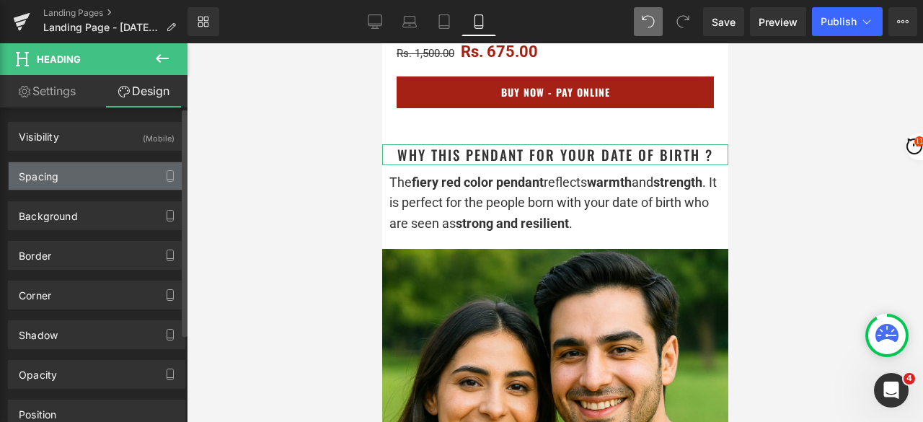
click at [45, 171] on div "Spacing" at bounding box center [39, 172] width 40 height 20
type input "20"
type input "0"
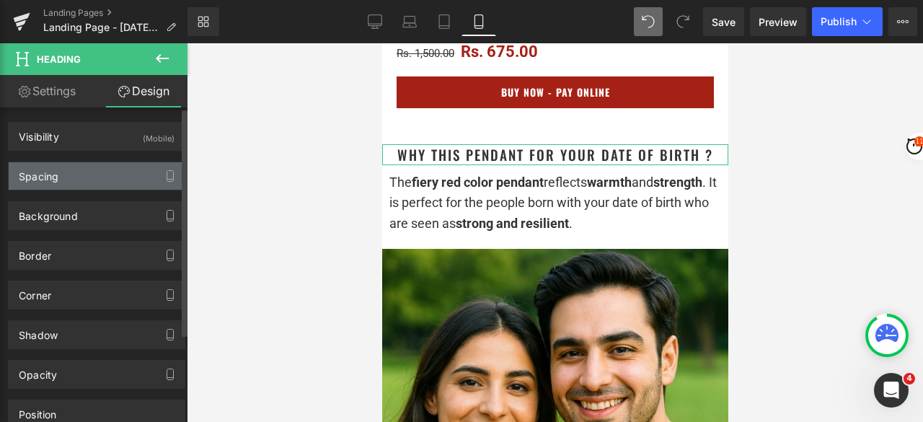
type input "0"
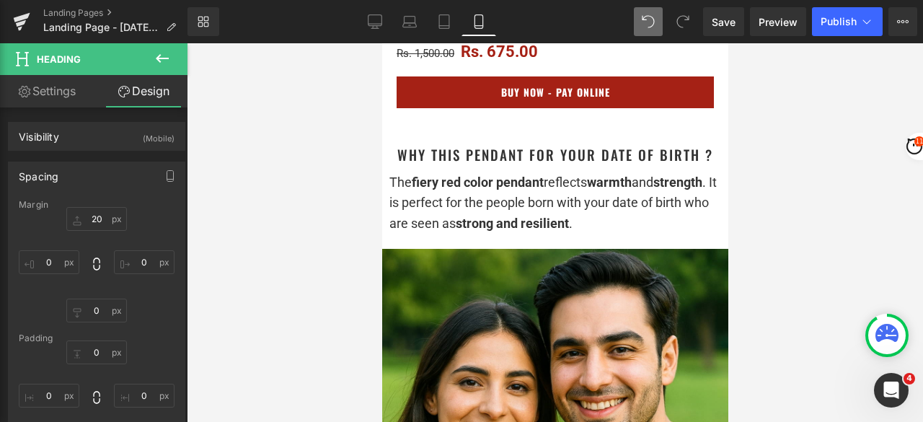
click at [249, 213] on div at bounding box center [555, 232] width 736 height 378
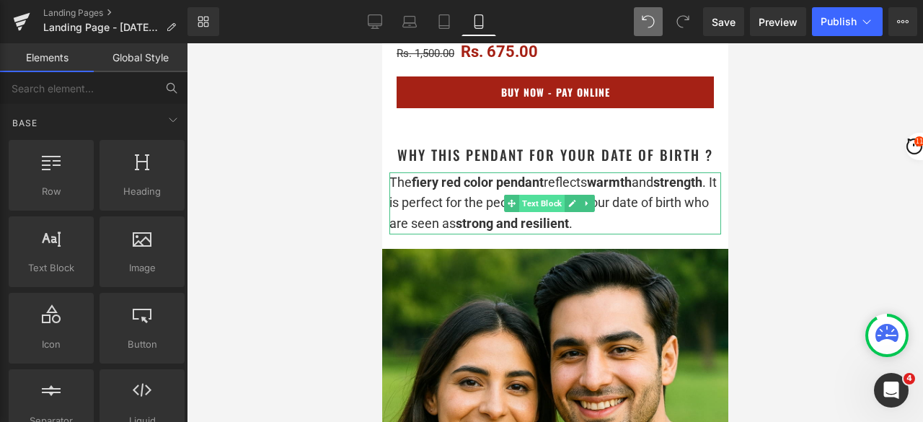
click at [533, 195] on span "Text Block" at bounding box center [540, 203] width 45 height 17
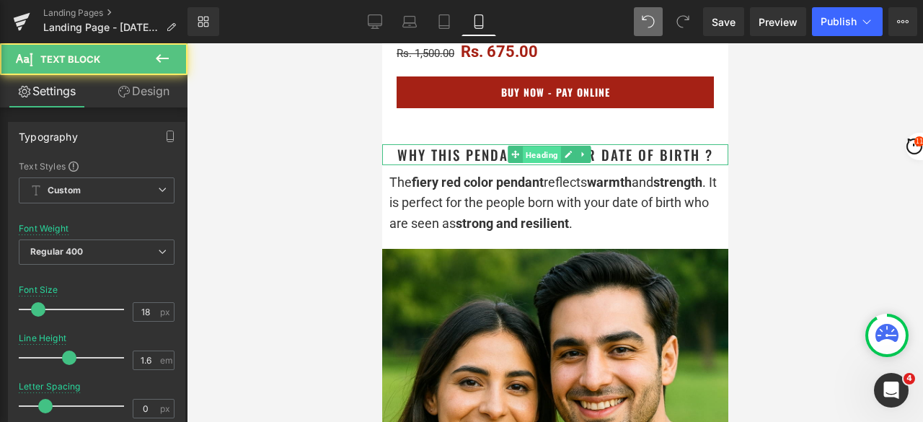
click at [534, 146] on span "Heading" at bounding box center [541, 154] width 38 height 17
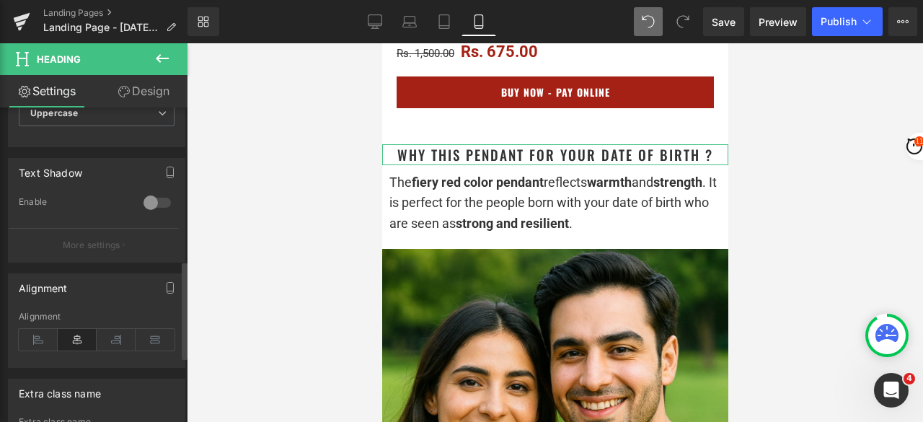
scroll to position [577, 0]
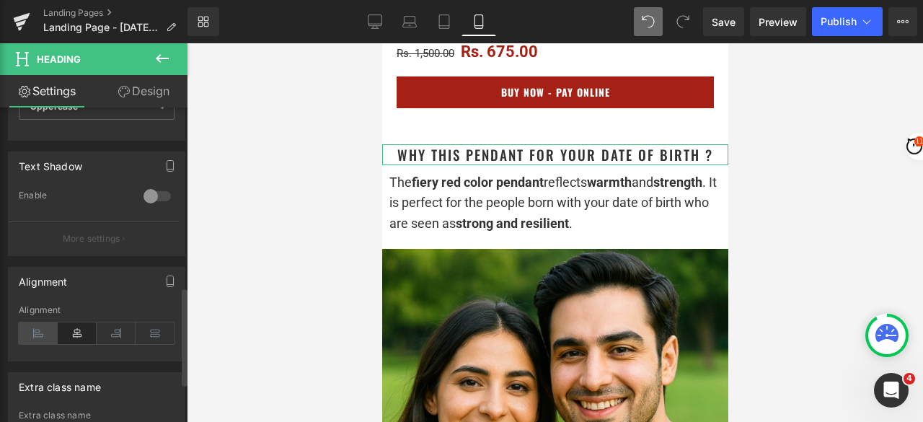
click at [40, 327] on icon at bounding box center [38, 333] width 39 height 22
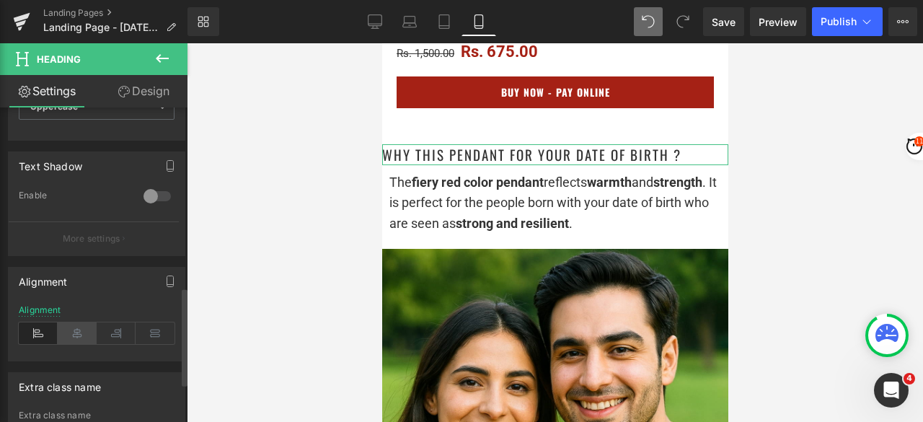
click at [72, 328] on icon at bounding box center [77, 333] width 39 height 22
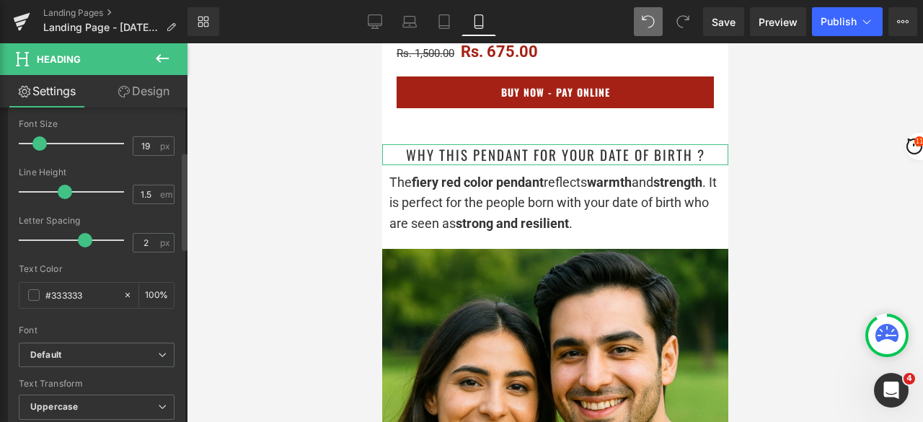
scroll to position [72, 0]
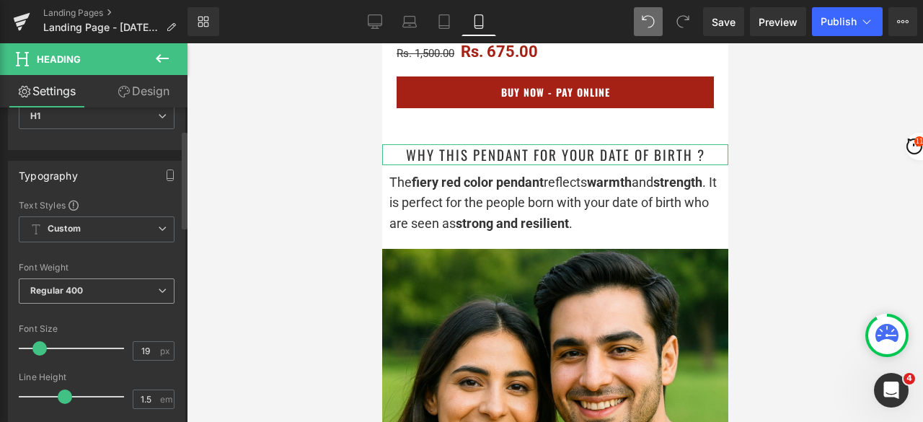
click at [92, 286] on span "Regular 400" at bounding box center [97, 290] width 156 height 25
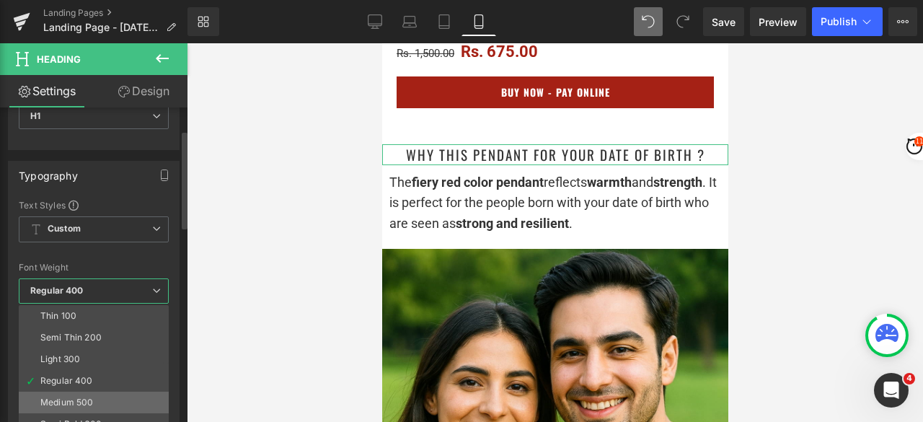
click at [76, 393] on li "Medium 500" at bounding box center [97, 402] width 156 height 22
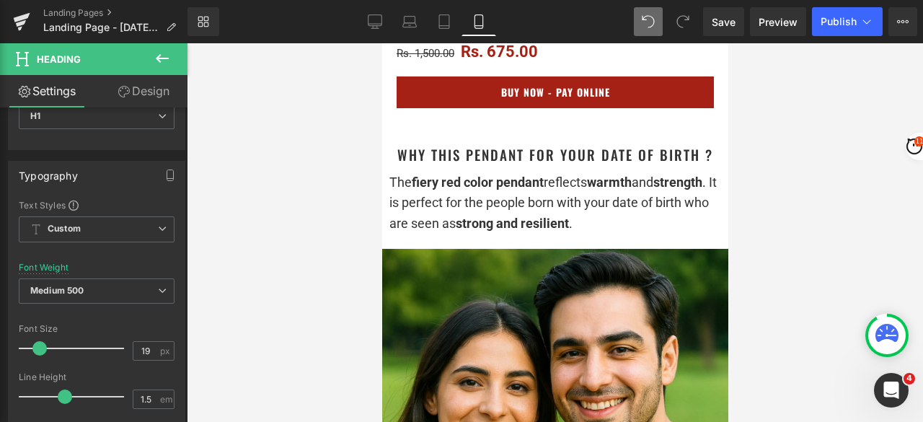
click at [767, 192] on div at bounding box center [555, 232] width 736 height 378
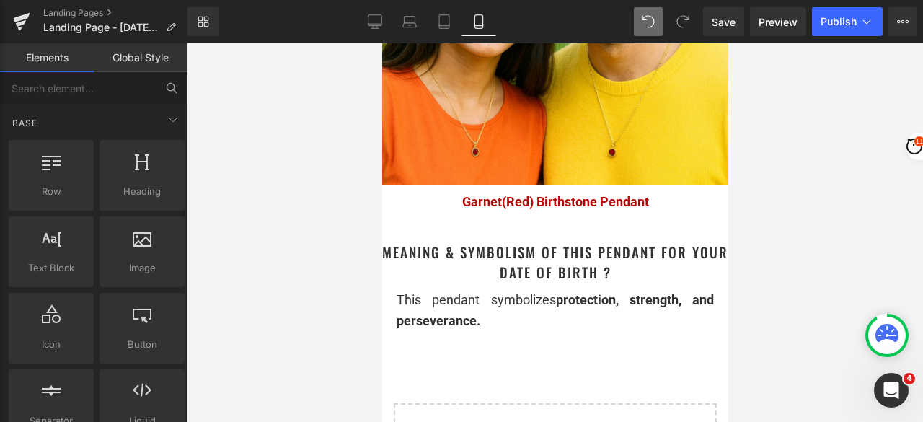
scroll to position [1138, 0]
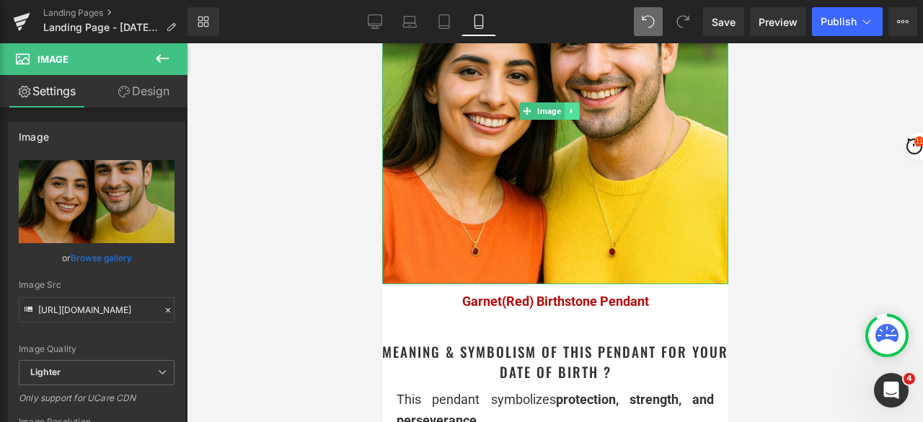
scroll to position [994, 0]
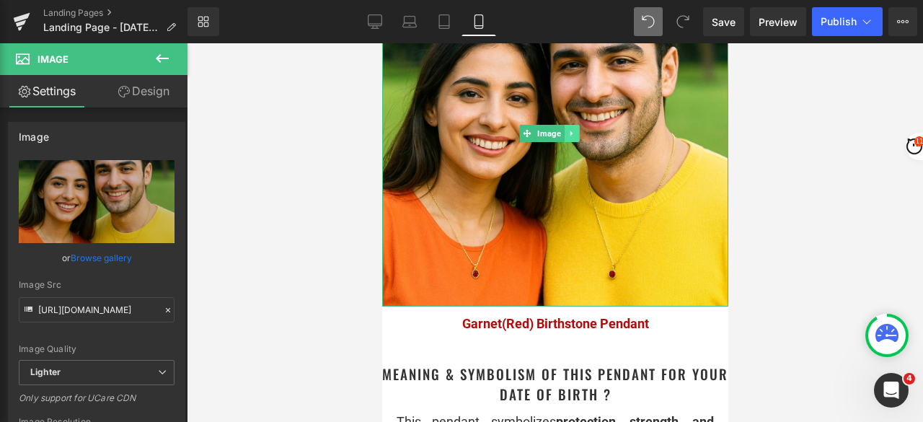
click at [569, 131] on icon at bounding box center [570, 133] width 2 height 5
click at [567, 129] on icon at bounding box center [563, 133] width 8 height 8
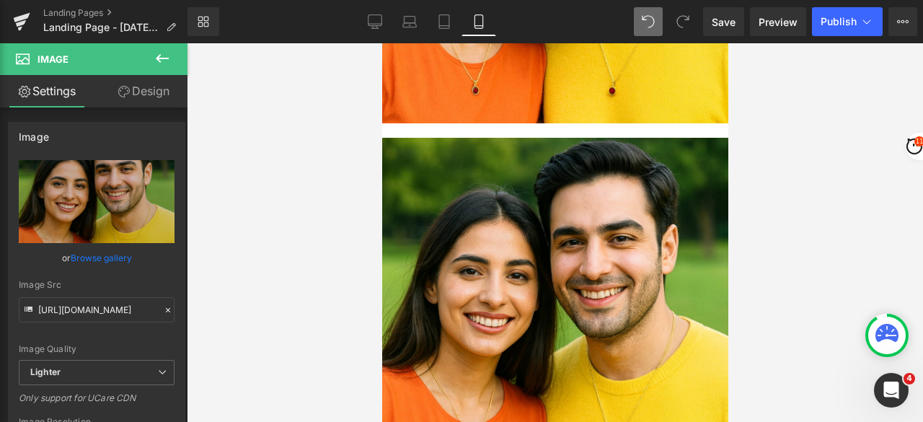
click at [806, 112] on div at bounding box center [555, 232] width 736 height 378
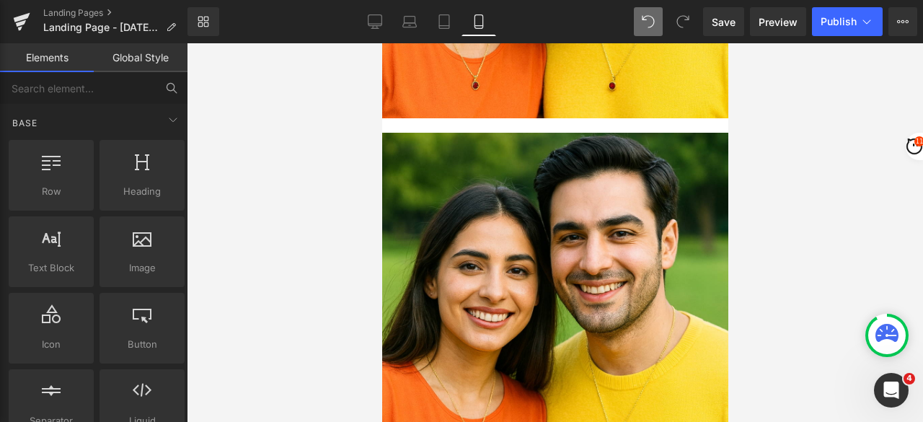
scroll to position [1189, 0]
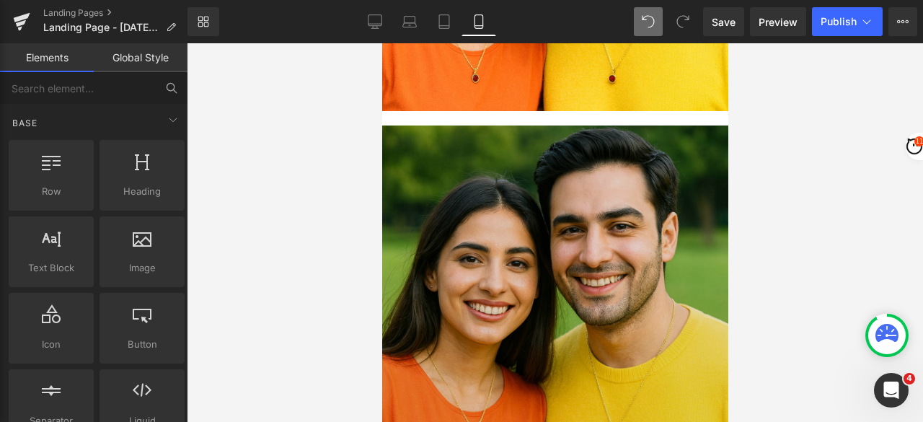
click at [555, 251] on img at bounding box center [554, 298] width 346 height 346
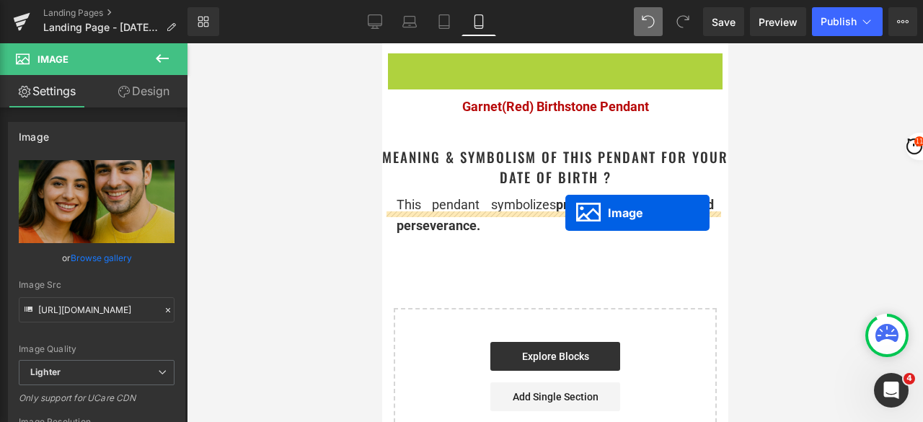
drag, startPoint x: 541, startPoint y: 265, endPoint x: 564, endPoint y: 213, distance: 57.1
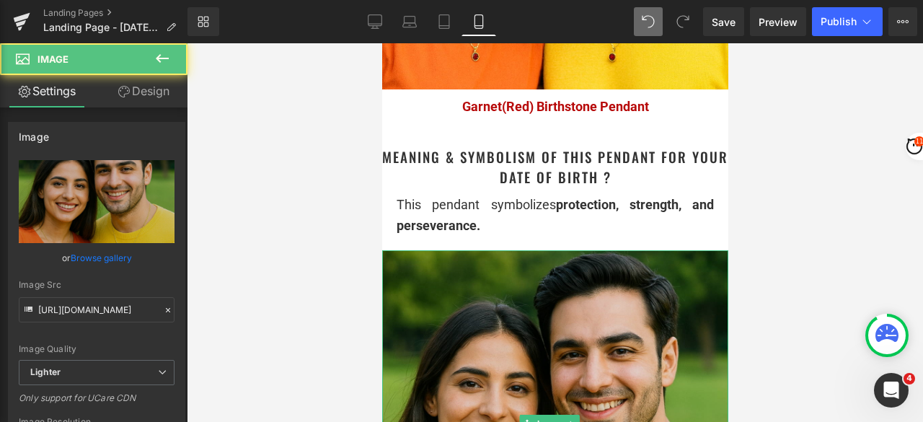
click at [480, 257] on img at bounding box center [554, 423] width 346 height 346
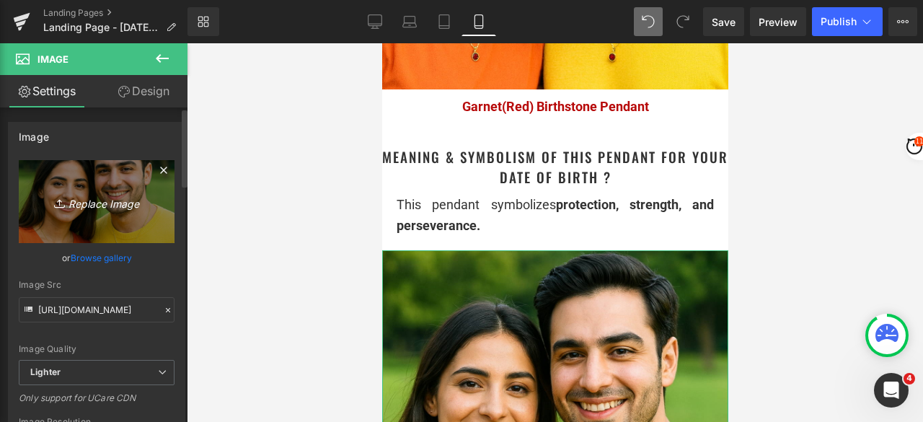
click at [114, 205] on icon "Replace Image" at bounding box center [96, 201] width 115 height 18
type input "C:\fakepath\Jan_Girl_Beach.png"
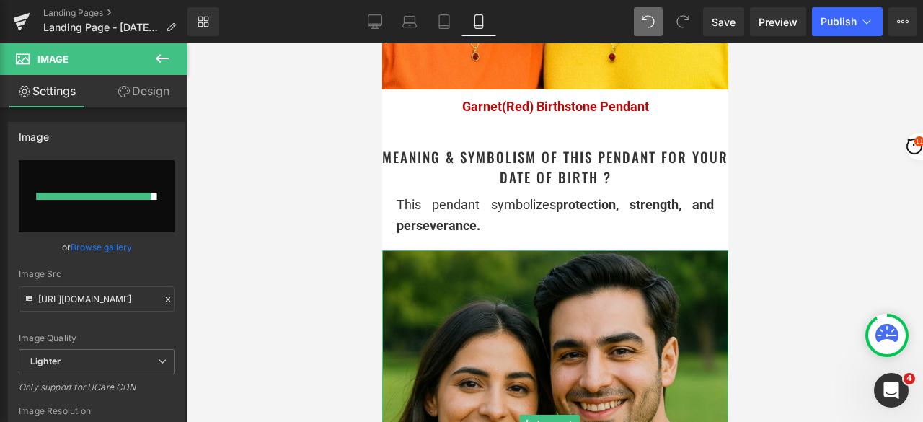
type input "[URL][DOMAIN_NAME]"
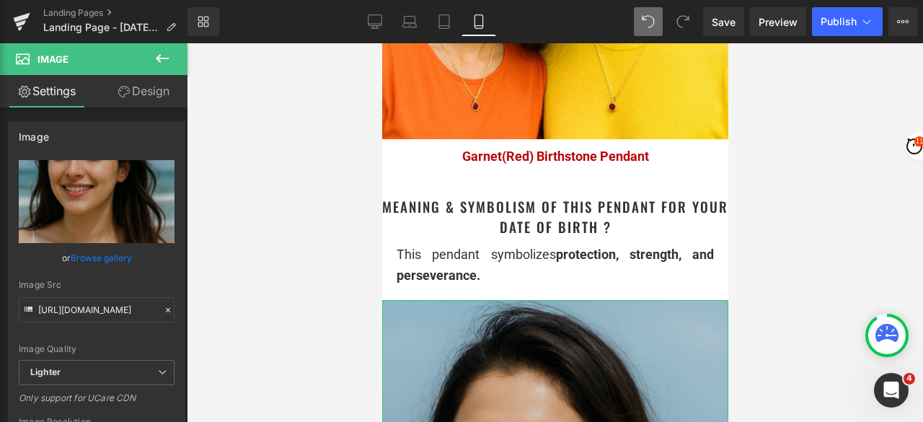
scroll to position [1139, 0]
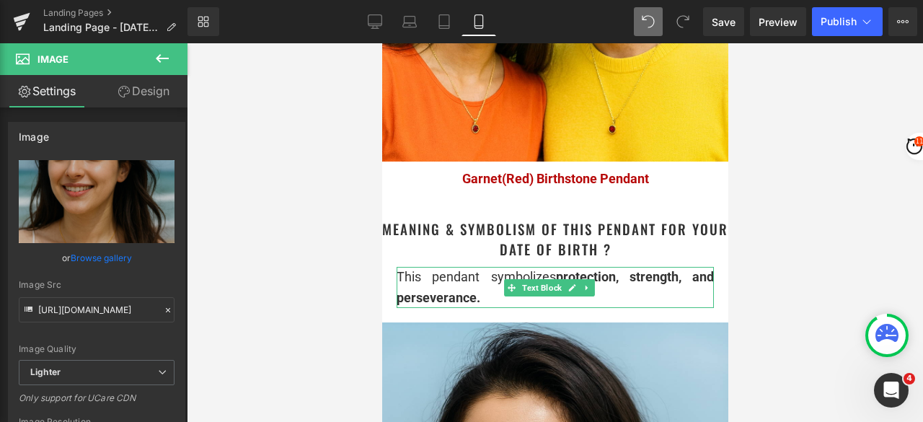
click at [467, 269] on span "This pendant symbolizes protection, strength, and perseverance." at bounding box center [554, 287] width 317 height 36
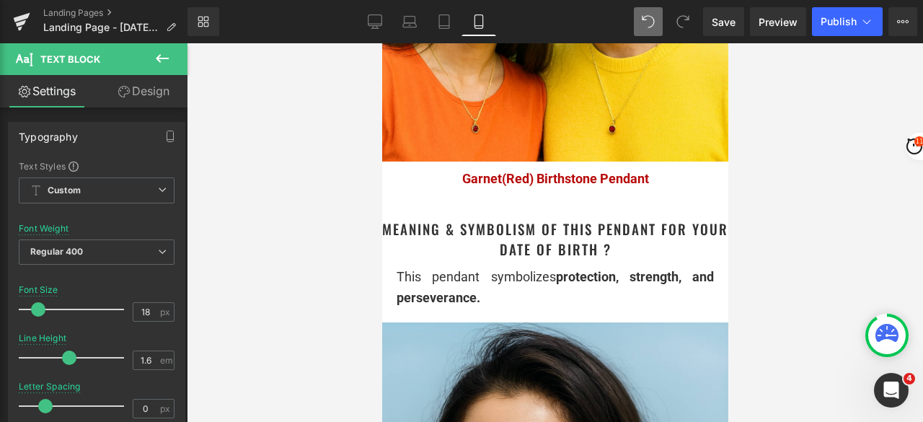
click at [144, 97] on link "Design" at bounding box center [144, 91] width 94 height 32
click at [0, 0] on div "Spacing" at bounding box center [0, 0] width 0 height 0
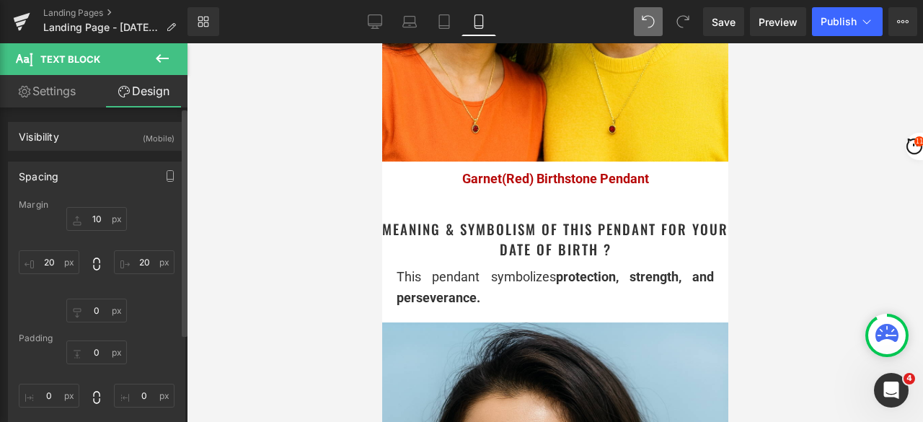
type input "10"
type input "20"
type input "0"
type input "20"
type input "0"
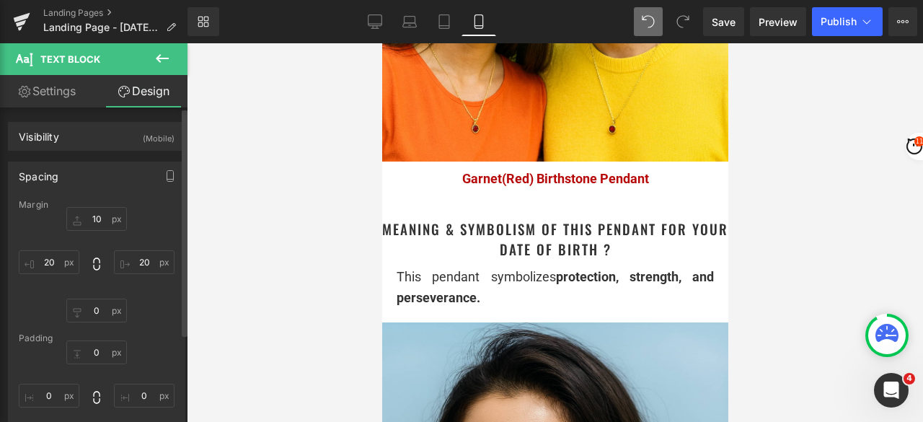
type input "0"
click at [45, 257] on input "20" at bounding box center [49, 262] width 61 height 24
drag, startPoint x: 46, startPoint y: 259, endPoint x: 65, endPoint y: 260, distance: 18.8
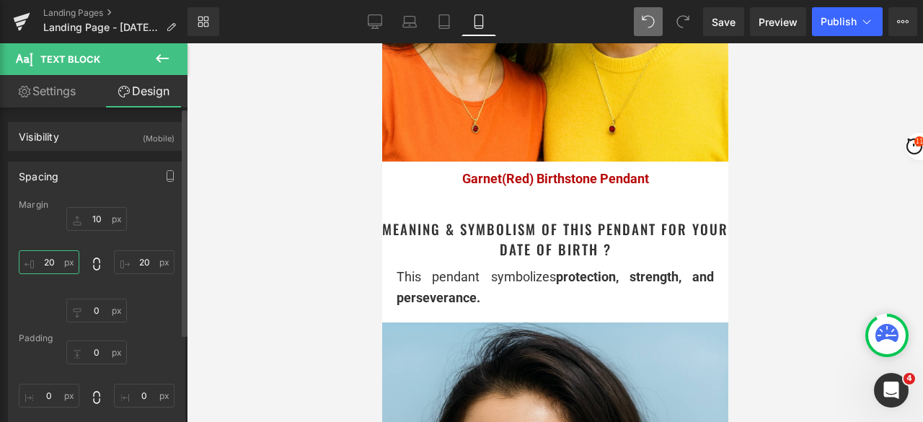
click at [65, 260] on input "20" at bounding box center [49, 262] width 61 height 24
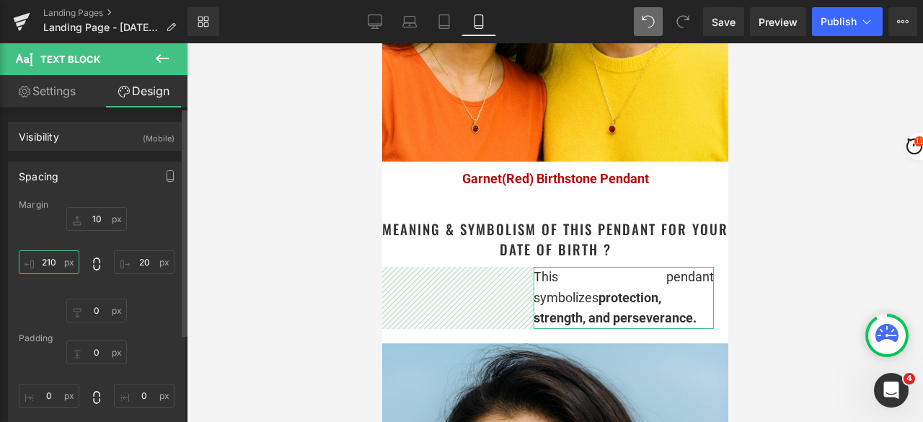
click at [61, 259] on input "210" at bounding box center [49, 262] width 61 height 24
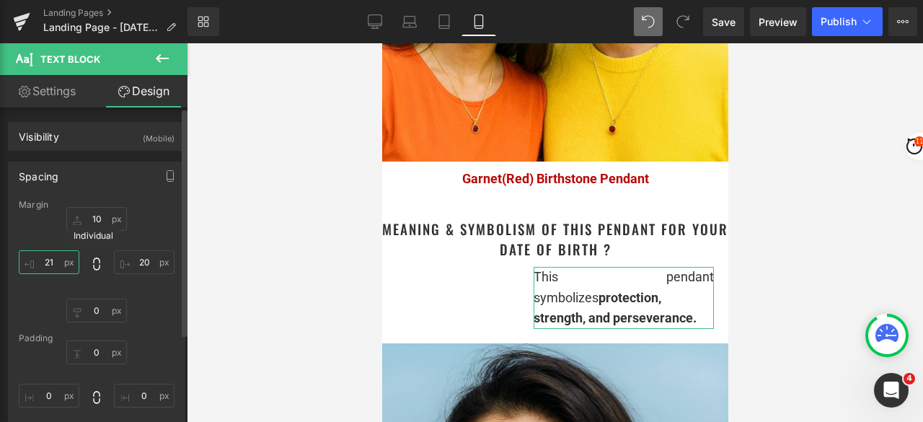
type input "2"
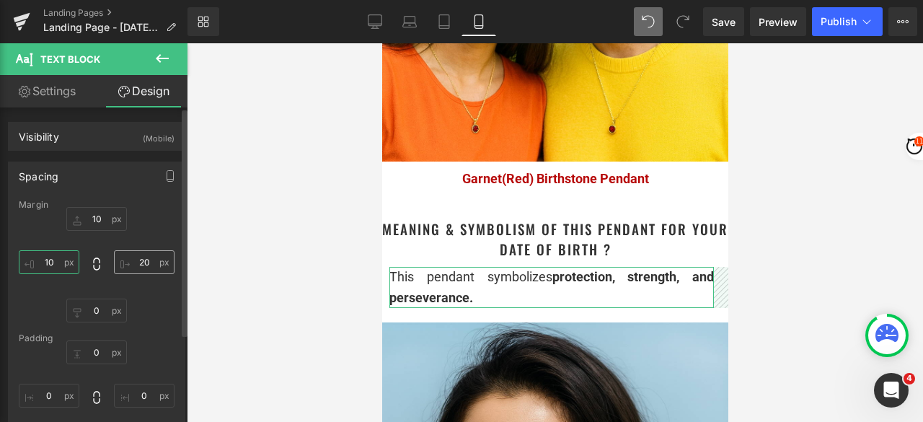
type input "10"
click at [137, 259] on input "20" at bounding box center [144, 262] width 61 height 24
type input "10"
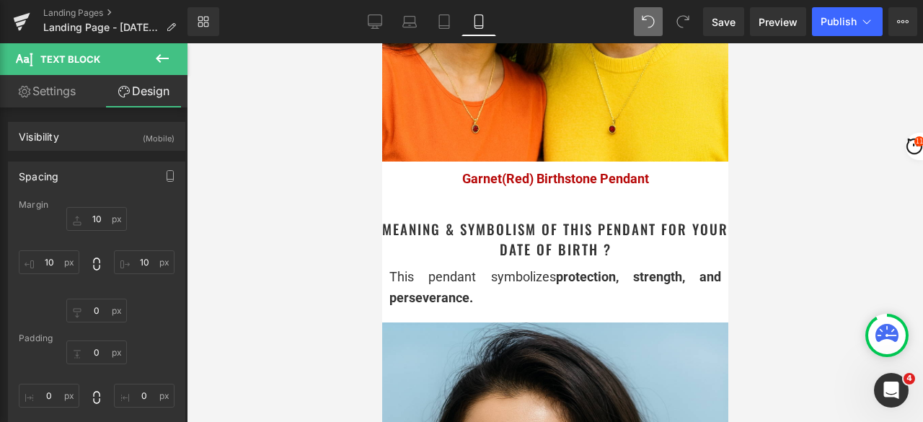
click at [804, 204] on div at bounding box center [555, 232] width 736 height 378
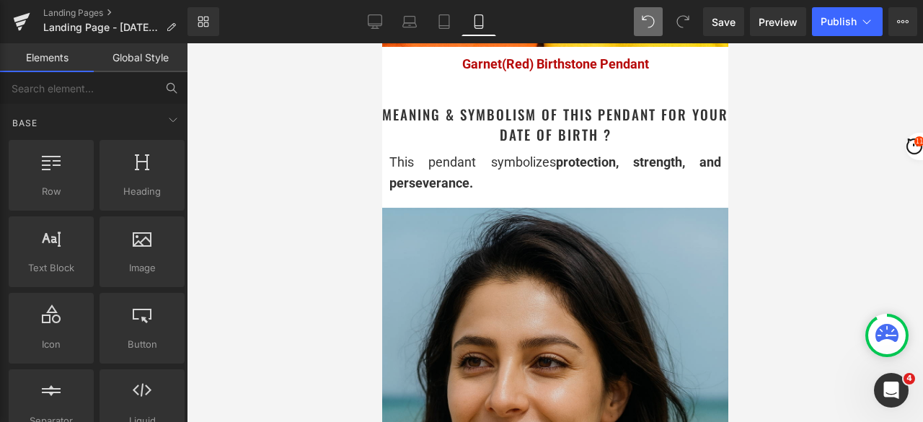
scroll to position [1211, 0]
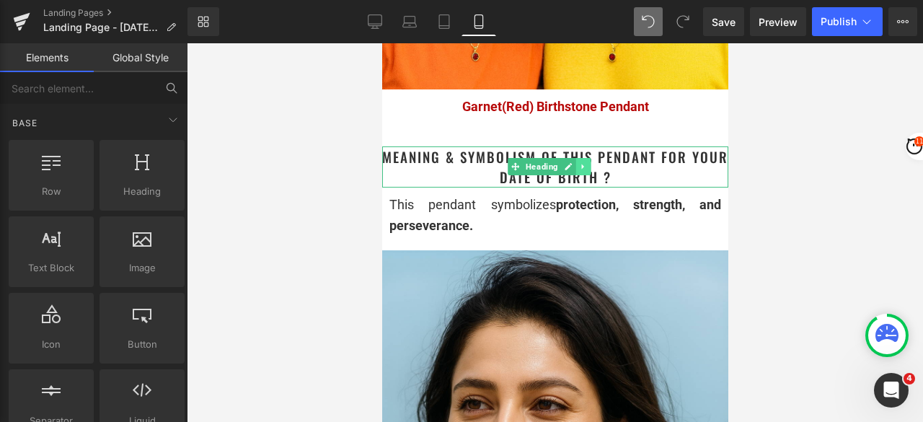
click at [585, 162] on icon at bounding box center [583, 166] width 8 height 9
click at [574, 163] on icon at bounding box center [576, 167] width 8 height 8
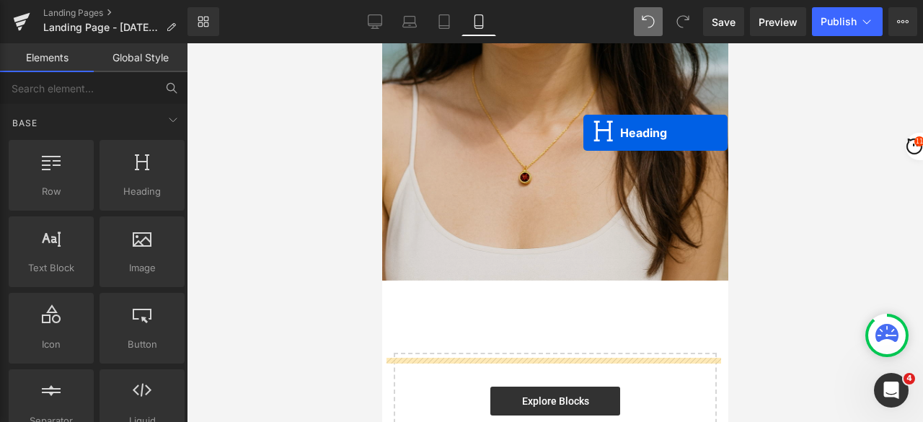
scroll to position [1787, 0]
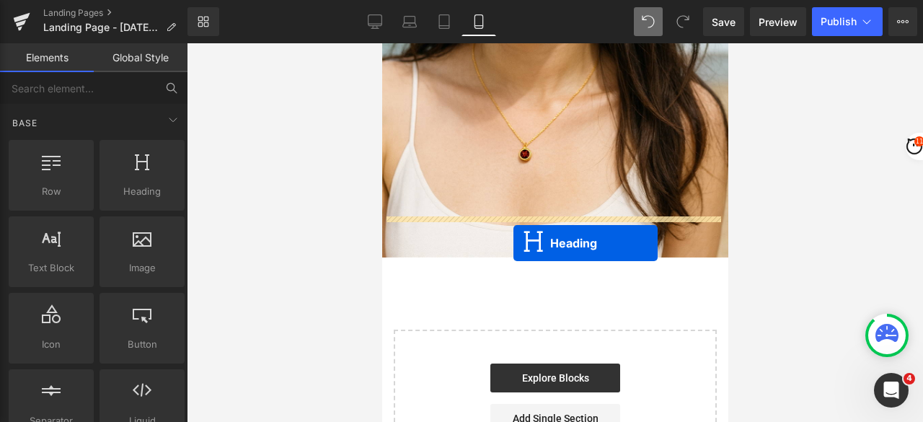
drag, startPoint x: 535, startPoint y: 214, endPoint x: 512, endPoint y: 243, distance: 36.5
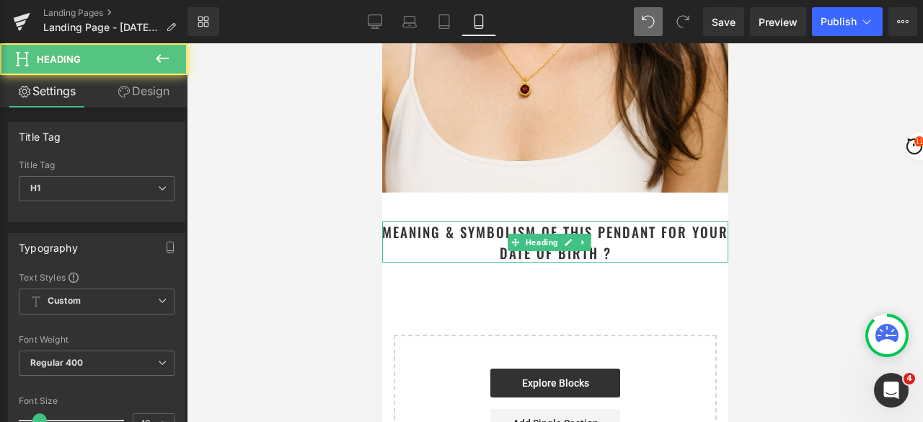
scroll to position [1723, 0]
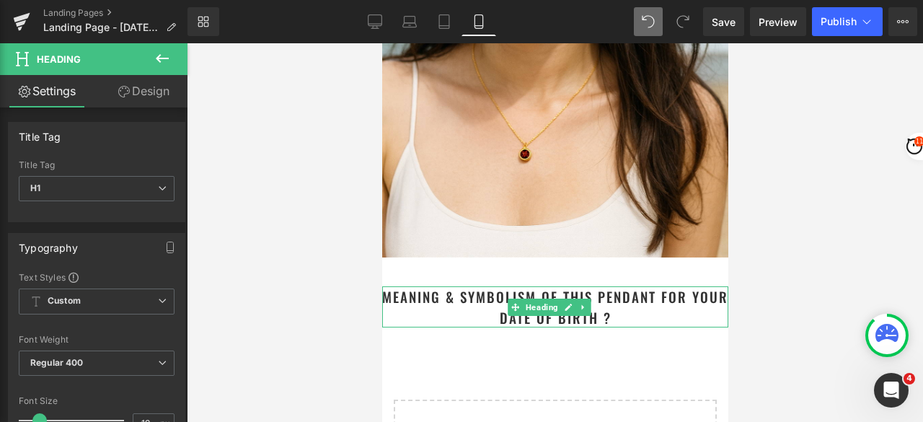
click at [639, 286] on h1 "Meaning & Symbolism of This Pendant for Your Date of Birth ?" at bounding box center [554, 306] width 346 height 41
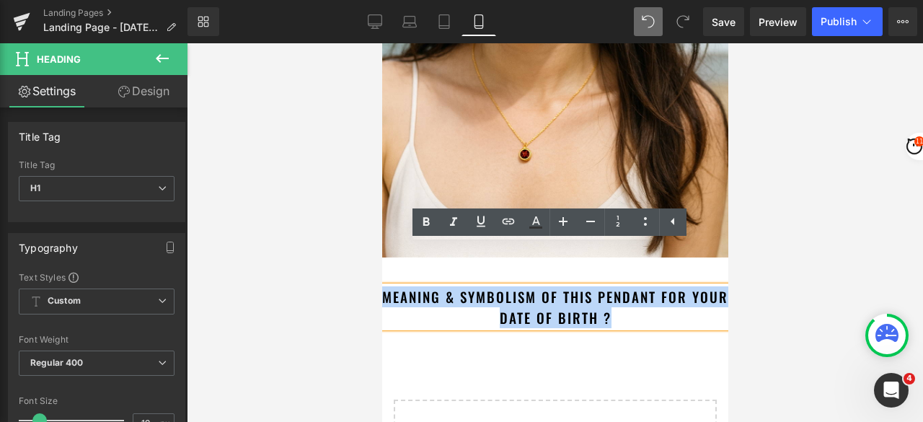
drag, startPoint x: 638, startPoint y: 276, endPoint x: 372, endPoint y: 263, distance: 266.3
paste div
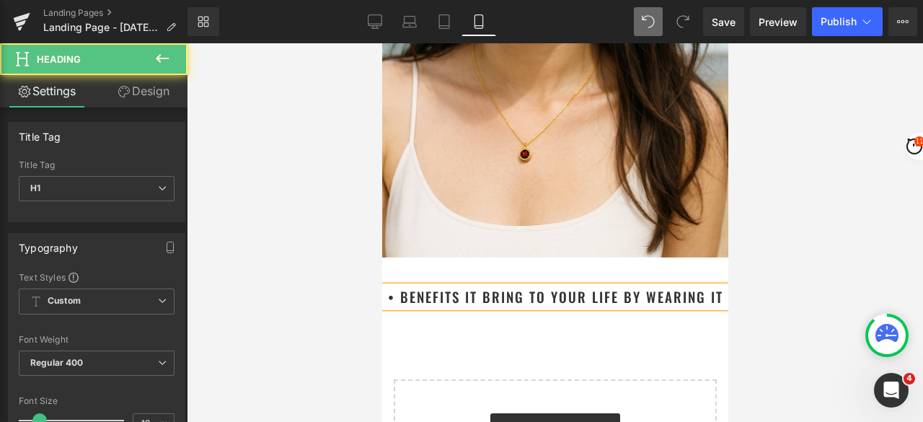
click at [394, 286] on h1 "• Benefits it bring to your life by Wearing It" at bounding box center [554, 296] width 346 height 21
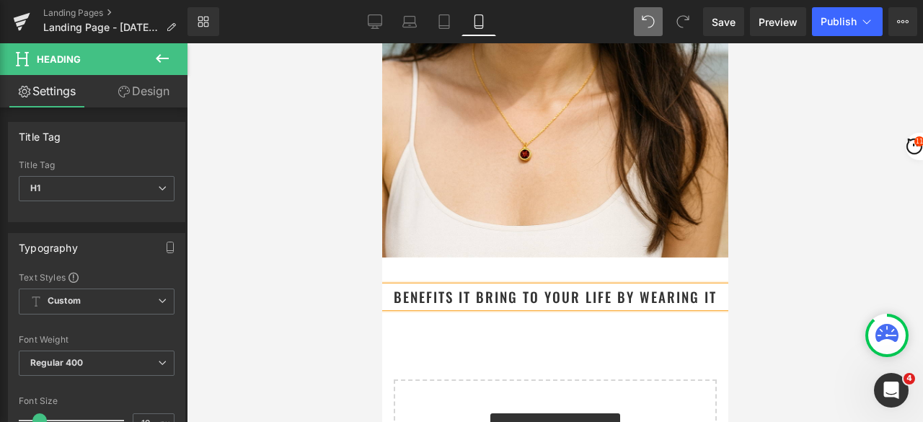
click at [815, 195] on div at bounding box center [555, 232] width 736 height 378
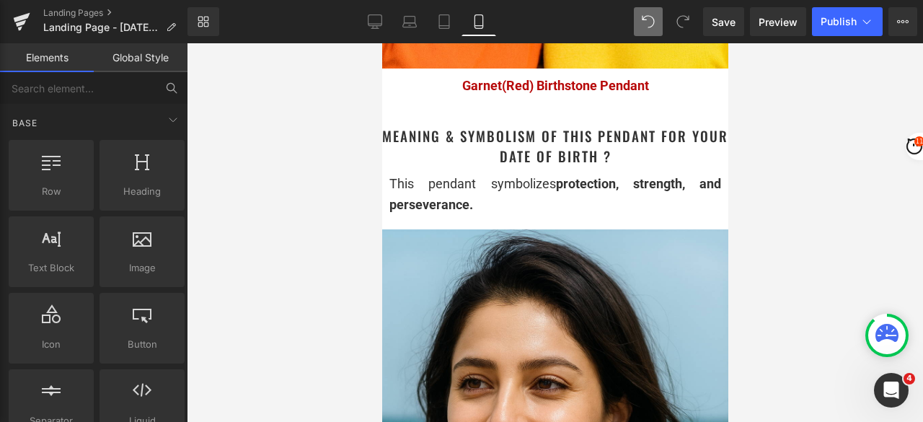
scroll to position [1218, 0]
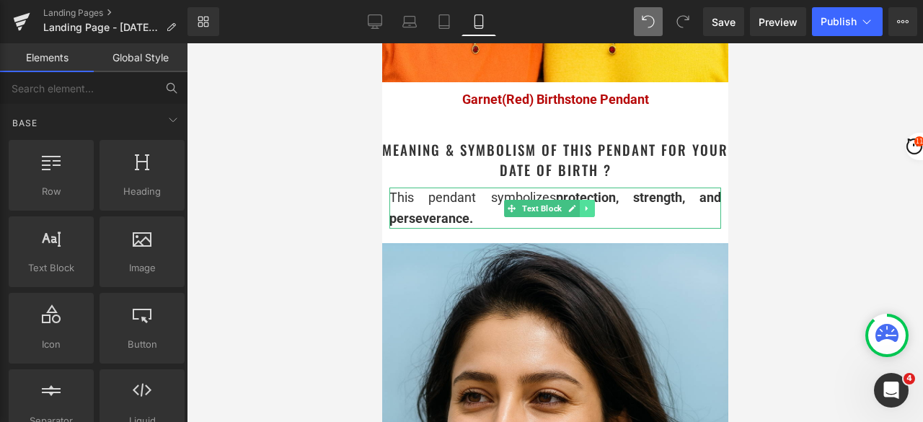
click at [582, 204] on icon at bounding box center [586, 208] width 8 height 9
click at [582, 204] on icon at bounding box center [579, 208] width 8 height 8
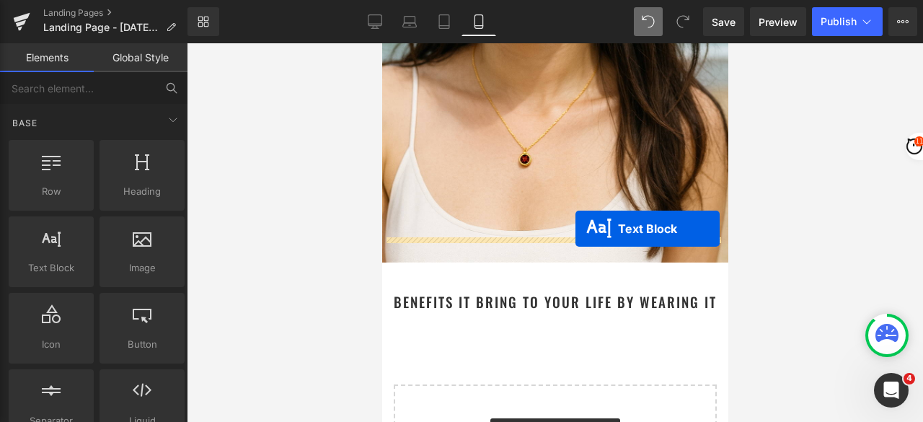
scroll to position [1795, 0]
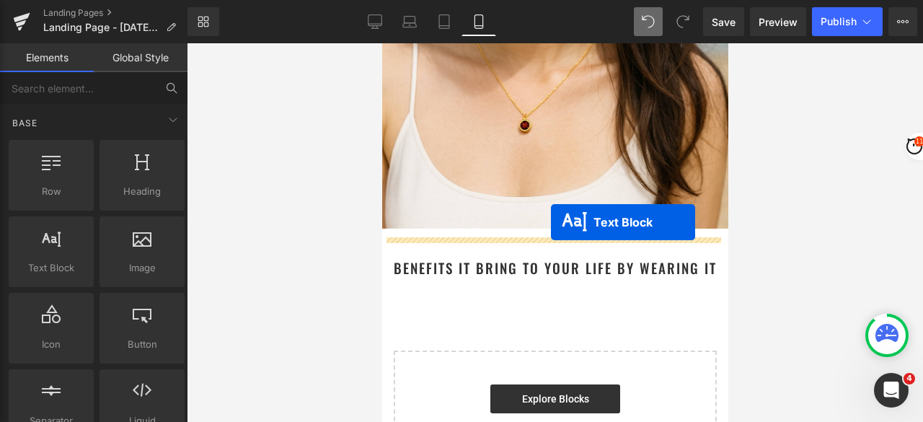
drag, startPoint x: 541, startPoint y: 233, endPoint x: 550, endPoint y: 222, distance: 14.3
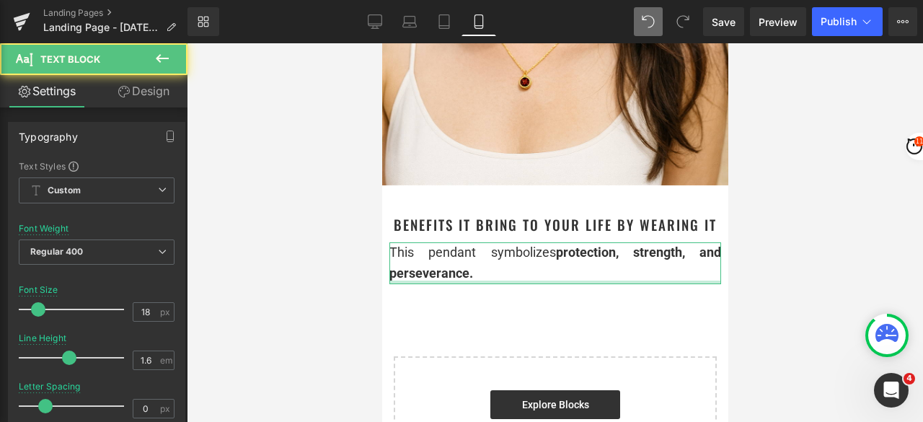
scroll to position [1751, 0]
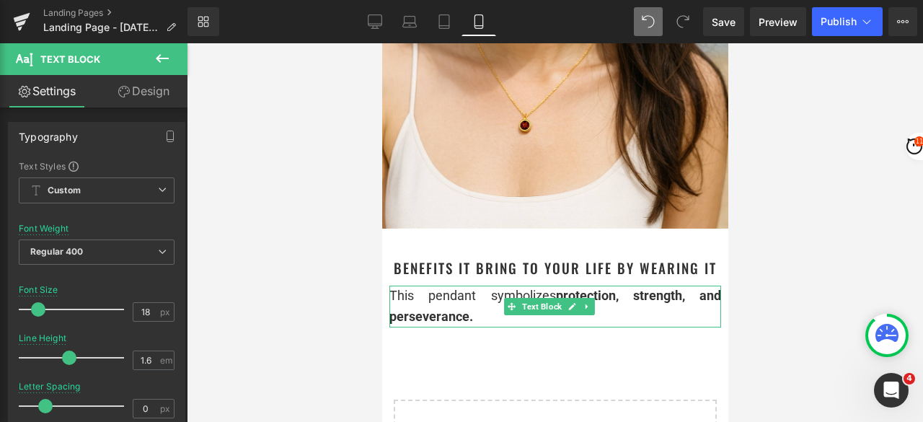
click at [480, 285] on div "This pendant symbolizes protection, strength, and perseverance." at bounding box center [554, 306] width 332 height 42
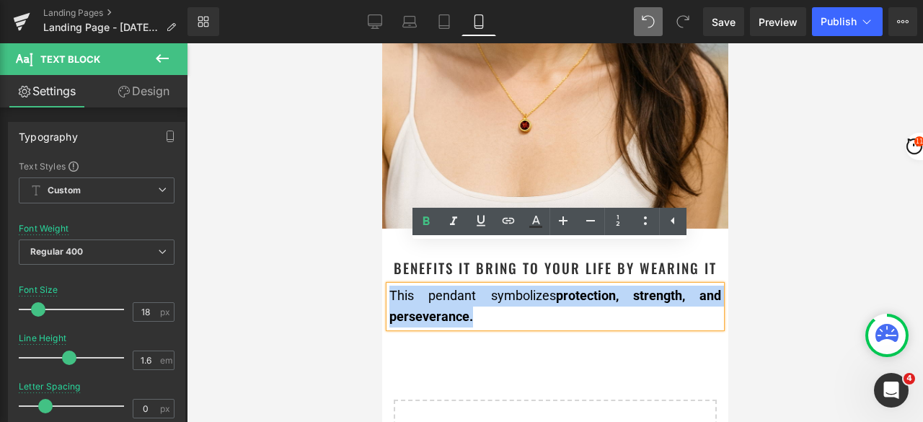
drag, startPoint x: 485, startPoint y: 276, endPoint x: 389, endPoint y: 257, distance: 97.7
click at [389, 285] on div "This pendant symbolizes protection, strength, and perseverance." at bounding box center [554, 306] width 332 height 42
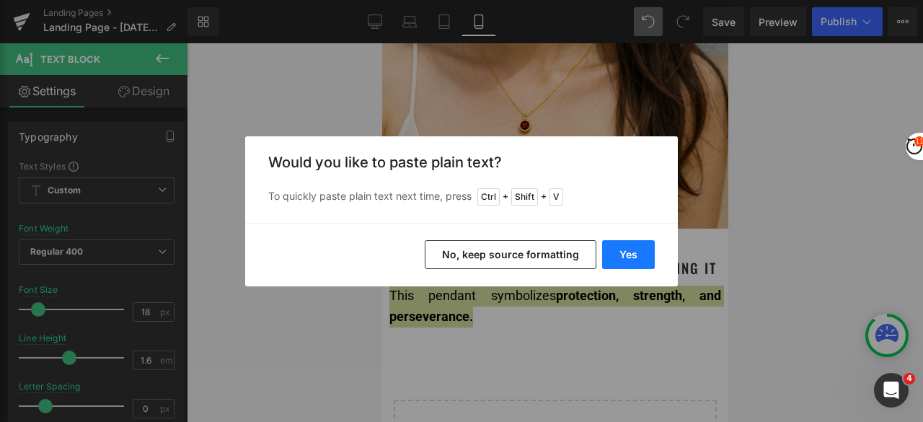
click at [624, 256] on button "Yes" at bounding box center [628, 254] width 53 height 29
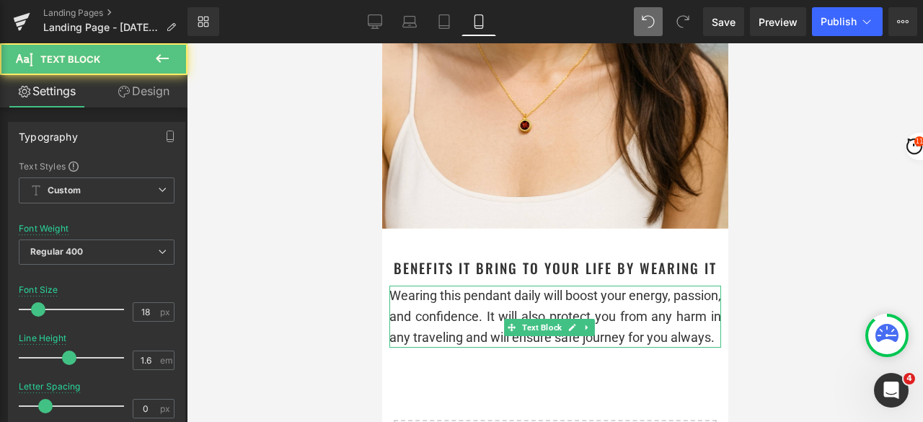
click at [644, 320] on div "Wearing this pendant daily will boost your energy, passion, and confidence. It …" at bounding box center [554, 316] width 332 height 62
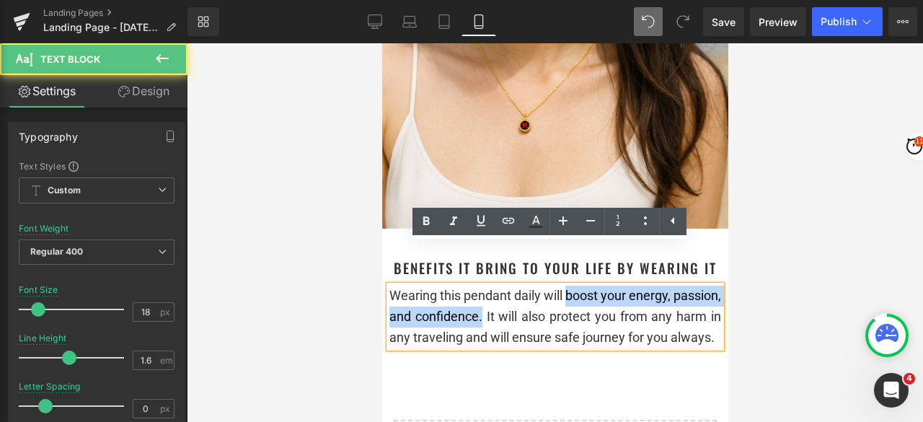
drag, startPoint x: 592, startPoint y: 254, endPoint x: 535, endPoint y: 276, distance: 61.6
click at [535, 285] on div "Wearing this pendant daily will boost your energy, passion, and confidence. It …" at bounding box center [554, 316] width 332 height 62
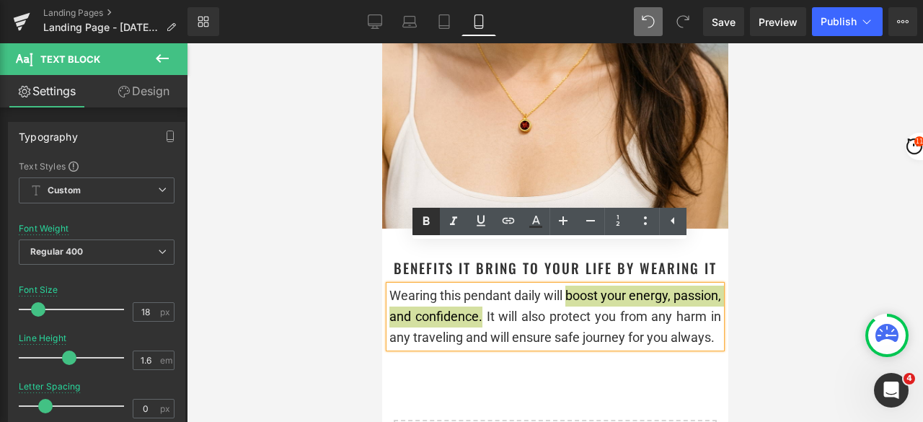
click at [430, 223] on icon at bounding box center [425, 221] width 17 height 17
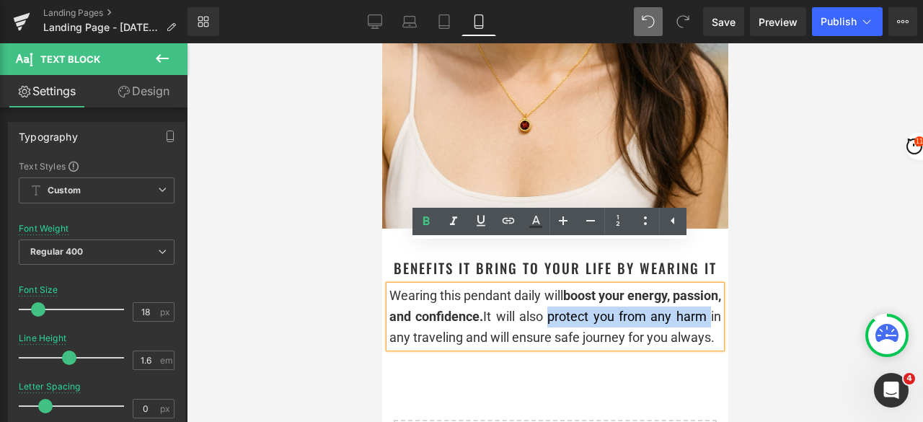
drag, startPoint x: 605, startPoint y: 275, endPoint x: 442, endPoint y: 293, distance: 164.6
click at [442, 293] on div "Wearing this pendant daily will boost your energy, passion, and confidence. It …" at bounding box center [554, 316] width 332 height 62
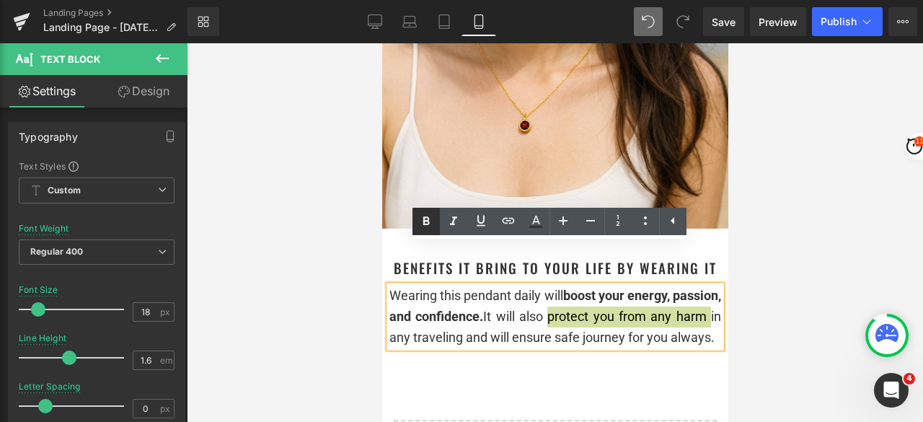
click at [425, 218] on icon at bounding box center [425, 221] width 17 height 17
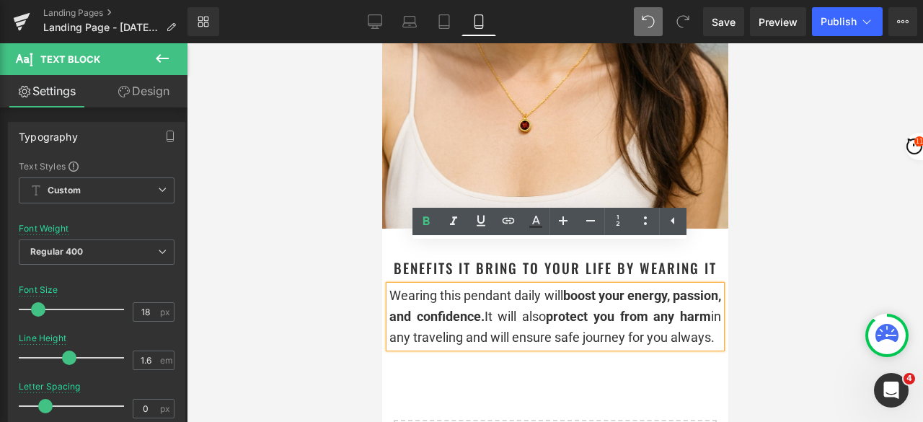
click at [807, 197] on div at bounding box center [555, 232] width 736 height 378
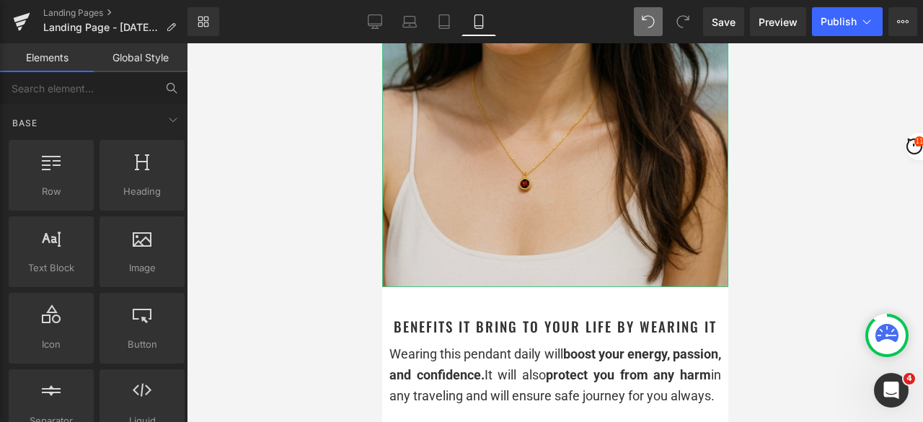
scroll to position [1607, 0]
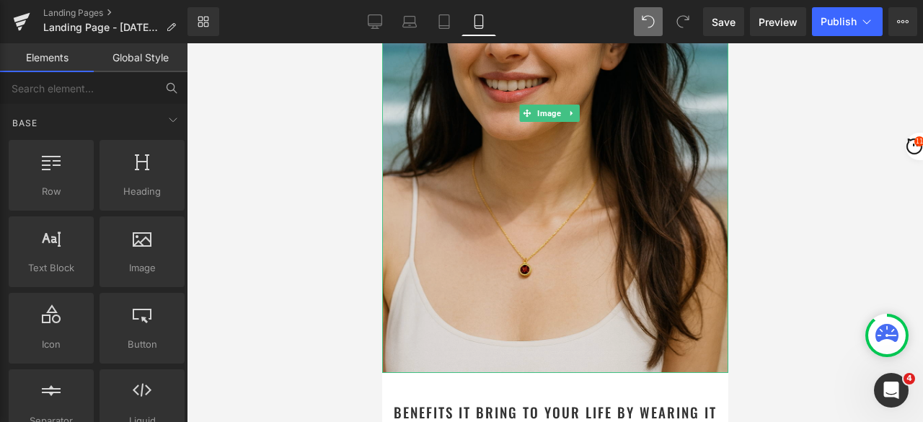
click at [555, 138] on img at bounding box center [554, 113] width 346 height 519
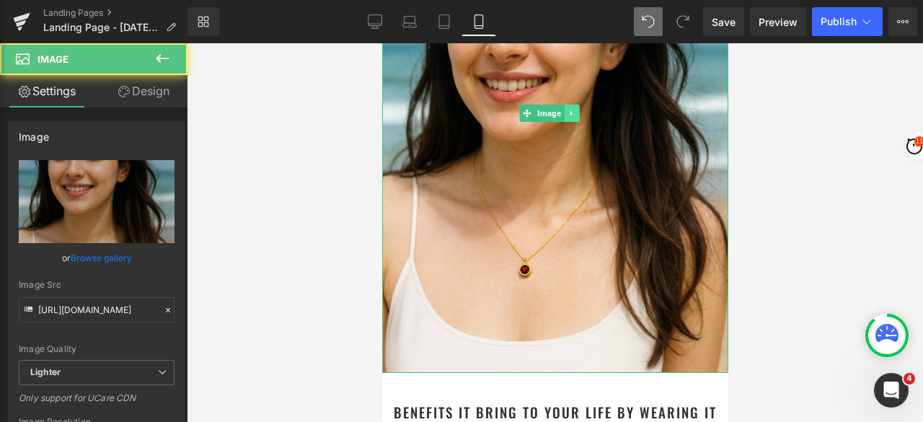
click at [572, 109] on icon at bounding box center [571, 113] width 8 height 9
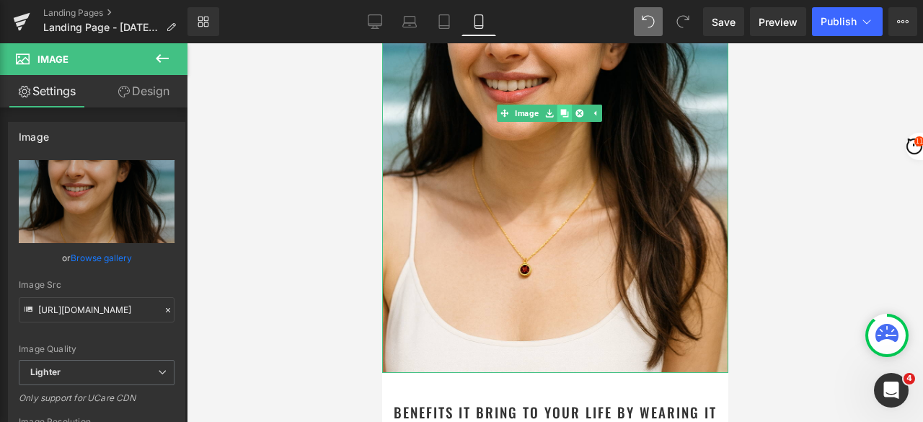
click at [567, 110] on icon at bounding box center [563, 114] width 8 height 8
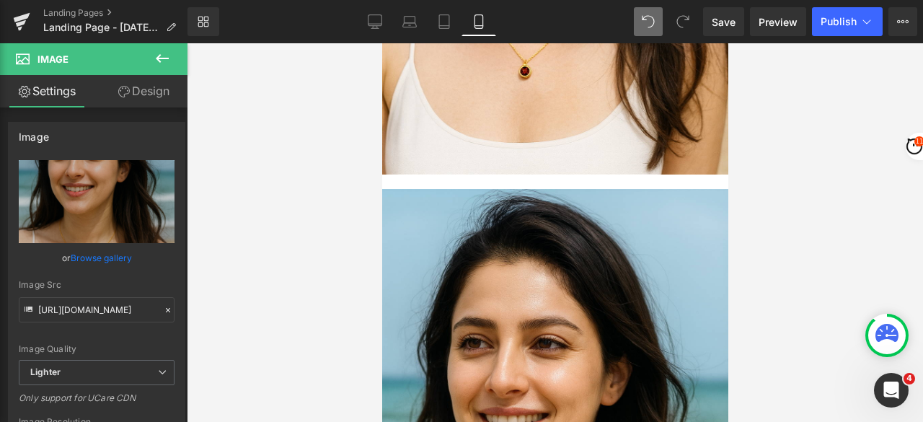
click at [830, 111] on div at bounding box center [555, 232] width 736 height 378
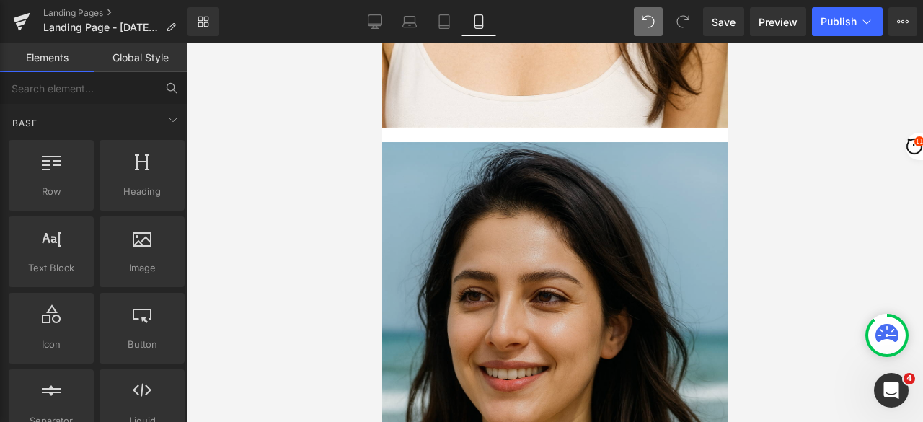
click at [536, 226] on img at bounding box center [554, 401] width 346 height 519
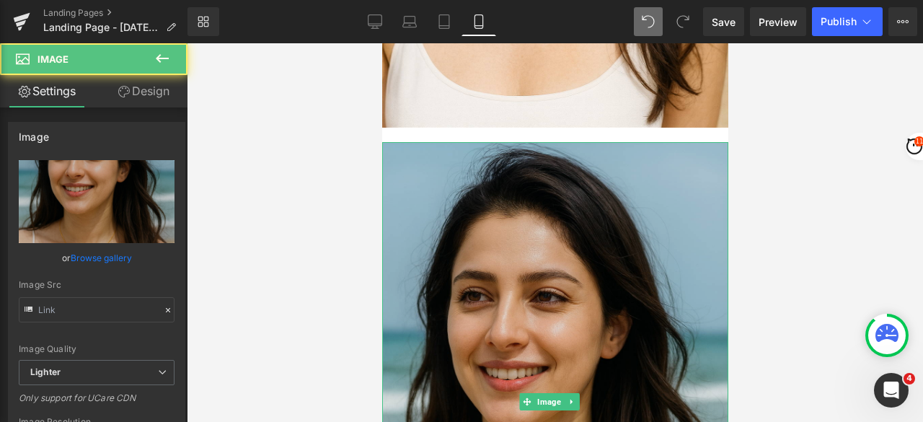
type input "[URL][DOMAIN_NAME]"
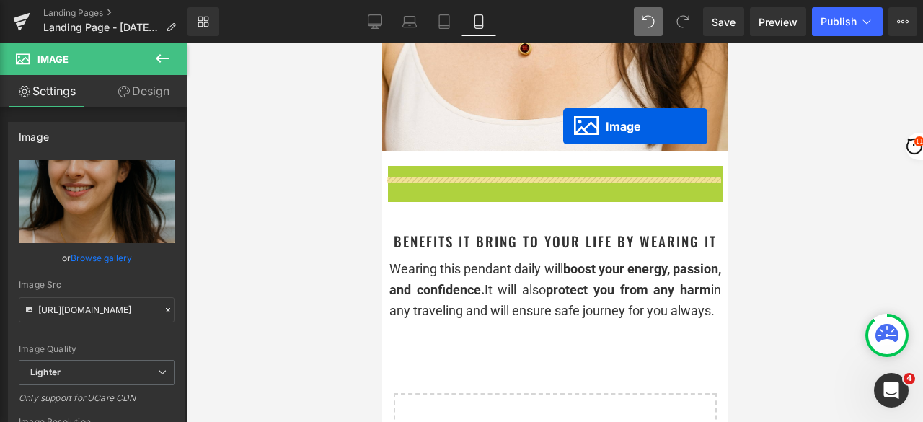
scroll to position [1833, 0]
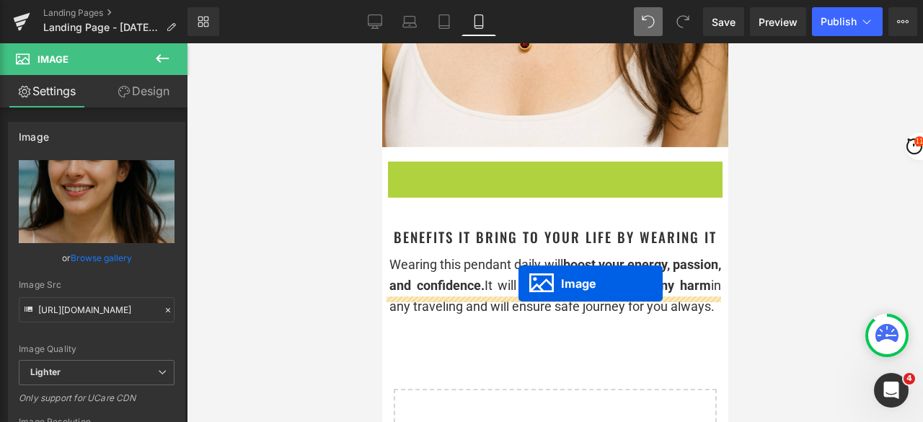
drag, startPoint x: 534, startPoint y: 138, endPoint x: 518, endPoint y: 283, distance: 146.5
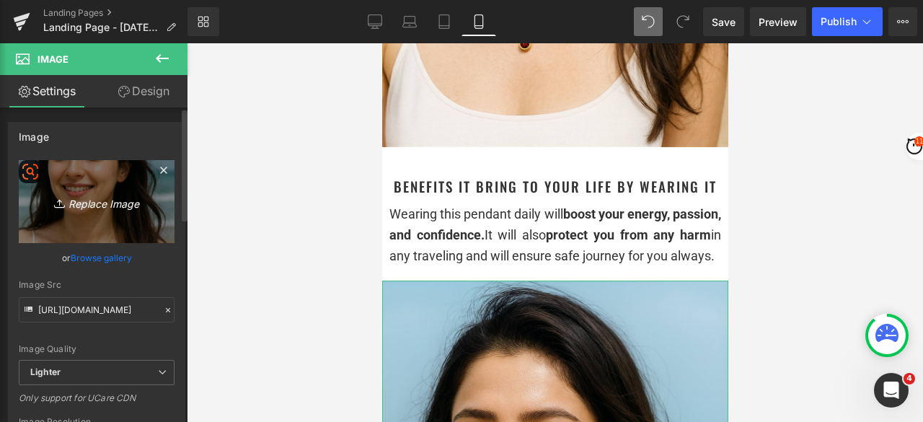
click at [122, 190] on link "Replace Image" at bounding box center [97, 201] width 156 height 83
type input "C:\fakepath\Jan_Boy_Home.png"
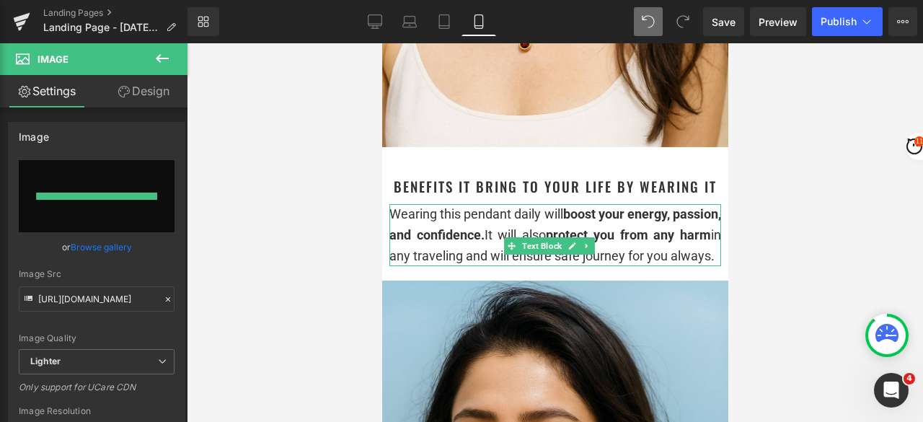
type input "[URL][DOMAIN_NAME]"
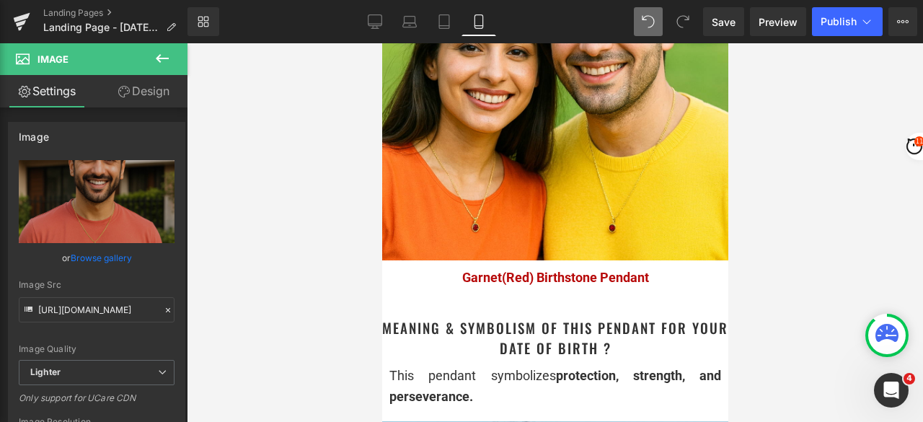
scroll to position [968, 0]
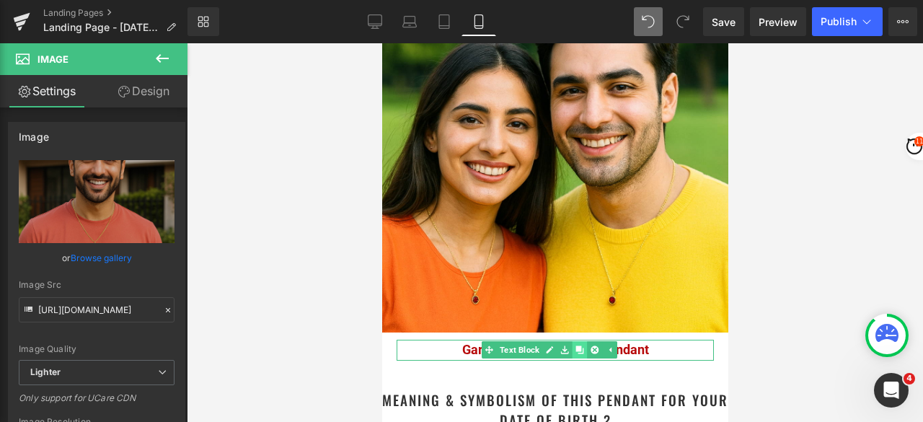
click at [579, 346] on icon at bounding box center [579, 350] width 8 height 8
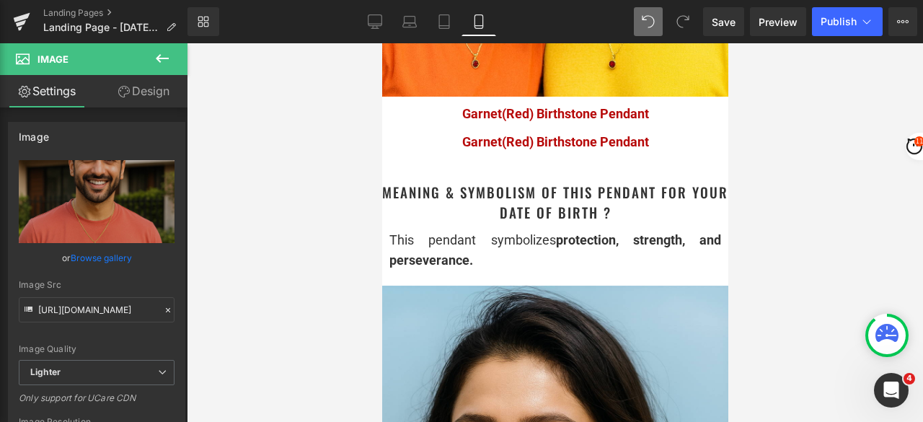
scroll to position [1210, 0]
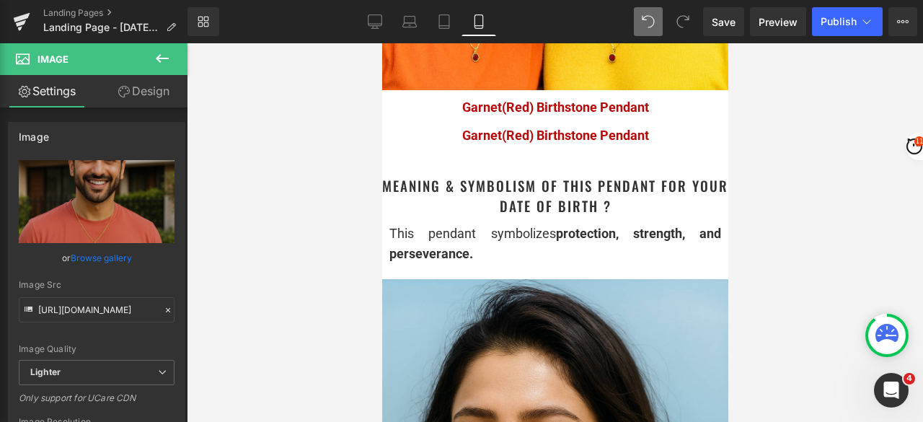
click at [746, 149] on div at bounding box center [555, 232] width 736 height 378
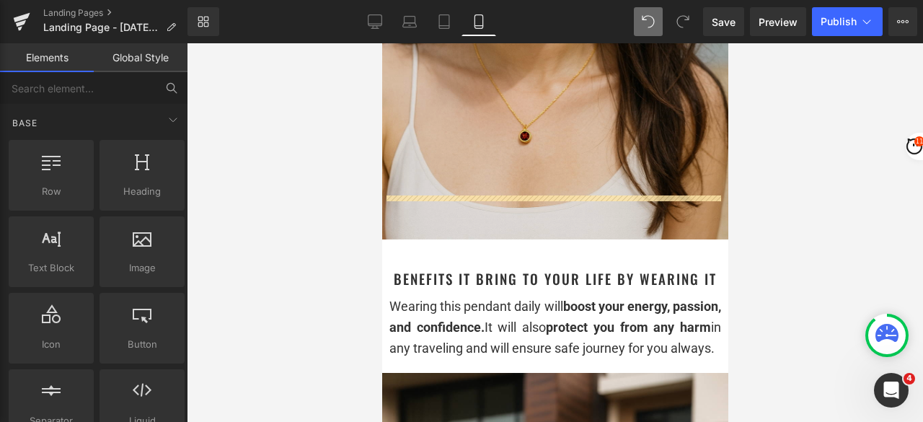
scroll to position [1787, 0]
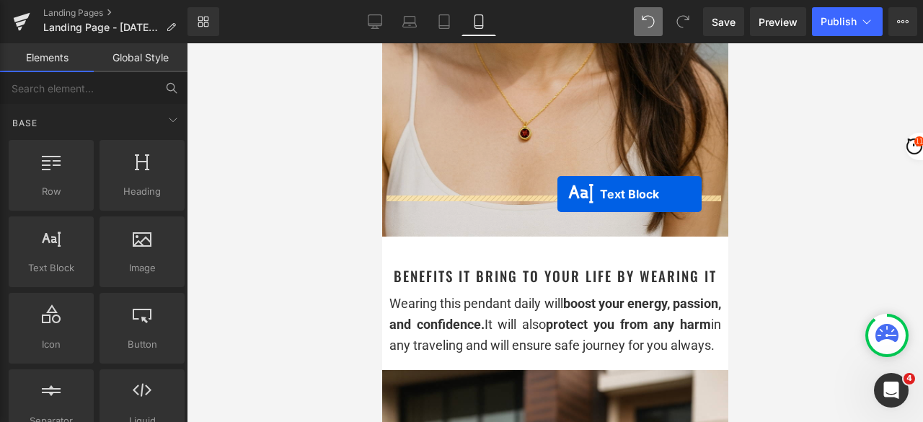
drag, startPoint x: 542, startPoint y: 112, endPoint x: 556, endPoint y: 194, distance: 83.4
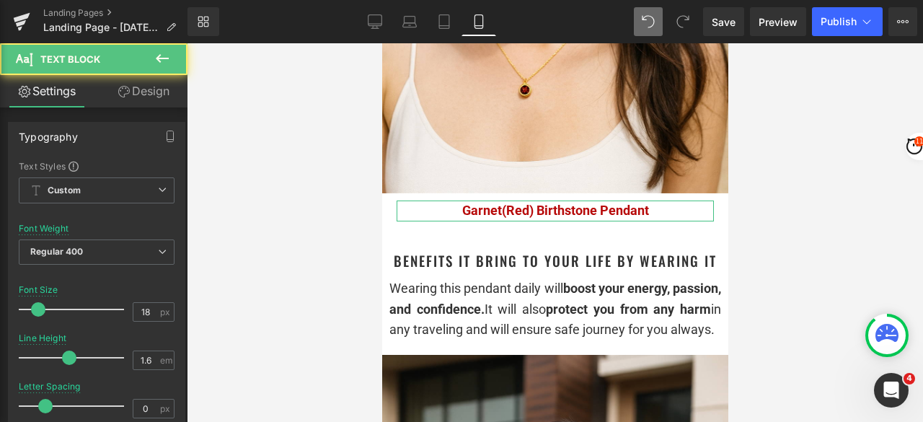
scroll to position [1744, 0]
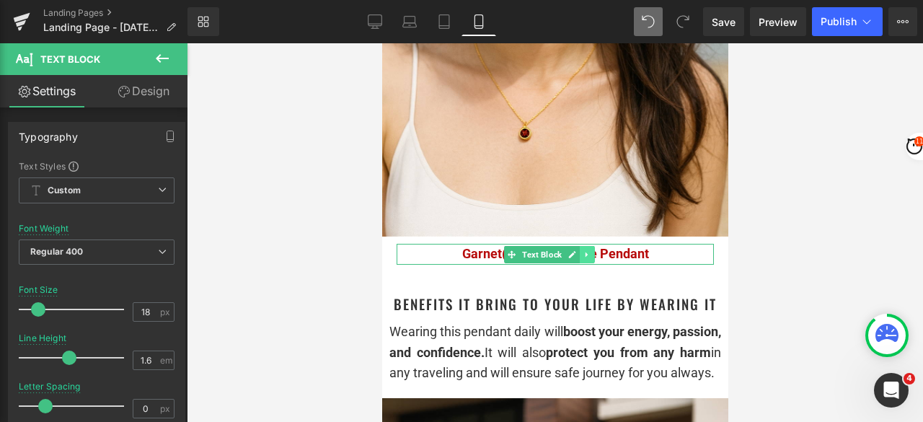
click at [587, 250] on icon at bounding box center [586, 254] width 8 height 9
click at [581, 250] on icon at bounding box center [579, 254] width 8 height 9
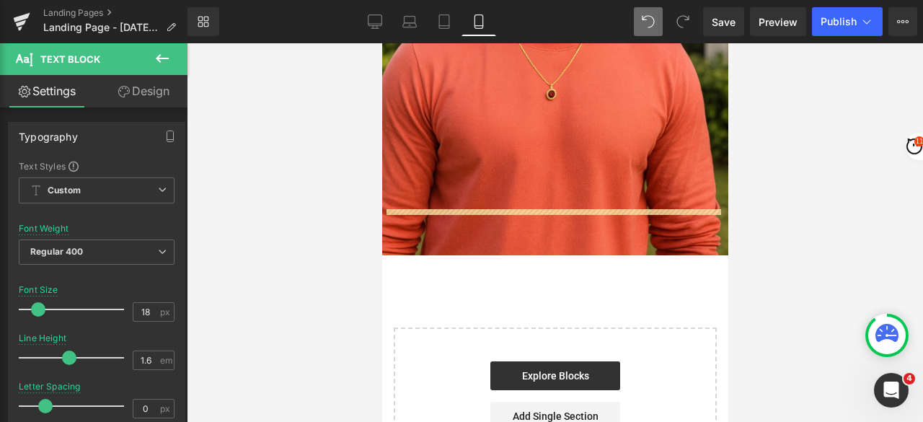
scroll to position [2464, 0]
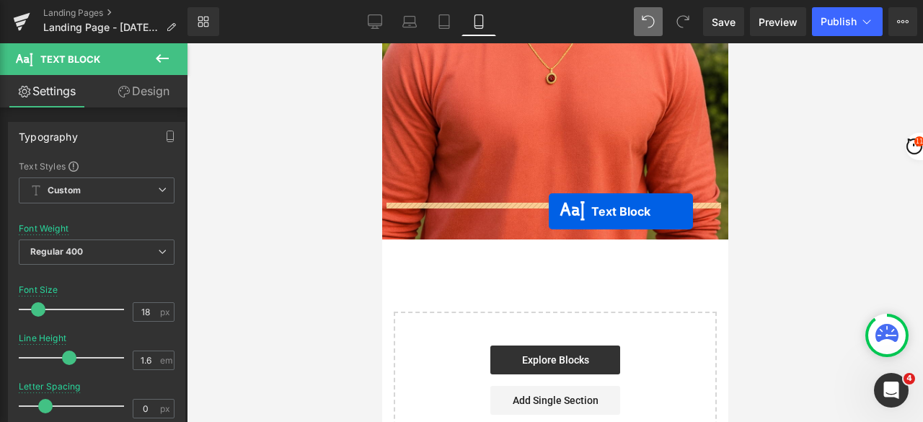
drag, startPoint x: 533, startPoint y: 241, endPoint x: 548, endPoint y: 211, distance: 33.8
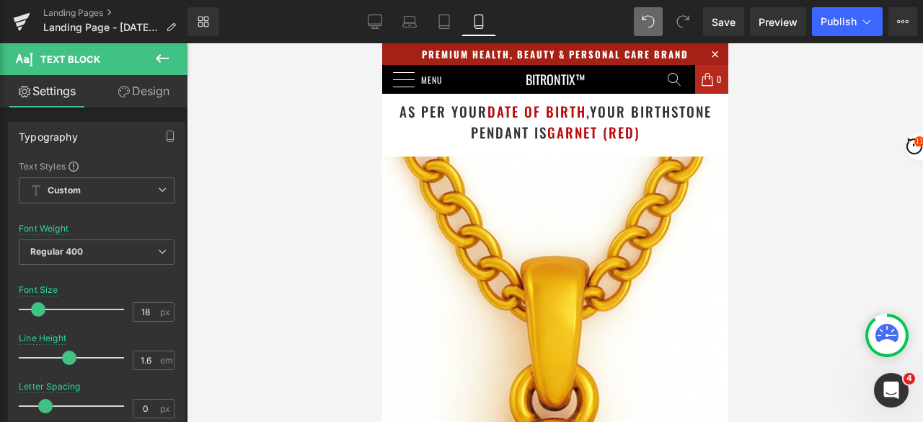
scroll to position [0, 0]
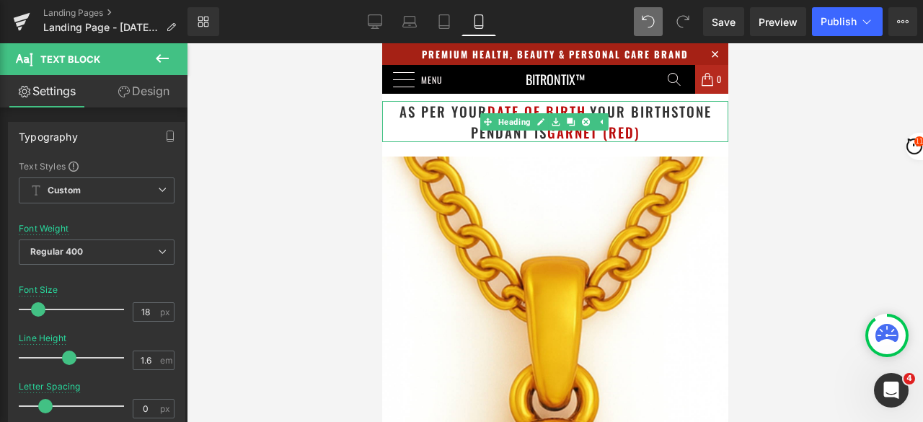
click at [385, 114] on h1 "as per your date of birth , your birthstone pendant is [PERSON_NAME] (Red)" at bounding box center [554, 121] width 346 height 41
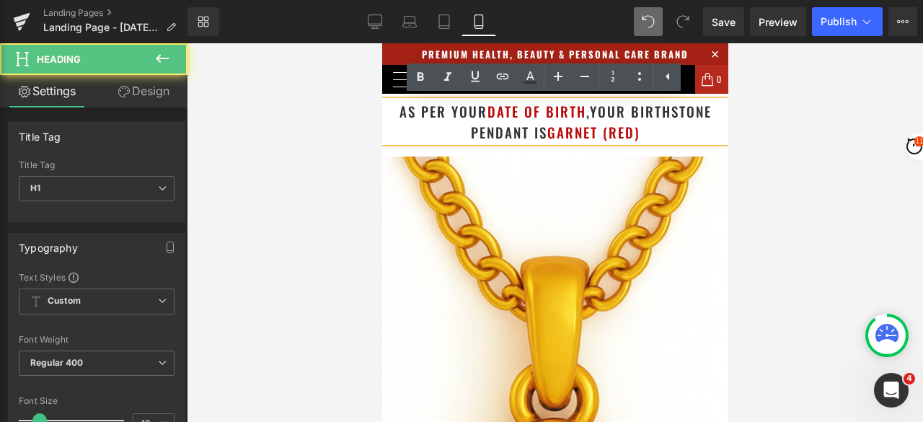
click at [385, 114] on h1 "as per your date of birth , your birthstone pendant is [PERSON_NAME] (Red)" at bounding box center [554, 121] width 346 height 41
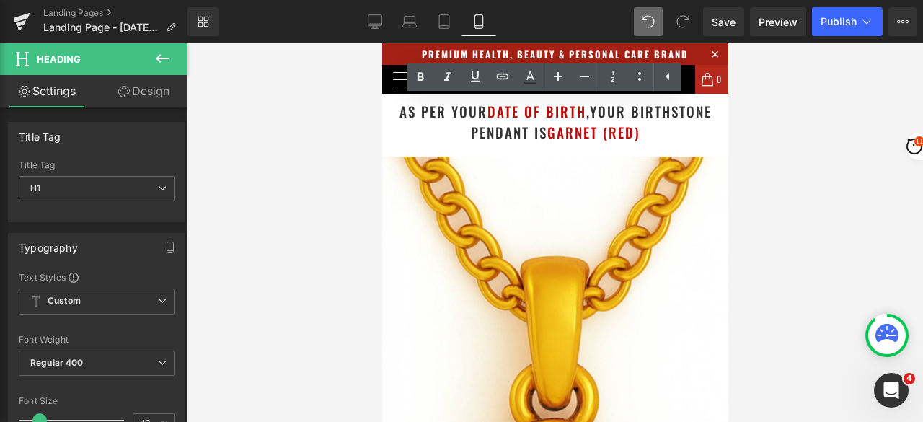
click at [856, 139] on div at bounding box center [555, 232] width 736 height 378
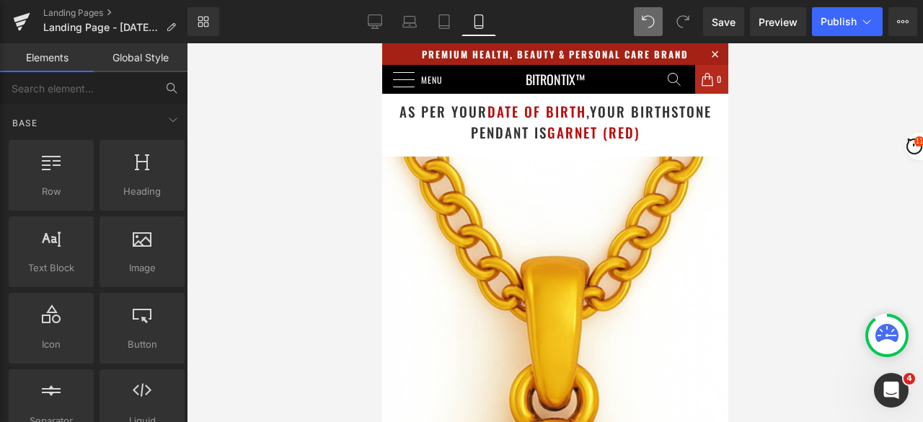
scroll to position [505, 0]
drag, startPoint x: 647, startPoint y: 188, endPoint x: 660, endPoint y: 191, distance: 14.0
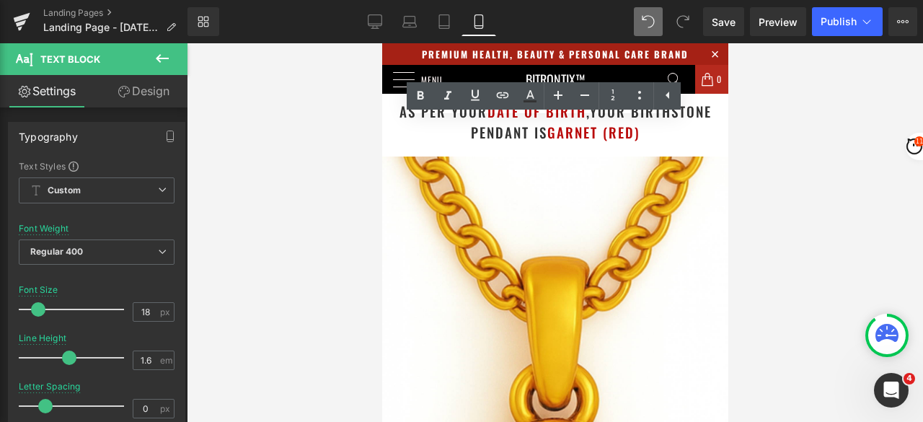
drag, startPoint x: 661, startPoint y: 191, endPoint x: 396, endPoint y: 126, distance: 272.4
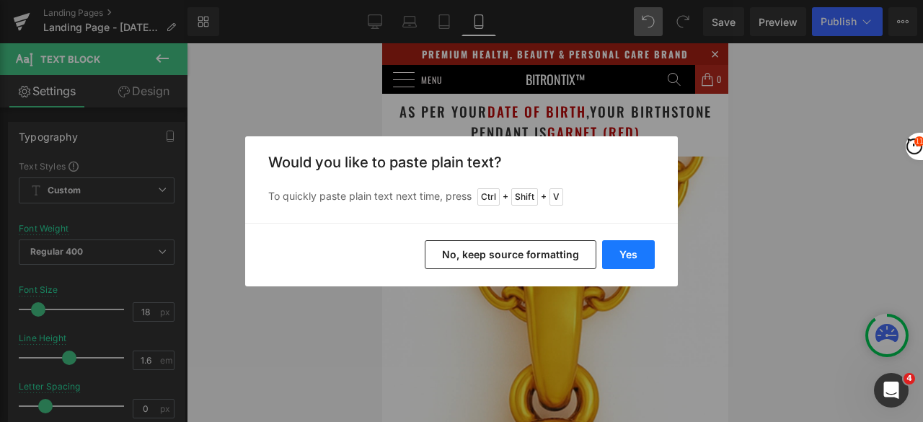
drag, startPoint x: 623, startPoint y: 252, endPoint x: 242, endPoint y: 209, distance: 383.0
click at [623, 252] on button "Yes" at bounding box center [628, 254] width 53 height 29
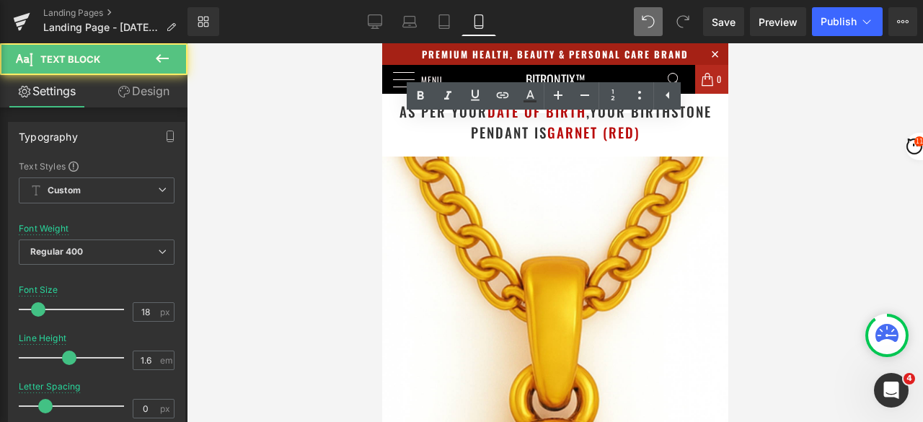
drag, startPoint x: 428, startPoint y: 129, endPoint x: 543, endPoint y: 128, distance: 115.3
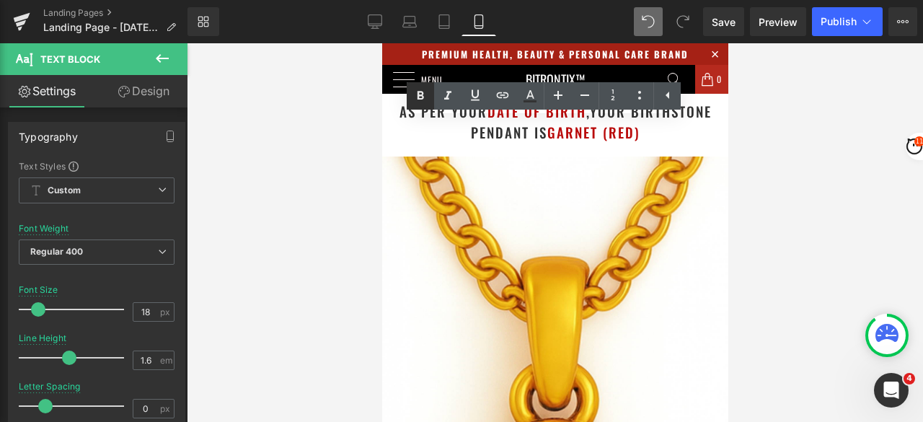
click at [419, 99] on icon at bounding box center [420, 95] width 6 height 9
drag, startPoint x: 542, startPoint y: 149, endPoint x: 660, endPoint y: 147, distance: 118.2
drag, startPoint x: 418, startPoint y: 97, endPoint x: 438, endPoint y: 107, distance: 22.6
click at [418, 97] on icon at bounding box center [420, 95] width 6 height 9
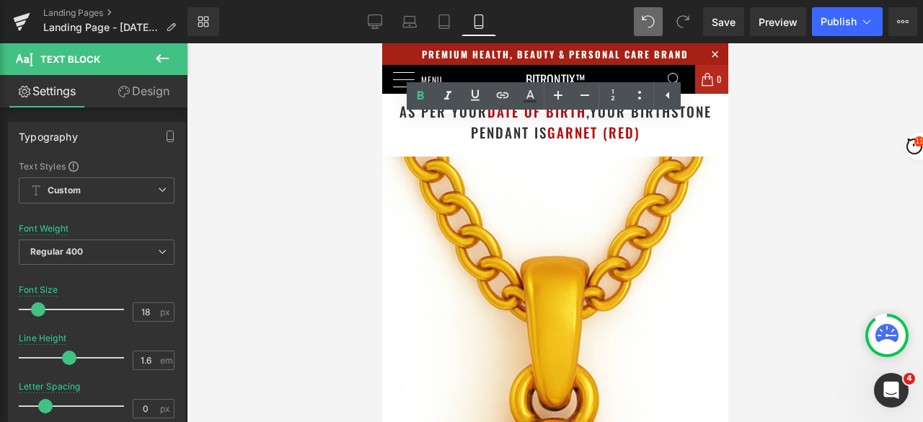
drag, startPoint x: 480, startPoint y: 192, endPoint x: 610, endPoint y: 216, distance: 131.8
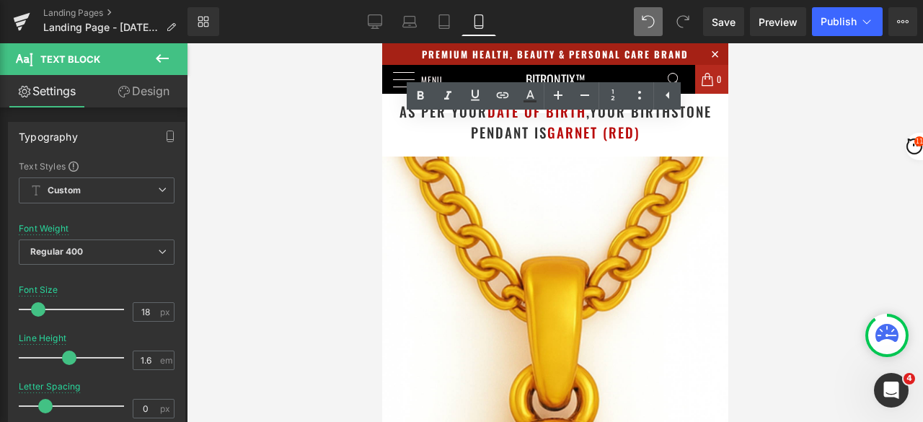
drag, startPoint x: 656, startPoint y: 168, endPoint x: 678, endPoint y: 211, distance: 48.7
drag, startPoint x: 396, startPoint y: 191, endPoint x: 579, endPoint y: 212, distance: 184.3
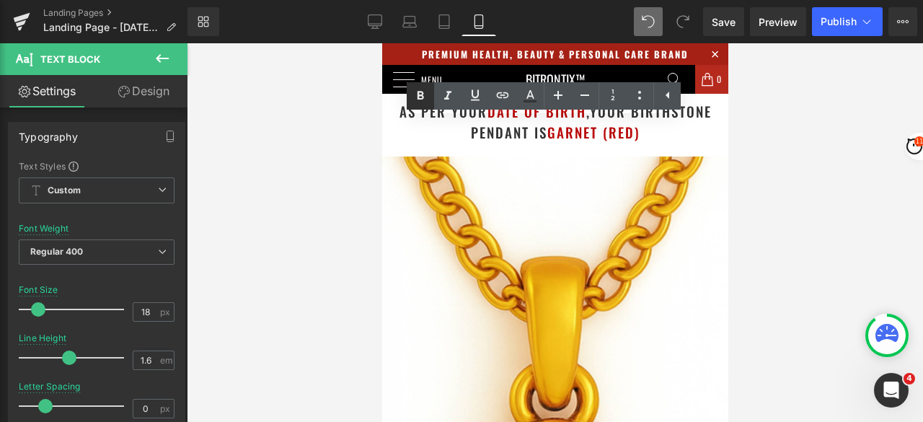
click at [424, 102] on icon at bounding box center [420, 95] width 17 height 17
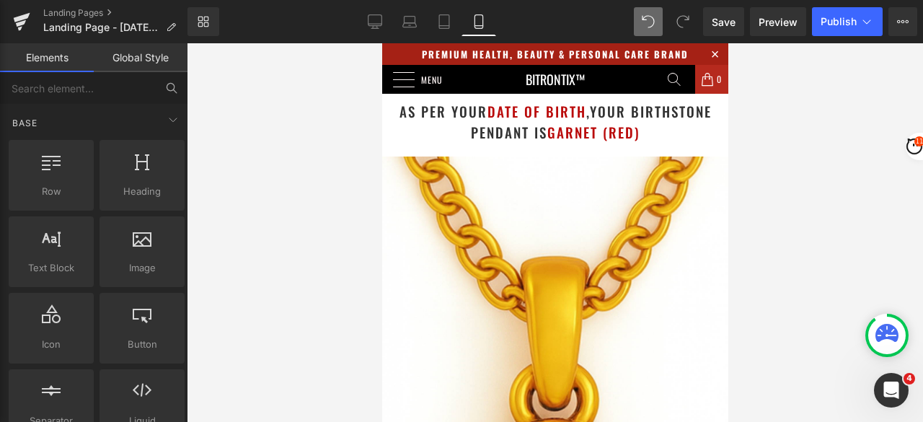
click at [783, 204] on div at bounding box center [555, 232] width 736 height 378
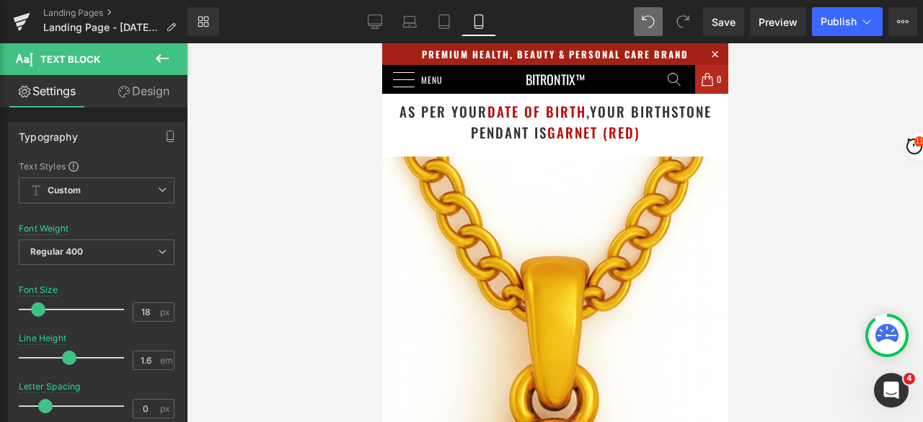
click at [824, 163] on div at bounding box center [555, 232] width 736 height 378
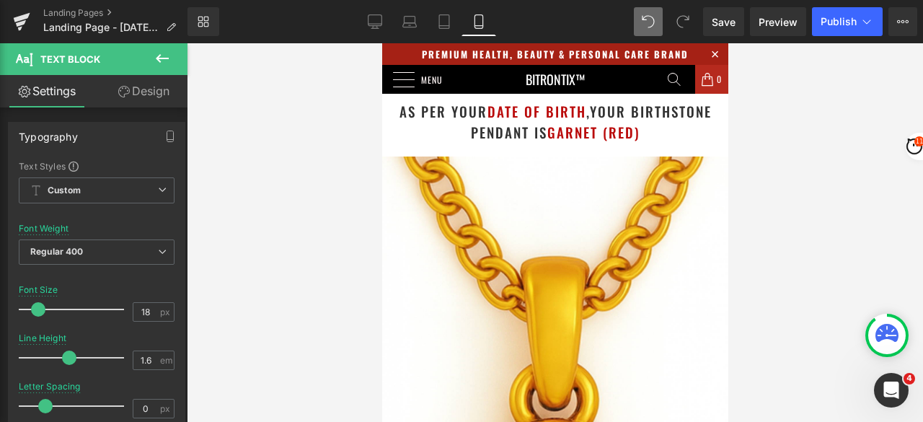
click at [144, 93] on link "Design" at bounding box center [144, 91] width 94 height 32
click at [0, 0] on div "Spacing" at bounding box center [0, 0] width 0 height 0
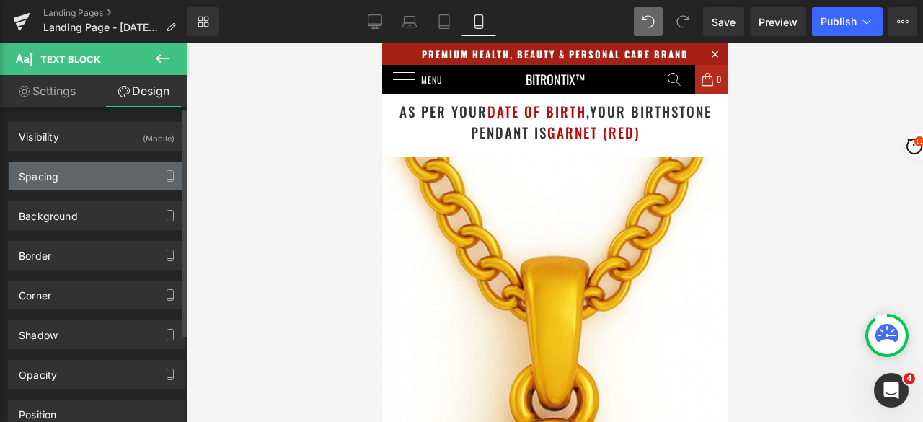
type input "10"
type input "20"
type input "0"
type input "20"
type input "0"
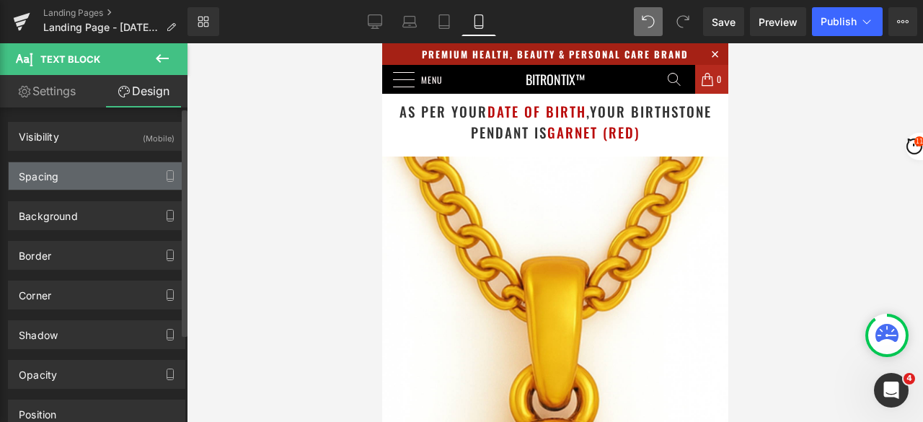
type input "0"
click at [58, 178] on div "Spacing" at bounding box center [97, 175] width 176 height 27
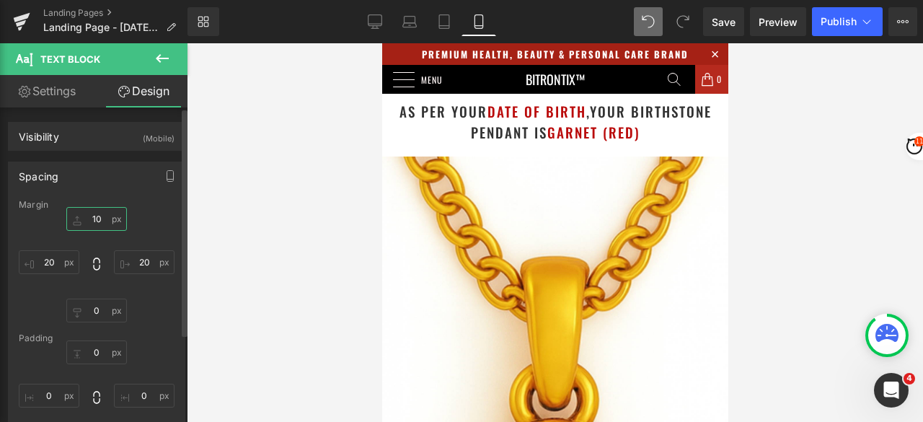
click at [95, 214] on input "10" at bounding box center [96, 219] width 61 height 24
type input "20"
click at [804, 140] on div at bounding box center [555, 232] width 736 height 378
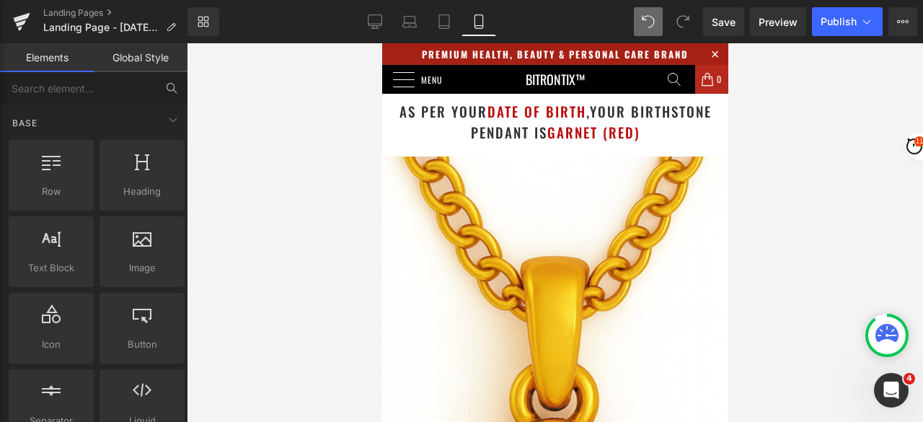
scroll to position [432, 0]
drag, startPoint x: 417, startPoint y: 273, endPoint x: 437, endPoint y: 275, distance: 20.3
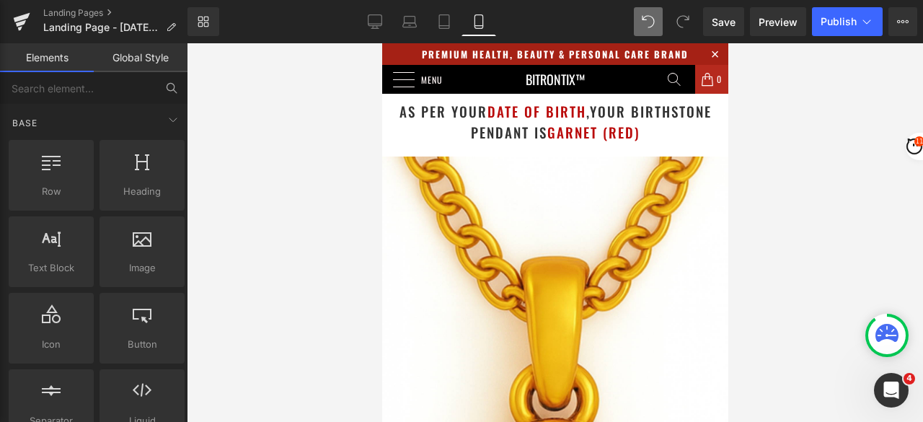
click at [807, 228] on div at bounding box center [555, 232] width 736 height 378
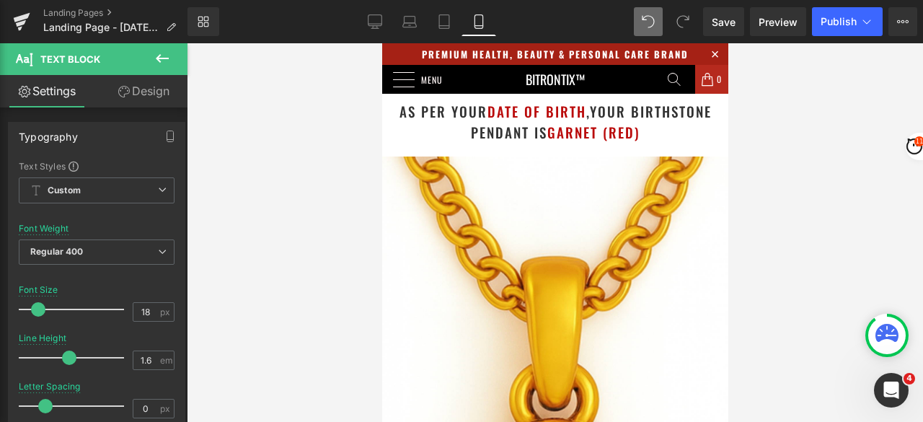
click at [791, 179] on div at bounding box center [555, 232] width 736 height 378
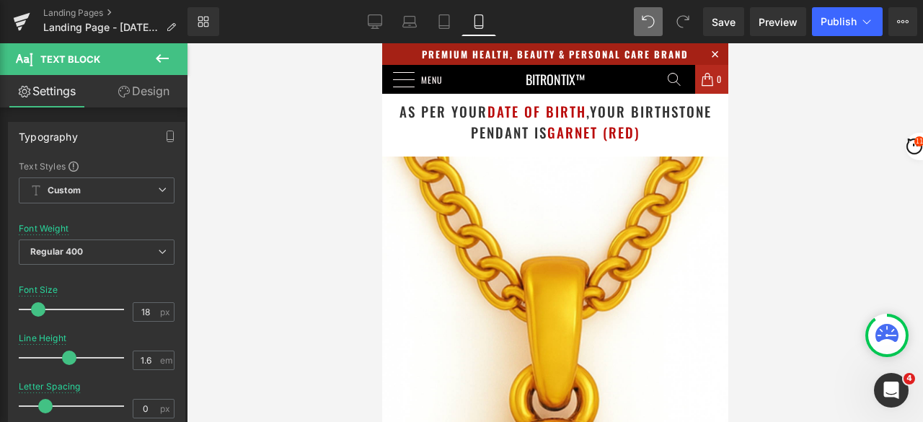
click at [140, 96] on link "Design" at bounding box center [144, 91] width 94 height 32
click at [0, 0] on div "Spacing" at bounding box center [0, 0] width 0 height 0
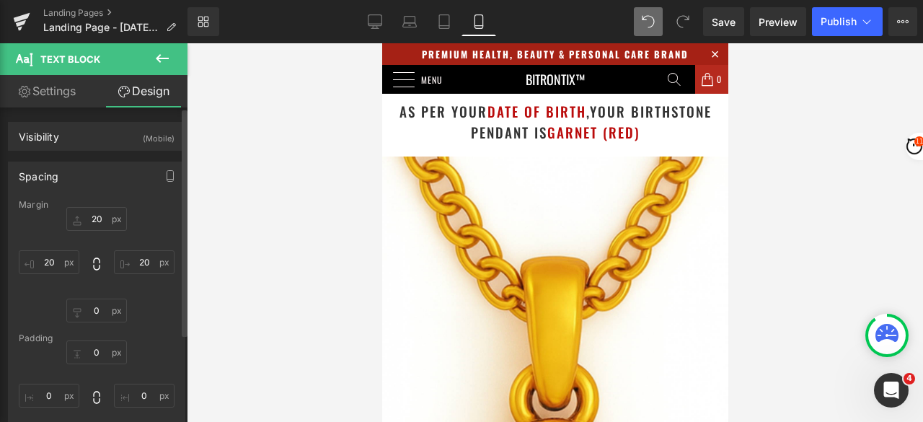
click at [55, 175] on div "Spacing" at bounding box center [39, 172] width 40 height 20
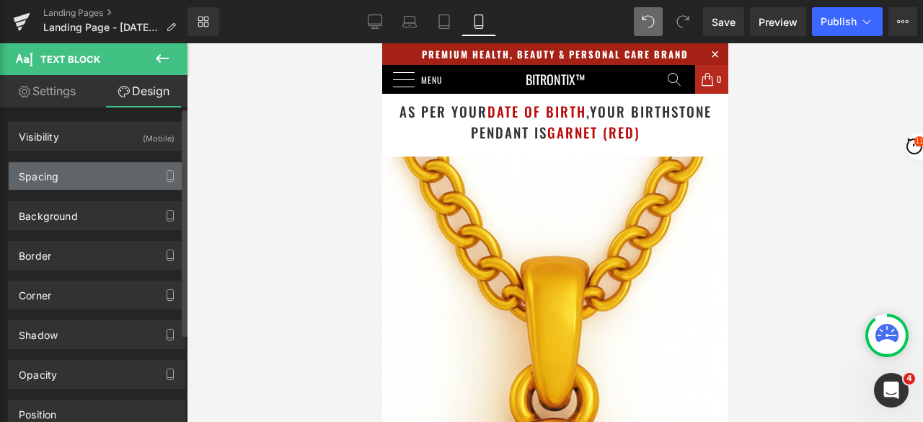
click at [55, 175] on div "Spacing" at bounding box center [39, 172] width 40 height 20
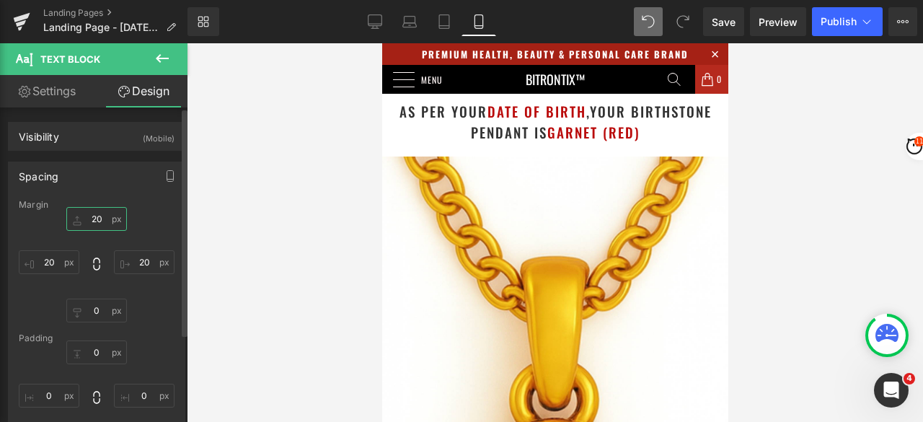
click at [96, 218] on input "20" at bounding box center [96, 219] width 61 height 24
type input "10"
click at [793, 156] on div at bounding box center [555, 232] width 736 height 378
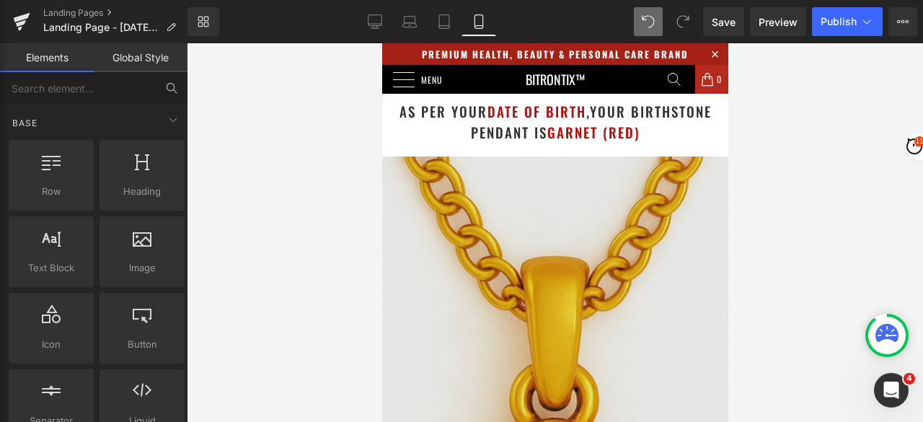
scroll to position [0, 0]
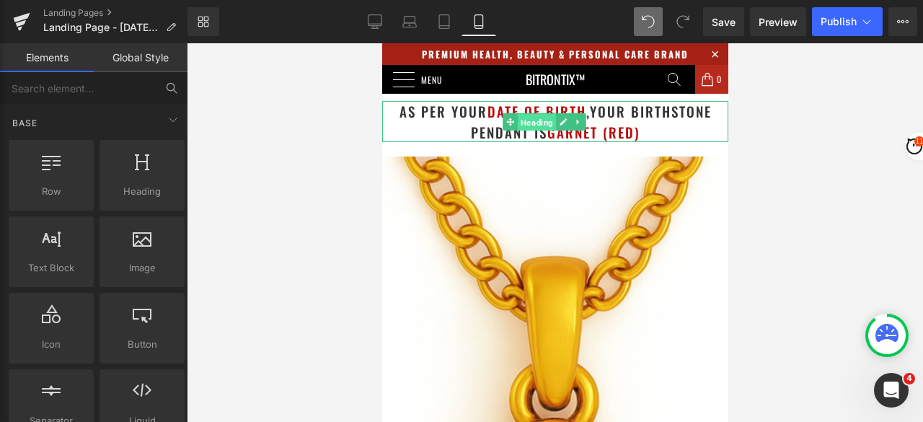
click at [517, 128] on span "Heading" at bounding box center [536, 121] width 38 height 17
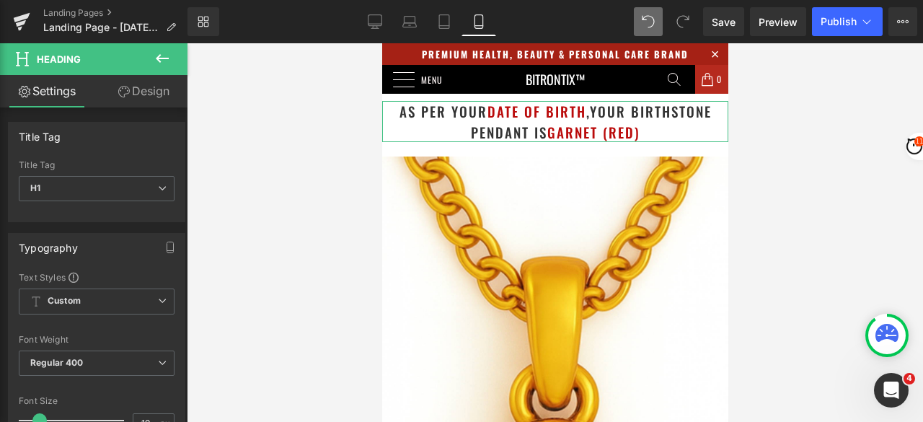
click at [142, 75] on link "Design" at bounding box center [144, 91] width 94 height 32
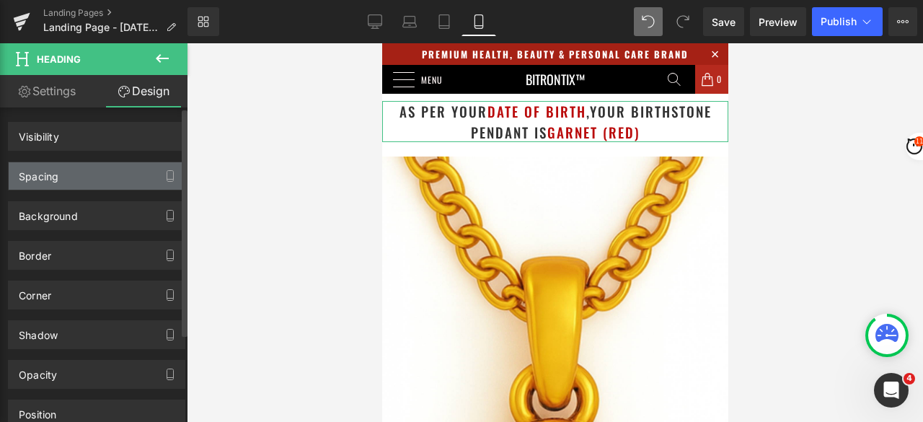
click at [78, 167] on div "Spacing" at bounding box center [97, 175] width 176 height 27
click at [76, 174] on div "Spacing" at bounding box center [97, 175] width 176 height 27
type input "80"
type input "0"
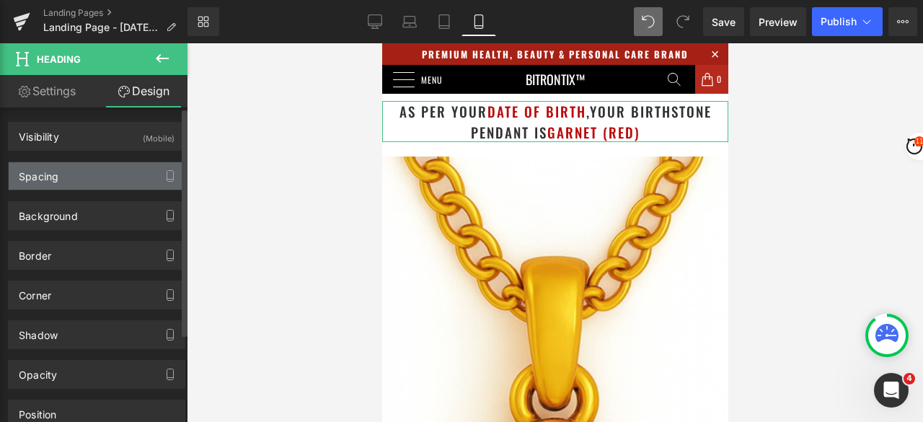
type input "0"
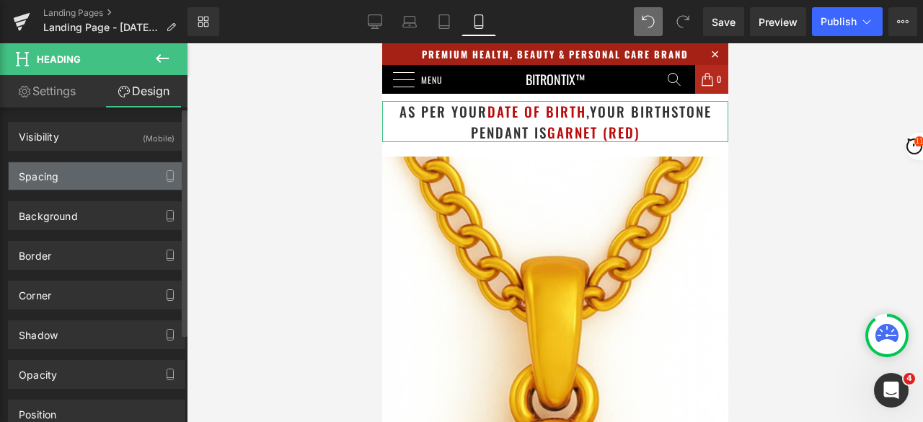
click at [41, 183] on div "Spacing" at bounding box center [97, 175] width 176 height 27
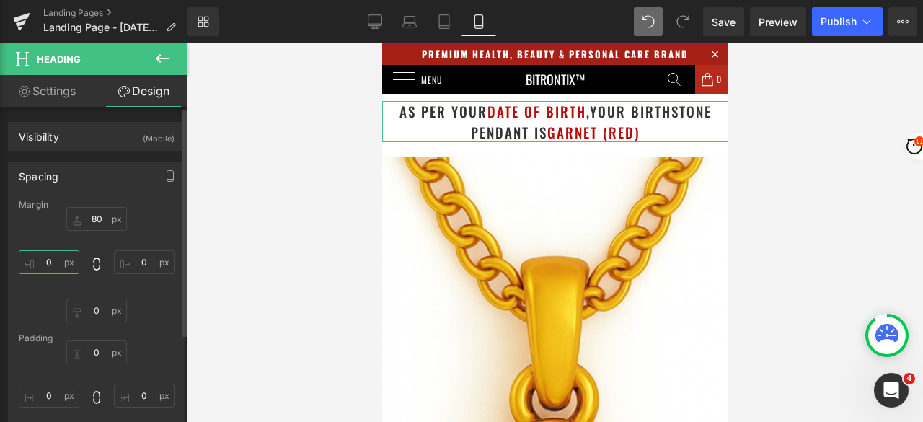
click at [52, 254] on input "0" at bounding box center [49, 262] width 61 height 24
type input "10"
click at [143, 263] on input "0" at bounding box center [144, 262] width 61 height 24
type input "10"
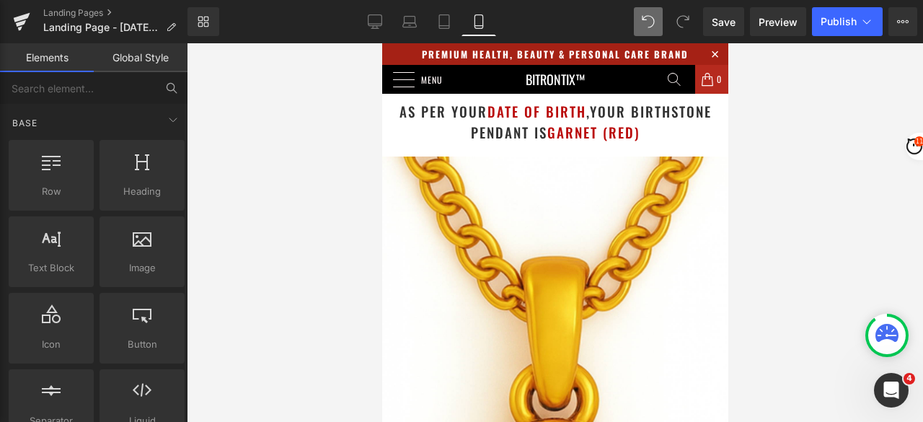
click at [840, 118] on div at bounding box center [555, 232] width 736 height 378
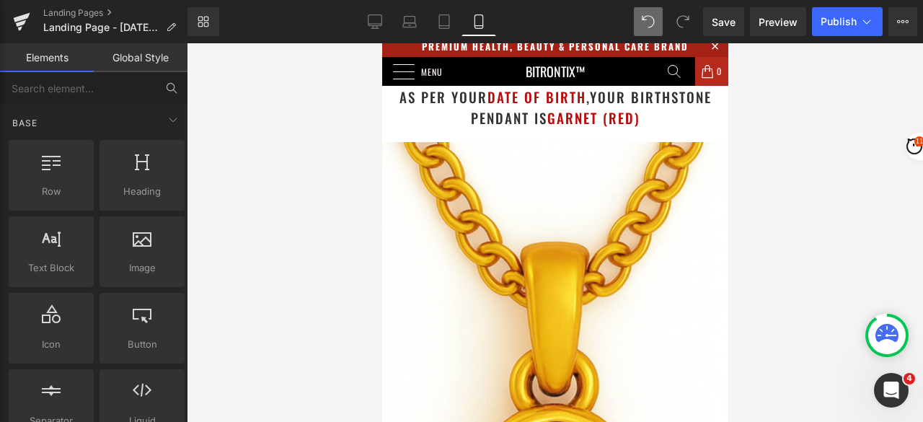
click at [824, 190] on div at bounding box center [555, 232] width 736 height 378
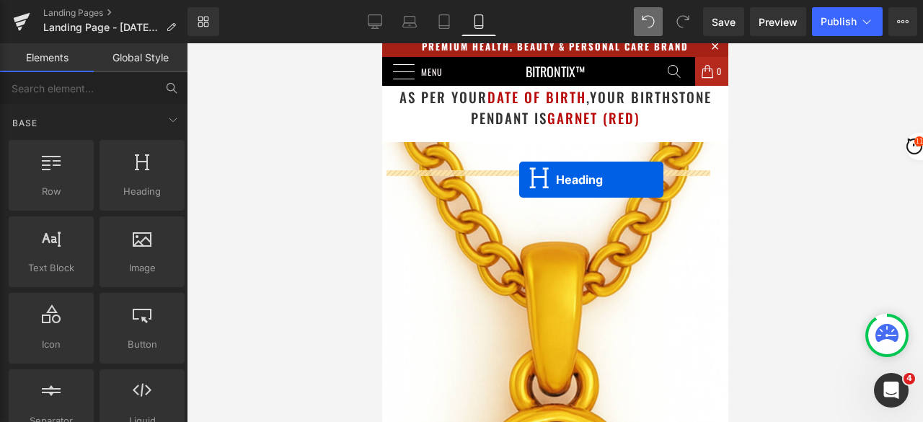
drag, startPoint x: 523, startPoint y: 103, endPoint x: 518, endPoint y: 179, distance: 76.5
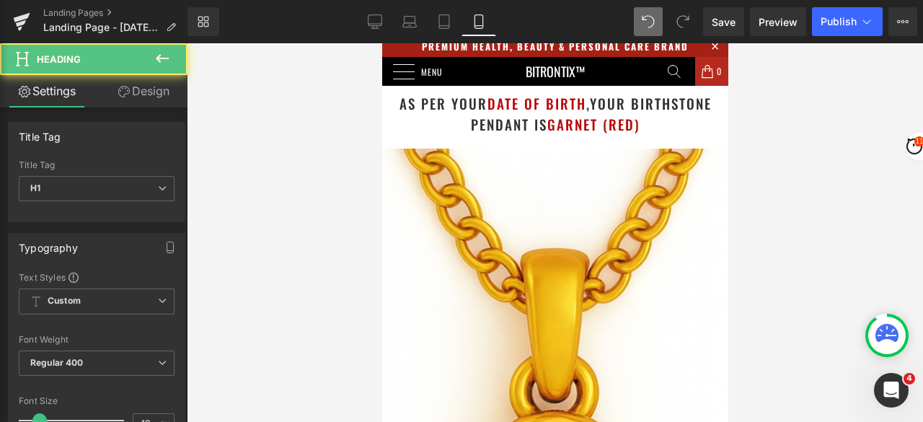
scroll to position [0, 0]
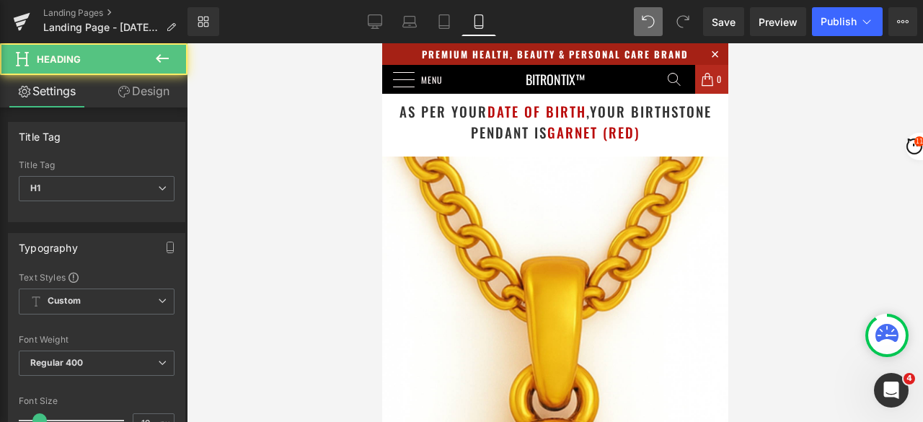
drag, startPoint x: 710, startPoint y: 231, endPoint x: 384, endPoint y: 227, distance: 325.8
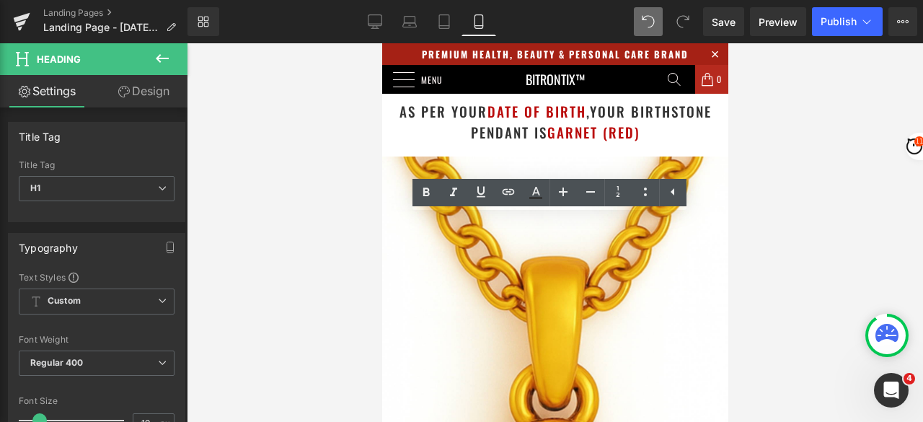
drag, startPoint x: 714, startPoint y: 225, endPoint x: 616, endPoint y: 224, distance: 98.0
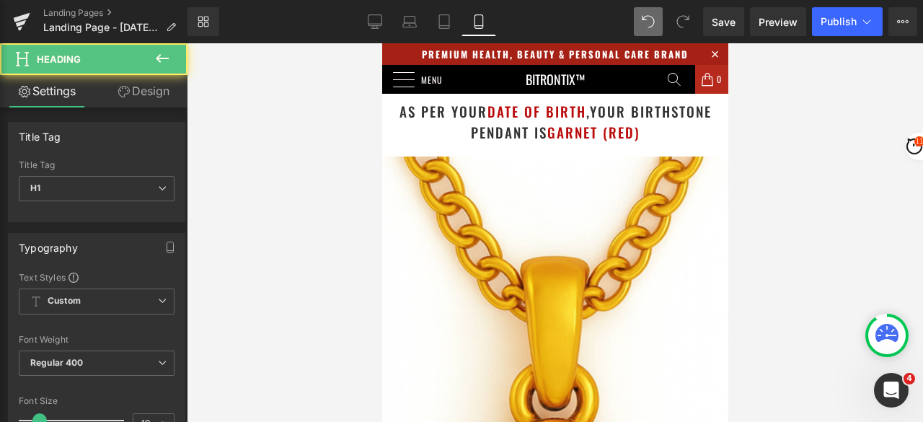
drag, startPoint x: 505, startPoint y: 227, endPoint x: 471, endPoint y: 228, distance: 33.9
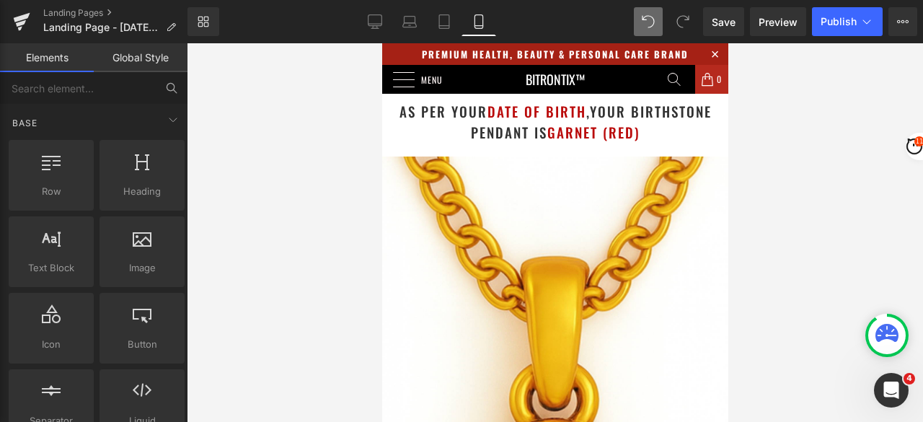
click at [799, 204] on div at bounding box center [555, 232] width 736 height 378
click at [852, 191] on div at bounding box center [555, 232] width 736 height 378
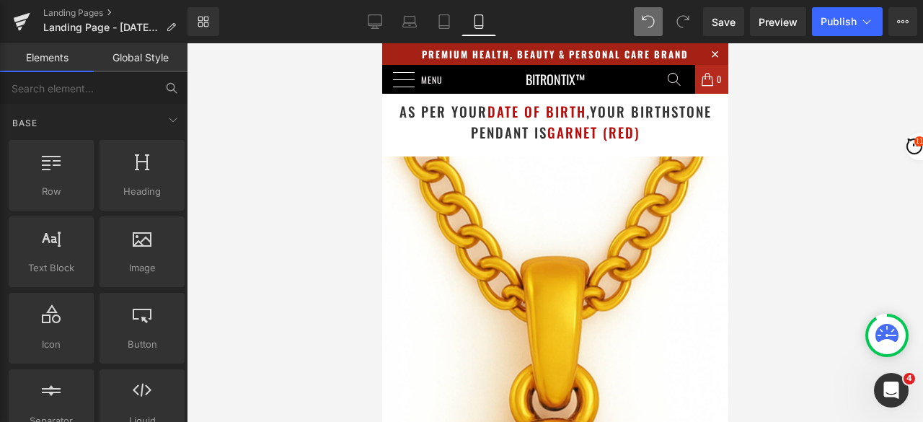
scroll to position [2034, 0]
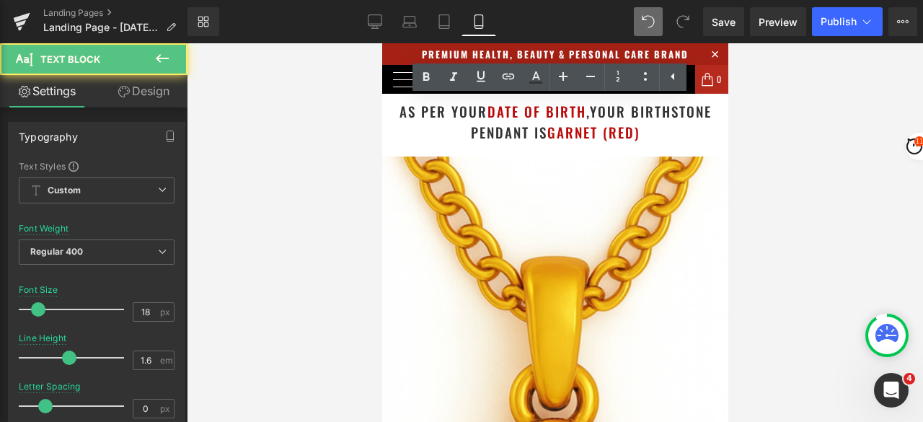
click at [799, 148] on div at bounding box center [555, 232] width 736 height 378
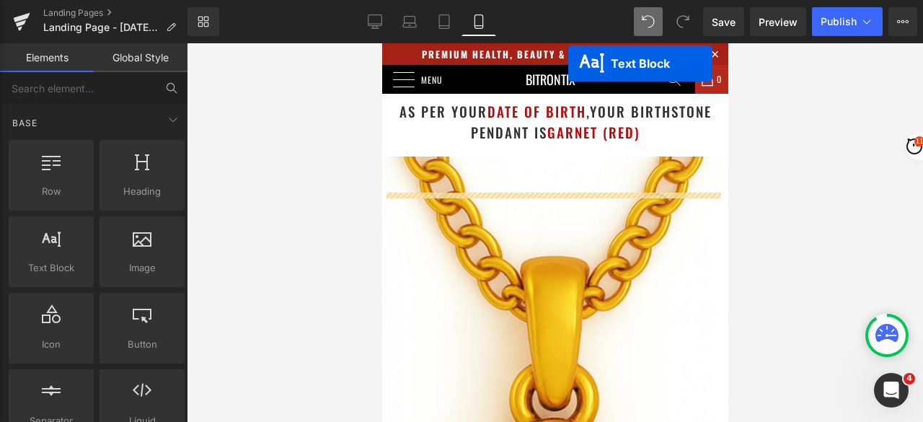
scroll to position [2611, 0]
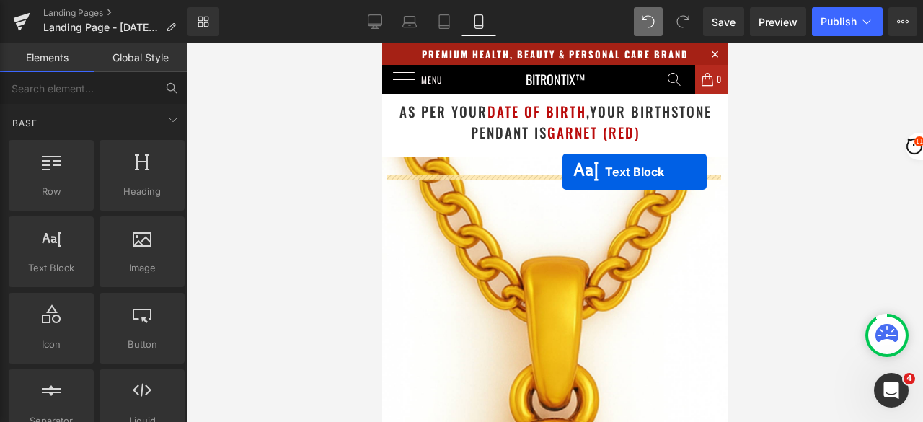
drag, startPoint x: 538, startPoint y: 143, endPoint x: 561, endPoint y: 172, distance: 37.4
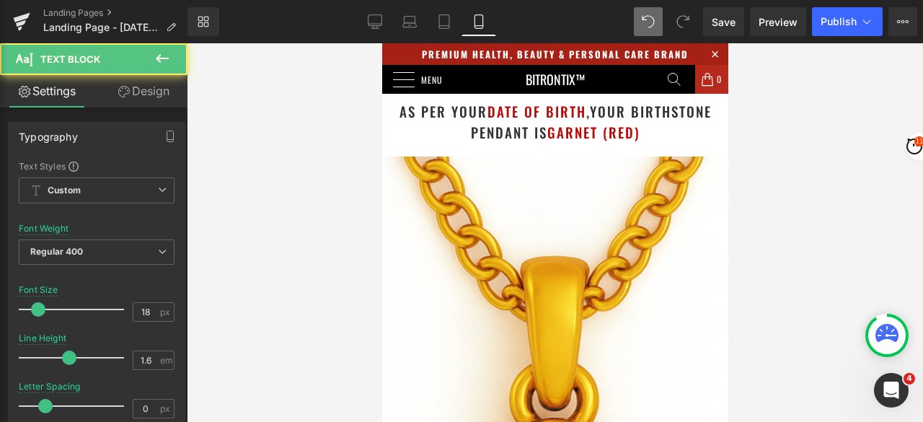
scroll to position [2567, 0]
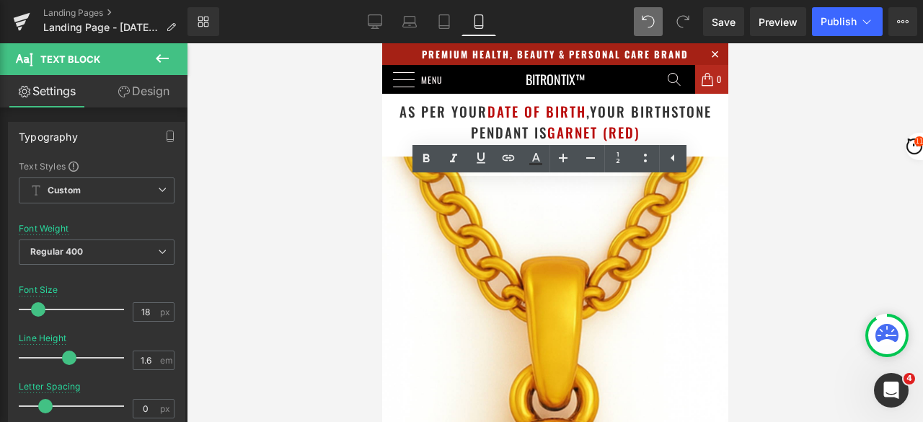
drag, startPoint x: 503, startPoint y: 256, endPoint x: 392, endPoint y: 193, distance: 127.5
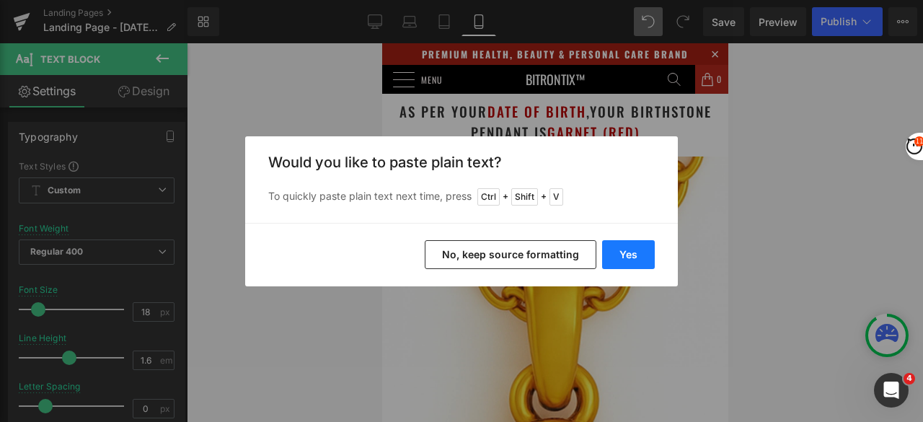
click at [625, 251] on button "Yes" at bounding box center [628, 254] width 53 height 29
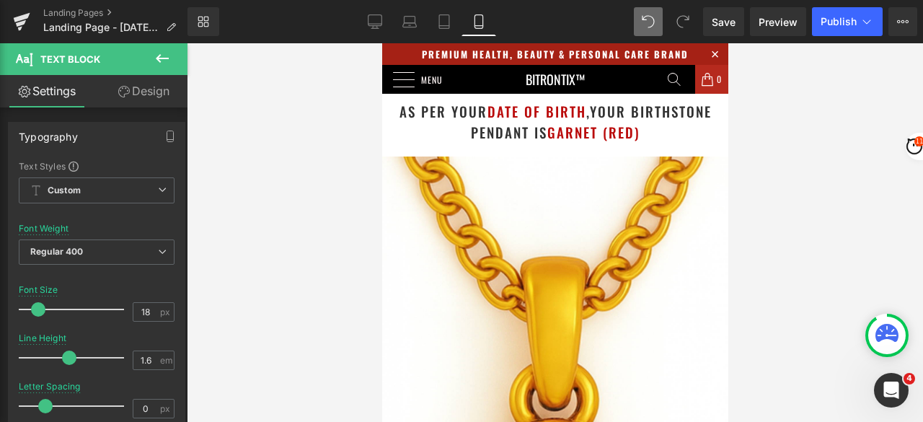
scroll to position [2639, 0]
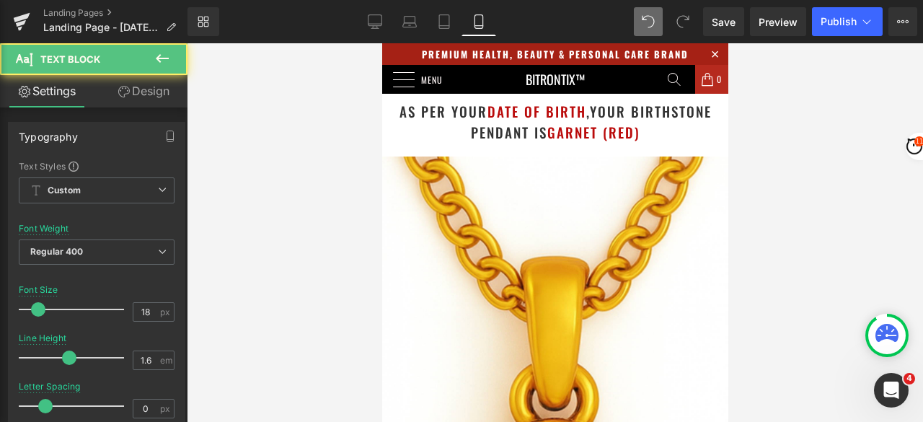
drag, startPoint x: 559, startPoint y: 374, endPoint x: 408, endPoint y: 374, distance: 150.6
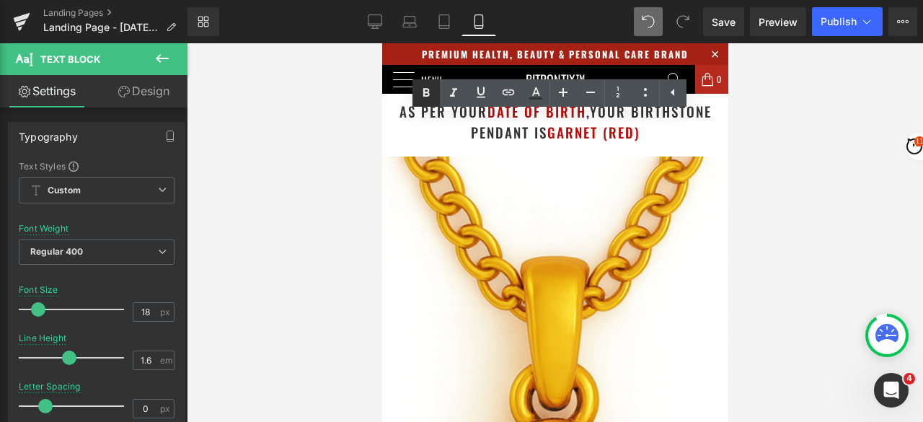
click at [427, 92] on icon at bounding box center [426, 92] width 6 height 9
drag, startPoint x: 653, startPoint y: 288, endPoint x: 404, endPoint y: 287, distance: 248.7
click at [425, 97] on icon at bounding box center [425, 92] width 17 height 17
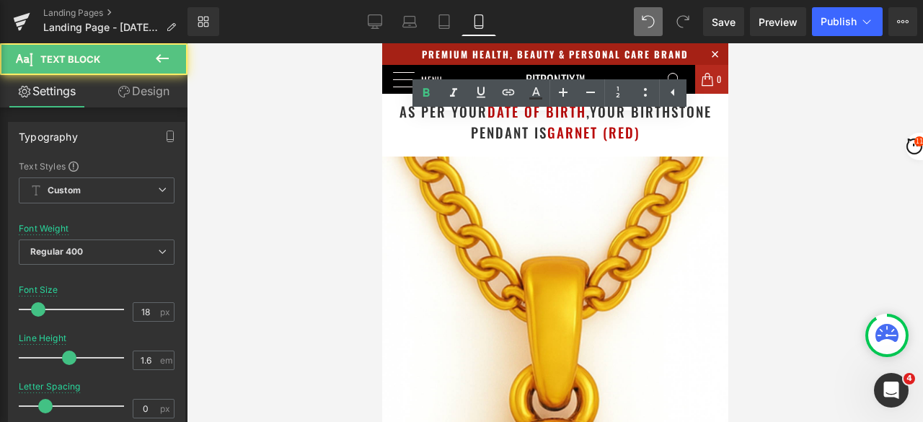
drag, startPoint x: 647, startPoint y: 205, endPoint x: 407, endPoint y: 205, distance: 240.0
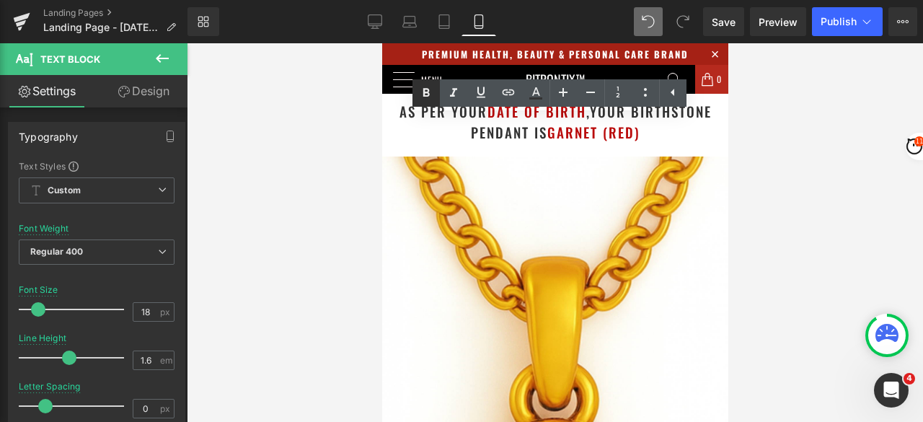
click at [427, 93] on icon at bounding box center [426, 92] width 6 height 9
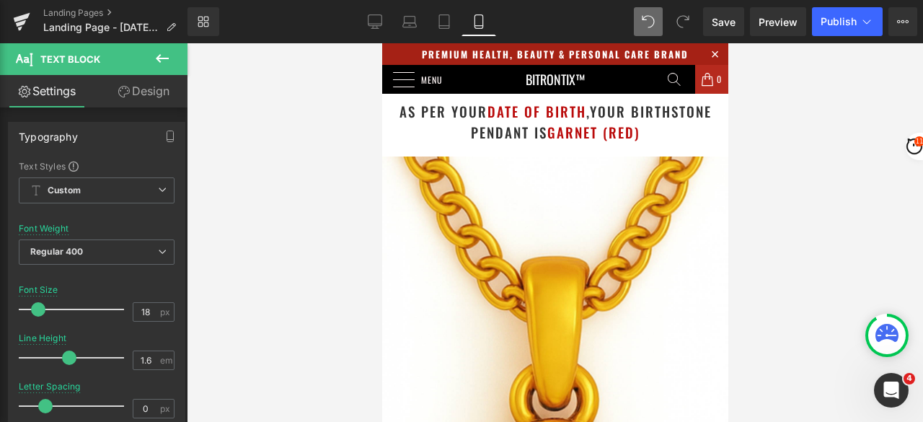
scroll to position [2711, 0]
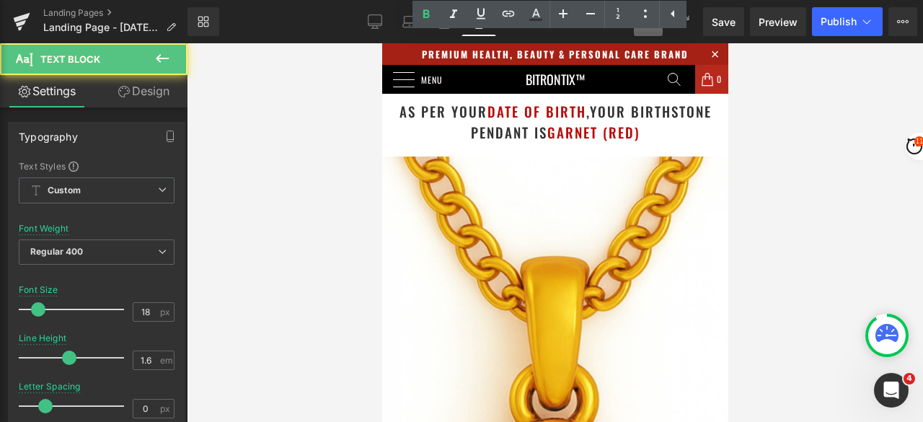
drag, startPoint x: 562, startPoint y: 172, endPoint x: 404, endPoint y: 172, distance: 158.6
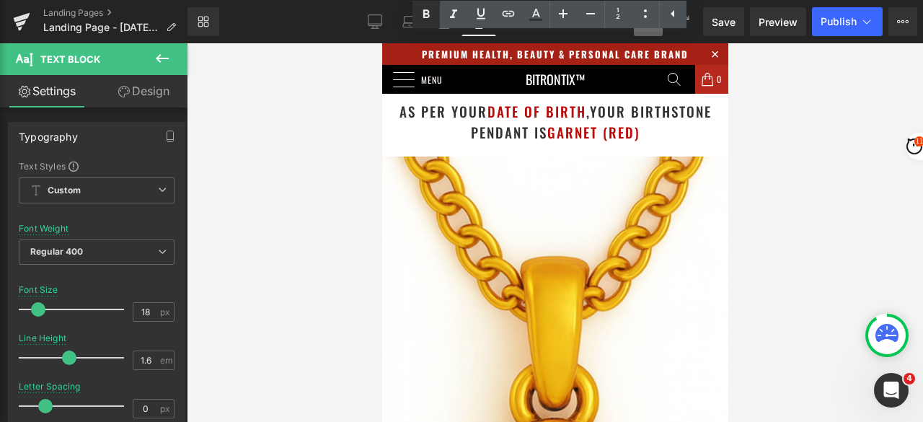
click at [421, 15] on icon at bounding box center [425, 14] width 17 height 17
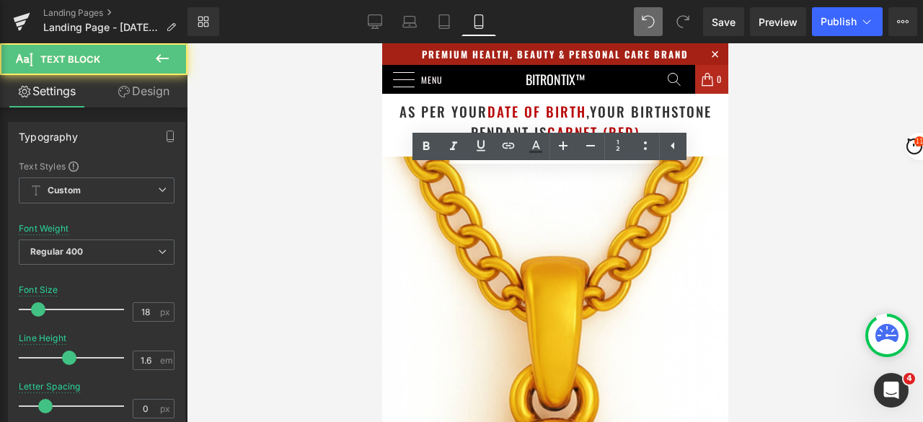
scroll to position [2567, 0]
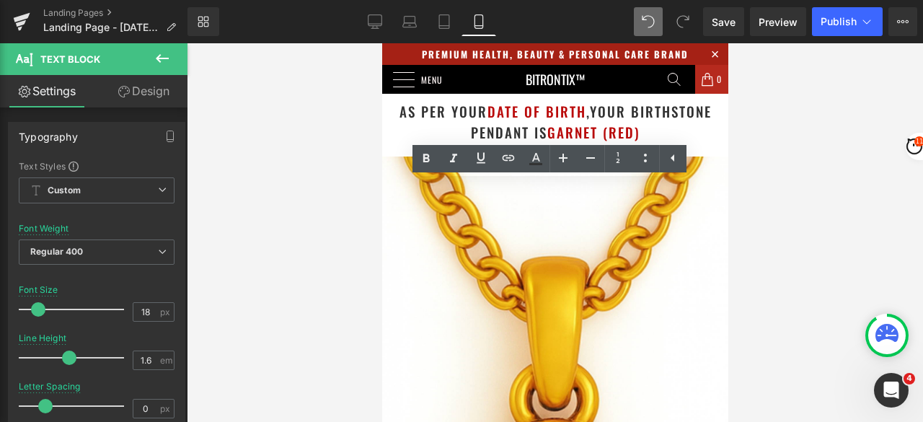
click at [822, 159] on div at bounding box center [555, 232] width 736 height 378
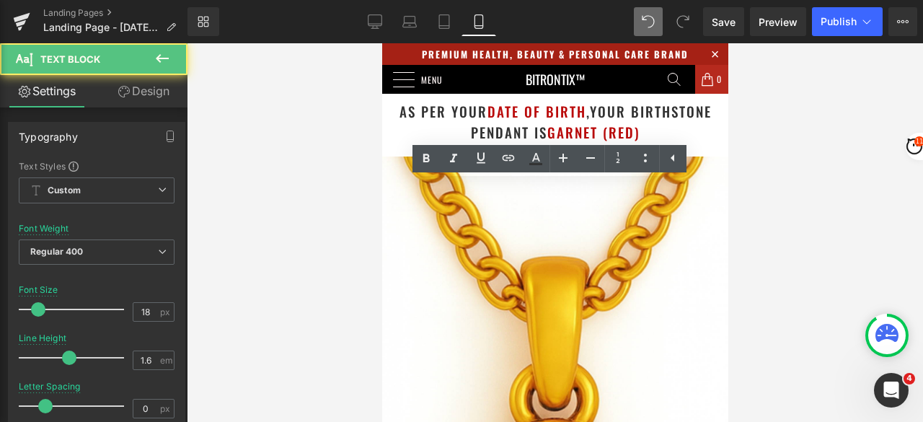
drag, startPoint x: 388, startPoint y: 190, endPoint x: 510, endPoint y: 190, distance: 122.5
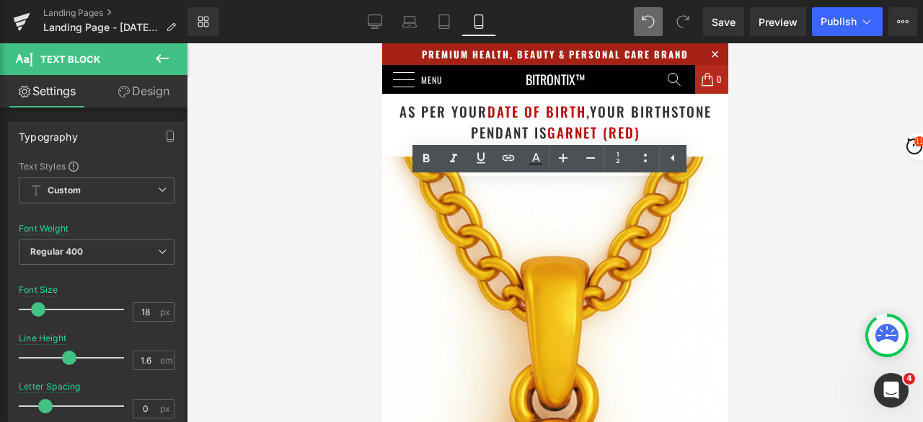
drag, startPoint x: 537, startPoint y: 195, endPoint x: 391, endPoint y: 197, distance: 146.3
click at [427, 156] on icon at bounding box center [425, 158] width 17 height 17
drag, startPoint x: 545, startPoint y: 190, endPoint x: 521, endPoint y: 206, distance: 28.6
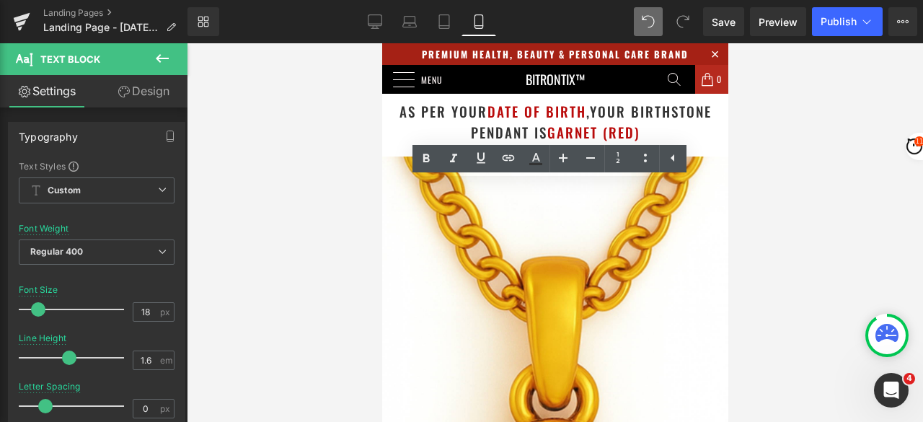
drag, startPoint x: 636, startPoint y: 192, endPoint x: 570, endPoint y: 210, distance: 68.5
click at [427, 161] on icon at bounding box center [426, 158] width 6 height 9
drag, startPoint x: 610, startPoint y: 293, endPoint x: 610, endPoint y: 285, distance: 8.7
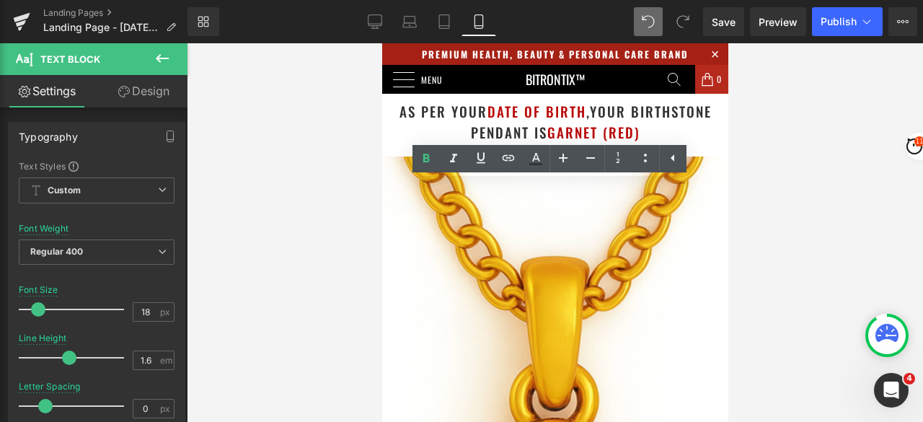
drag, startPoint x: 595, startPoint y: 213, endPoint x: 689, endPoint y: 231, distance: 95.4
click at [428, 156] on icon at bounding box center [426, 158] width 6 height 9
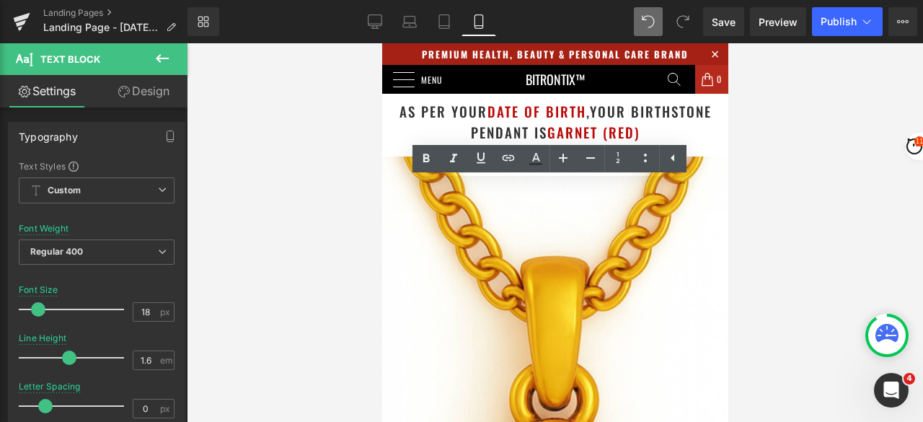
drag, startPoint x: 472, startPoint y: 254, endPoint x: 616, endPoint y: 254, distance: 143.4
click at [421, 158] on icon at bounding box center [425, 158] width 17 height 17
drag, startPoint x: 551, startPoint y: 277, endPoint x: 388, endPoint y: 277, distance: 162.9
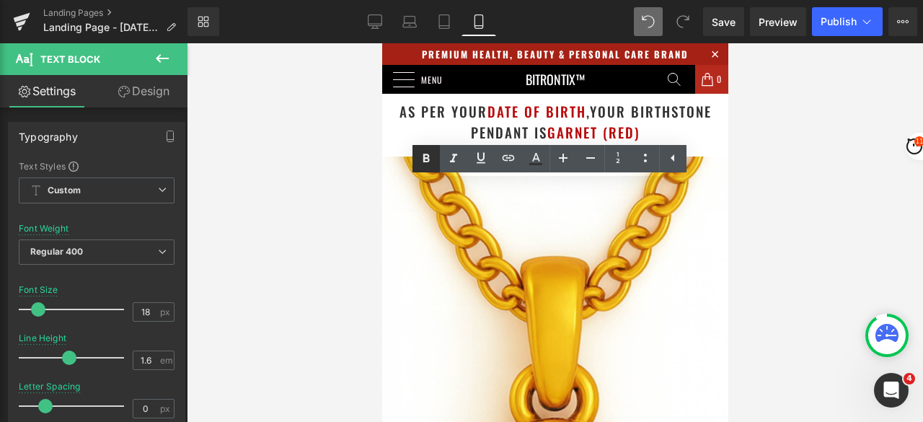
click at [423, 162] on icon at bounding box center [425, 158] width 17 height 17
click at [811, 231] on div at bounding box center [555, 232] width 736 height 378
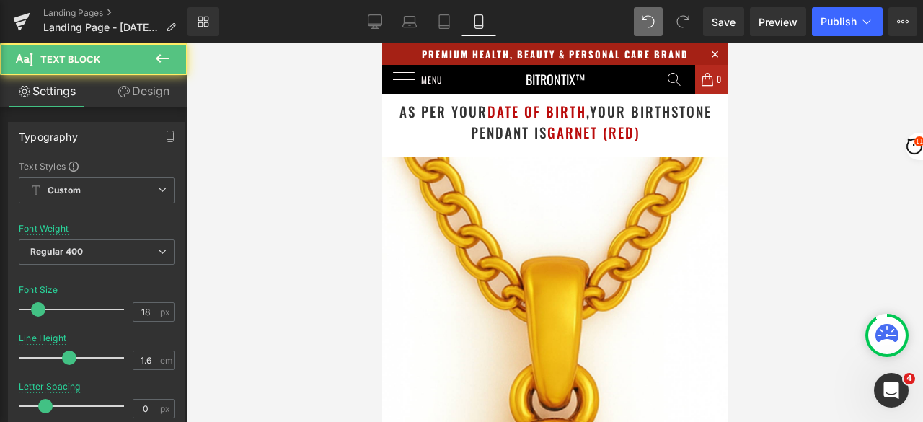
drag, startPoint x: 528, startPoint y: 231, endPoint x: 577, endPoint y: 272, distance: 63.9
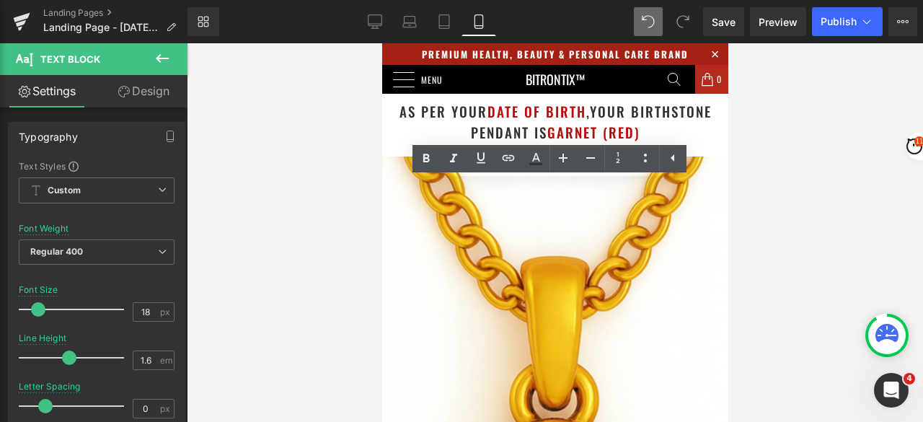
copy div "attract luck in your favour to achieve more wealth, health, prosperity and for …"
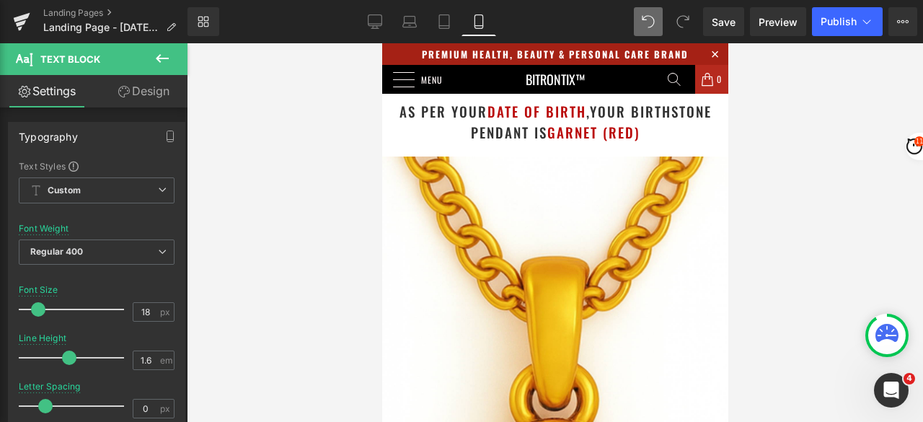
scroll to position [432, 0]
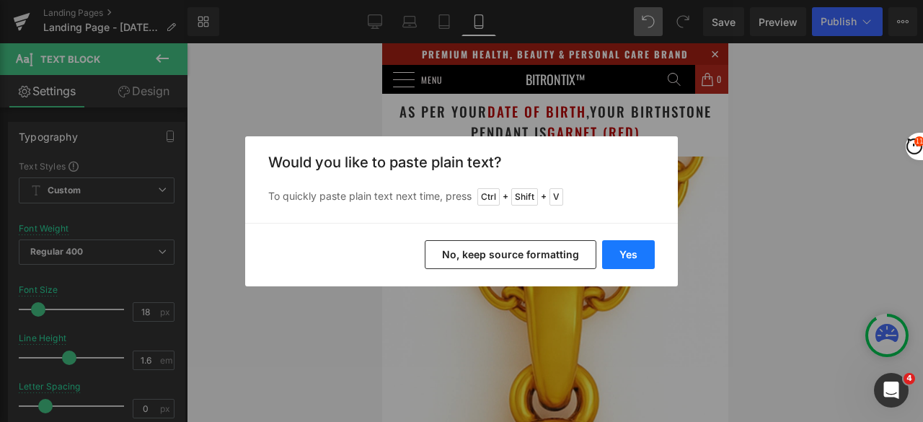
drag, startPoint x: 642, startPoint y: 243, endPoint x: 334, endPoint y: 191, distance: 312.1
click at [642, 243] on button "Yes" at bounding box center [628, 254] width 53 height 29
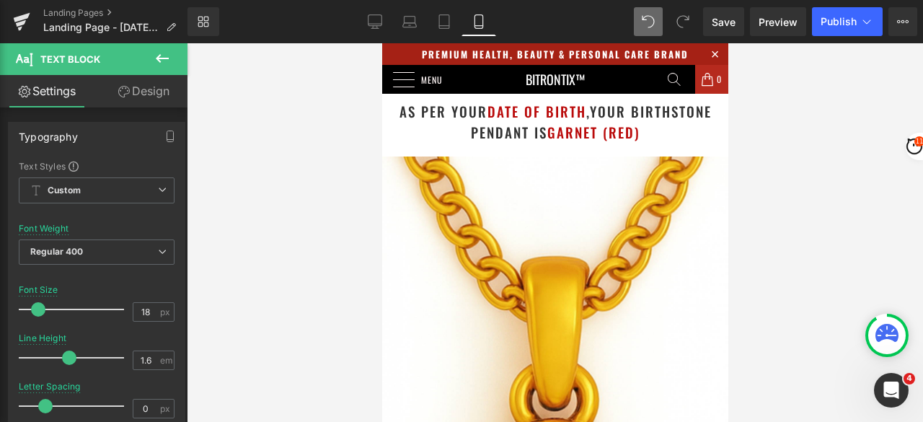
scroll to position [577, 0]
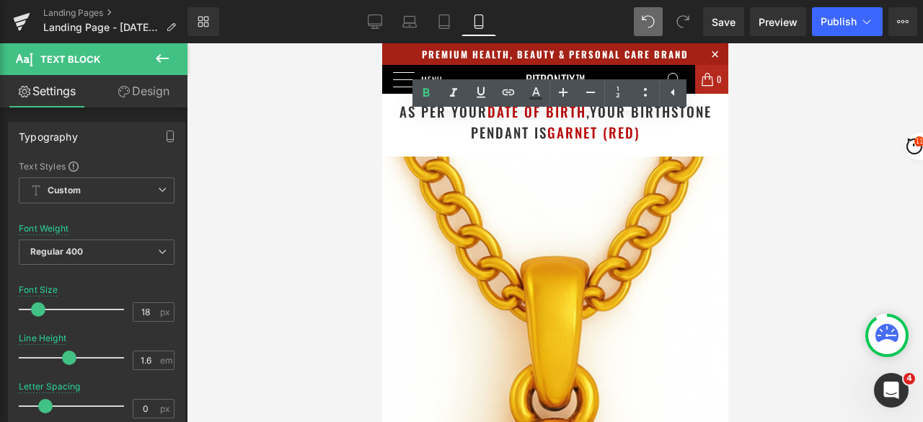
drag, startPoint x: 496, startPoint y: 237, endPoint x: 396, endPoint y: 200, distance: 107.0
copy span "It will attract luck in your favour to achieve more wealth, health, prosperity …"
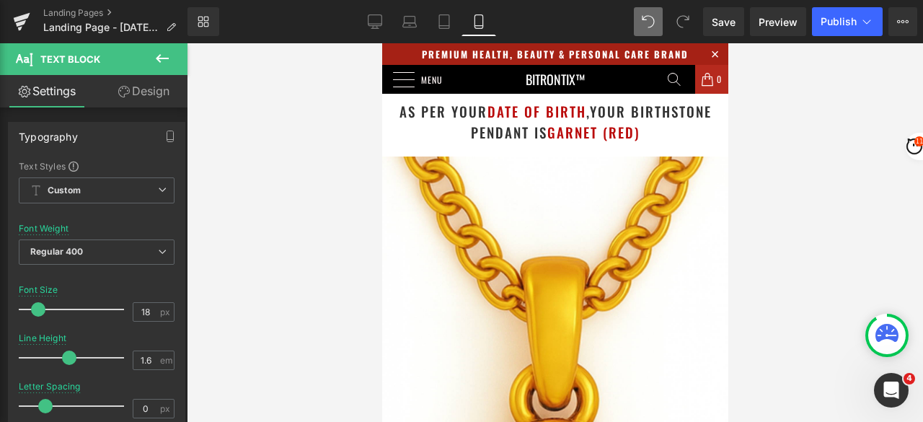
click at [794, 149] on div at bounding box center [555, 232] width 736 height 378
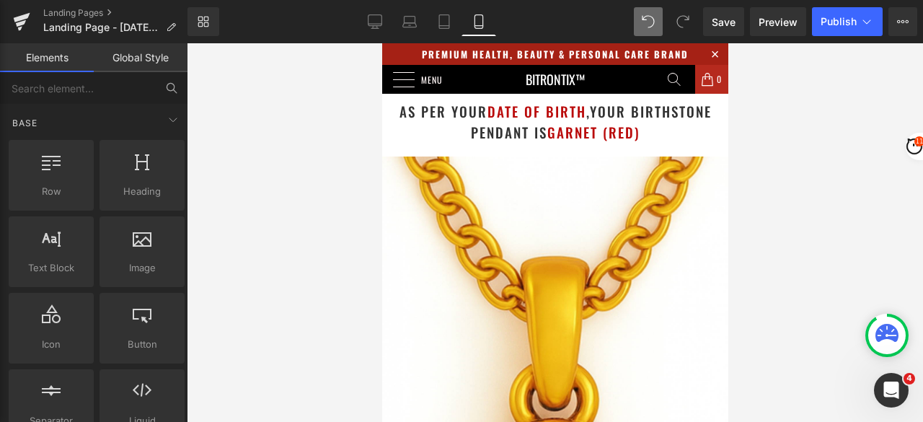
scroll to position [432, 0]
click at [794, 188] on div at bounding box center [555, 232] width 736 height 378
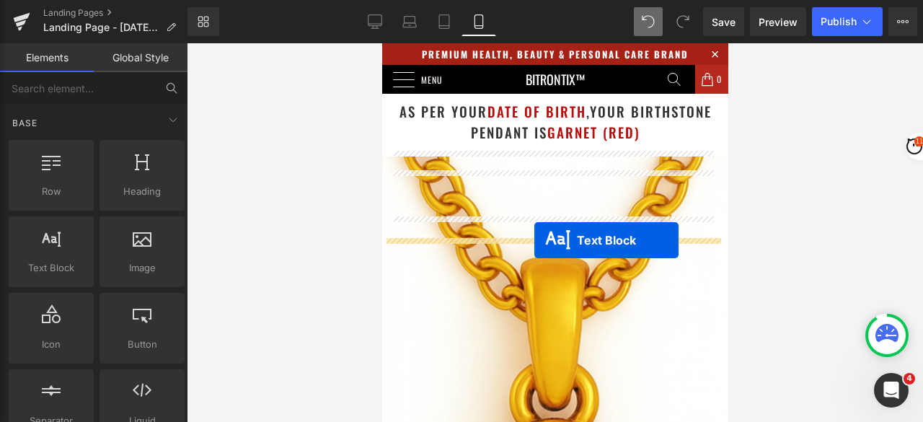
drag, startPoint x: 534, startPoint y: 156, endPoint x: 533, endPoint y: 240, distance: 84.3
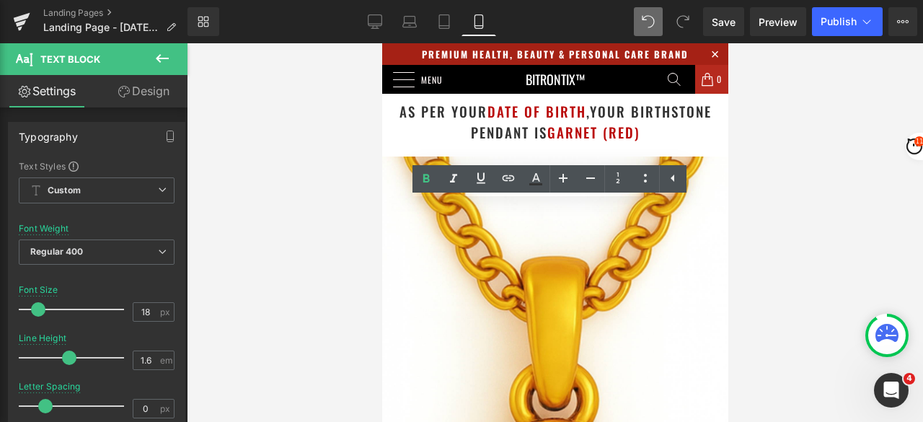
drag, startPoint x: 564, startPoint y: 297, endPoint x: 396, endPoint y: 210, distance: 188.3
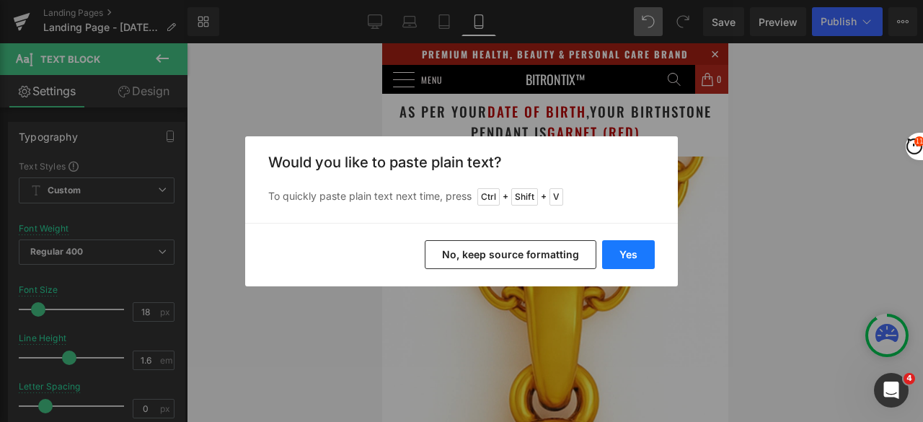
drag, startPoint x: 619, startPoint y: 246, endPoint x: 237, endPoint y: 203, distance: 384.4
click at [619, 246] on button "Yes" at bounding box center [628, 254] width 53 height 29
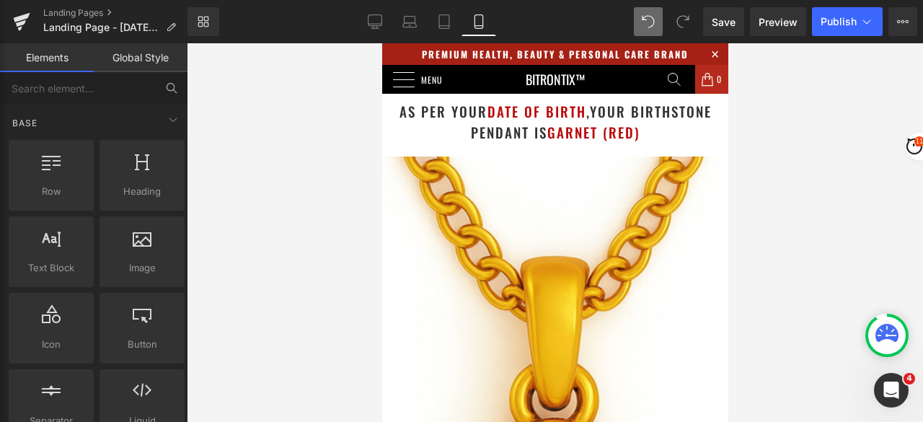
click at [778, 192] on div at bounding box center [555, 232] width 736 height 378
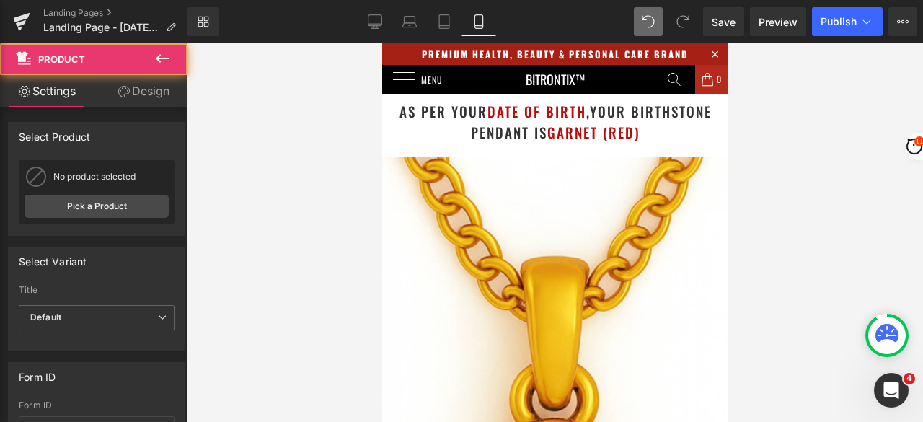
drag, startPoint x: 538, startPoint y: 182, endPoint x: 535, endPoint y: 164, distance: 19.0
click at [855, 177] on div at bounding box center [555, 232] width 736 height 378
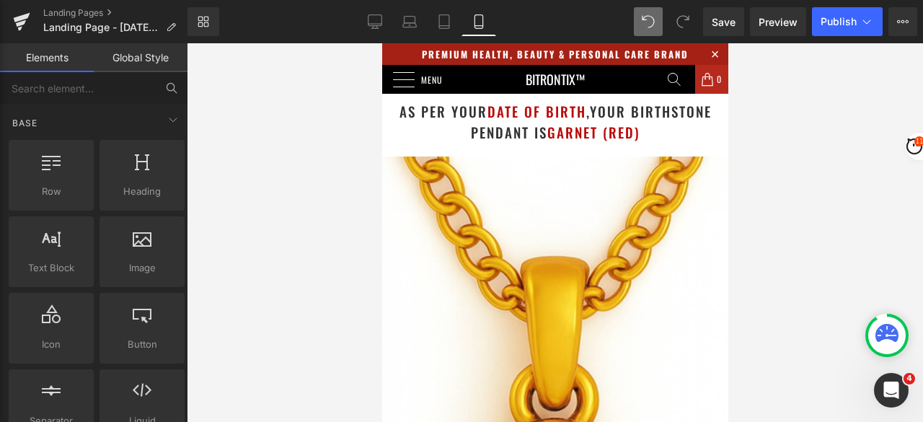
click at [849, 164] on div at bounding box center [555, 232] width 736 height 378
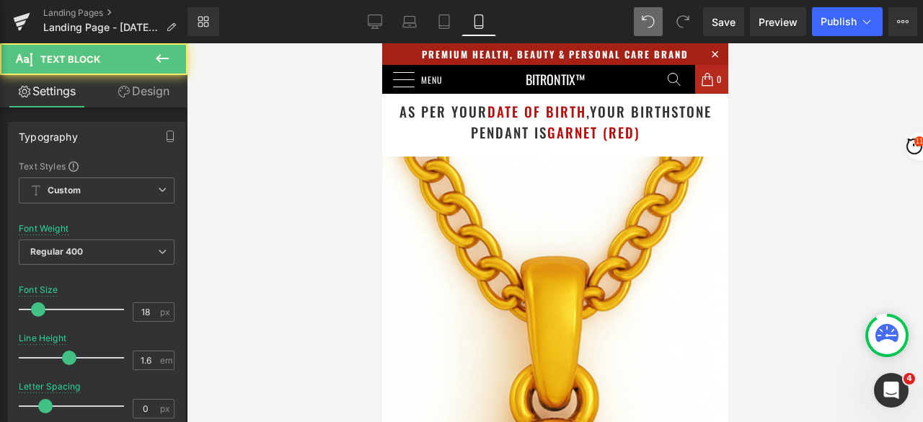
drag, startPoint x: 466, startPoint y: 197, endPoint x: 404, endPoint y: 194, distance: 62.8
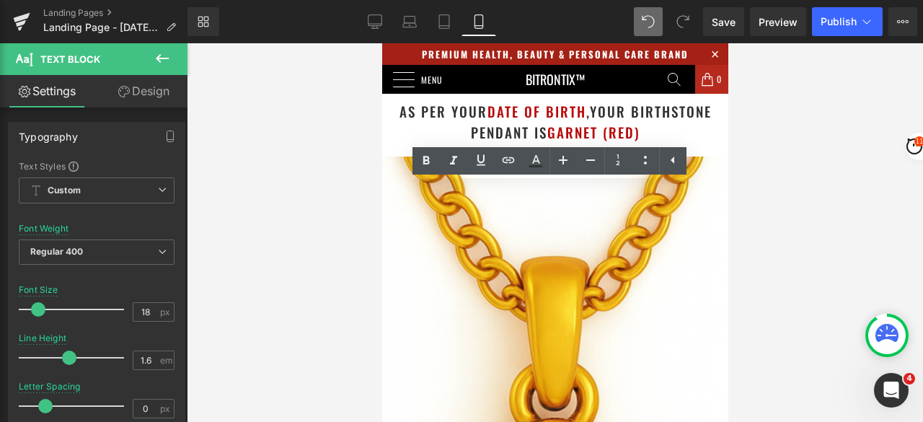
drag, startPoint x: 467, startPoint y: 194, endPoint x: 397, endPoint y: 194, distance: 69.9
click at [429, 157] on icon at bounding box center [425, 160] width 17 height 17
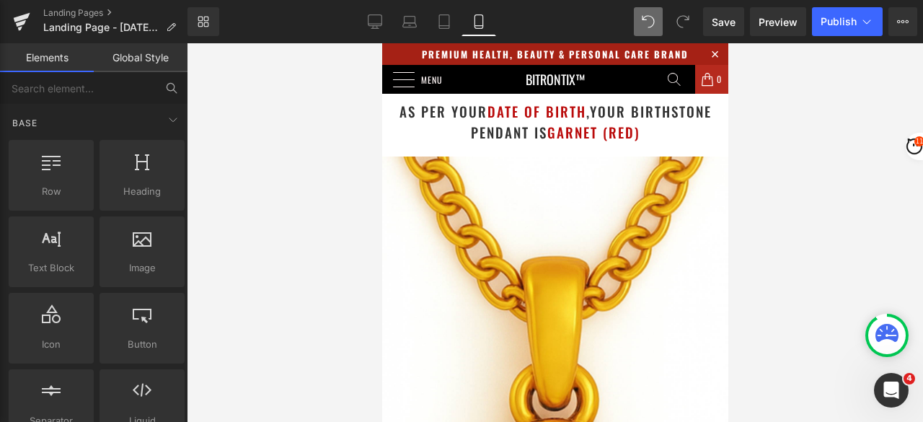
click at [778, 213] on div at bounding box center [555, 232] width 736 height 378
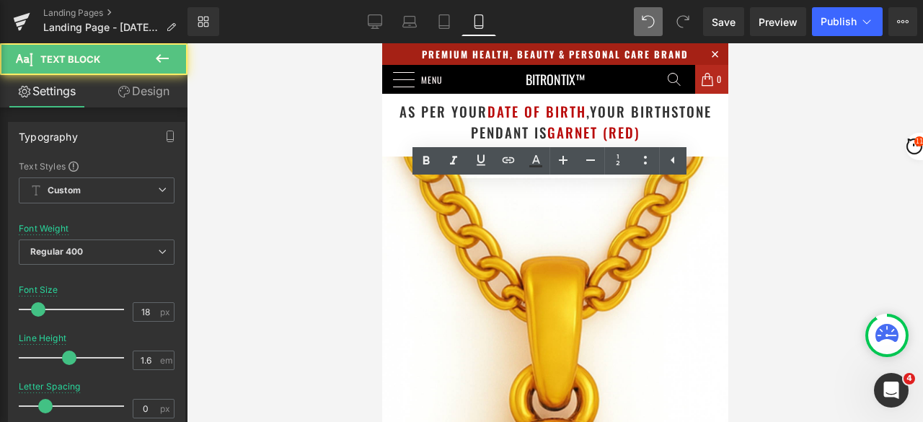
drag, startPoint x: 533, startPoint y: 193, endPoint x: 556, endPoint y: 195, distance: 23.2
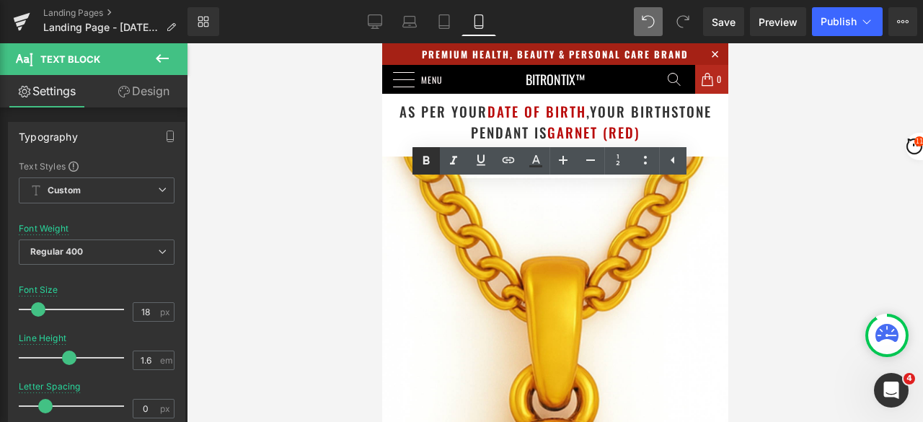
click at [427, 161] on icon at bounding box center [426, 160] width 6 height 9
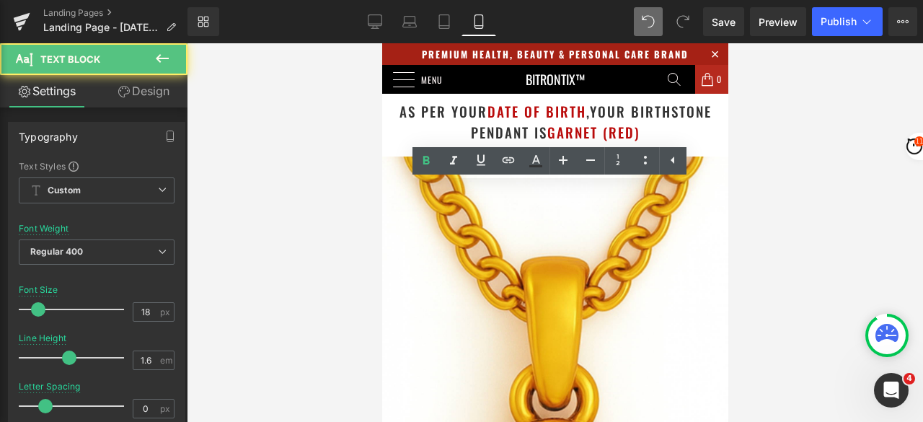
drag, startPoint x: 431, startPoint y: 216, endPoint x: 490, endPoint y: 233, distance: 61.6
click at [424, 154] on icon at bounding box center [425, 160] width 17 height 17
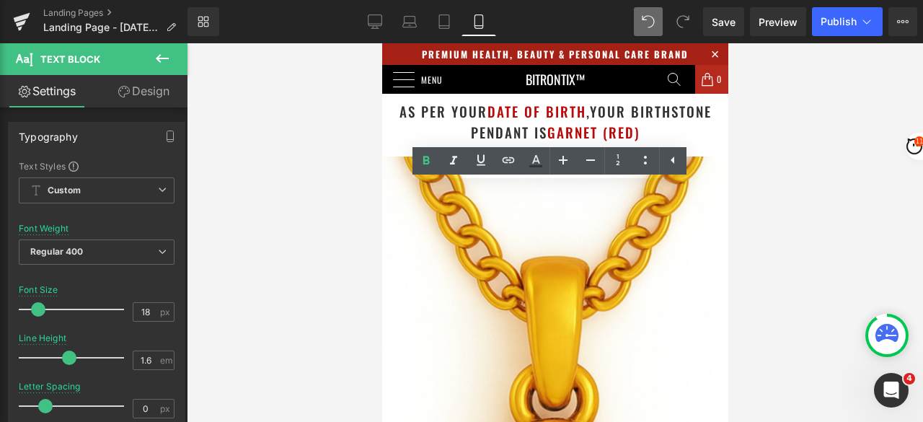
click at [817, 158] on div at bounding box center [555, 232] width 736 height 378
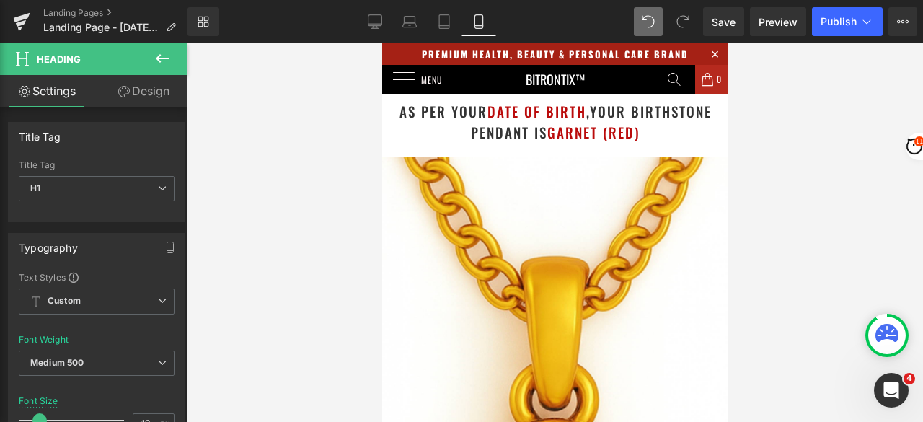
click at [138, 90] on link "Design" at bounding box center [144, 91] width 94 height 32
click at [0, 0] on div "Spacing" at bounding box center [0, 0] width 0 height 0
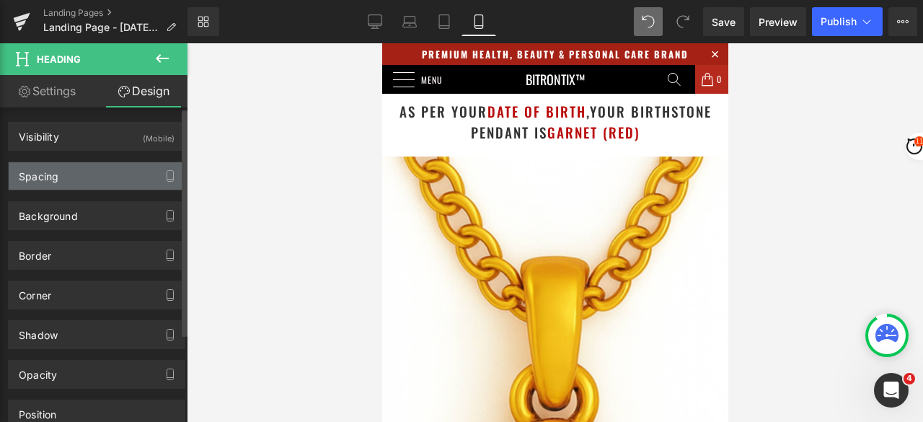
type input "20"
type input "0"
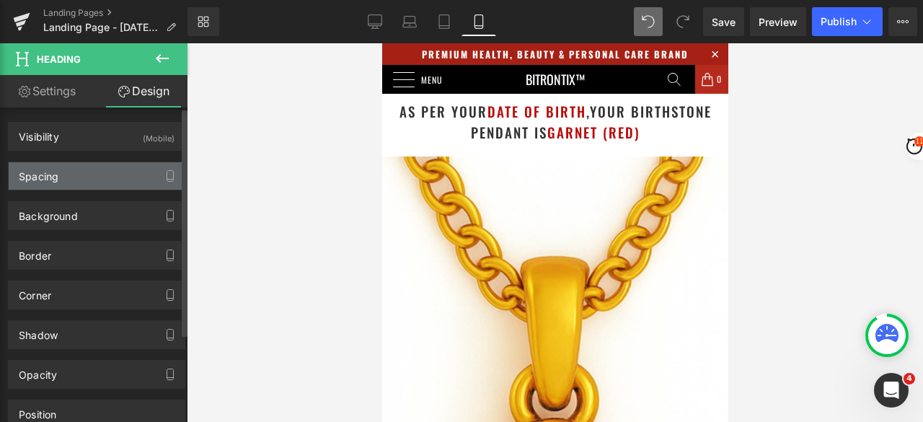
type input "0"
click at [55, 174] on div "Spacing" at bounding box center [39, 172] width 40 height 20
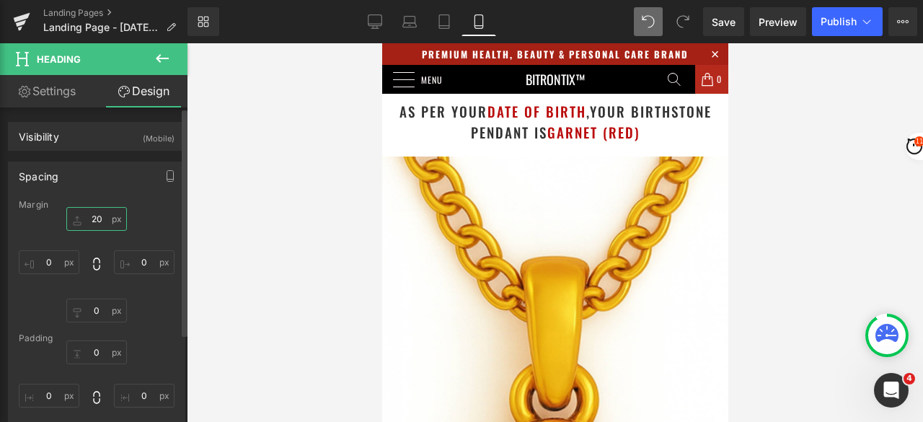
click at [98, 218] on input "20" at bounding box center [96, 219] width 61 height 24
type input "40"
click at [832, 172] on div at bounding box center [555, 232] width 736 height 378
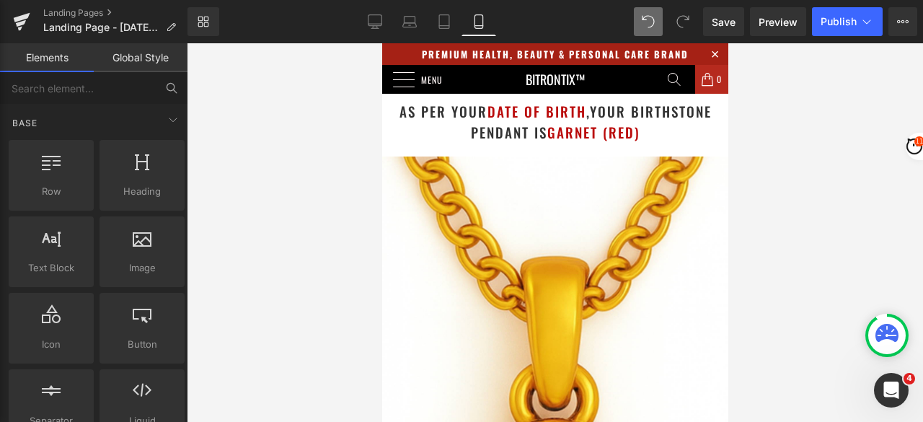
scroll to position [2377, 0]
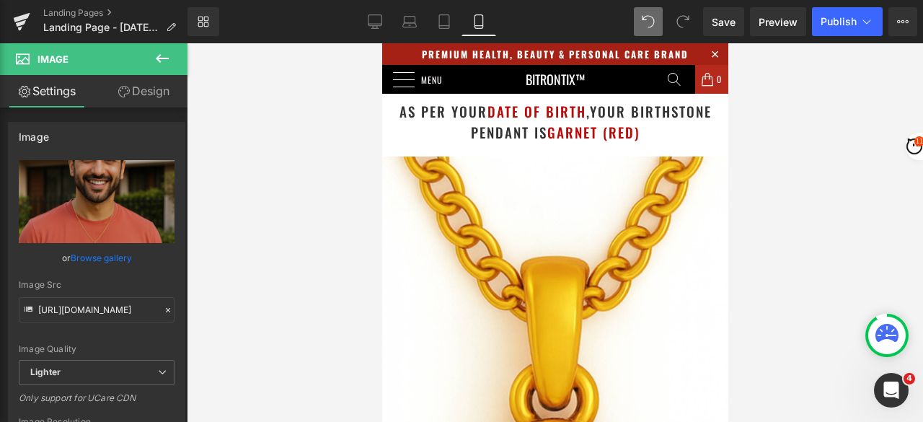
click at [820, 100] on div at bounding box center [555, 232] width 736 height 378
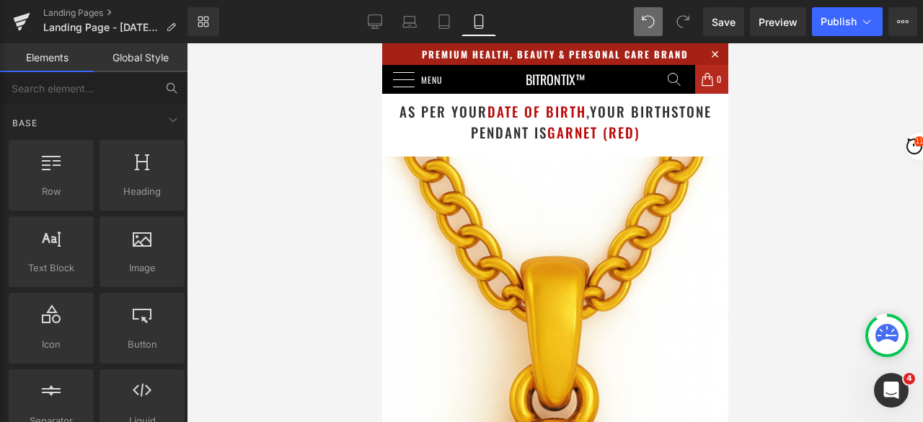
scroll to position [2624, 0]
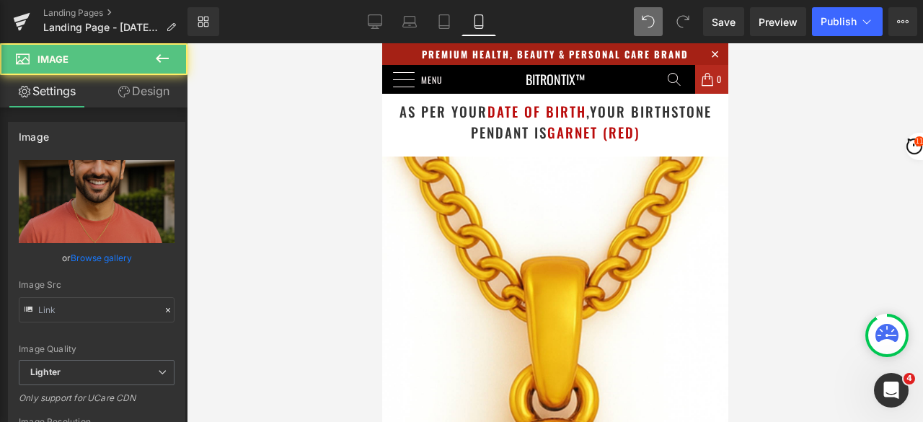
type input "[URL][DOMAIN_NAME]"
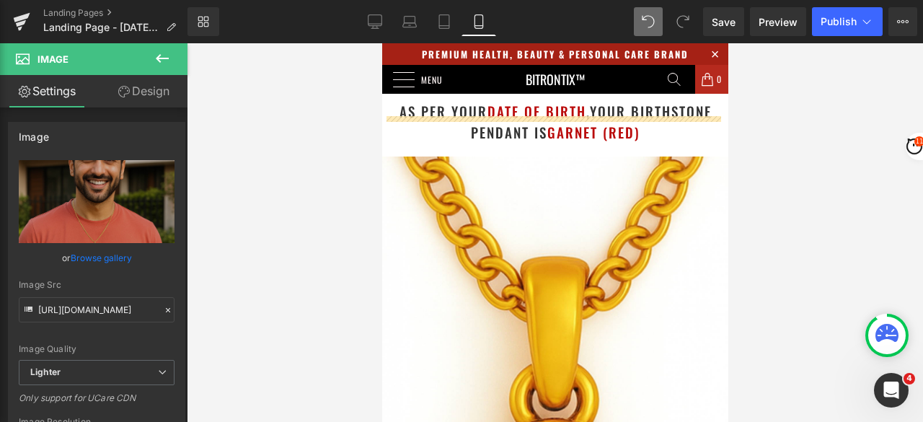
scroll to position [2605, 0]
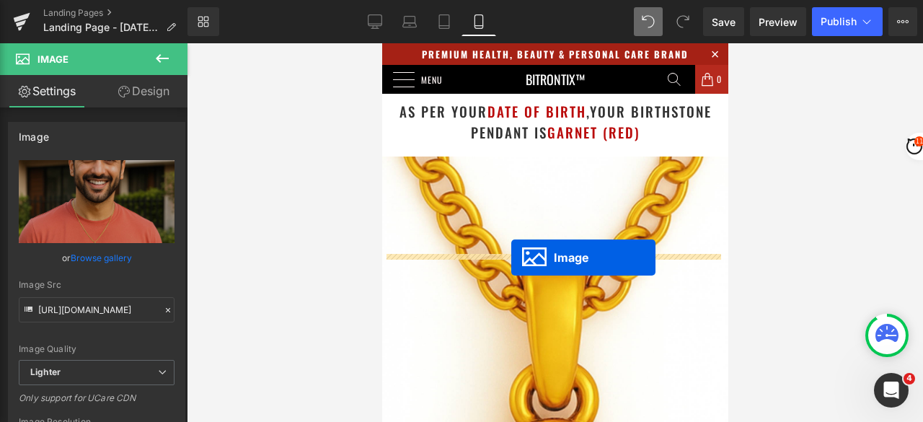
drag, startPoint x: 535, startPoint y: 136, endPoint x: 510, endPoint y: 257, distance: 124.2
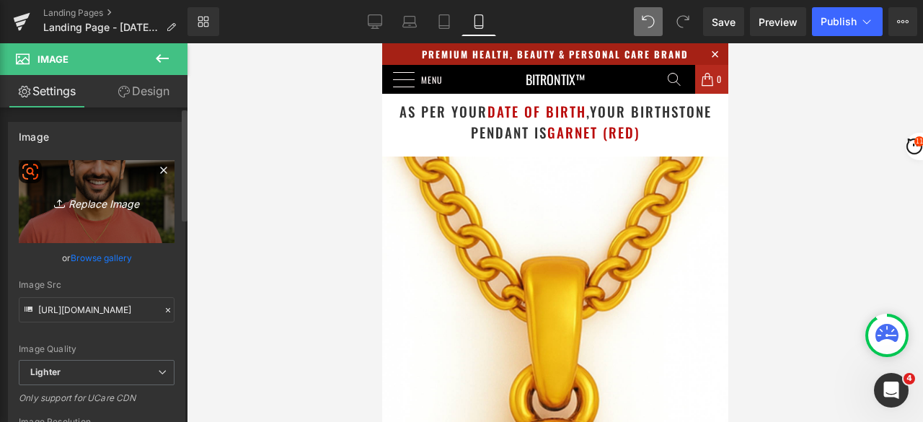
click at [81, 213] on link "Replace Image" at bounding box center [97, 201] width 156 height 83
type input "C:\fakepath\Jan_Girl_Park.png"
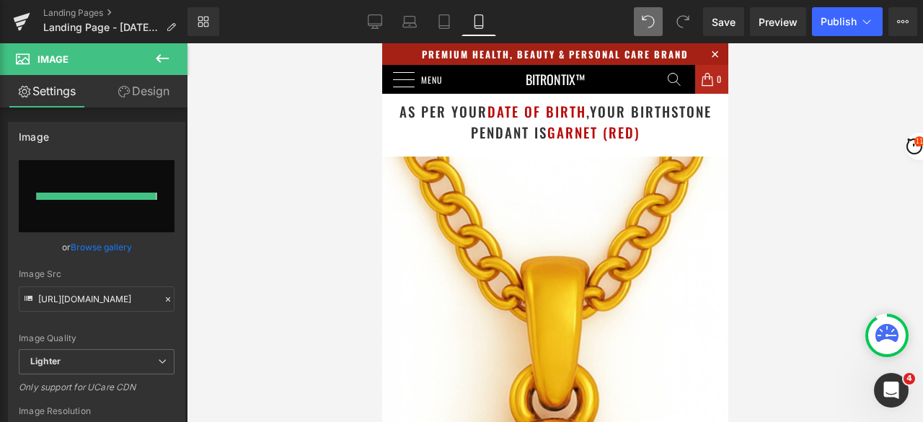
type input "[URL][DOMAIN_NAME]"
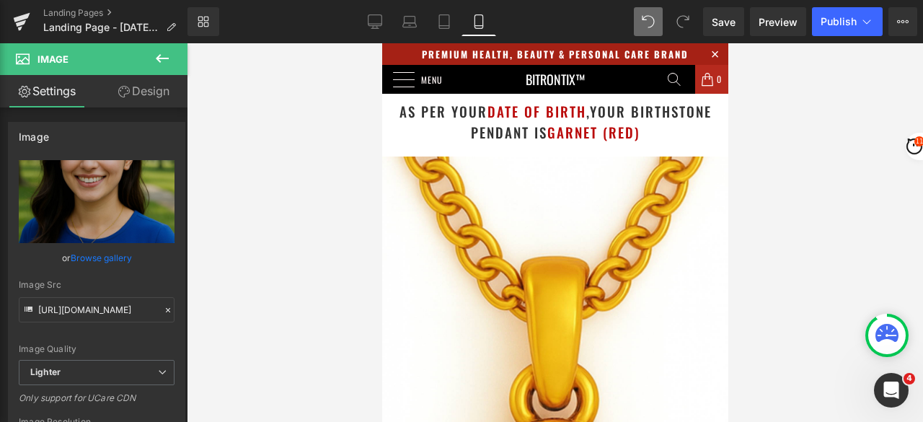
scroll to position [2533, 0]
click at [773, 192] on div at bounding box center [555, 232] width 736 height 378
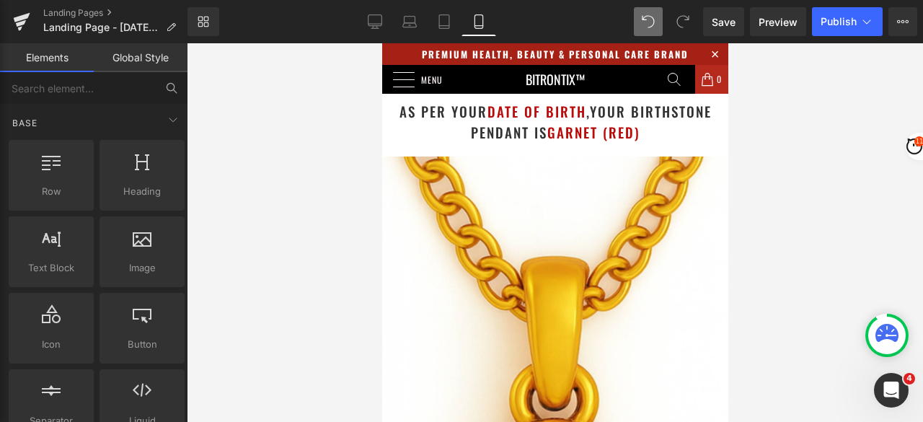
click at [799, 188] on div at bounding box center [555, 232] width 736 height 378
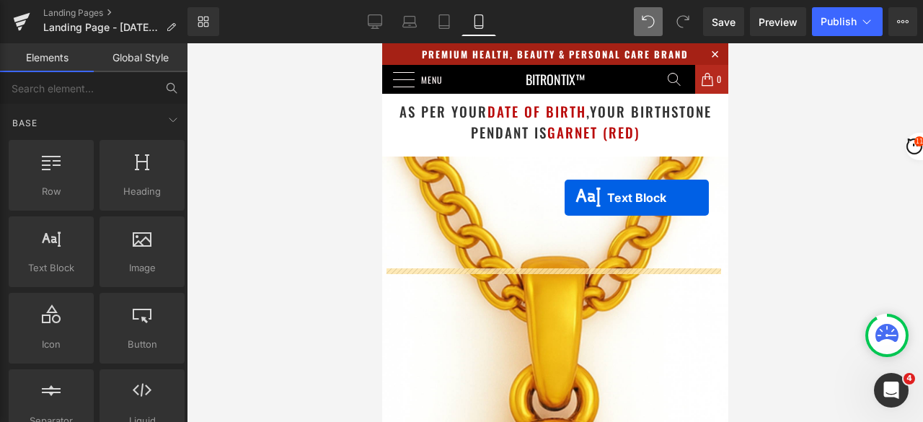
scroll to position [3109, 0]
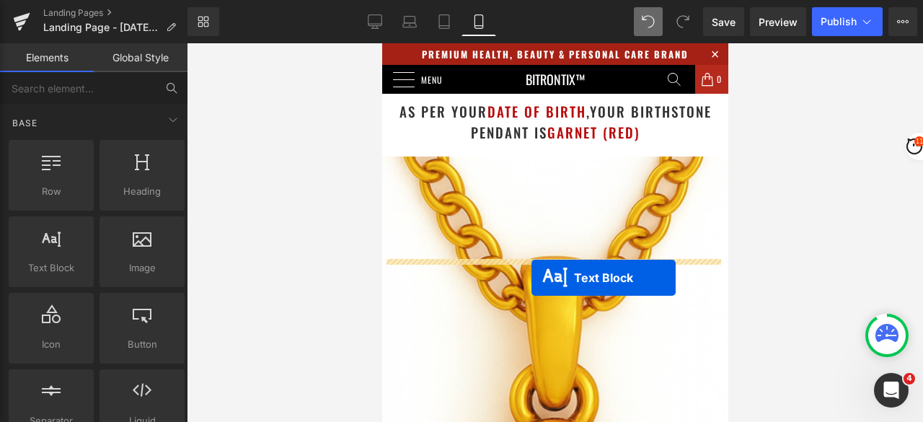
drag, startPoint x: 539, startPoint y: 221, endPoint x: 530, endPoint y: 277, distance: 57.6
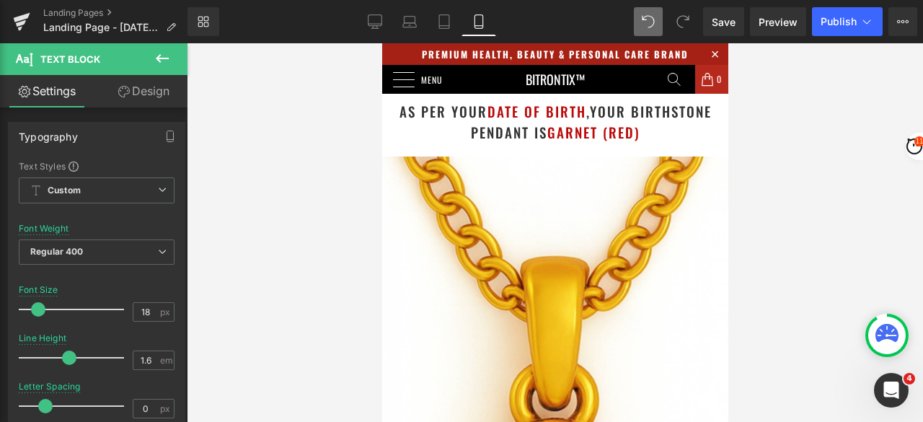
scroll to position [3210, 0]
click at [831, 23] on span "Publish" at bounding box center [838, 22] width 36 height 12
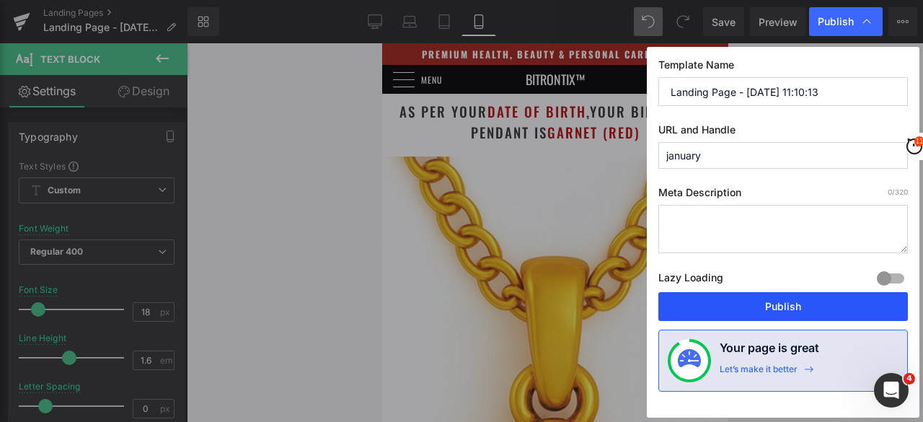
click at [765, 303] on button "Publish" at bounding box center [782, 306] width 249 height 29
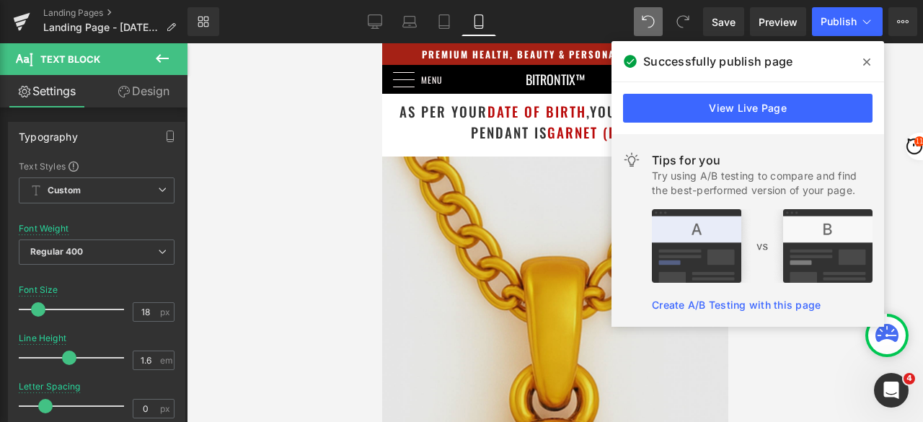
scroll to position [399, 0]
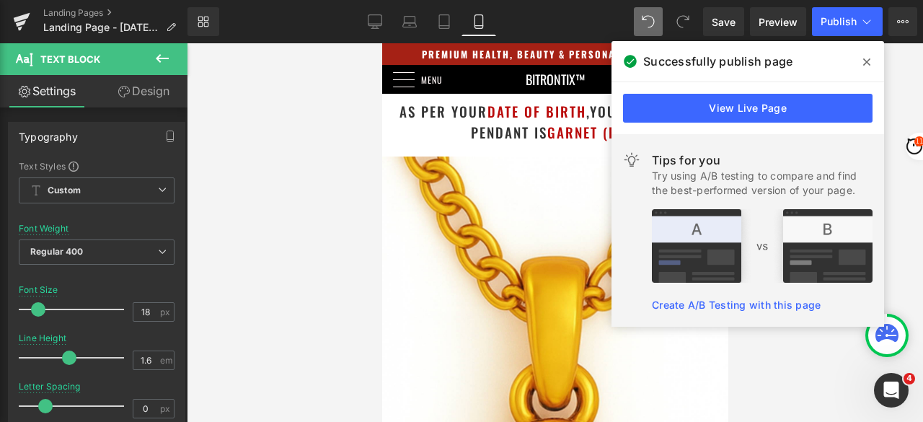
click at [869, 66] on icon at bounding box center [866, 62] width 7 height 12
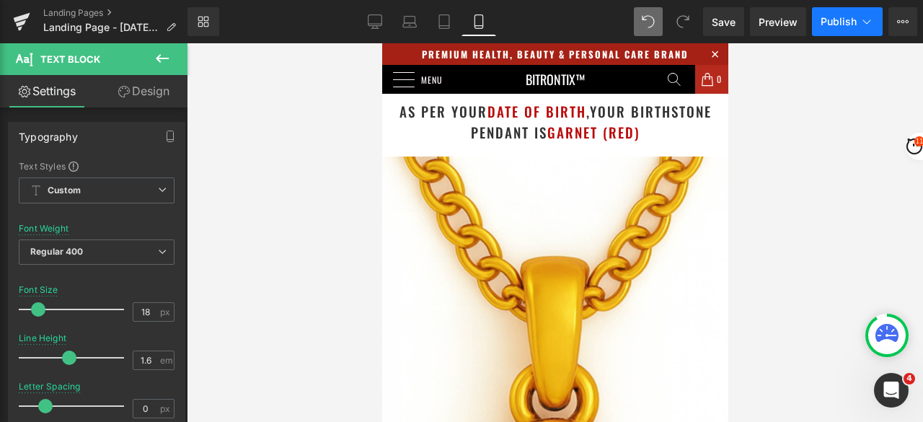
click at [827, 19] on span "Publish" at bounding box center [838, 22] width 36 height 12
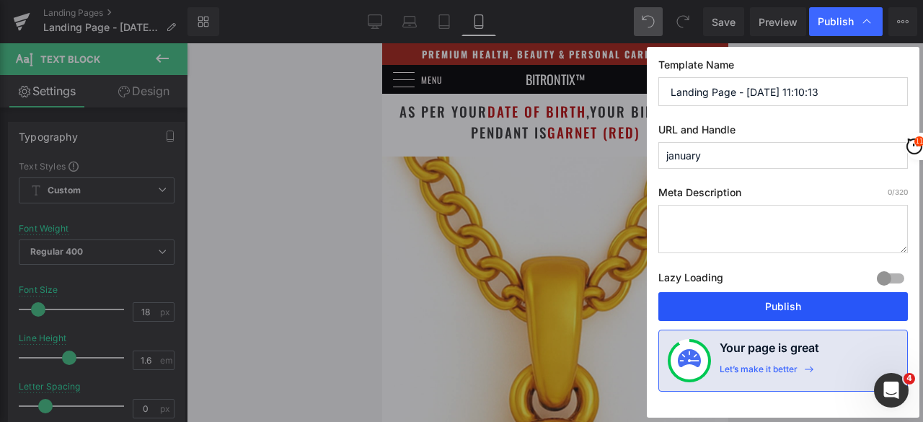
drag, startPoint x: 694, startPoint y: 298, endPoint x: 226, endPoint y: 195, distance: 479.7
click at [694, 298] on button "Publish" at bounding box center [782, 306] width 249 height 29
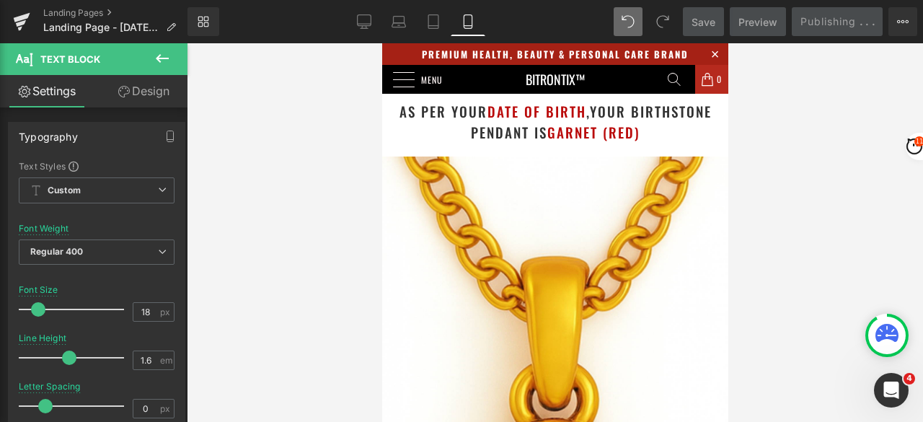
scroll to position [688, 0]
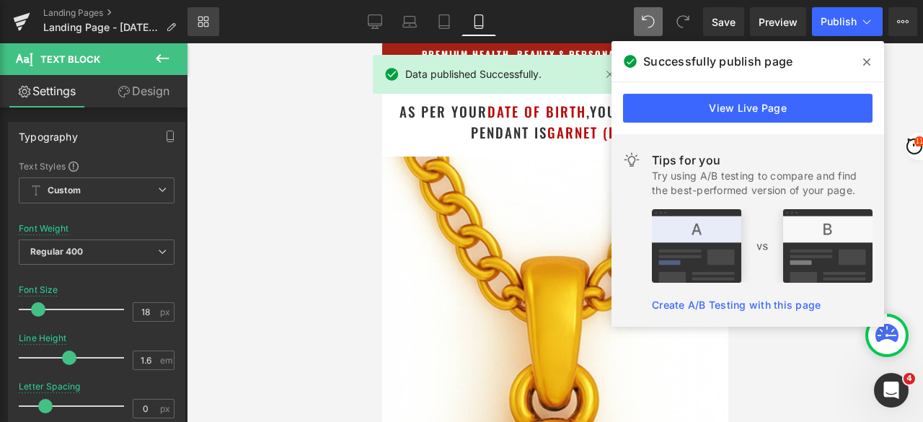
click at [204, 26] on icon at bounding box center [206, 24] width 5 height 5
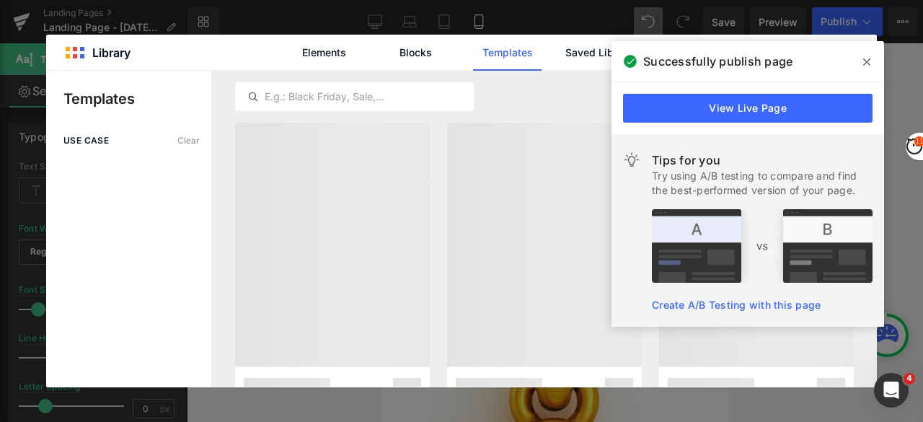
click at [869, 66] on icon at bounding box center [866, 62] width 7 height 12
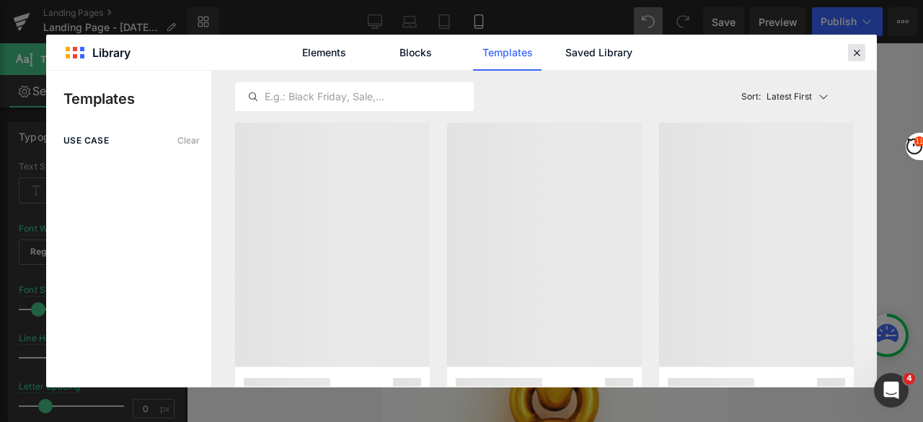
click at [855, 52] on icon at bounding box center [856, 52] width 13 height 13
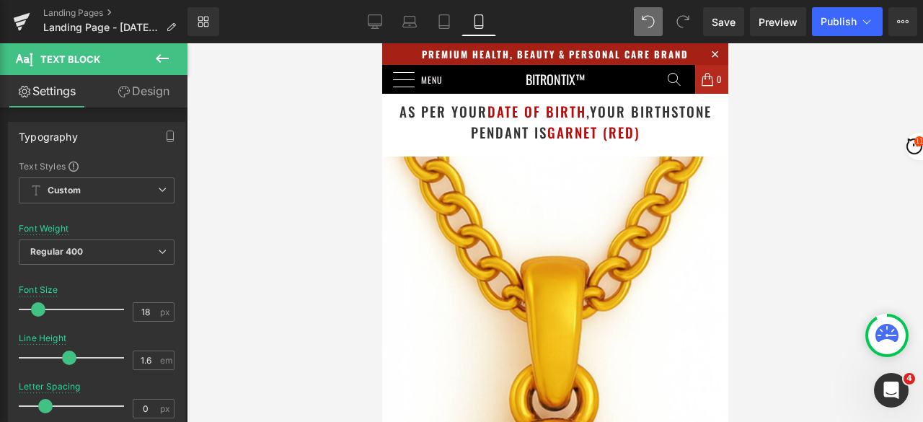
click at [319, 262] on div at bounding box center [555, 232] width 736 height 378
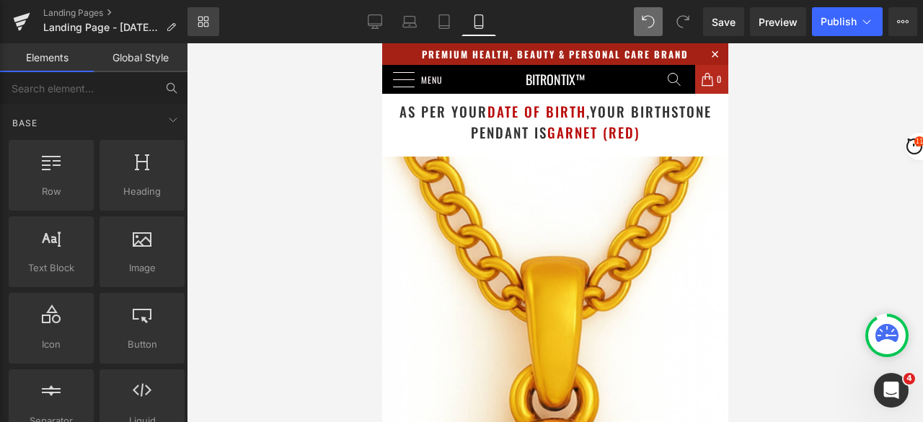
click at [210, 19] on link "Library" at bounding box center [203, 21] width 32 height 29
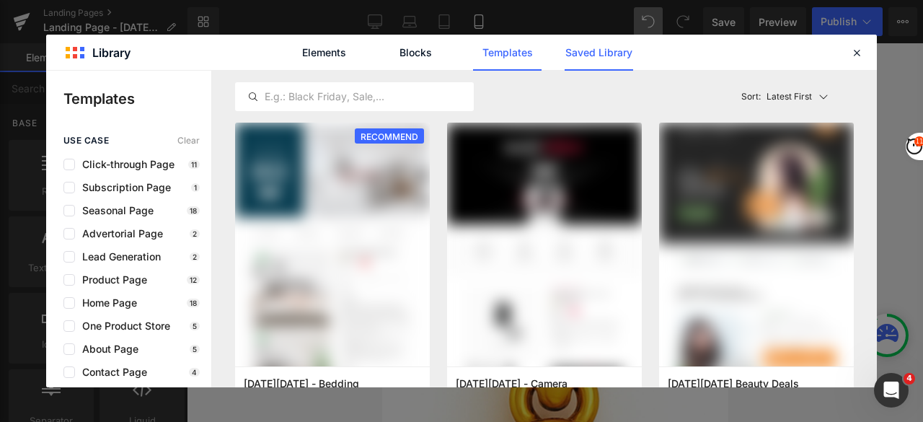
click at [591, 56] on link "Saved Library" at bounding box center [598, 53] width 68 height 36
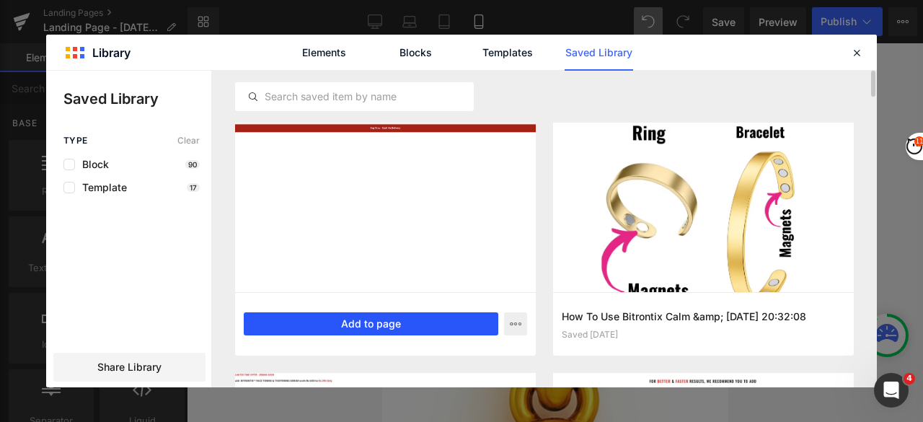
click at [370, 323] on button "Add to page" at bounding box center [371, 323] width 254 height 23
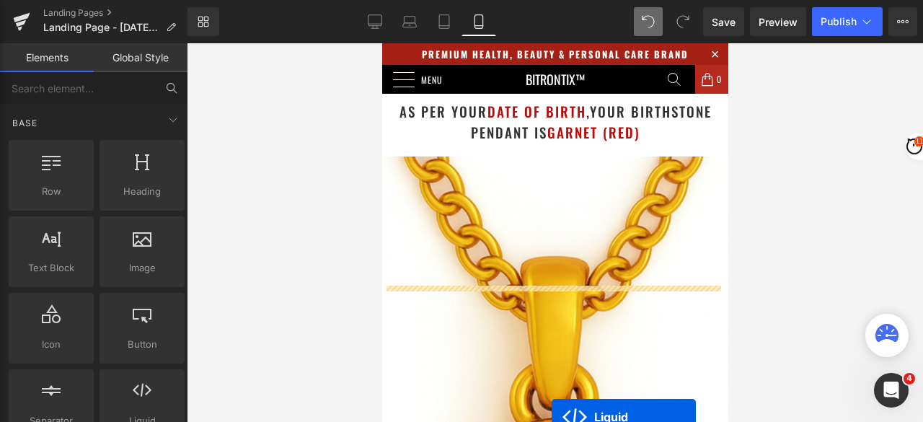
scroll to position [592, 0]
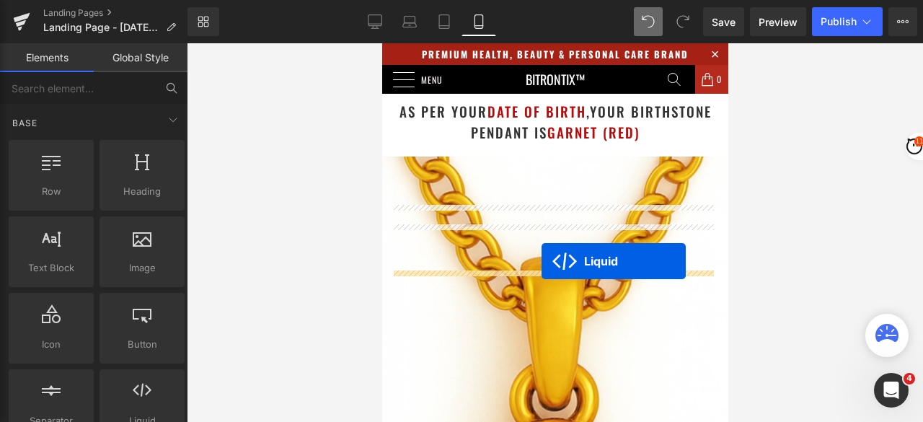
drag, startPoint x: 546, startPoint y: 133, endPoint x: 541, endPoint y: 261, distance: 128.4
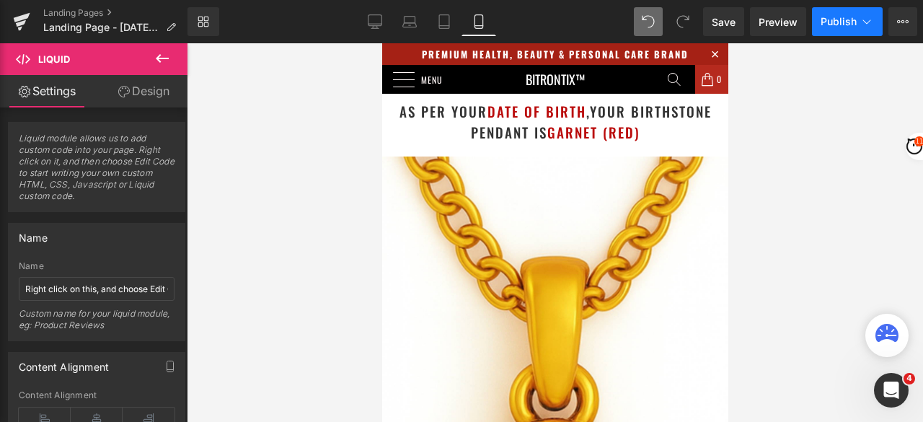
click at [822, 19] on span "Publish" at bounding box center [838, 22] width 36 height 12
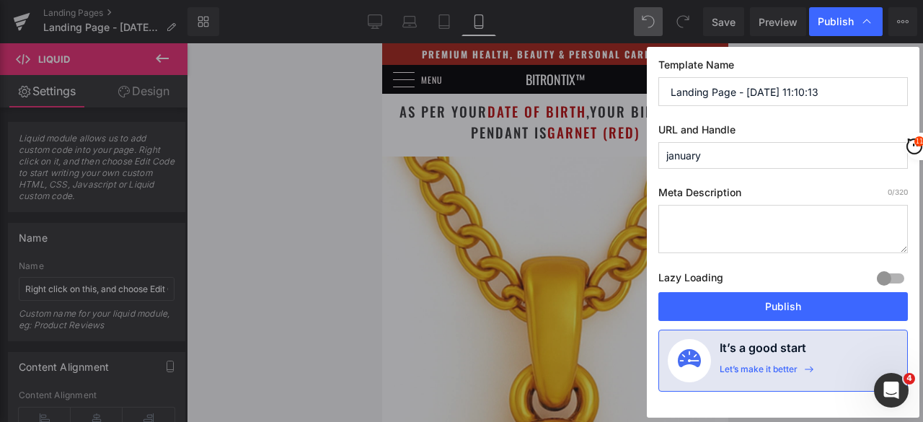
click at [739, 289] on div "Lazy Loading Build Upgrade plan to unlock" at bounding box center [782, 280] width 249 height 24
click at [741, 308] on button "Publish" at bounding box center [782, 306] width 249 height 29
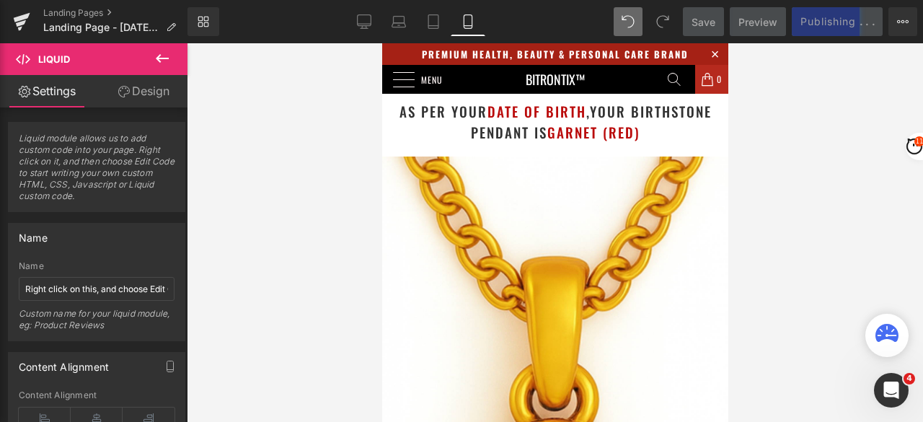
scroll to position [881, 0]
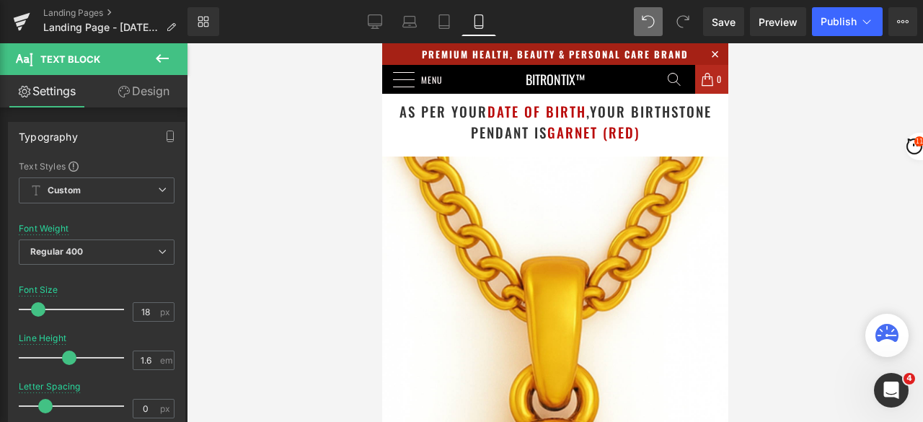
click at [788, 169] on div at bounding box center [555, 232] width 736 height 378
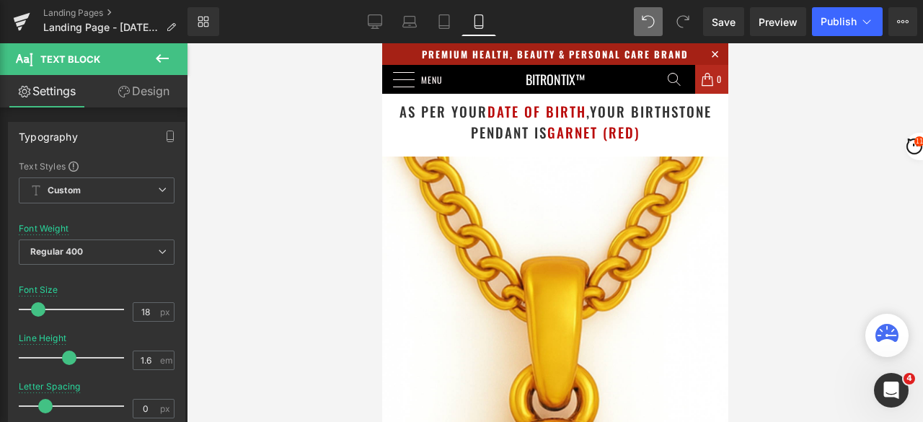
click at [783, 187] on div at bounding box center [555, 232] width 736 height 378
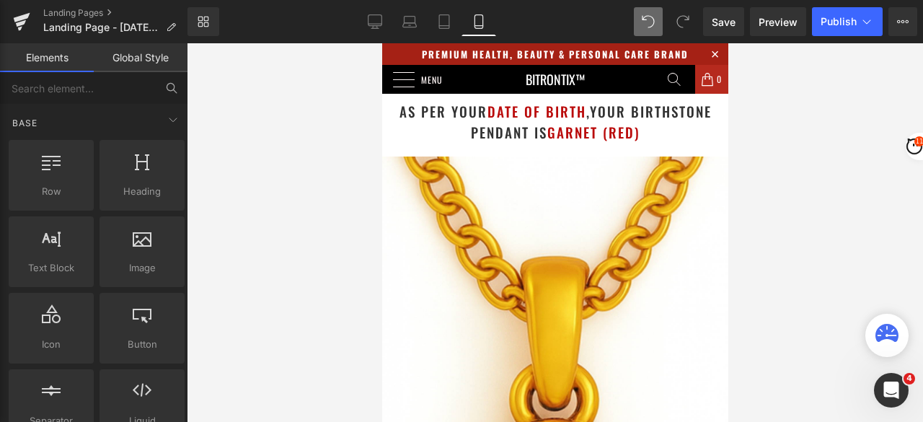
scroll to position [520, 0]
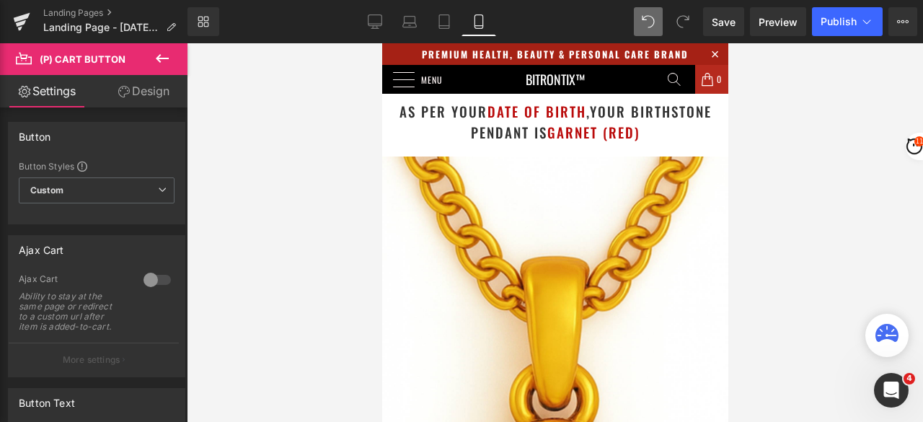
click at [152, 99] on link "Design" at bounding box center [144, 91] width 94 height 32
click at [0, 0] on div "Spacing" at bounding box center [0, 0] width 0 height 0
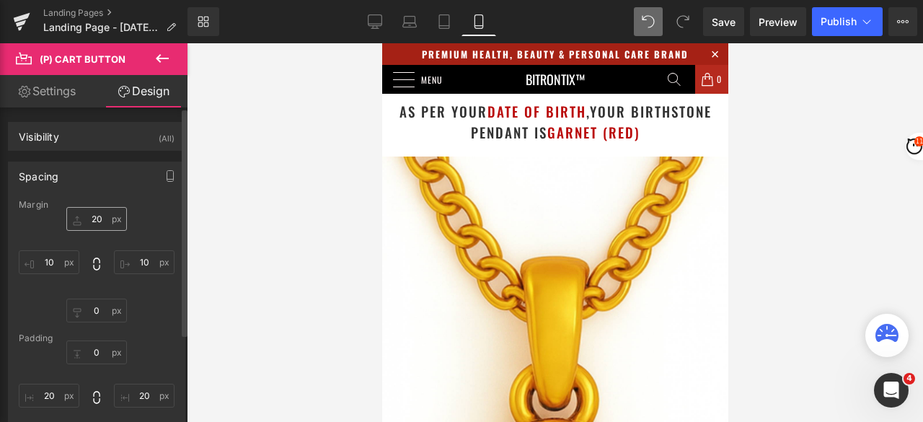
type input "20"
type input "10"
type input "0"
type input "10"
type input "0"
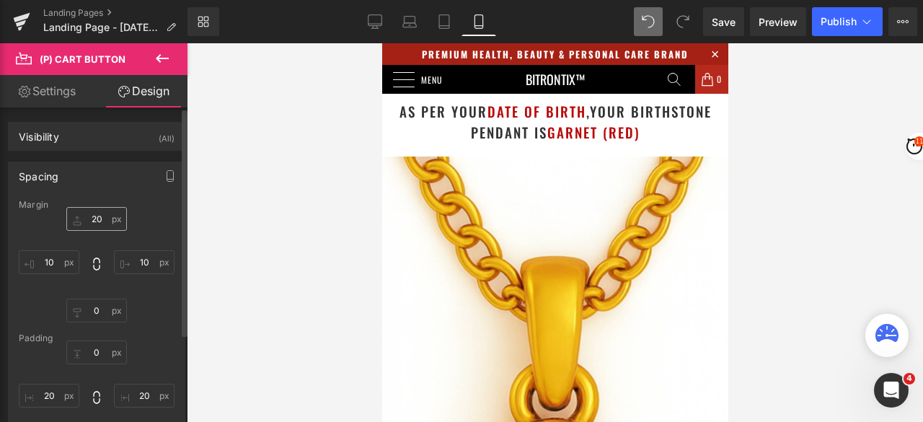
type input "20"
type input "0"
type input "20"
click at [50, 260] on input "10" at bounding box center [49, 262] width 61 height 24
click at [149, 262] on input "10" at bounding box center [144, 262] width 61 height 24
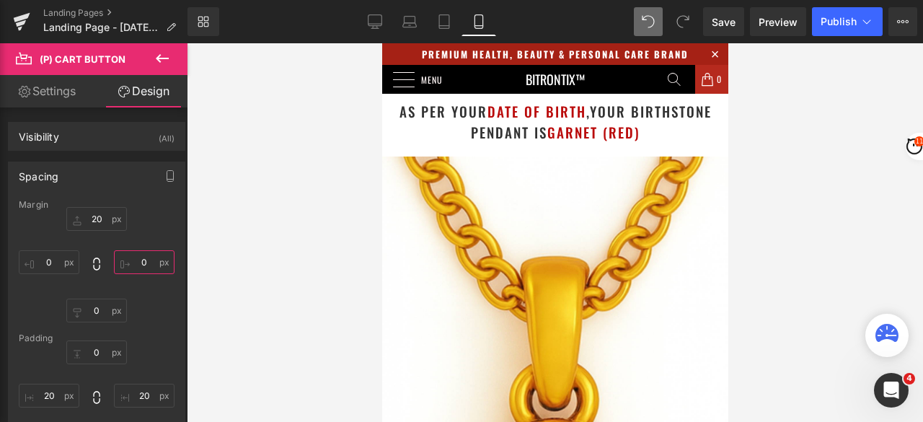
scroll to position [665, 0]
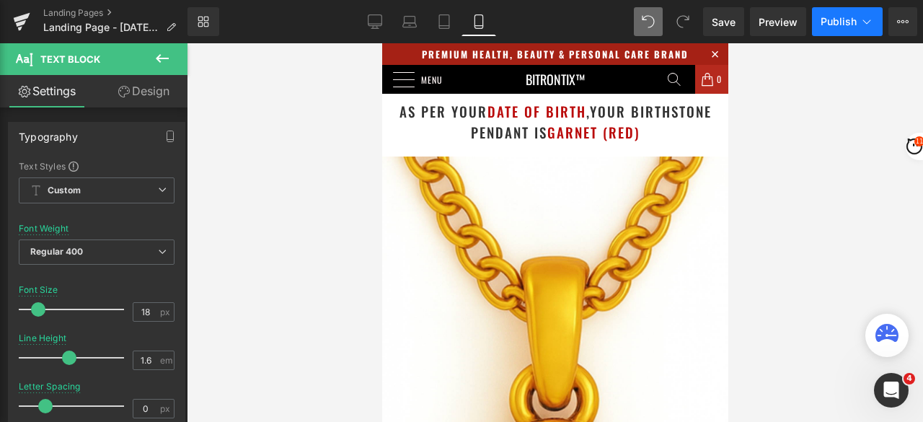
click at [833, 16] on span "Publish" at bounding box center [838, 22] width 36 height 12
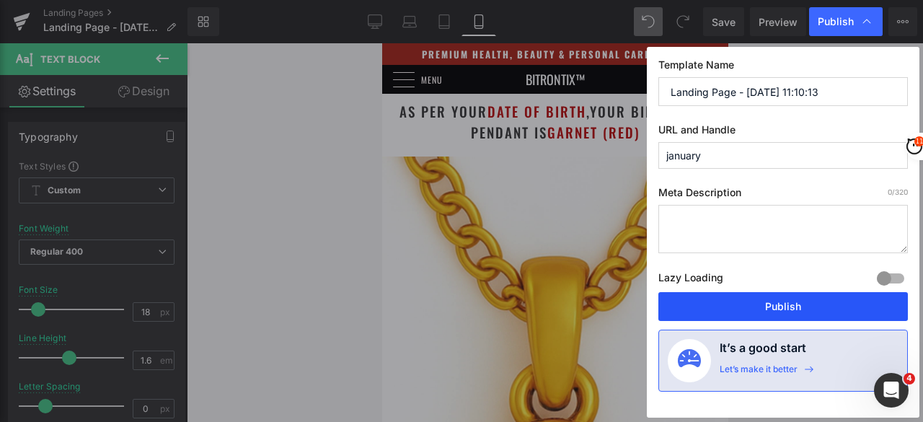
click at [803, 306] on button "Publish" at bounding box center [782, 306] width 249 height 29
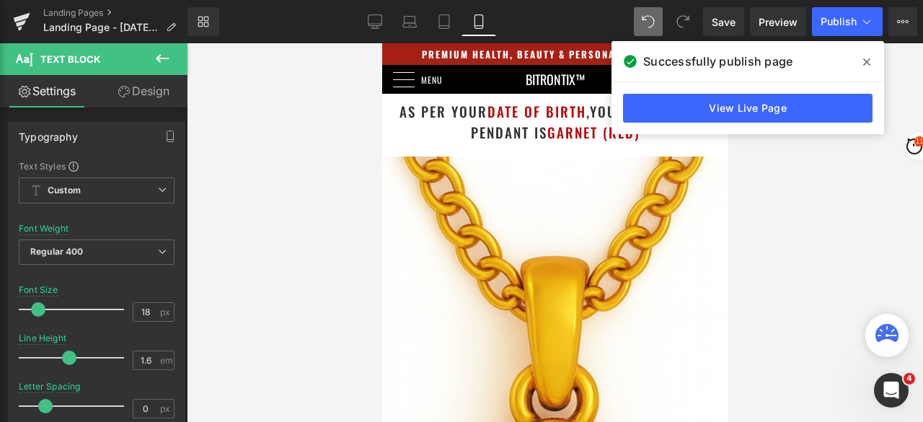
scroll to position [3403, 0]
drag, startPoint x: 428, startPoint y: 250, endPoint x: 570, endPoint y: 254, distance: 142.0
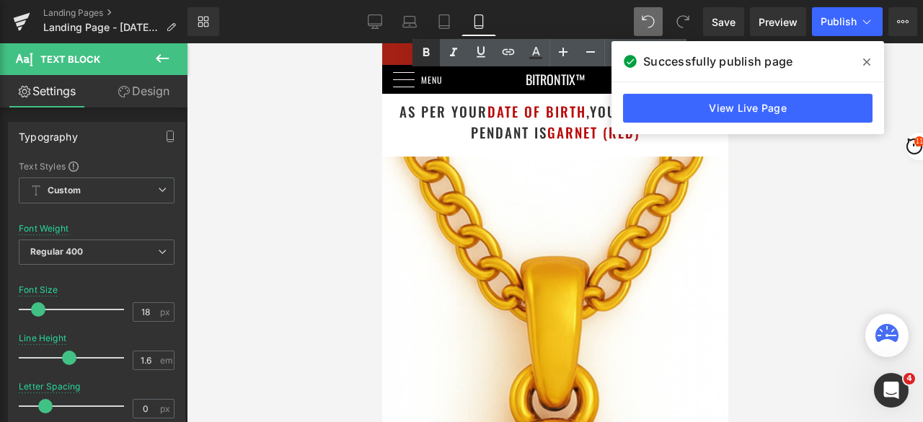
click at [426, 58] on icon at bounding box center [425, 52] width 17 height 17
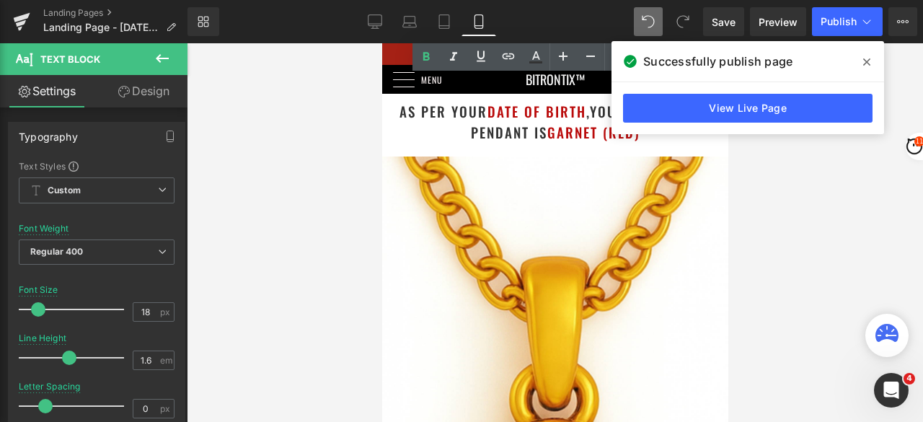
scroll to position [3476, 0]
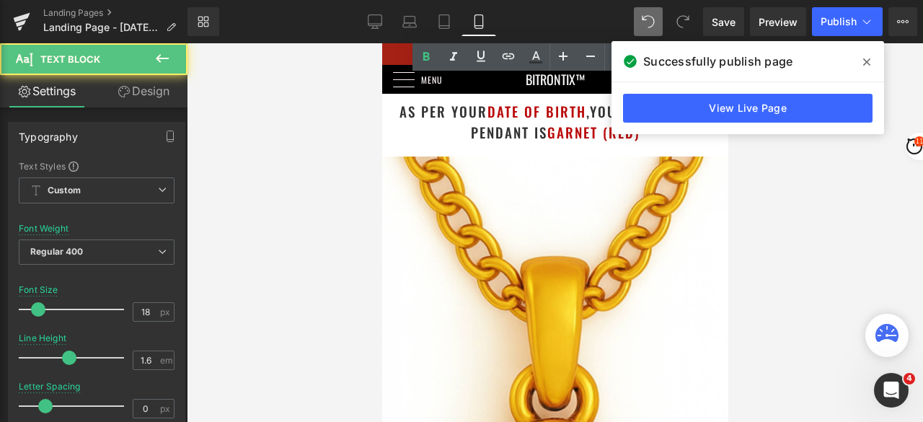
drag, startPoint x: 386, startPoint y: 260, endPoint x: 474, endPoint y: 261, distance: 87.9
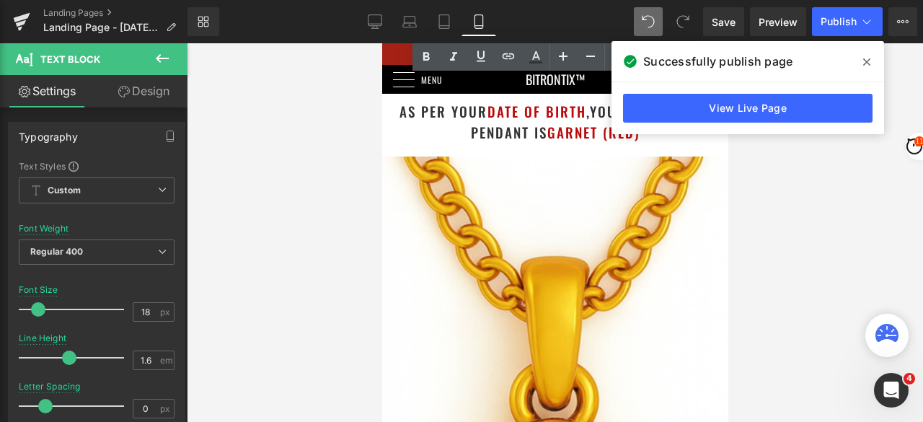
drag, startPoint x: 493, startPoint y: 263, endPoint x: 390, endPoint y: 263, distance: 103.1
drag, startPoint x: 422, startPoint y: 59, endPoint x: 435, endPoint y: 69, distance: 16.4
click at [422, 58] on icon at bounding box center [425, 56] width 17 height 17
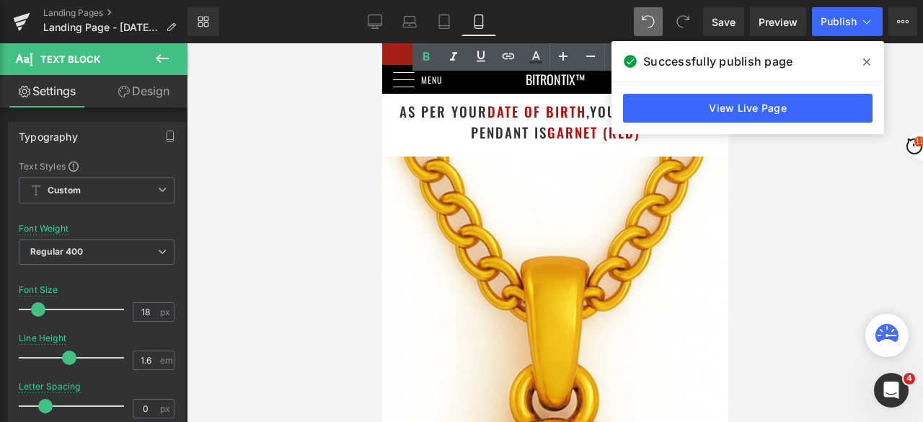
scroll to position [3620, 0]
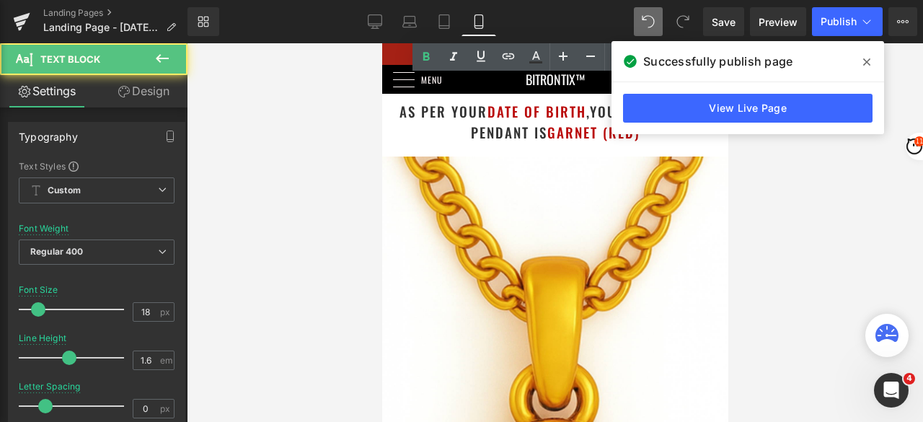
drag, startPoint x: 567, startPoint y: 201, endPoint x: 683, endPoint y: 218, distance: 117.9
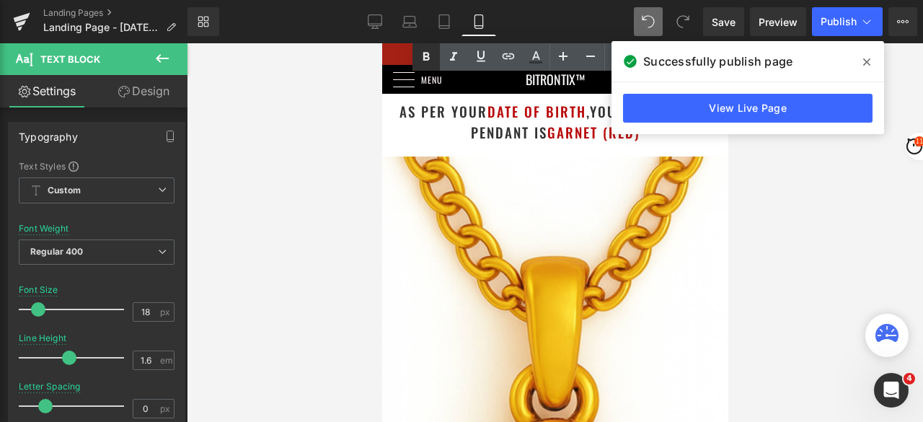
click at [430, 61] on icon at bounding box center [425, 56] width 17 height 17
drag, startPoint x: 483, startPoint y: 283, endPoint x: 592, endPoint y: 283, distance: 108.8
click at [425, 57] on icon at bounding box center [426, 56] width 6 height 9
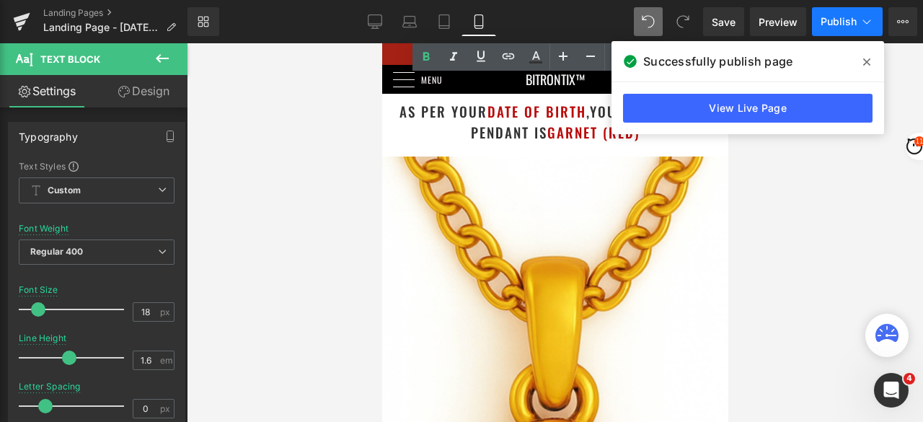
click at [820, 25] on button "Publish" at bounding box center [847, 21] width 71 height 29
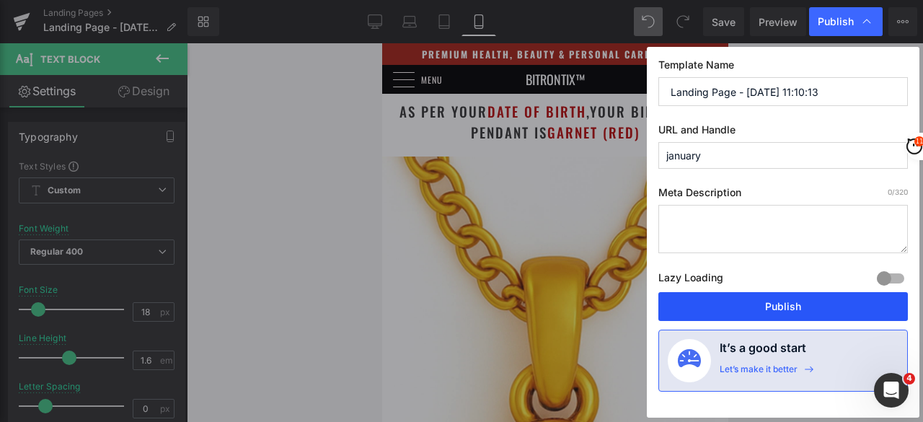
click at [791, 308] on button "Publish" at bounding box center [782, 306] width 249 height 29
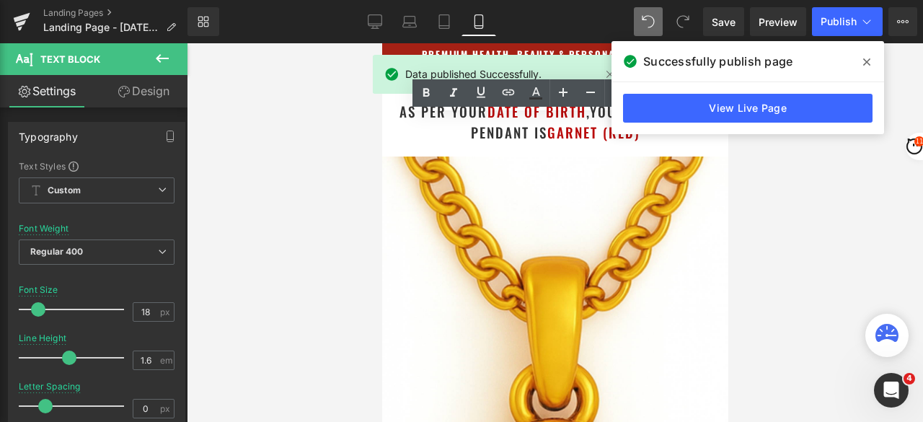
drag, startPoint x: 690, startPoint y: 286, endPoint x: 601, endPoint y: 289, distance: 89.4
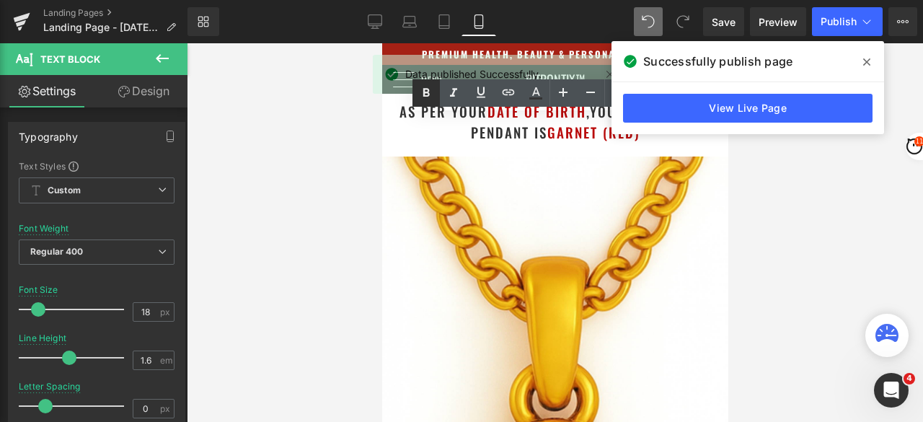
click at [421, 99] on icon at bounding box center [425, 92] width 17 height 17
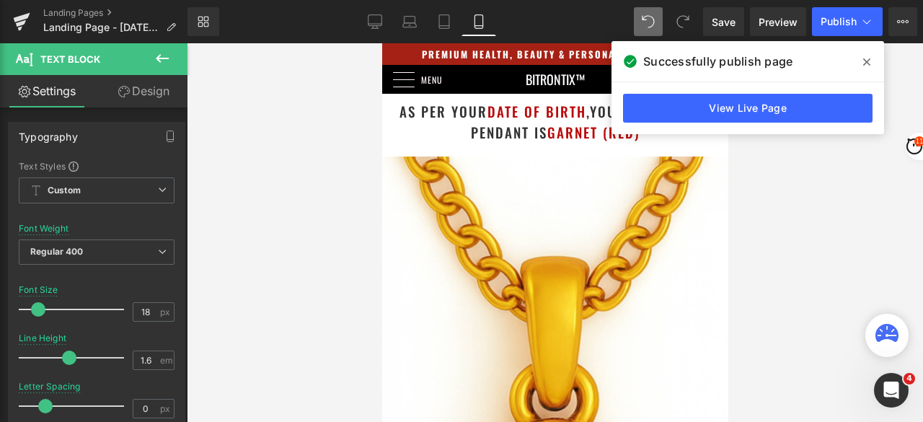
click at [864, 60] on icon at bounding box center [866, 61] width 7 height 7
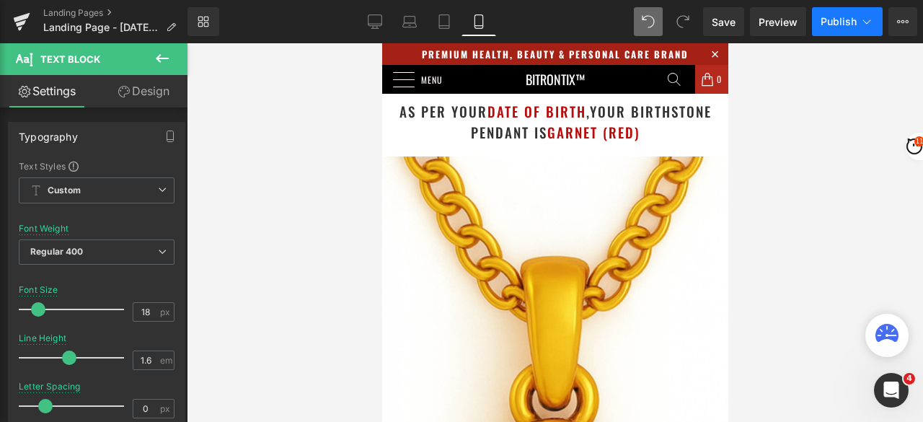
click at [832, 14] on button "Publish" at bounding box center [847, 21] width 71 height 29
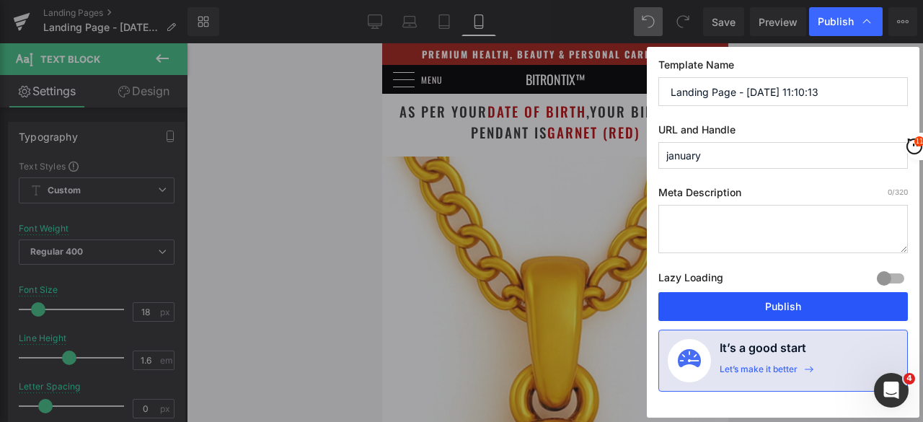
click at [793, 299] on button "Publish" at bounding box center [782, 306] width 249 height 29
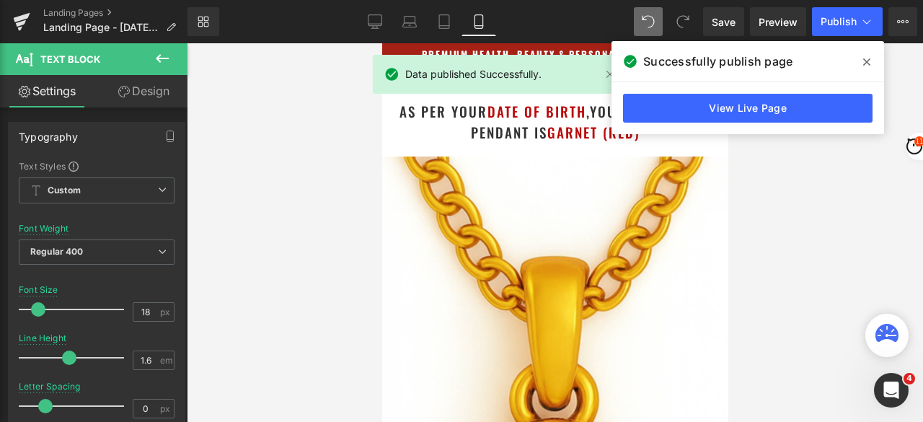
click at [867, 56] on icon at bounding box center [866, 62] width 7 height 12
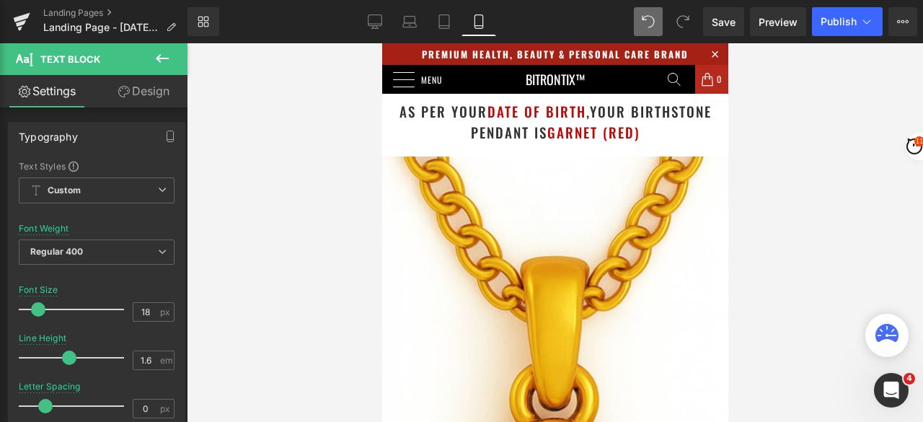
scroll to position [3587, 0]
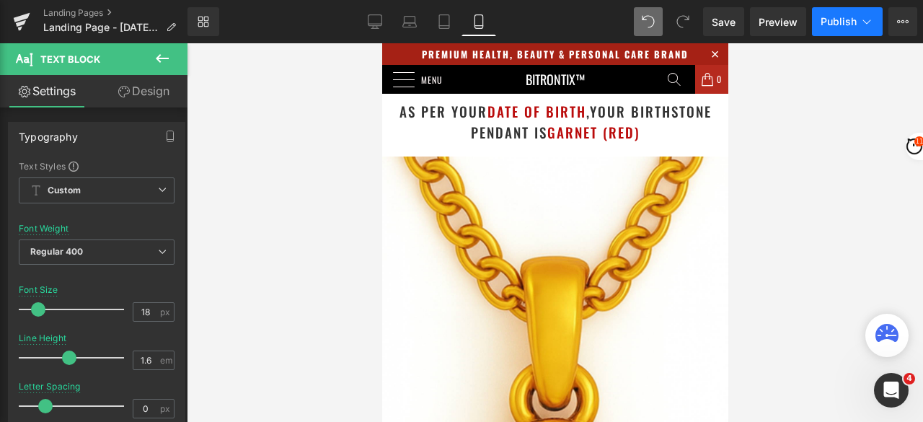
click at [828, 21] on span "Publish" at bounding box center [838, 22] width 36 height 12
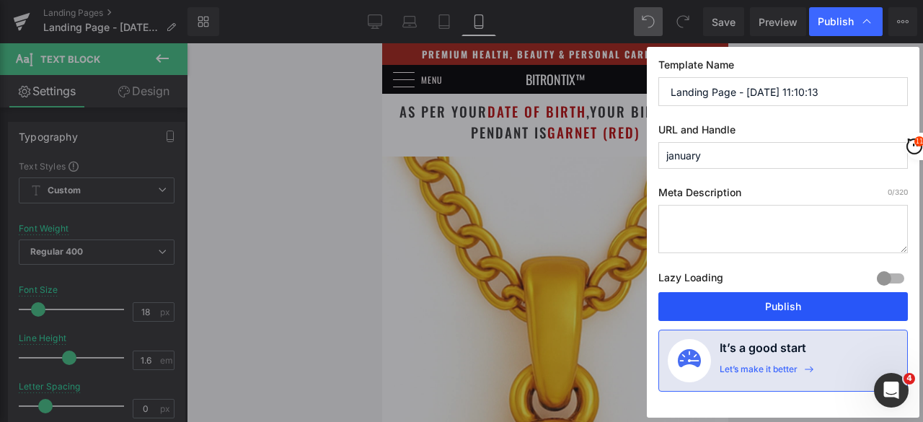
click at [783, 297] on button "Publish" at bounding box center [782, 306] width 249 height 29
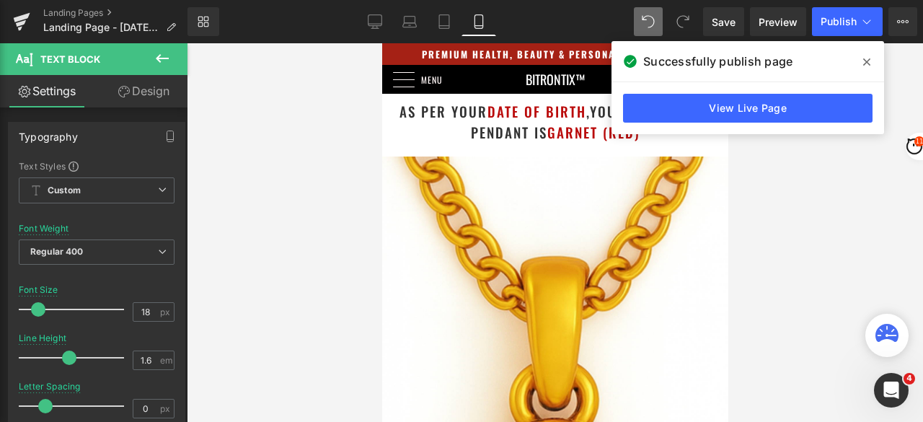
scroll to position [2794, 0]
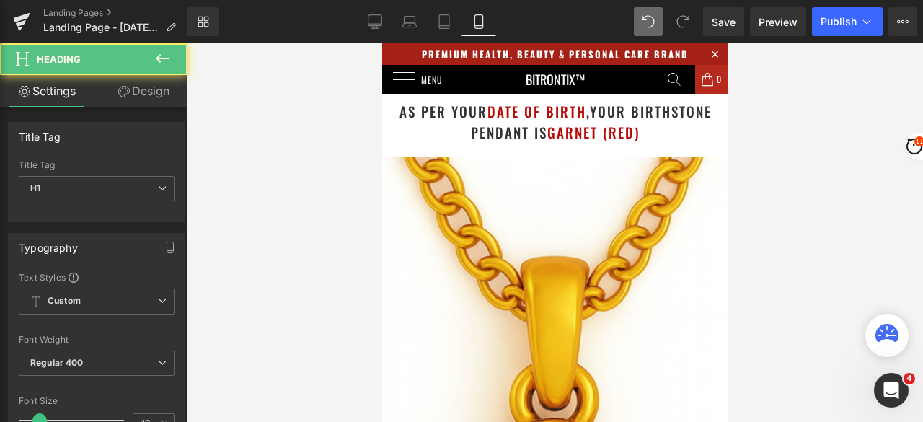
drag, startPoint x: 462, startPoint y: 106, endPoint x: 451, endPoint y: 108, distance: 11.0
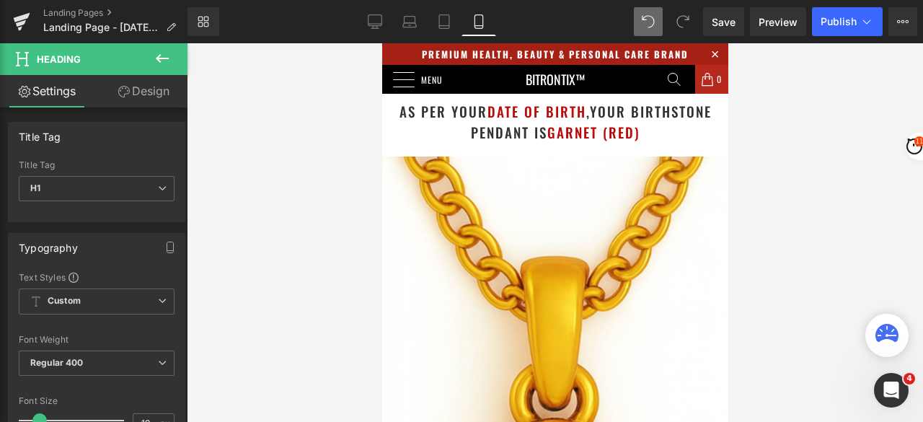
click at [874, 131] on div at bounding box center [555, 232] width 736 height 378
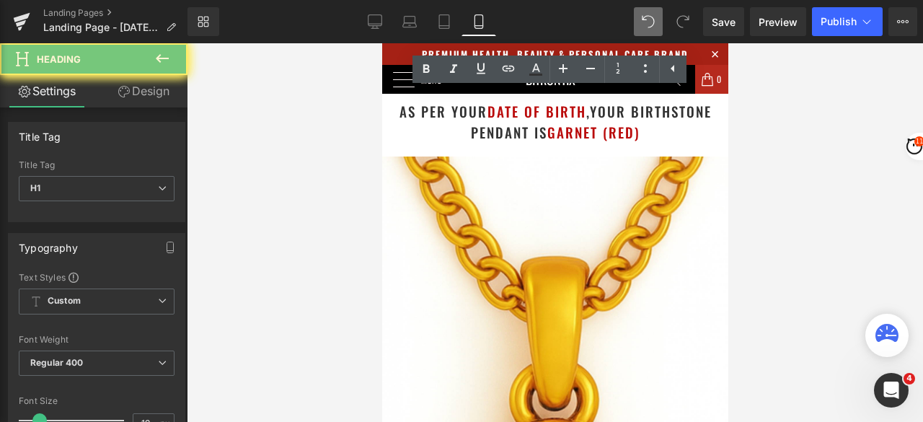
drag, startPoint x: 616, startPoint y: 115, endPoint x: 625, endPoint y: 113, distance: 9.5
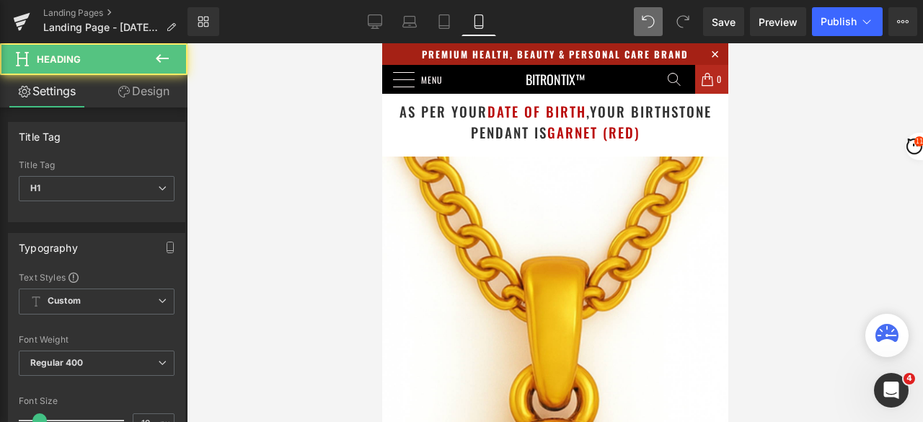
drag, startPoint x: 419, startPoint y: 102, endPoint x: 410, endPoint y: 102, distance: 9.4
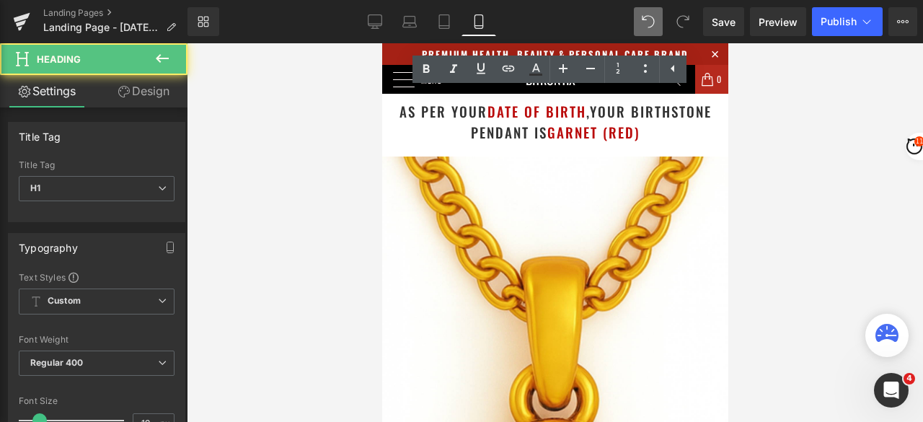
copy h1 "💫"
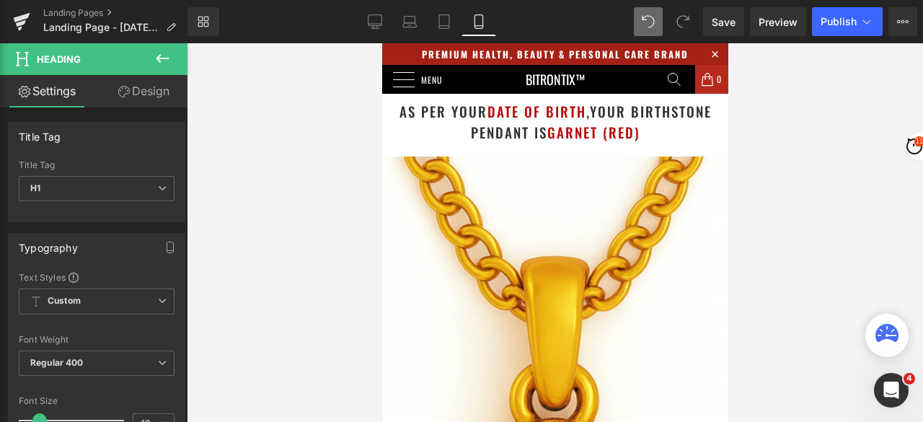
click at [822, 129] on div at bounding box center [555, 232] width 736 height 378
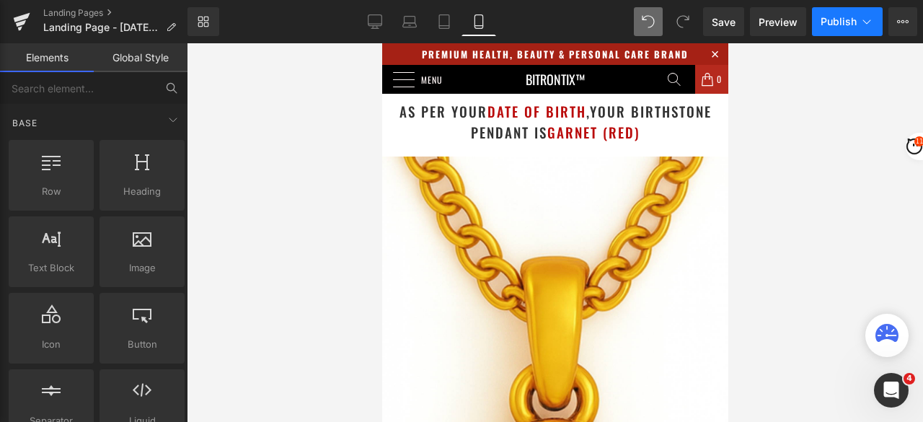
click at [836, 17] on span "Publish" at bounding box center [838, 22] width 36 height 12
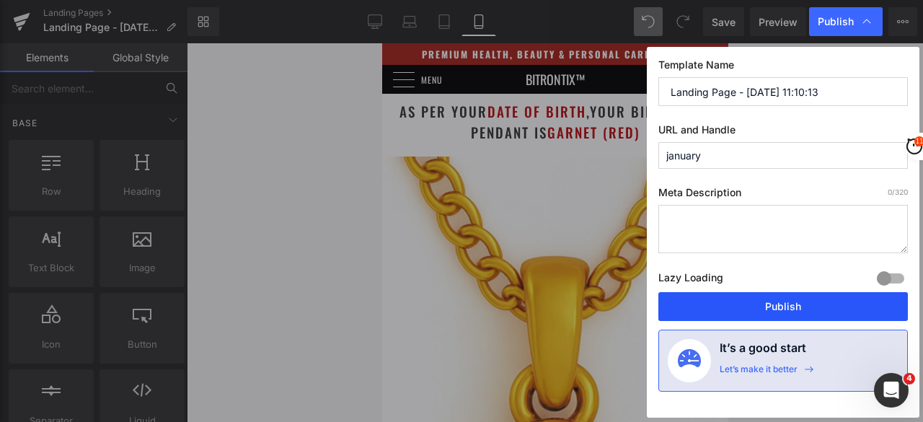
click at [734, 307] on button "Publish" at bounding box center [782, 306] width 249 height 29
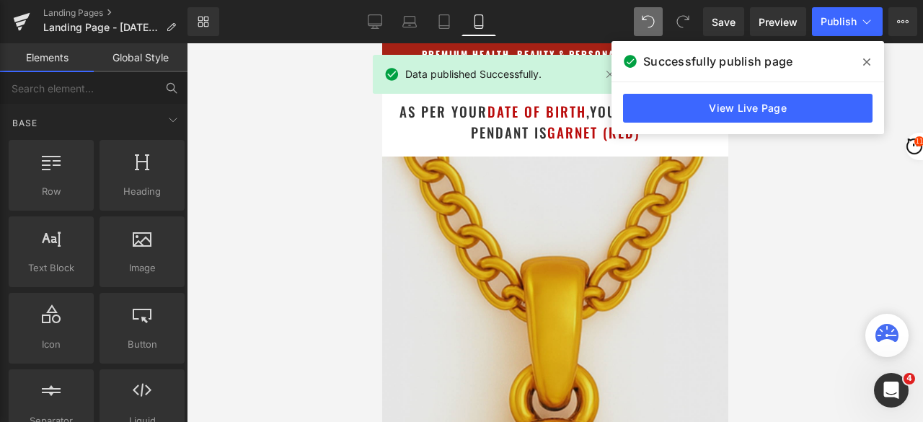
scroll to position [0, 0]
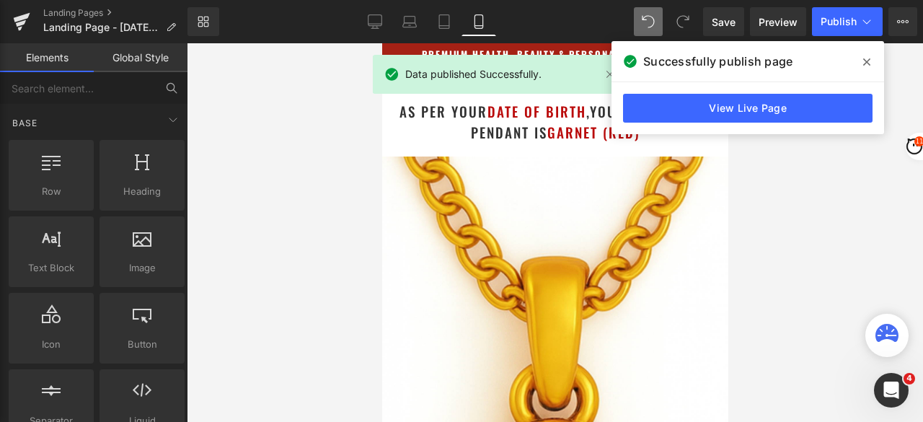
click at [864, 60] on icon at bounding box center [866, 61] width 7 height 7
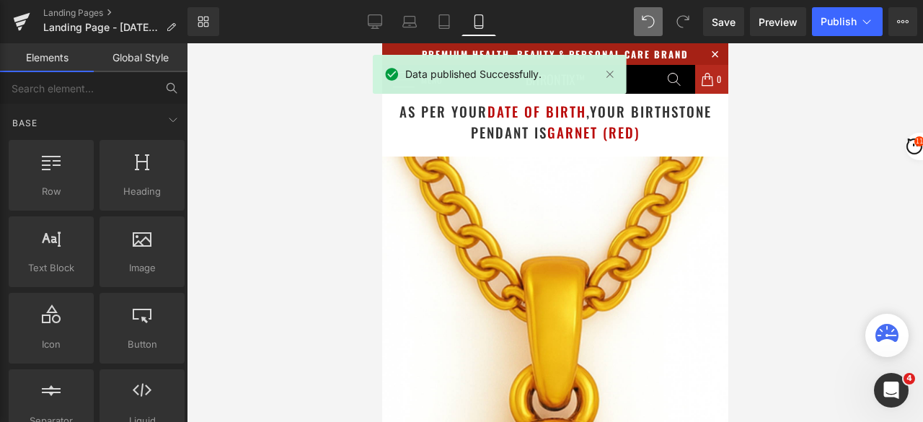
click at [307, 121] on div at bounding box center [555, 232] width 736 height 378
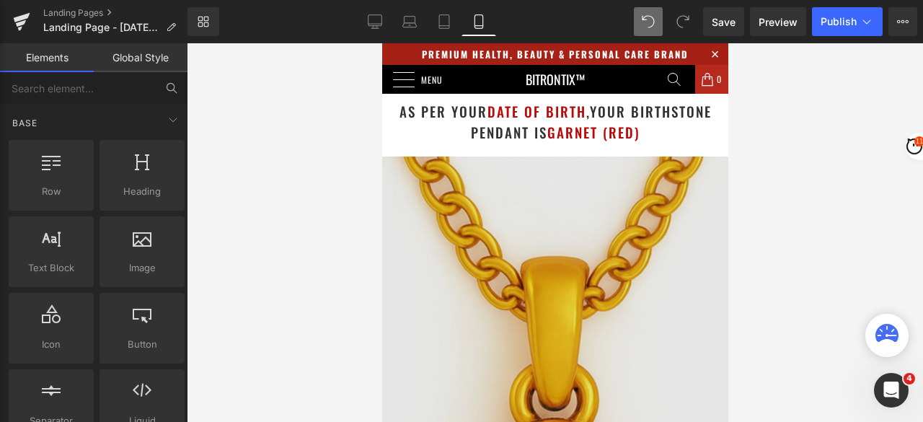
scroll to position [505, 0]
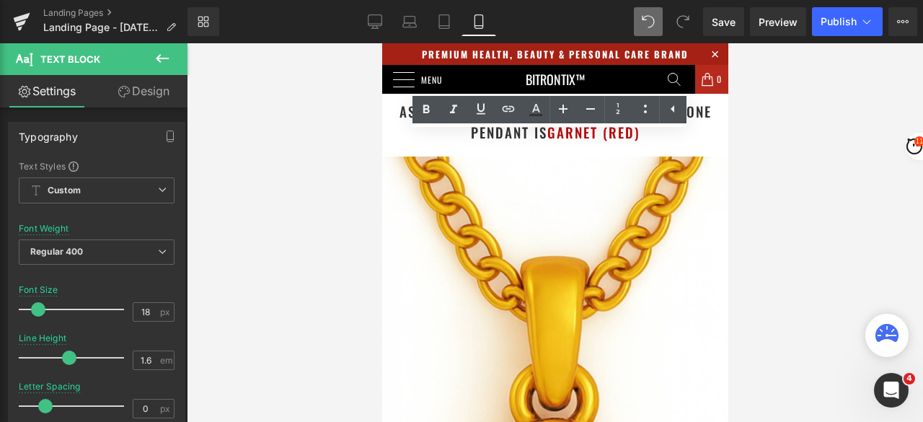
drag, startPoint x: 530, startPoint y: 182, endPoint x: 424, endPoint y: 182, distance: 106.0
click at [421, 105] on icon at bounding box center [425, 109] width 17 height 17
click at [783, 136] on div at bounding box center [555, 232] width 736 height 378
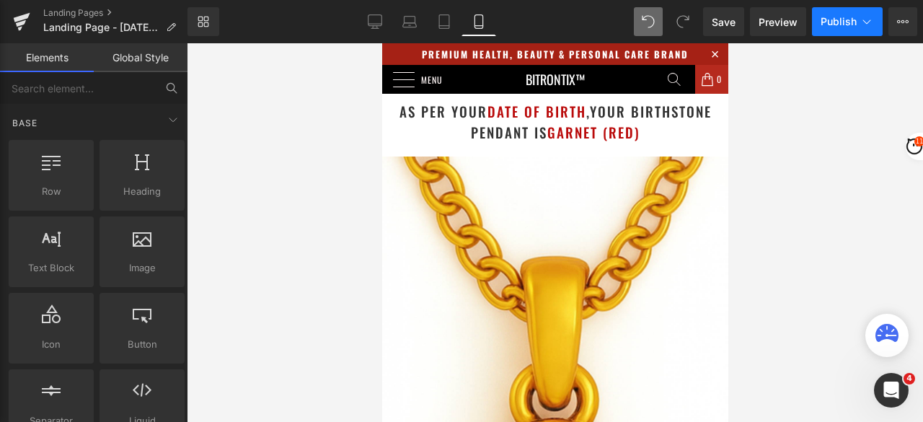
click at [829, 26] on span "Publish" at bounding box center [838, 22] width 36 height 12
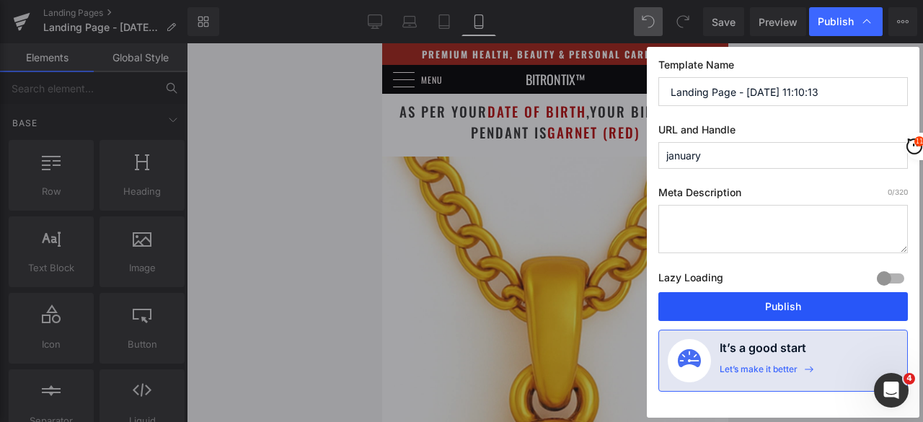
click at [693, 296] on button "Publish" at bounding box center [782, 306] width 249 height 29
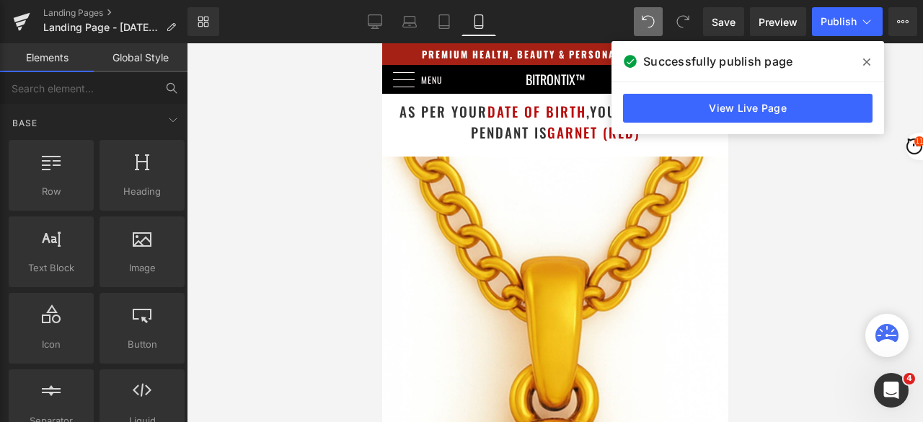
click at [866, 63] on icon at bounding box center [866, 62] width 7 height 12
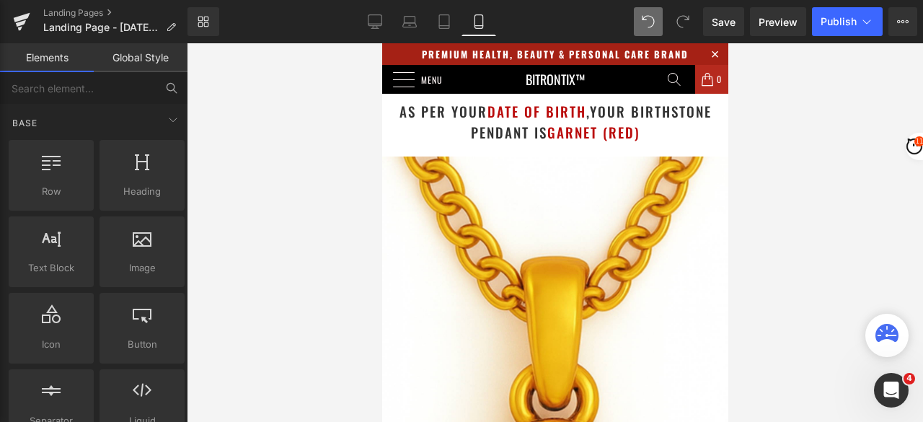
scroll to position [0, 0]
click at [381, 21] on icon at bounding box center [375, 20] width 14 height 11
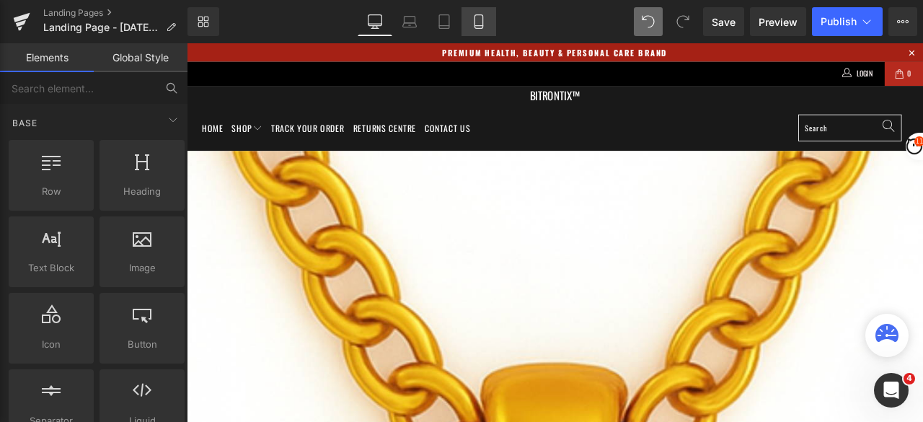
click at [481, 18] on icon at bounding box center [478, 21] width 14 height 14
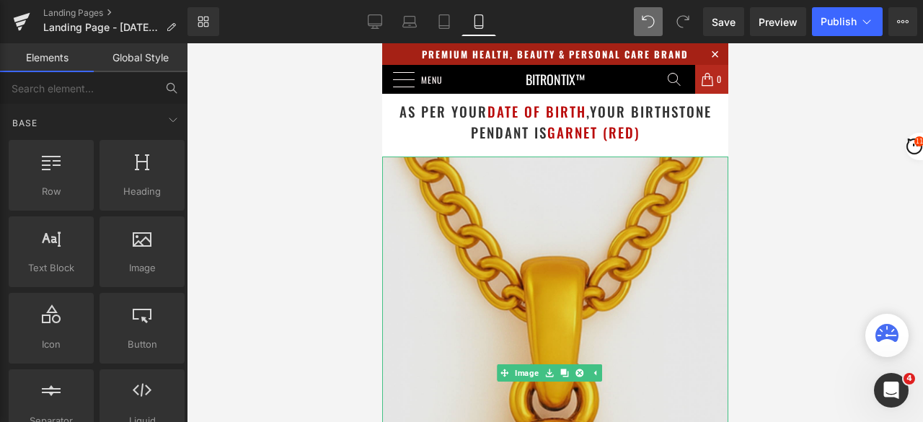
click at [502, 195] on img at bounding box center [554, 372] width 346 height 432
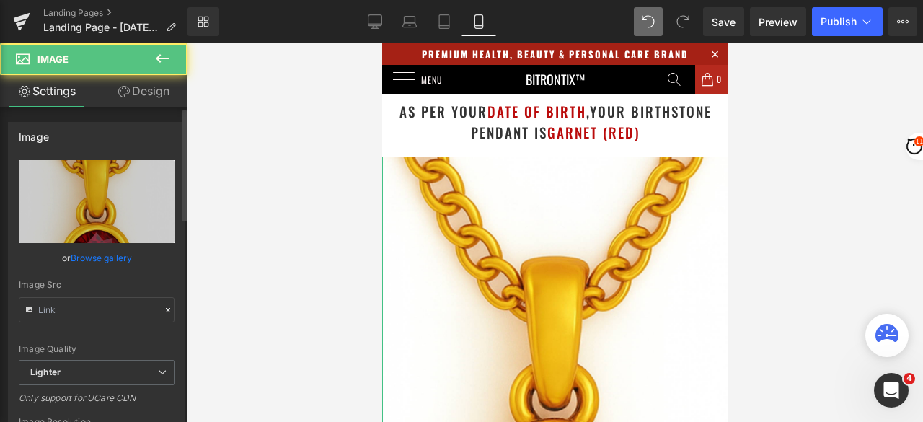
type input "[URL][DOMAIN_NAME]"
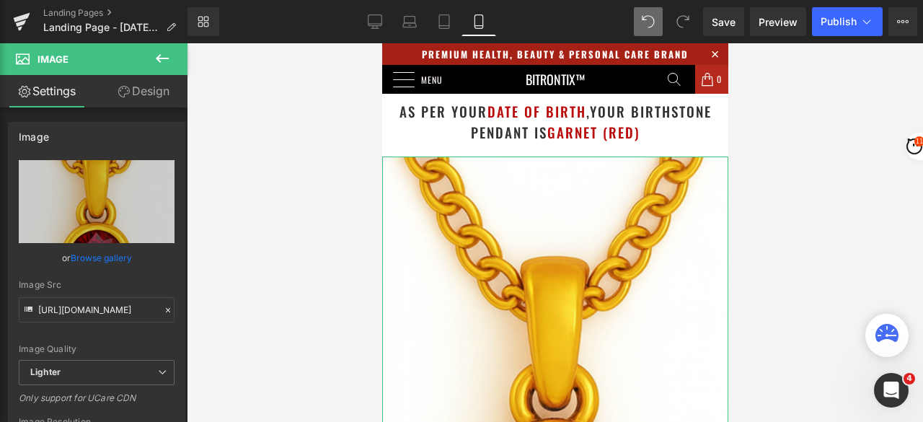
click at [157, 84] on link "Design" at bounding box center [144, 91] width 94 height 32
click at [0, 0] on div "Visibility" at bounding box center [0, 0] width 0 height 0
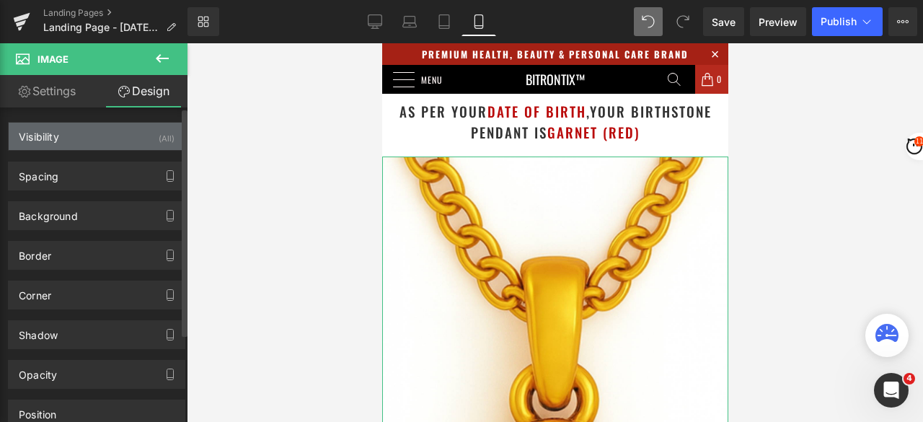
click at [98, 135] on div "Visibility (All)" at bounding box center [97, 136] width 176 height 27
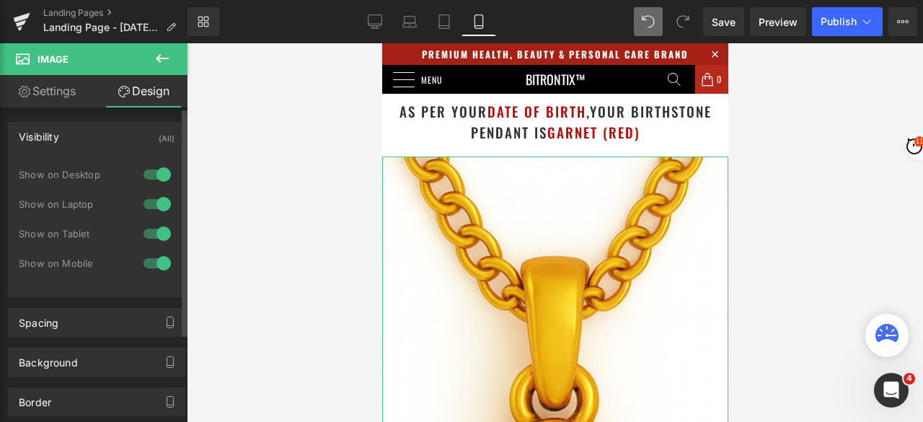
drag, startPoint x: 139, startPoint y: 232, endPoint x: 141, endPoint y: 210, distance: 22.4
click at [140, 232] on div at bounding box center [157, 233] width 35 height 23
click at [142, 203] on div at bounding box center [157, 203] width 35 height 23
click at [143, 172] on div at bounding box center [157, 174] width 35 height 23
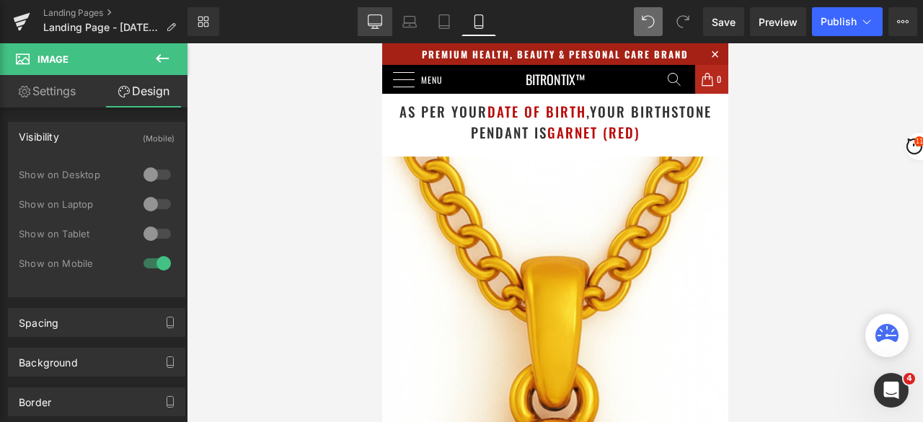
click at [369, 22] on icon at bounding box center [375, 21] width 14 height 14
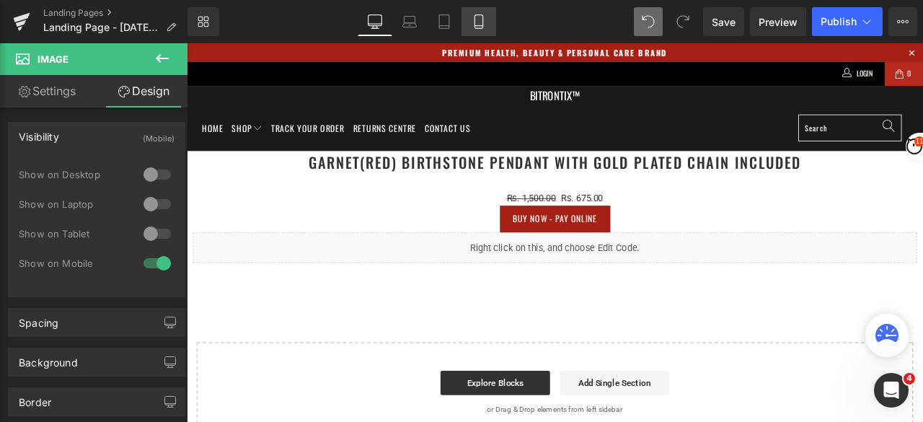
click at [479, 18] on icon at bounding box center [478, 21] width 14 height 14
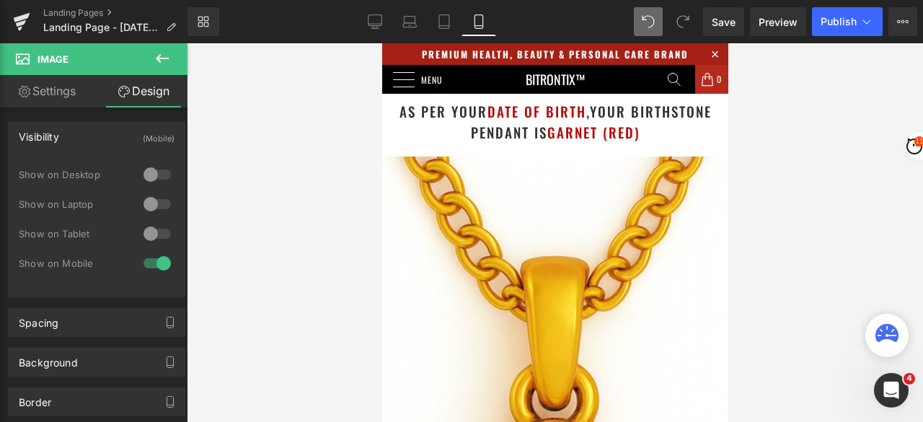
scroll to position [432, 0]
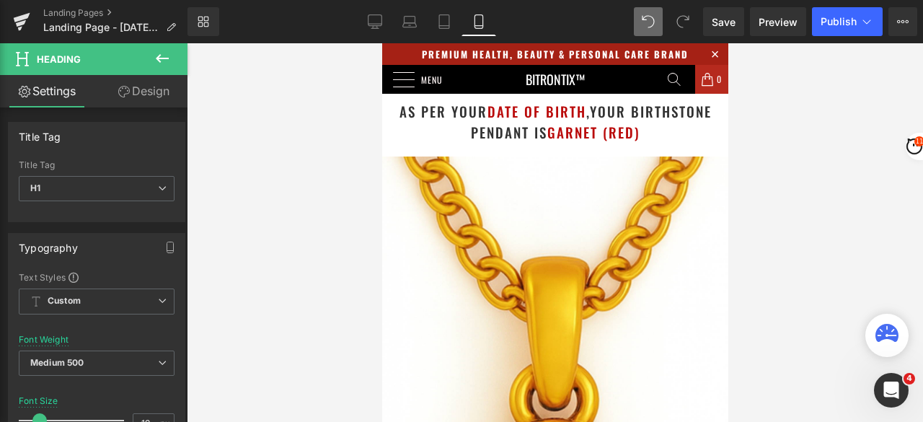
click at [145, 97] on link "Design" at bounding box center [144, 91] width 94 height 32
click at [0, 0] on div "Spacing" at bounding box center [0, 0] width 0 height 0
click at [0, 0] on div "Visibility" at bounding box center [0, 0] width 0 height 0
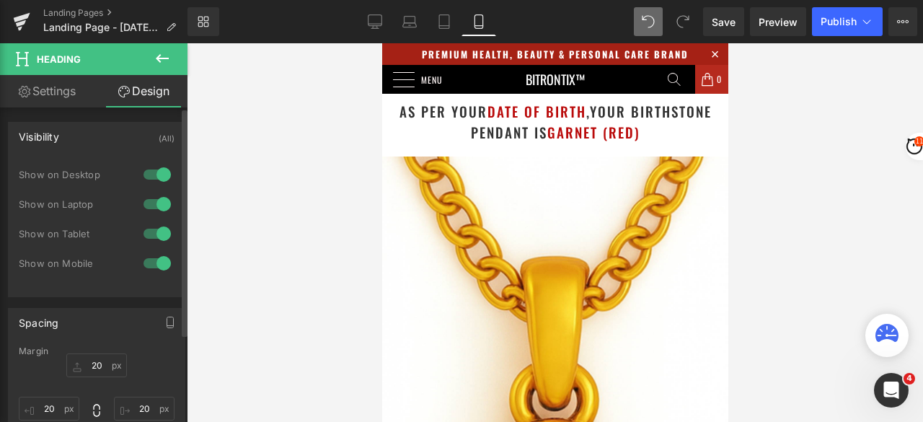
type input "20"
type input "0"
type input "20"
type input "0"
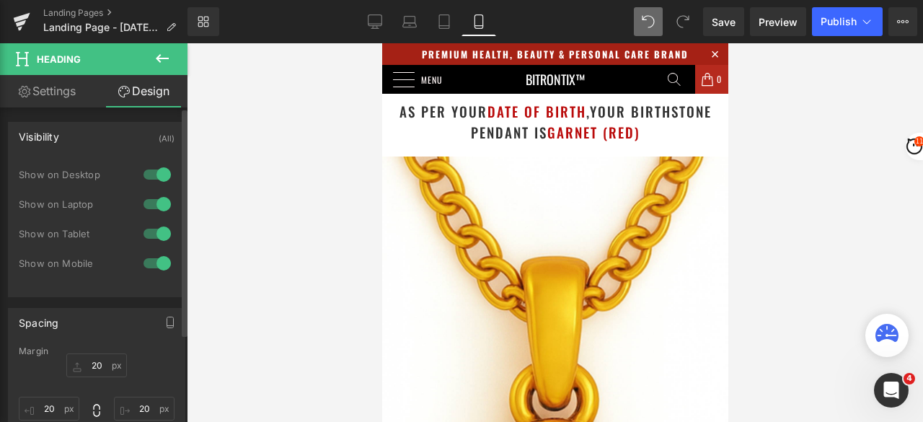
type input "0"
click at [99, 136] on div "Visibility (All)" at bounding box center [97, 136] width 176 height 27
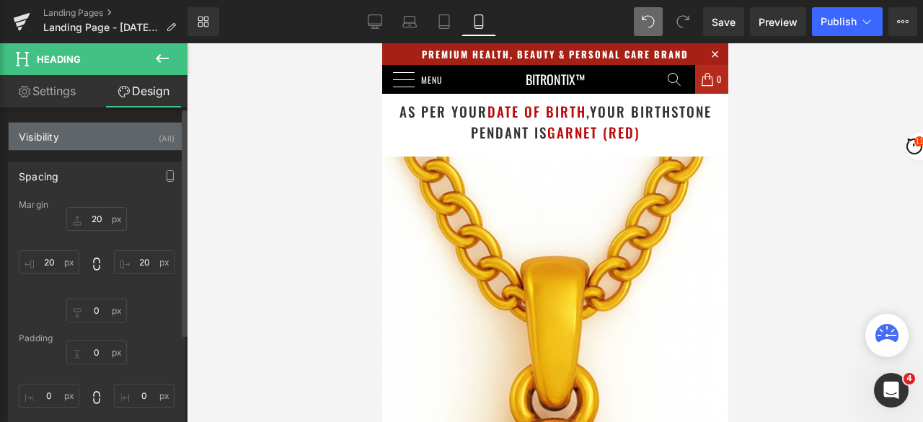
click at [99, 136] on div "Visibility (All)" at bounding box center [97, 136] width 176 height 27
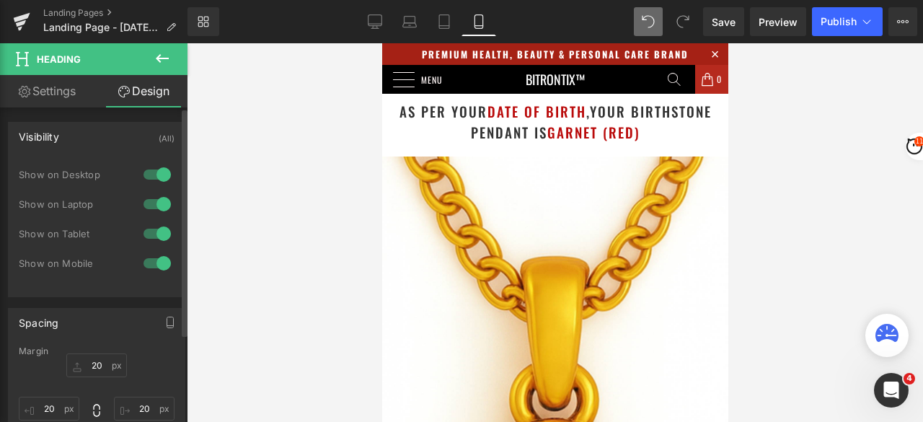
click at [148, 228] on div at bounding box center [157, 233] width 35 height 23
click at [152, 195] on div at bounding box center [157, 203] width 35 height 23
click at [143, 174] on div at bounding box center [157, 174] width 35 height 23
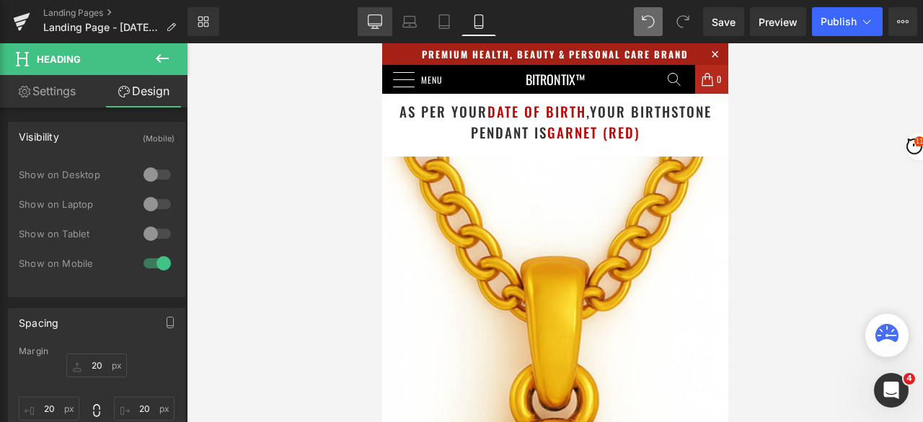
click at [377, 22] on icon at bounding box center [375, 21] width 14 height 14
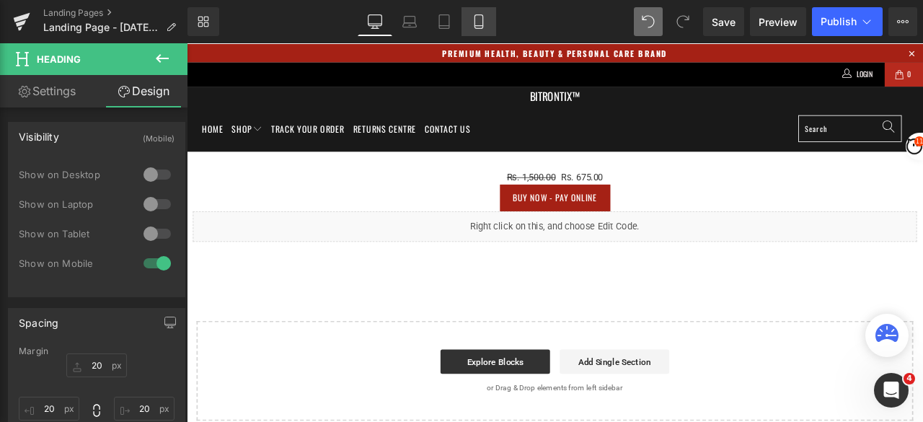
type input "0"
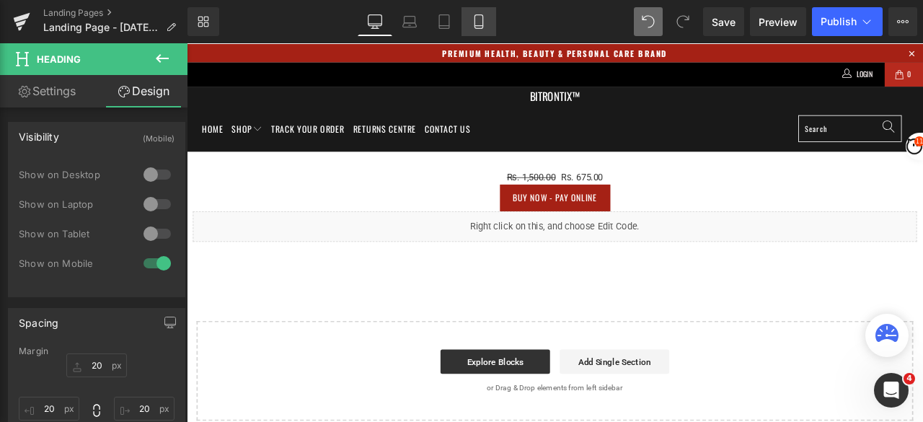
type input "0"
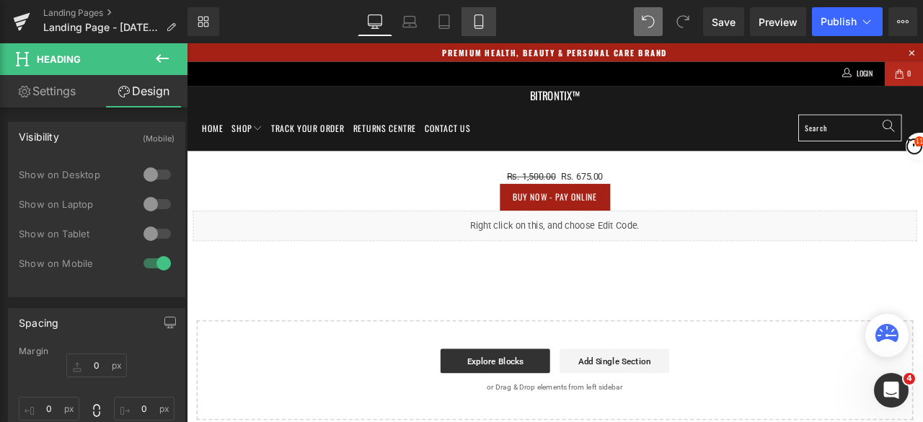
scroll to position [0, 0]
click at [482, 26] on icon at bounding box center [478, 26] width 8 height 0
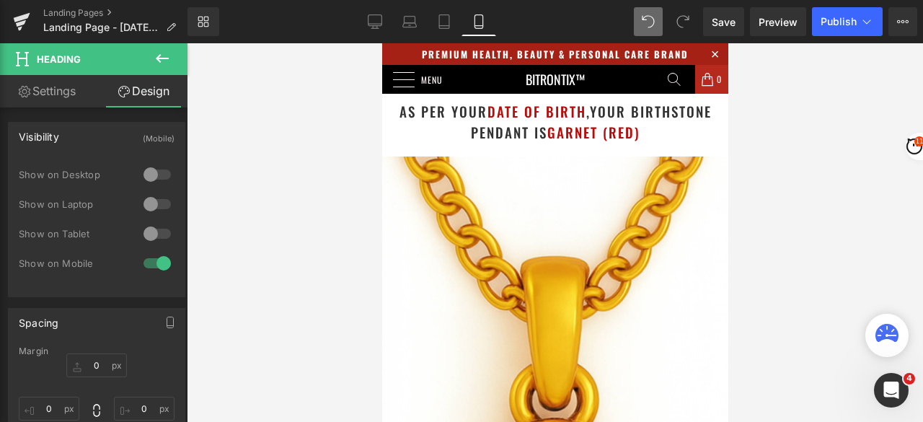
type input "20"
type input "0"
type input "20"
type input "0"
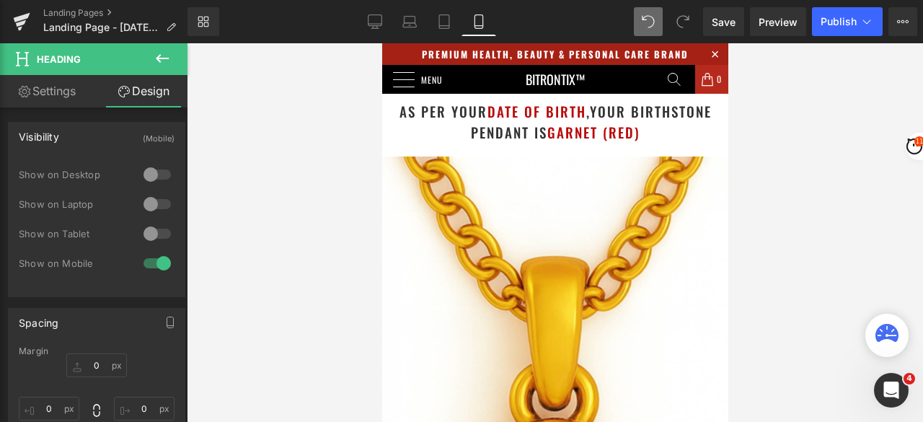
type input "0"
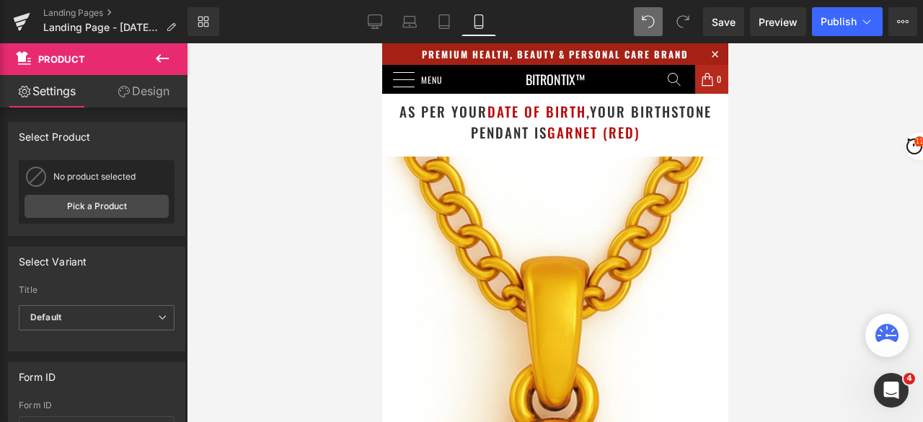
click at [158, 89] on link "Design" at bounding box center [144, 91] width 94 height 32
click at [0, 0] on div "Visibility" at bounding box center [0, 0] width 0 height 0
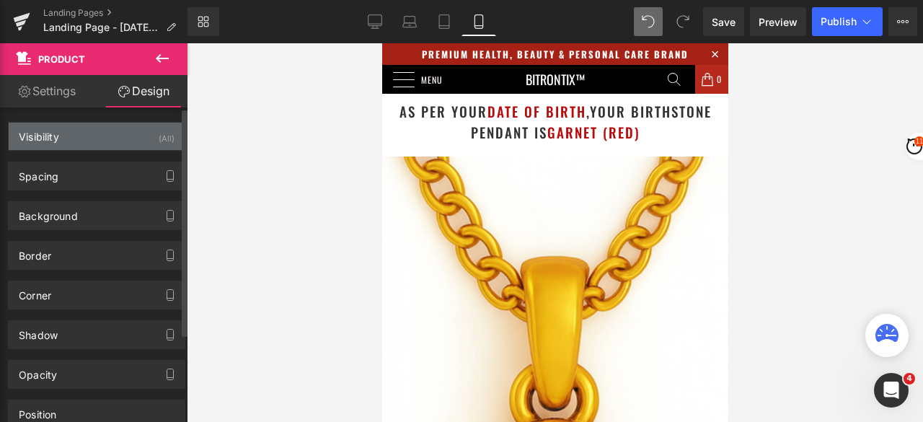
click at [41, 136] on div "Visibility" at bounding box center [39, 133] width 40 height 20
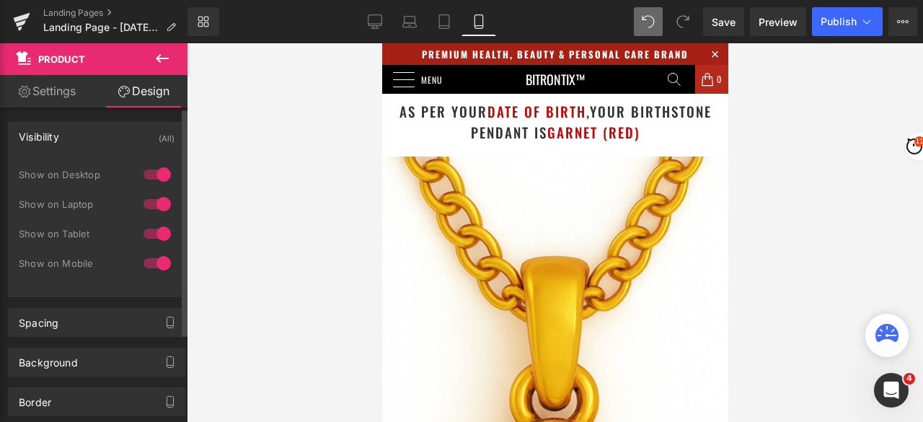
drag, startPoint x: 146, startPoint y: 230, endPoint x: 146, endPoint y: 210, distance: 19.5
click at [147, 230] on div at bounding box center [157, 233] width 35 height 23
click at [143, 198] on div at bounding box center [157, 203] width 35 height 23
click at [146, 175] on div at bounding box center [157, 174] width 35 height 23
drag, startPoint x: 373, startPoint y: 22, endPoint x: 358, endPoint y: 39, distance: 22.4
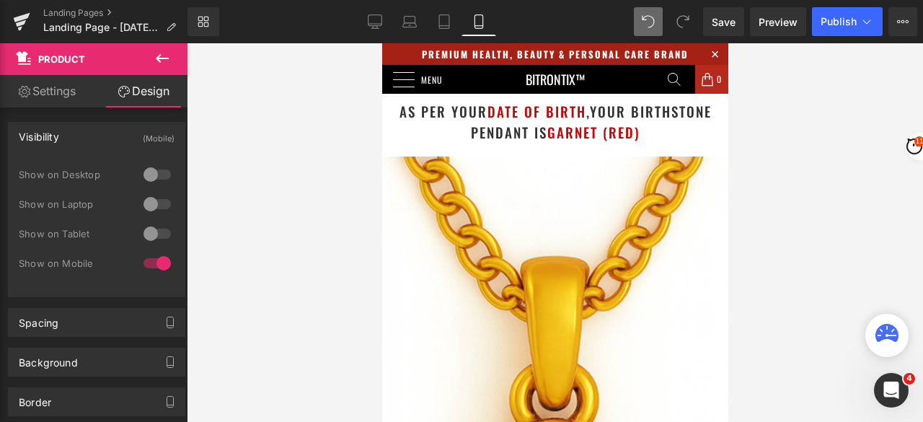
click at [373, 21] on icon at bounding box center [375, 21] width 14 height 14
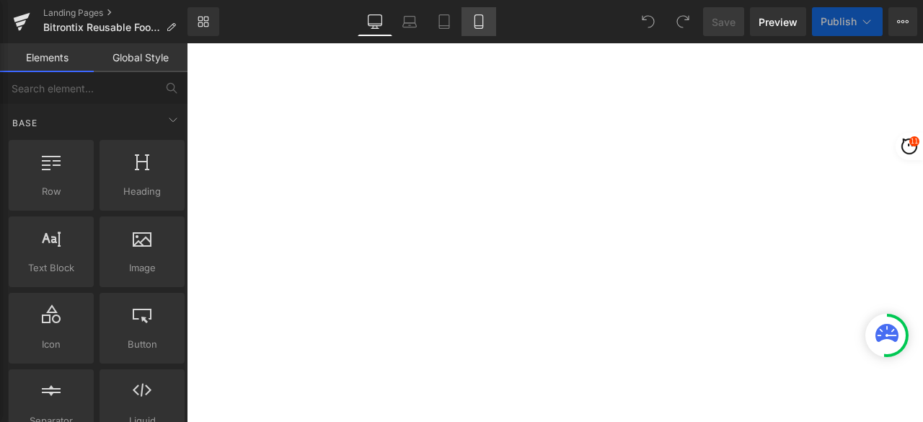
click at [476, 22] on icon at bounding box center [478, 21] width 14 height 14
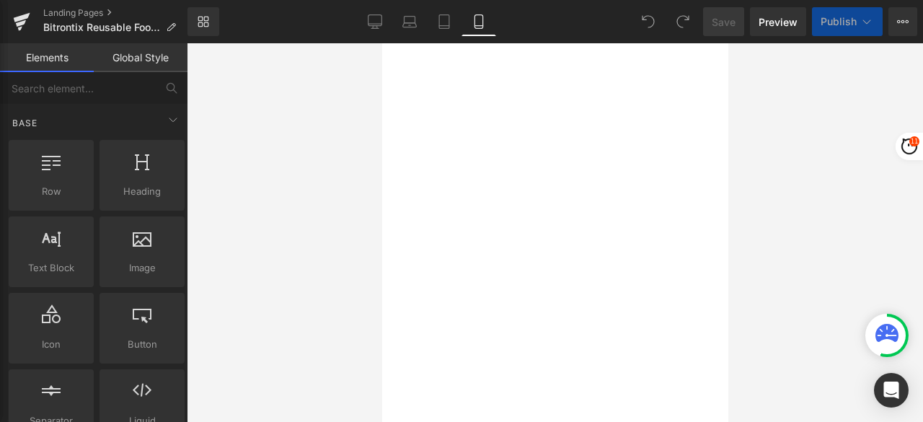
click at [476, 22] on icon at bounding box center [478, 21] width 14 height 14
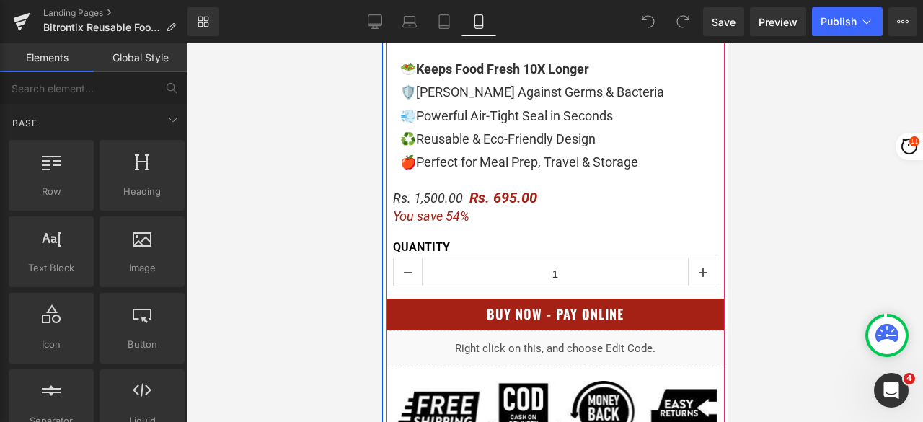
scroll to position [865, 0]
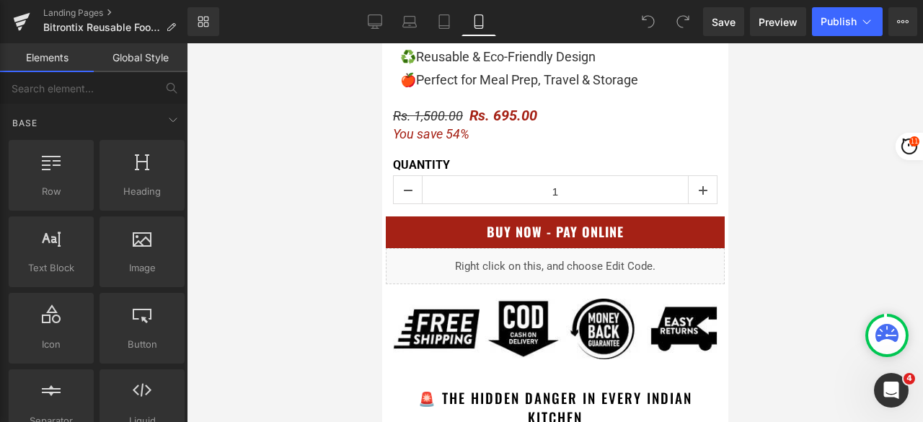
drag, startPoint x: 840, startPoint y: 277, endPoint x: 774, endPoint y: 276, distance: 66.3
click at [840, 277] on div at bounding box center [555, 232] width 736 height 378
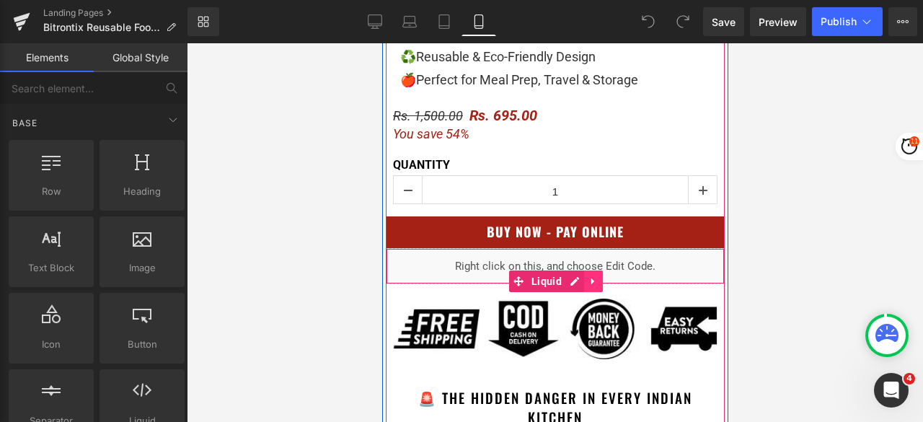
click at [590, 279] on icon at bounding box center [591, 281] width 3 height 6
click at [560, 279] on icon at bounding box center [564, 281] width 10 height 10
click at [559, 277] on icon at bounding box center [564, 281] width 10 height 10
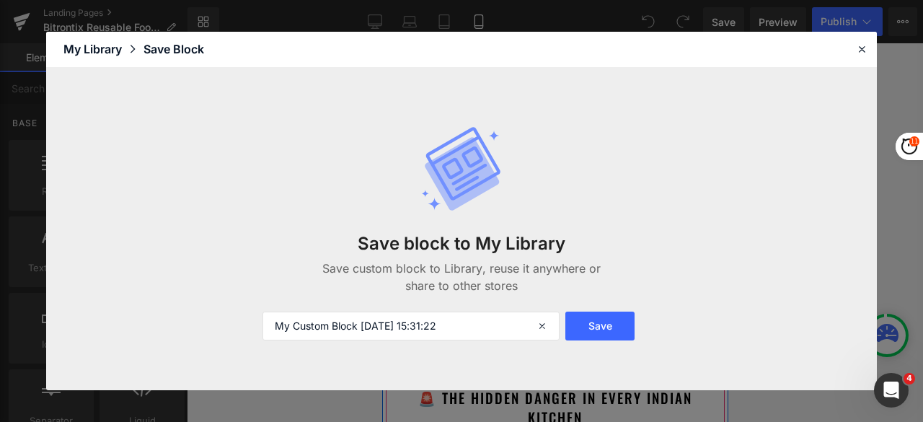
click at [0, 0] on p "Save custom block to Library, reuse it anywhere or share to other stores" at bounding box center [0, 0] width 0 height 0
drag, startPoint x: 485, startPoint y: 321, endPoint x: 234, endPoint y: 329, distance: 251.7
click at [143, 360] on div "Save block to My Library Save custom block to Library, reuse it anywhere or sha…" at bounding box center [139, 364] width 8 height 9
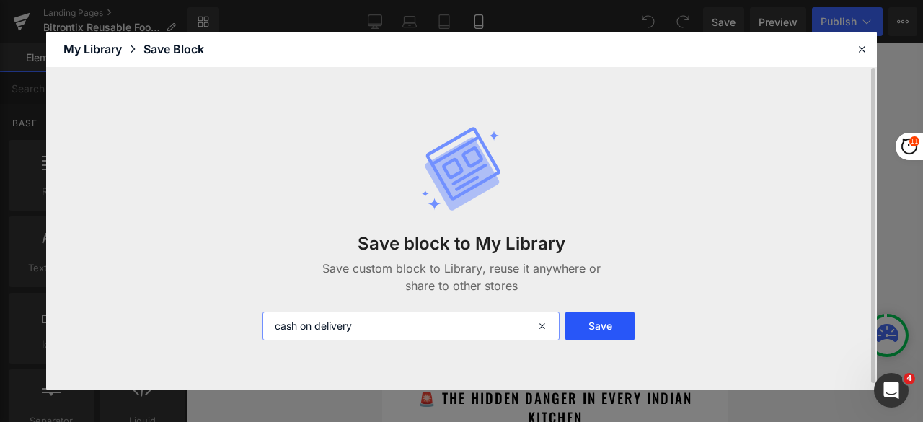
type input "cash on delivery"
click at [578, 322] on button "Save" at bounding box center [599, 325] width 69 height 29
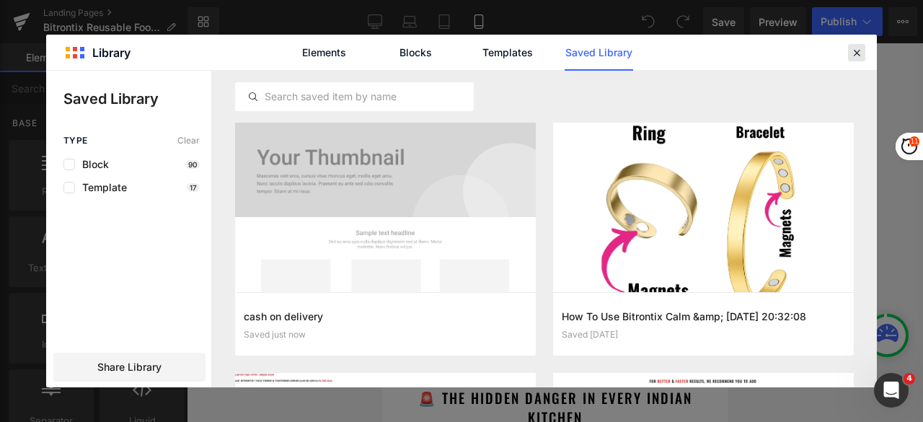
click at [0, 0] on icon at bounding box center [0, 0] width 0 height 0
